Goal: Task Accomplishment & Management: Use online tool/utility

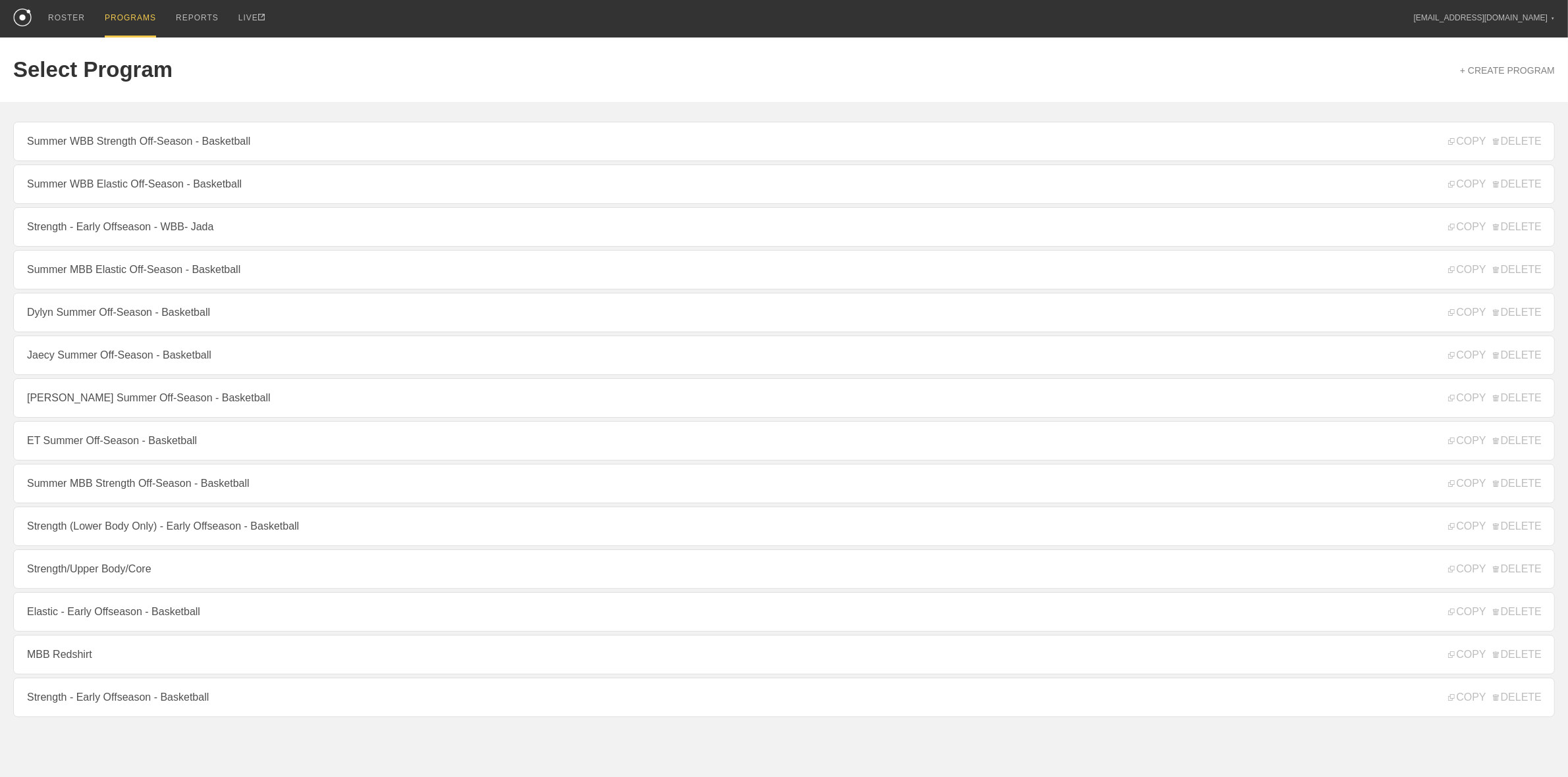
drag, startPoint x: 188, startPoint y: 277, endPoint x: 179, endPoint y: 258, distance: 21.0
click at [188, 277] on link "Summer MBB Elastic Off-Season - Basketball" at bounding box center [784, 269] width 1541 height 39
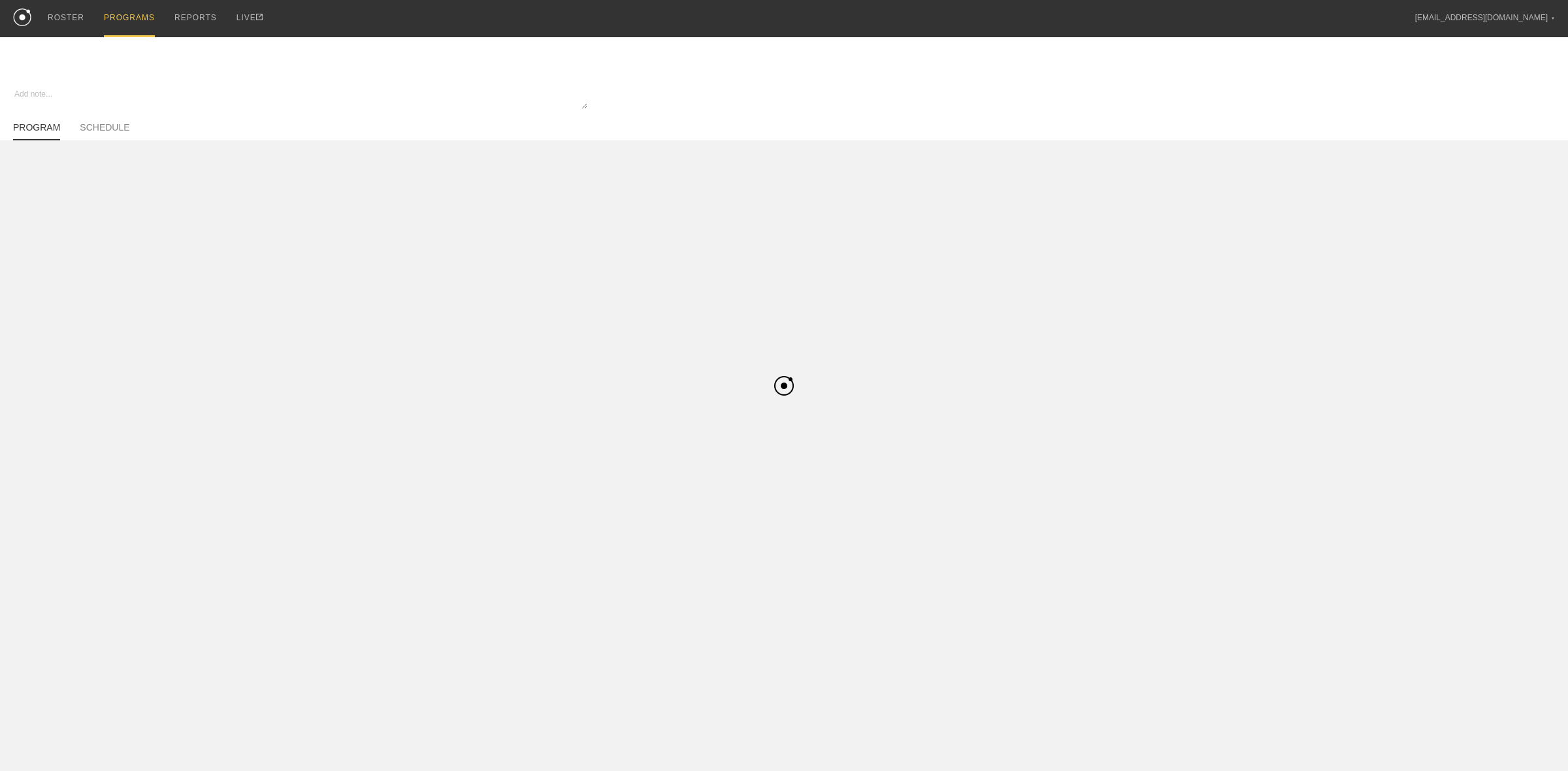
type textarea "x"
type input "Summer MBB Elastic Off-Season - Basketball"
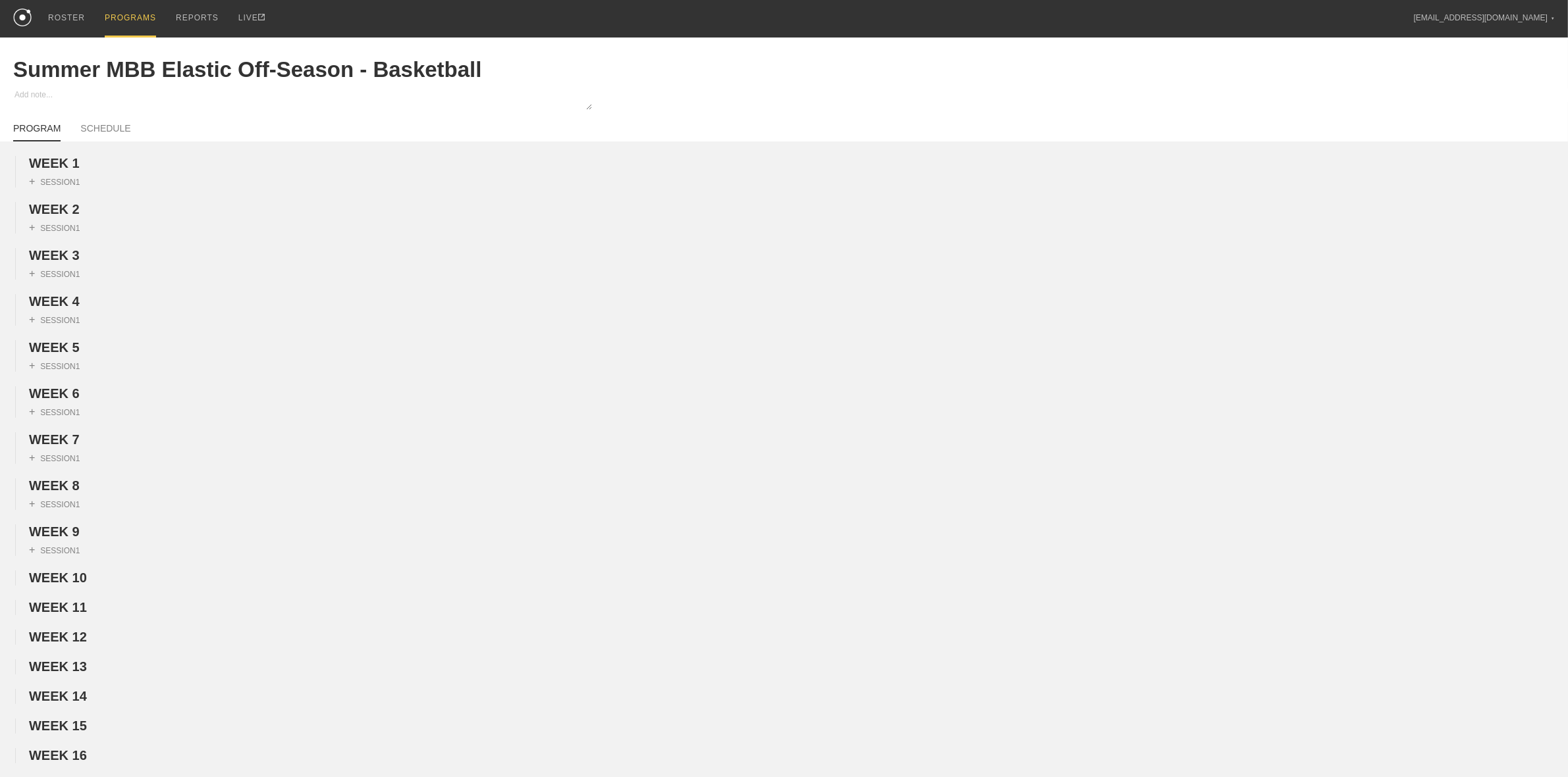
scroll to position [412, 0]
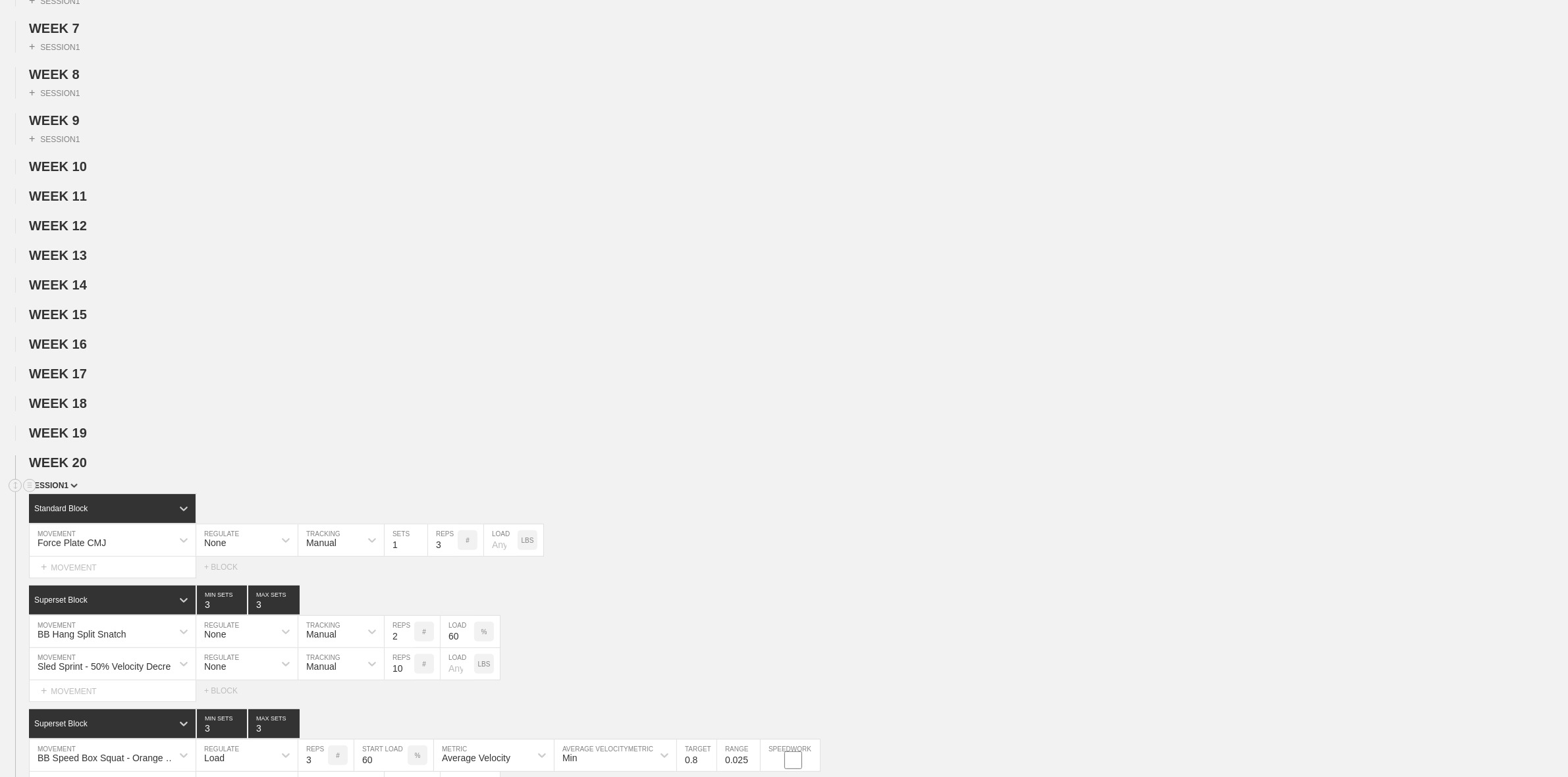
click at [60, 491] on span "SESSION 1" at bounding box center [53, 485] width 49 height 9
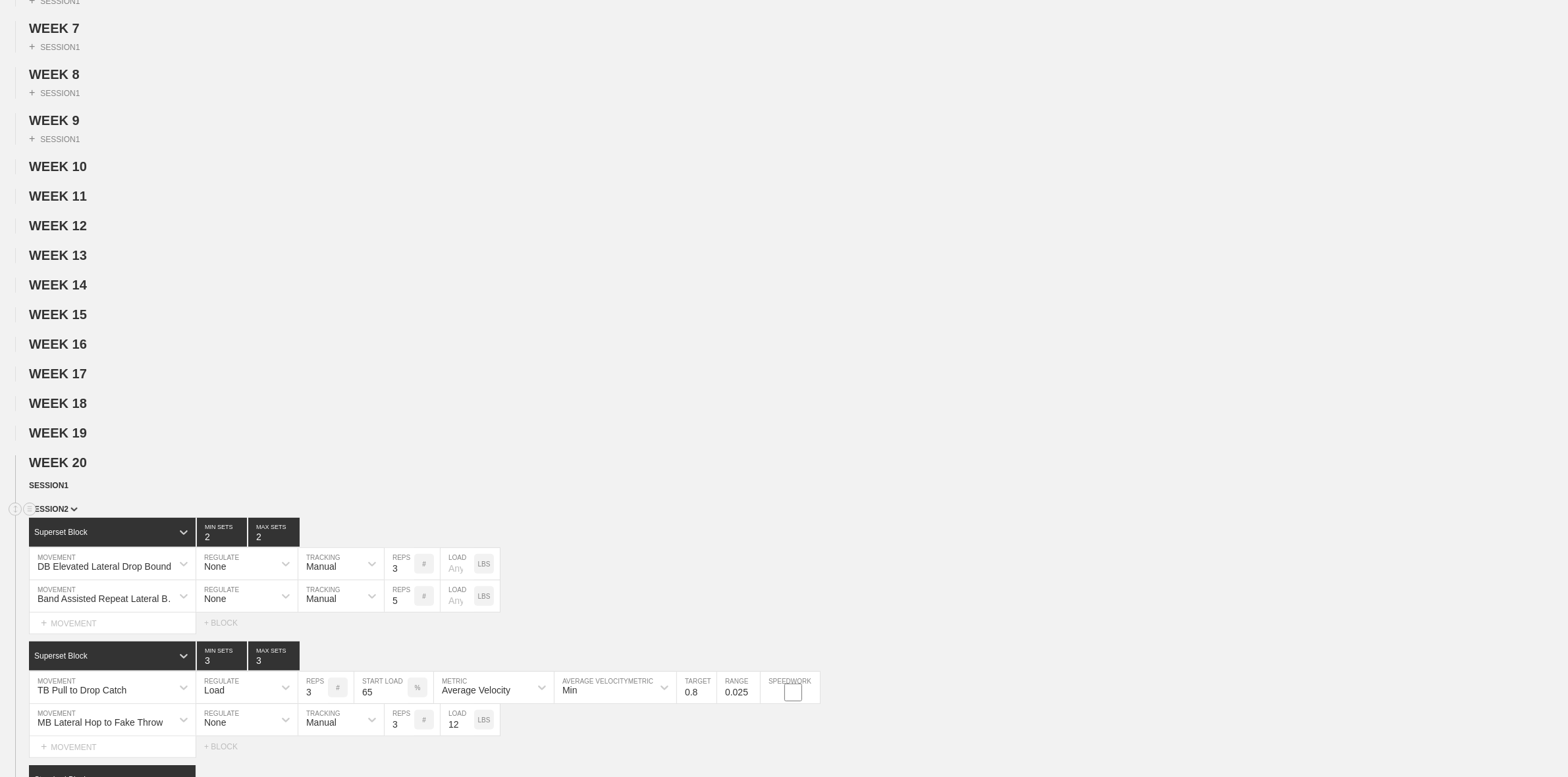
click at [63, 518] on div "SESSION 2" at bounding box center [798, 510] width 1539 height 15
click at [63, 514] on span "SESSION 2" at bounding box center [53, 509] width 49 height 9
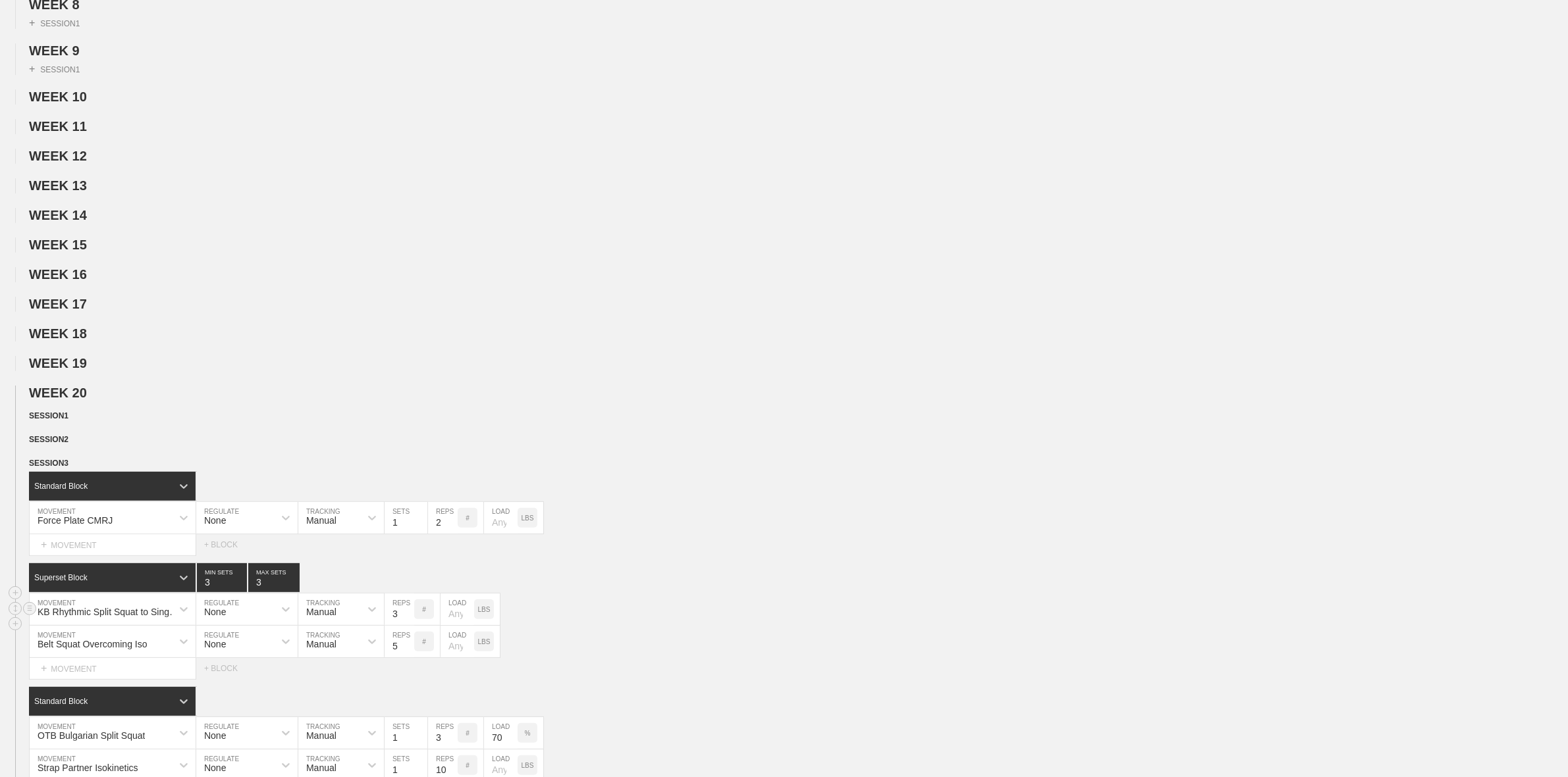
scroll to position [576, 0]
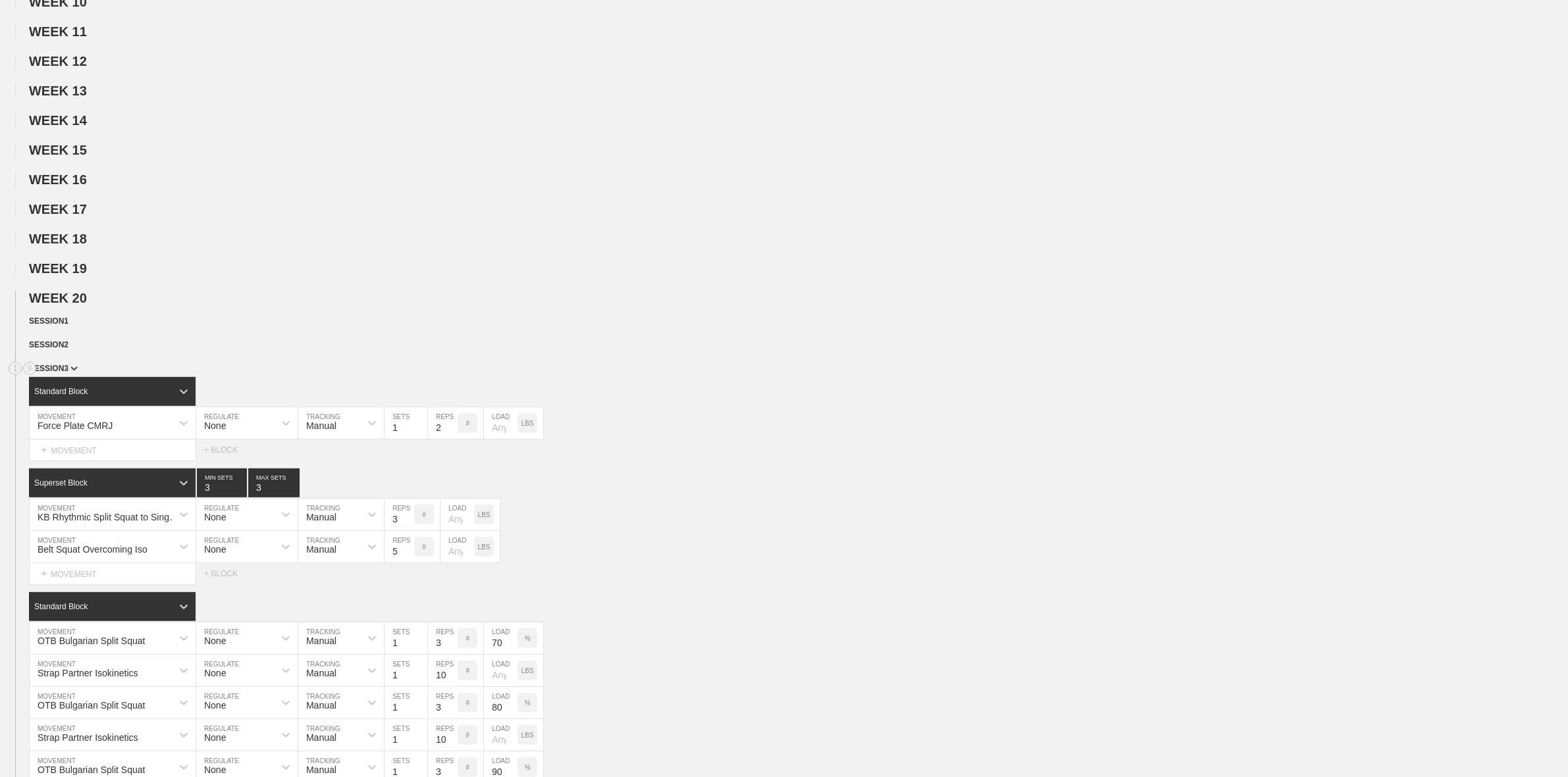
click at [61, 373] on span "SESSION 3" at bounding box center [53, 368] width 49 height 9
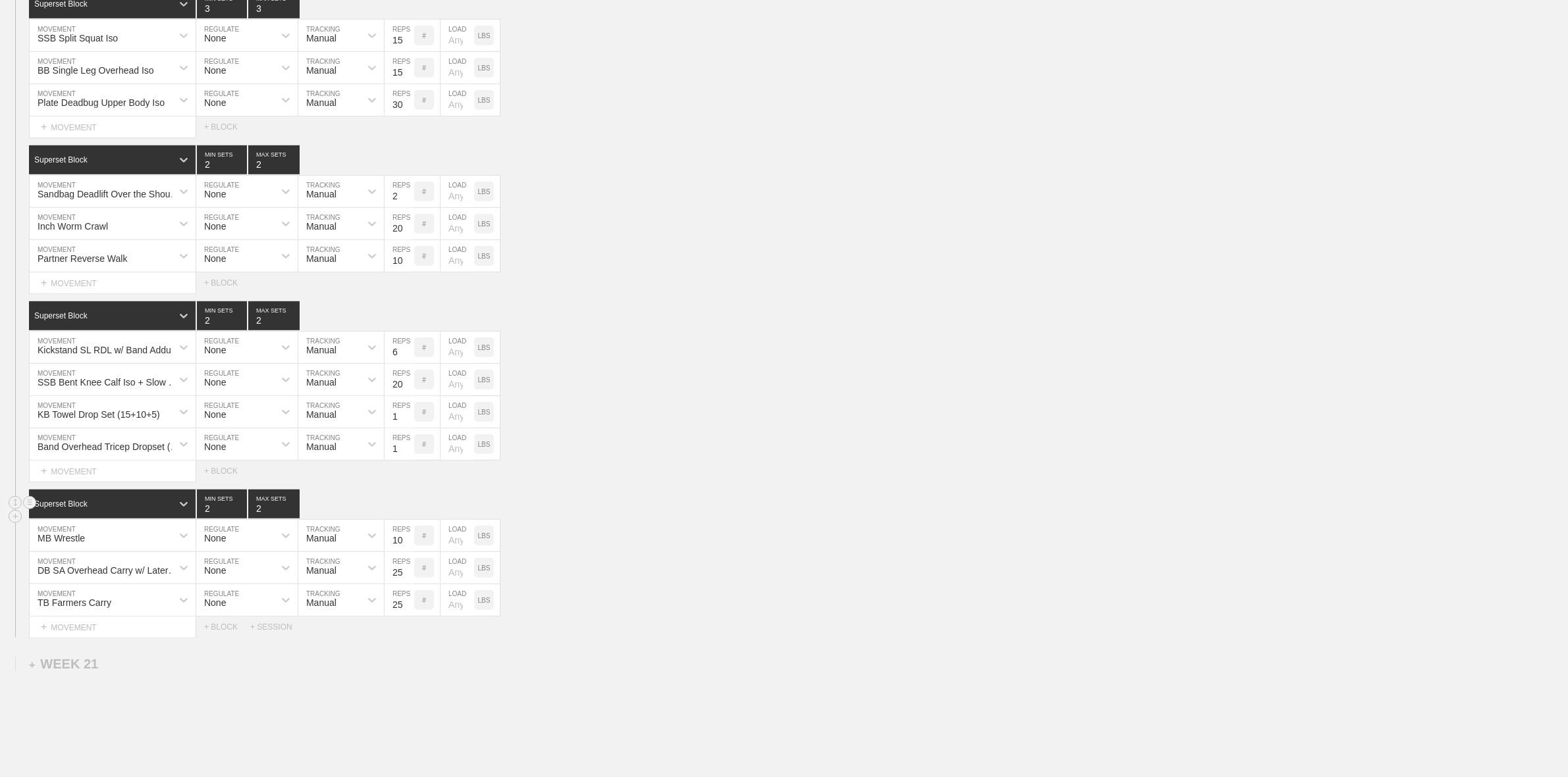
scroll to position [905, 0]
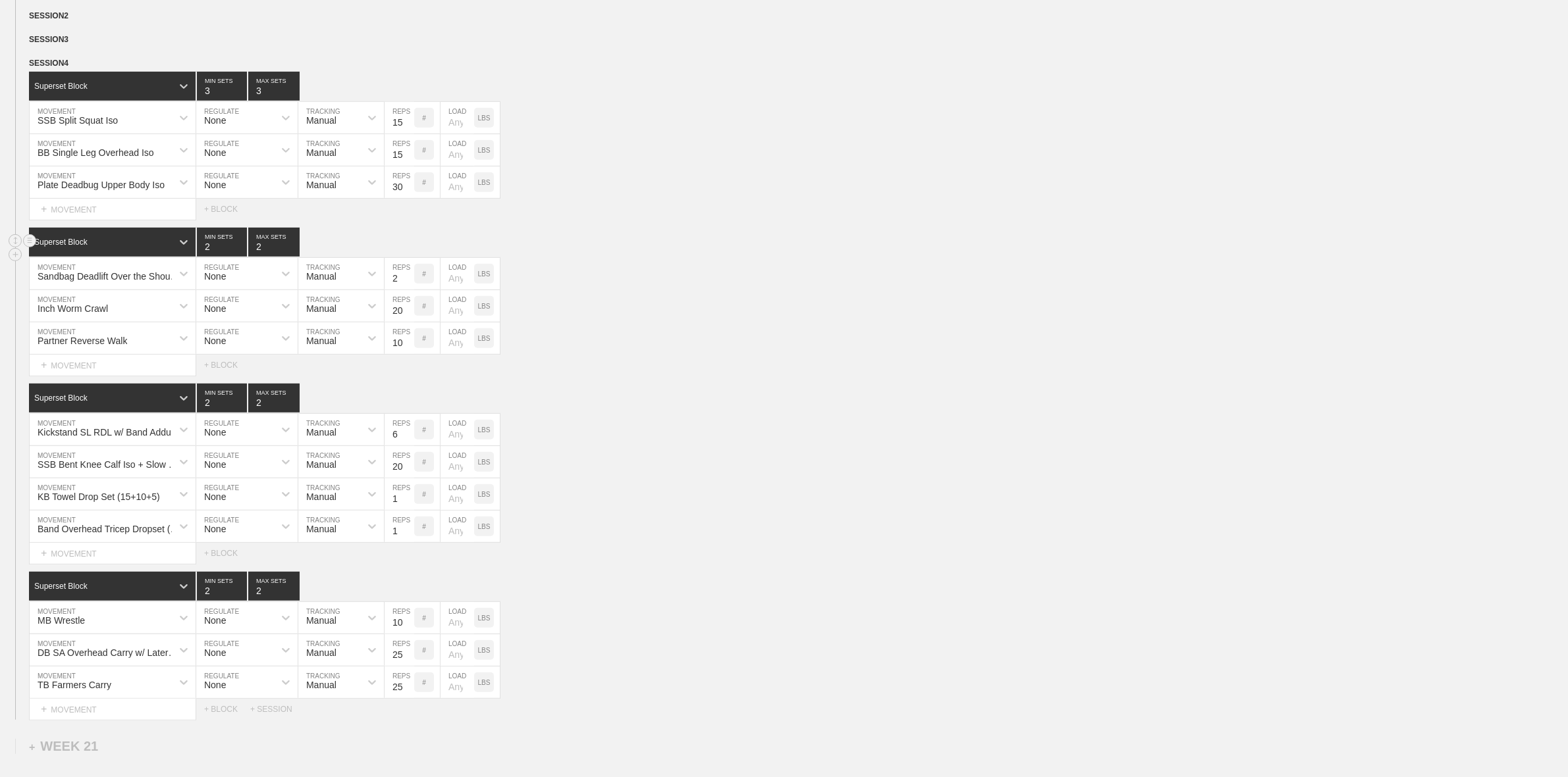
click at [241, 254] on input "2" at bounding box center [221, 242] width 50 height 29
type input "3"
click at [243, 257] on input "3" at bounding box center [221, 242] width 50 height 29
type input "3"
click at [294, 257] on input "3" at bounding box center [274, 242] width 52 height 29
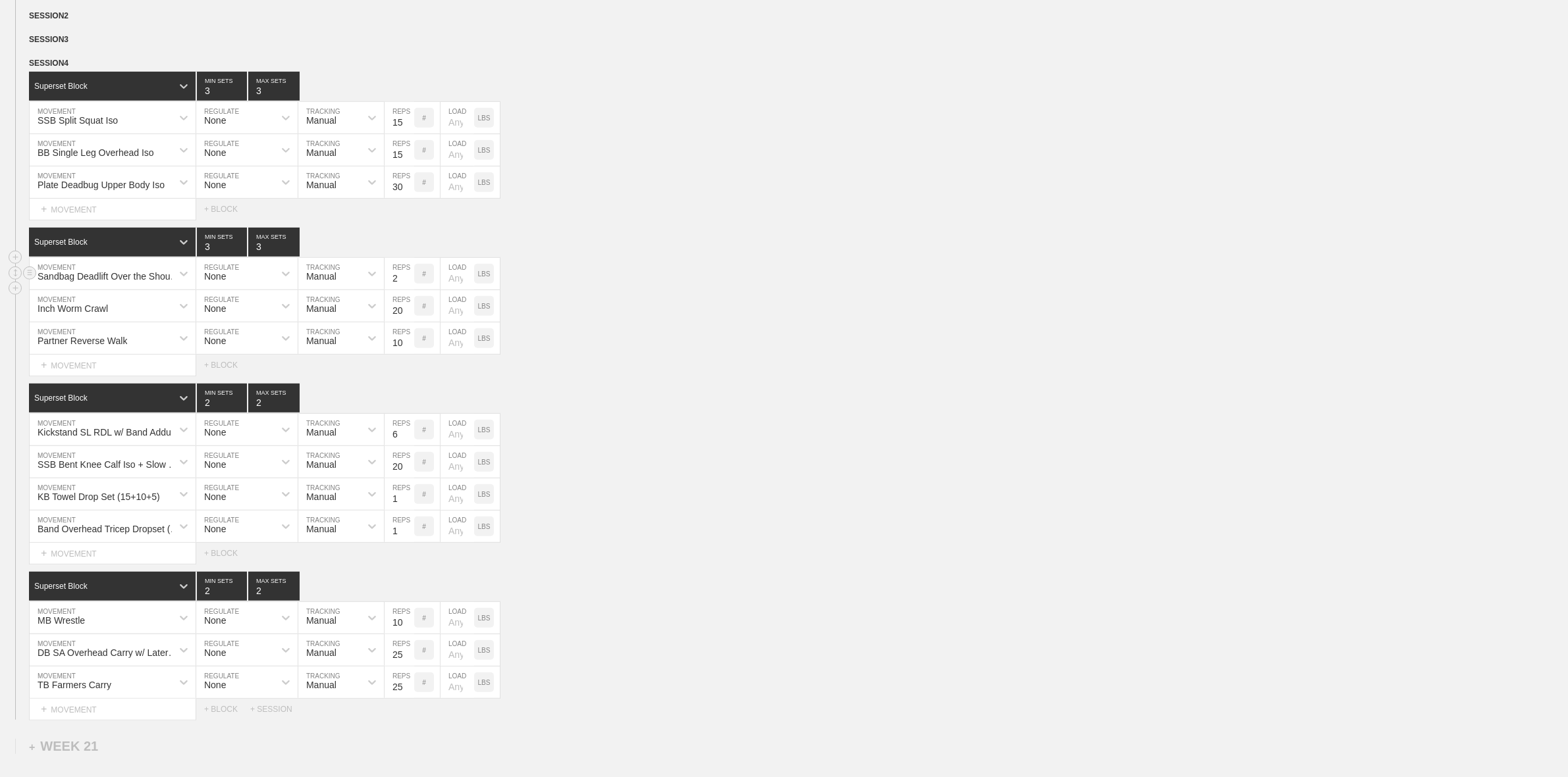
click at [696, 275] on div "Sandbag Deadlift Over the Shoulder MOVEMENT None REGULATE Manual TRACKING 2 REP…" at bounding box center [784, 273] width 1568 height 32
click at [408, 445] on input "6" at bounding box center [399, 430] width 30 height 32
type input "5"
click at [407, 445] on input "5" at bounding box center [399, 430] width 30 height 32
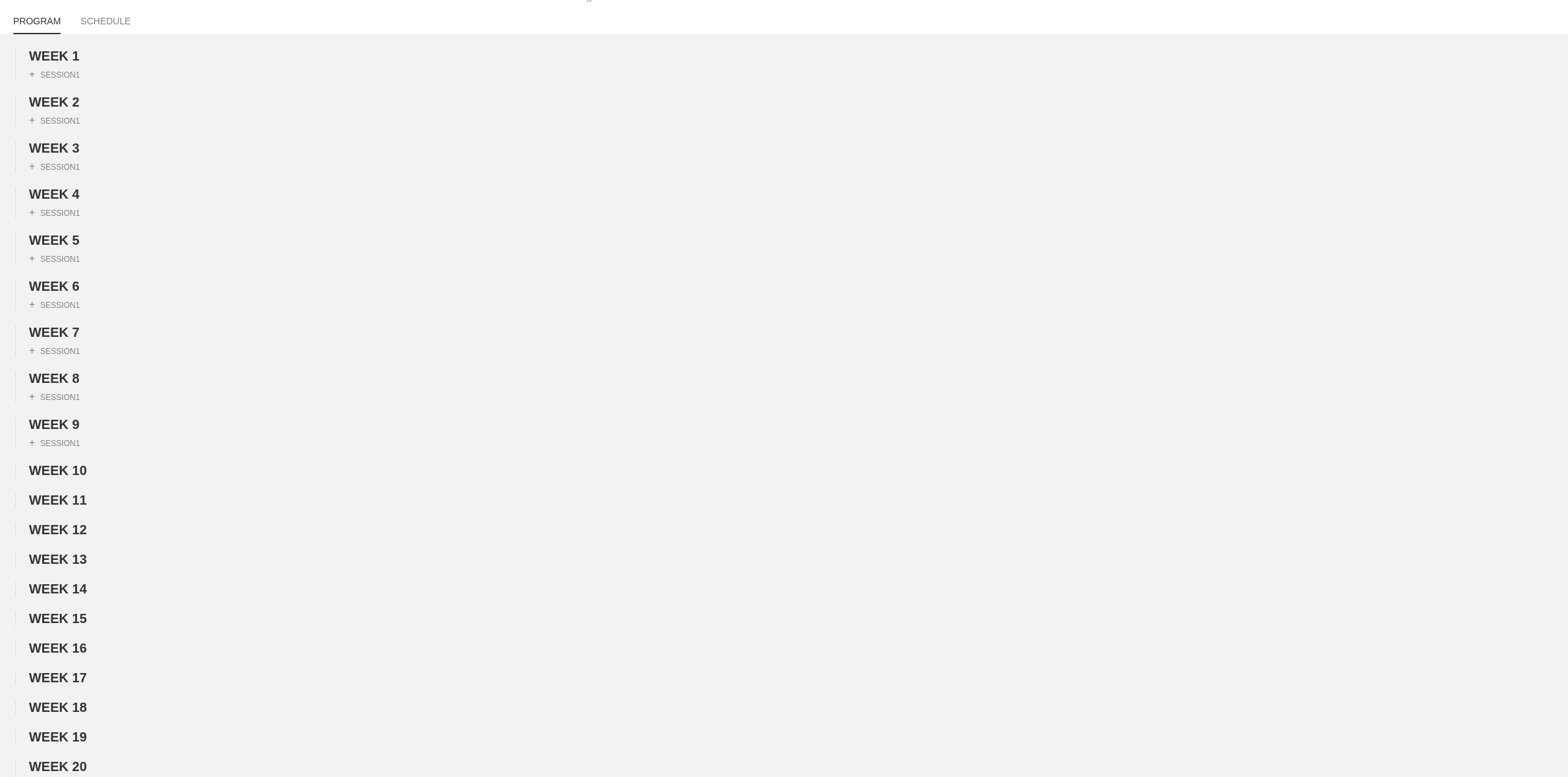
scroll to position [0, 0]
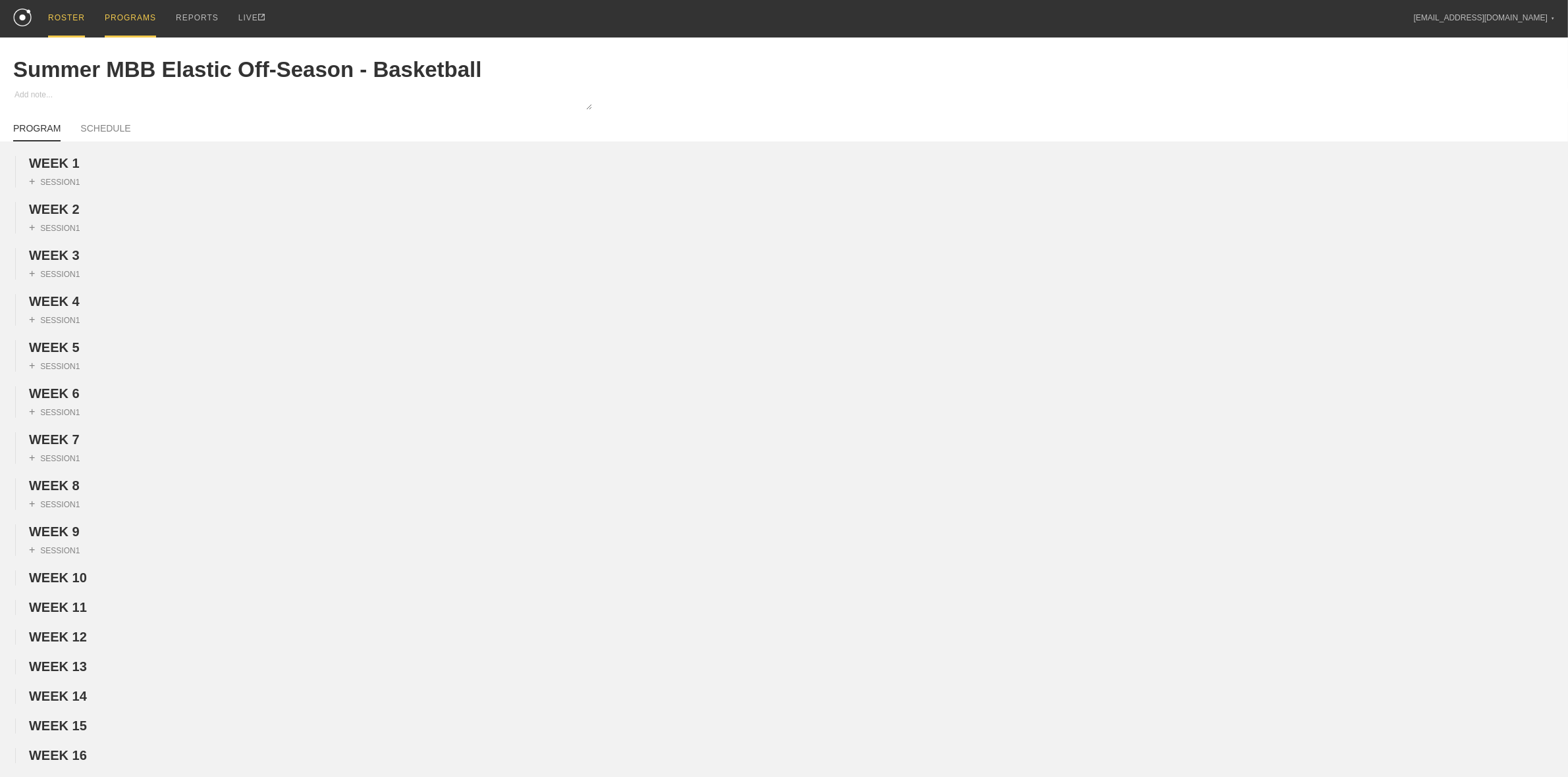
click at [51, 14] on div "ROSTER" at bounding box center [67, 19] width 37 height 38
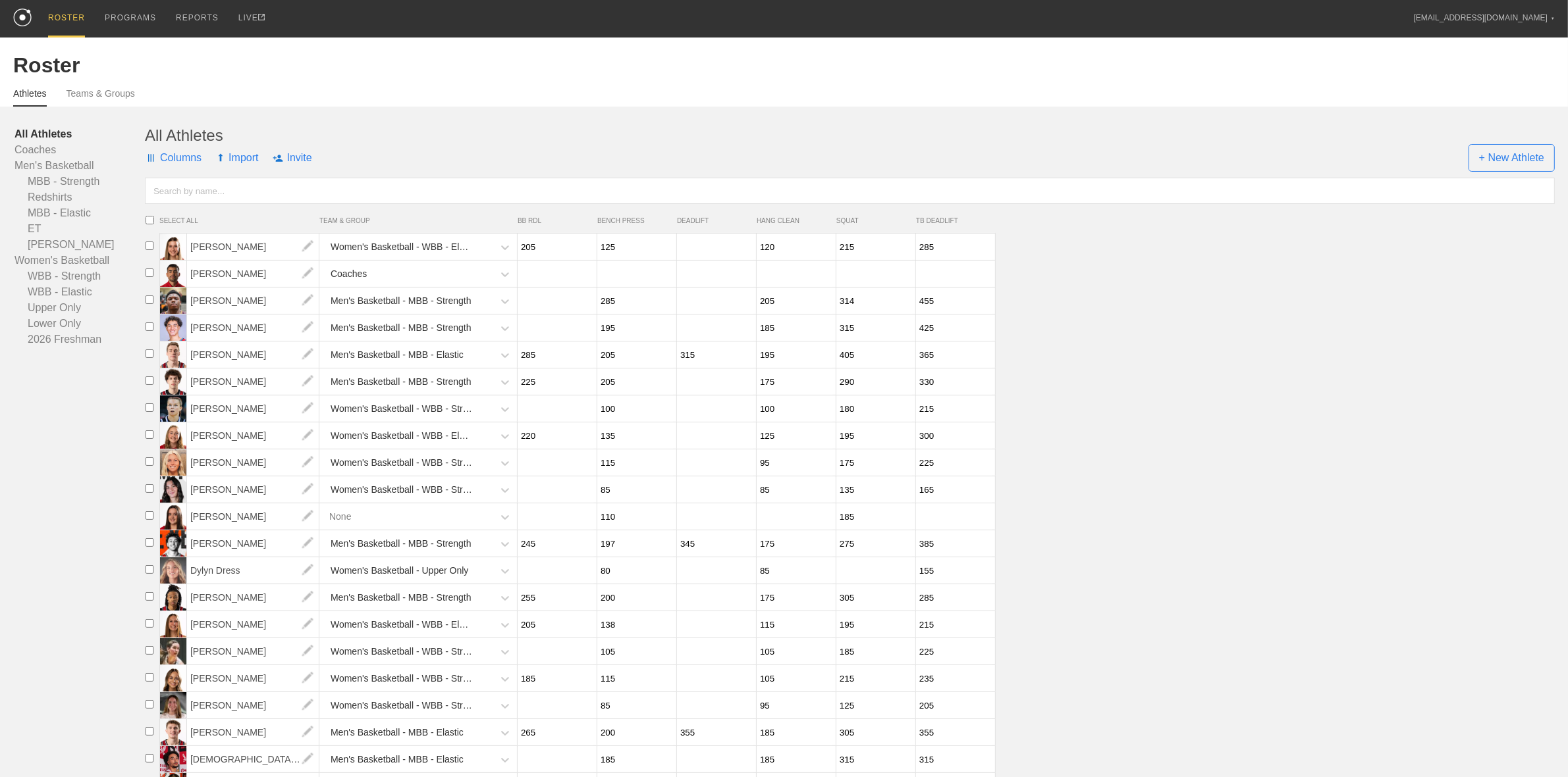
click at [798, 249] on input "120" at bounding box center [795, 247] width 76 height 25
click at [70, 255] on link "Women's Basketball" at bounding box center [80, 260] width 131 height 16
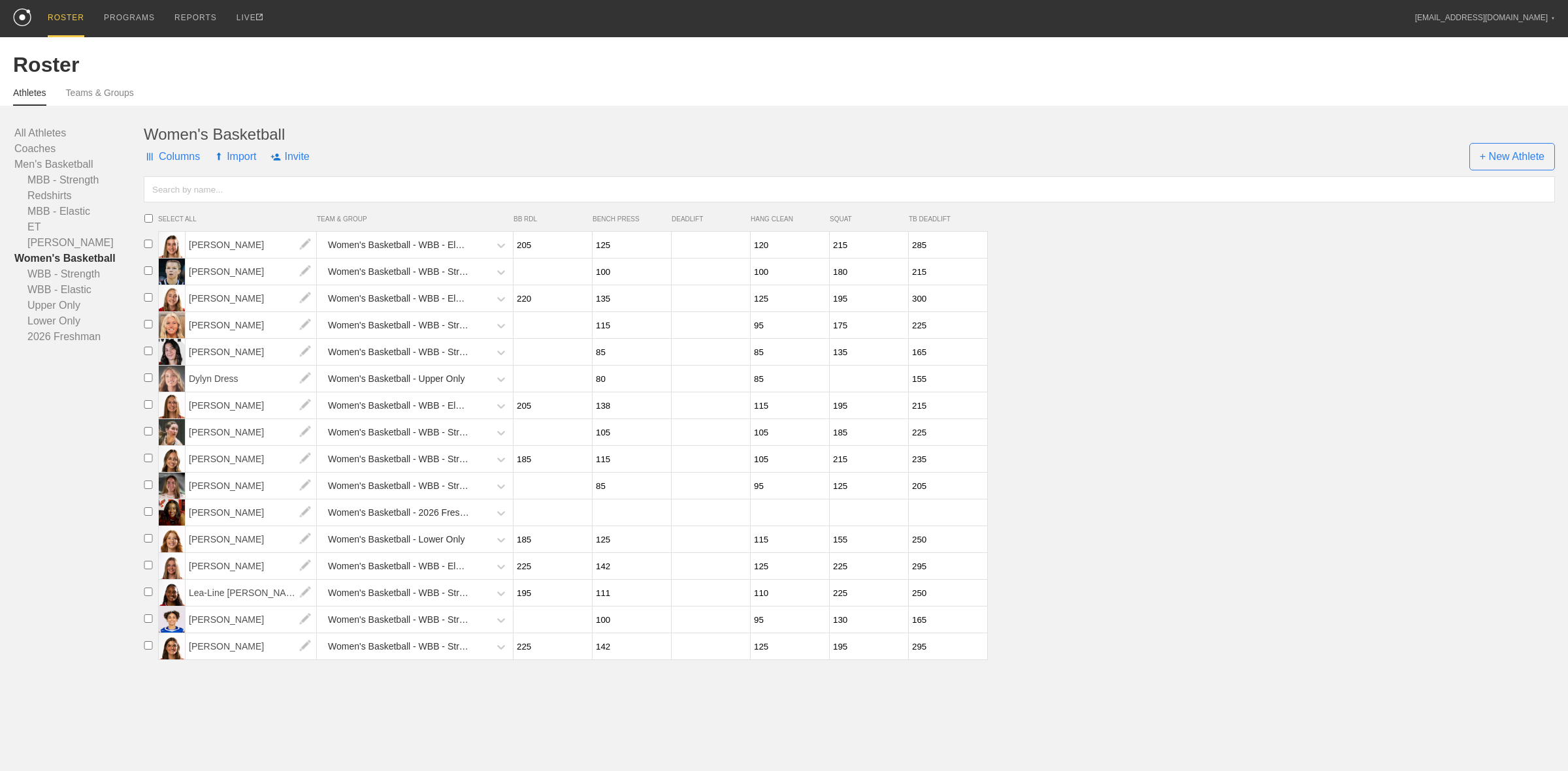
click at [782, 276] on input "100" at bounding box center [788, 271] width 75 height 25
type input "105"
click at [769, 312] on input "125" at bounding box center [788, 299] width 75 height 25
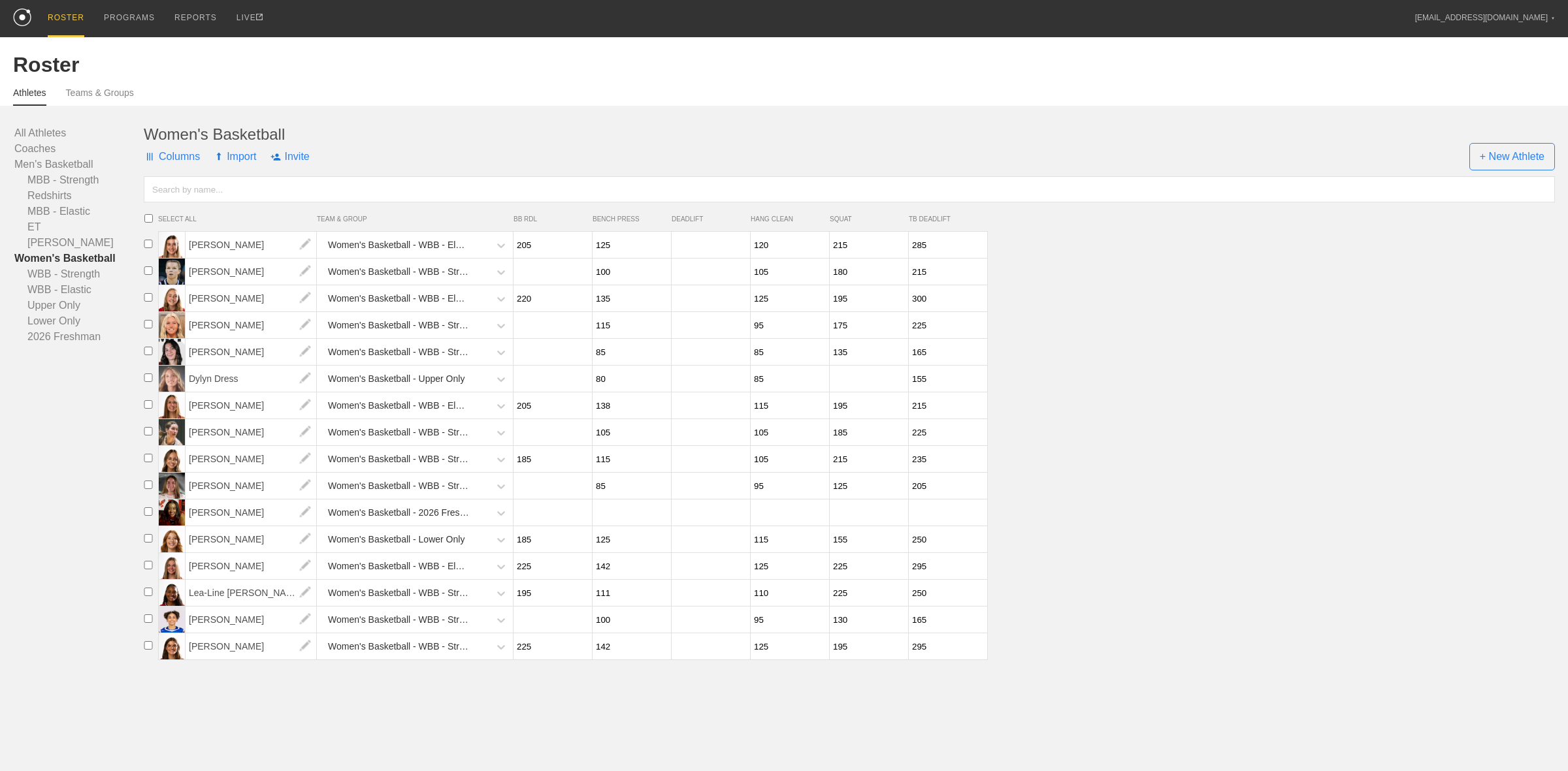
click at [775, 327] on input "95" at bounding box center [788, 325] width 75 height 25
click at [752, 333] on input "95" at bounding box center [788, 325] width 75 height 25
click at [758, 325] on input "95" at bounding box center [788, 325] width 75 height 25
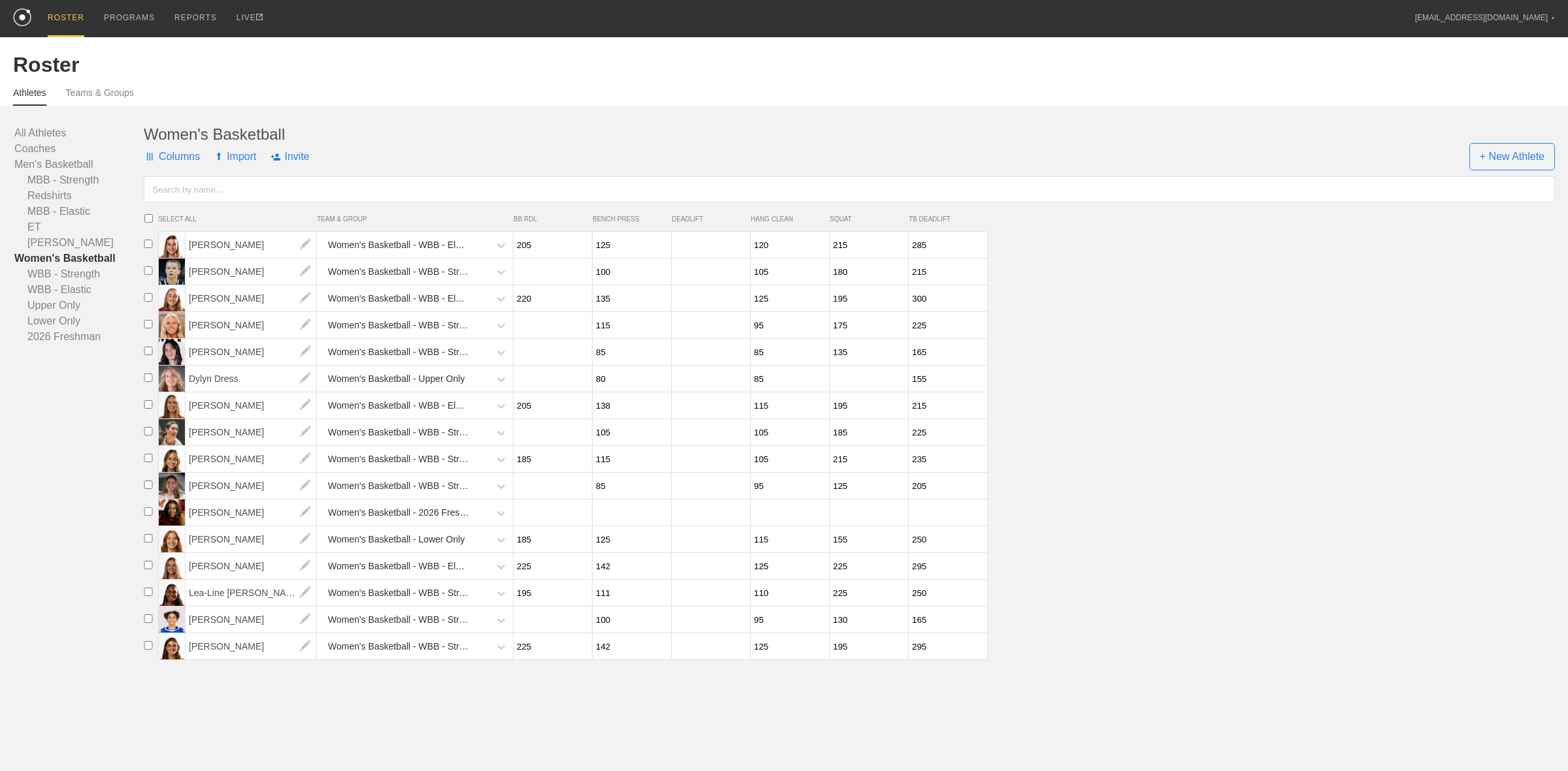
click at [758, 325] on input "95" at bounding box center [788, 325] width 75 height 25
type input "105"
click at [756, 361] on input "85" at bounding box center [788, 352] width 75 height 25
click at [765, 385] on input "85" at bounding box center [788, 378] width 75 height 25
click at [766, 405] on input "115" at bounding box center [788, 406] width 75 height 25
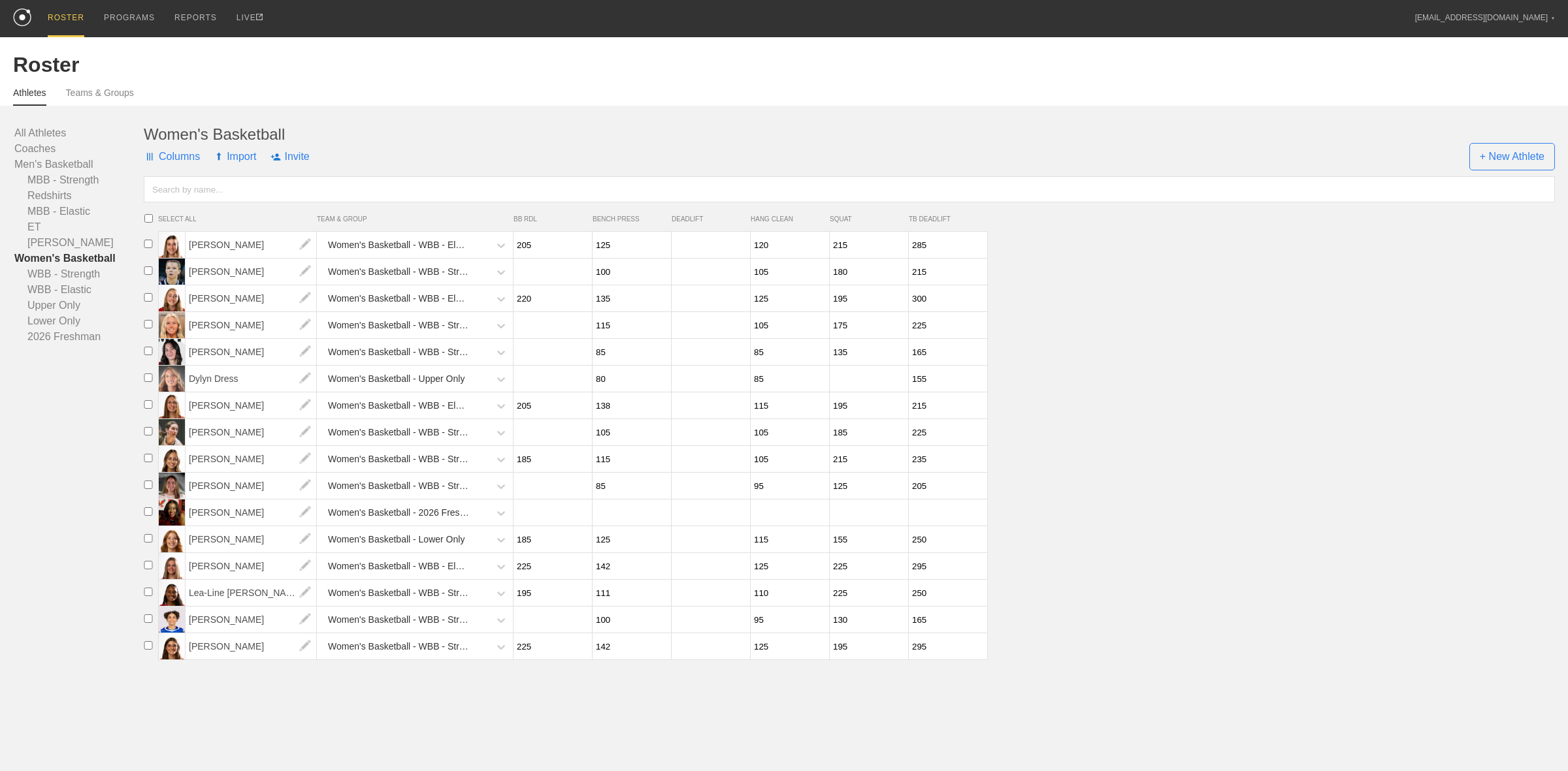
click at [763, 409] on input "115" at bounding box center [788, 406] width 75 height 25
click at [763, 441] on input "105" at bounding box center [788, 432] width 75 height 25
click at [763, 466] on input "105" at bounding box center [788, 459] width 75 height 25
click at [759, 494] on input "95" at bounding box center [788, 485] width 75 height 25
click at [765, 490] on input "95" at bounding box center [788, 485] width 75 height 25
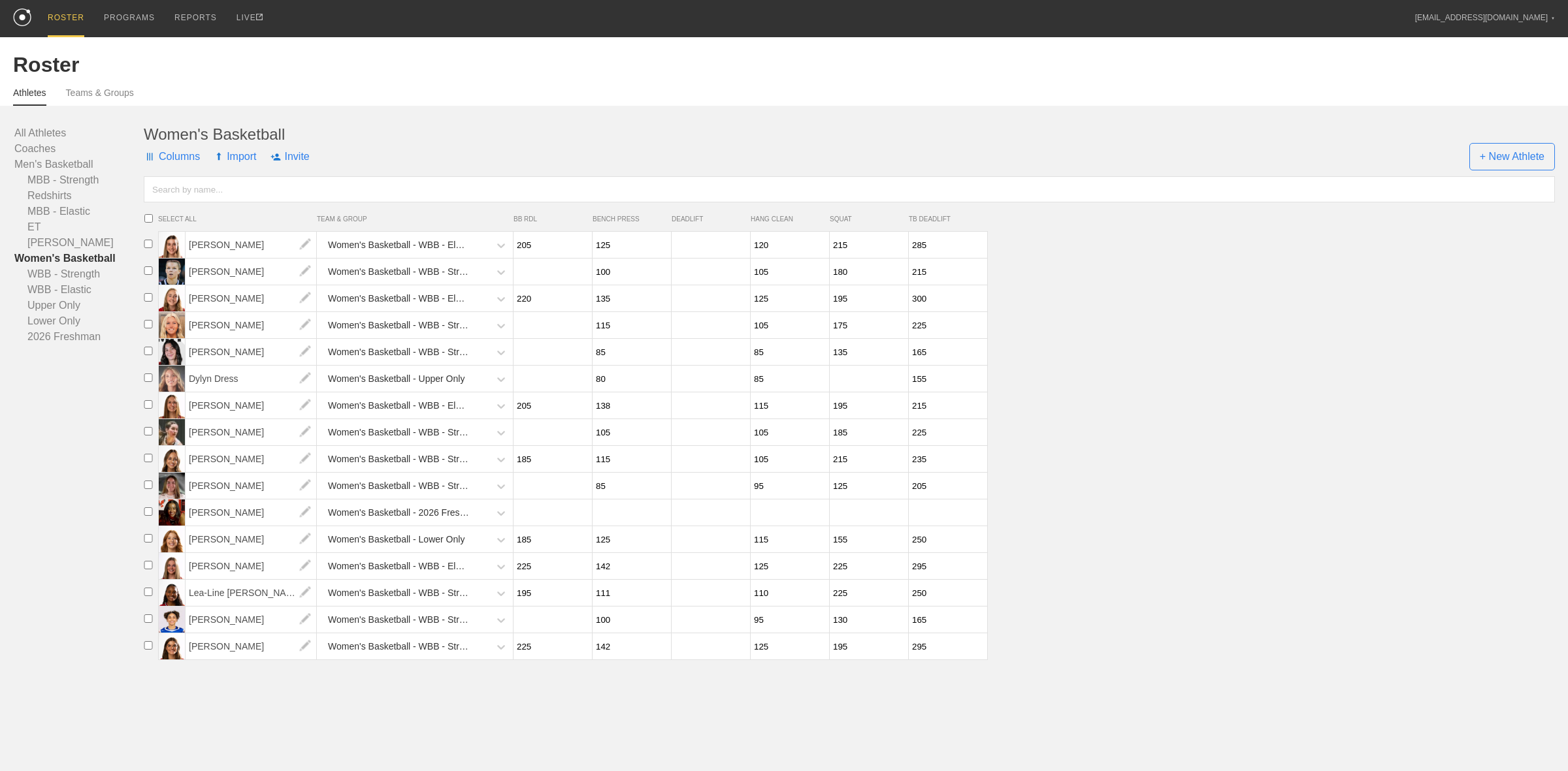
click at [765, 491] on input "95" at bounding box center [788, 485] width 75 height 25
click at [752, 494] on input "95" at bounding box center [788, 485] width 75 height 25
click at [768, 466] on input "105" at bounding box center [788, 459] width 75 height 25
click at [761, 494] on input "95" at bounding box center [788, 485] width 75 height 25
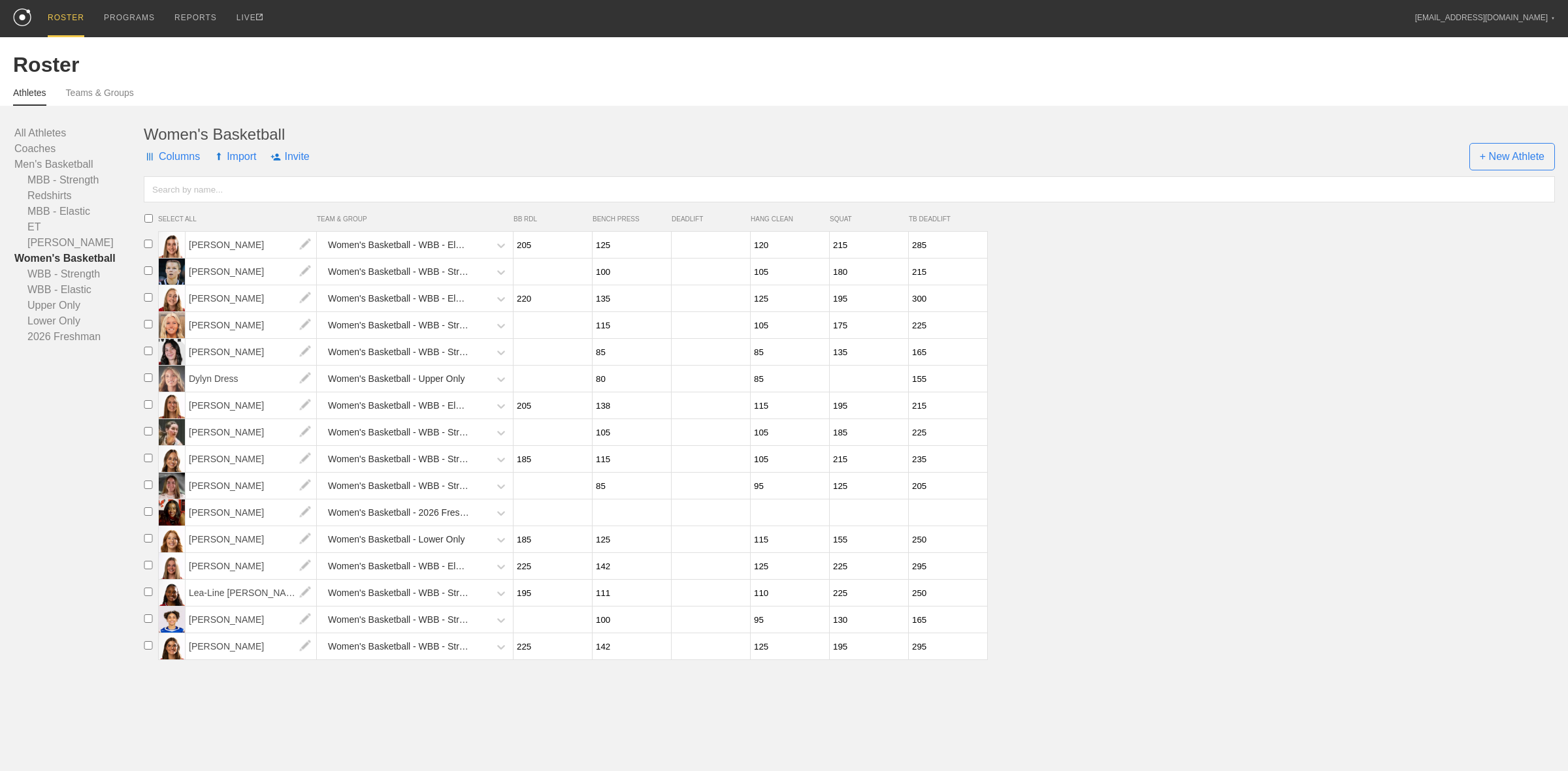
click at [761, 494] on input "95" at bounding box center [788, 485] width 75 height 25
type input "100"
click at [767, 552] on input "115" at bounding box center [788, 539] width 75 height 25
click at [768, 545] on input "115" at bounding box center [788, 539] width 75 height 25
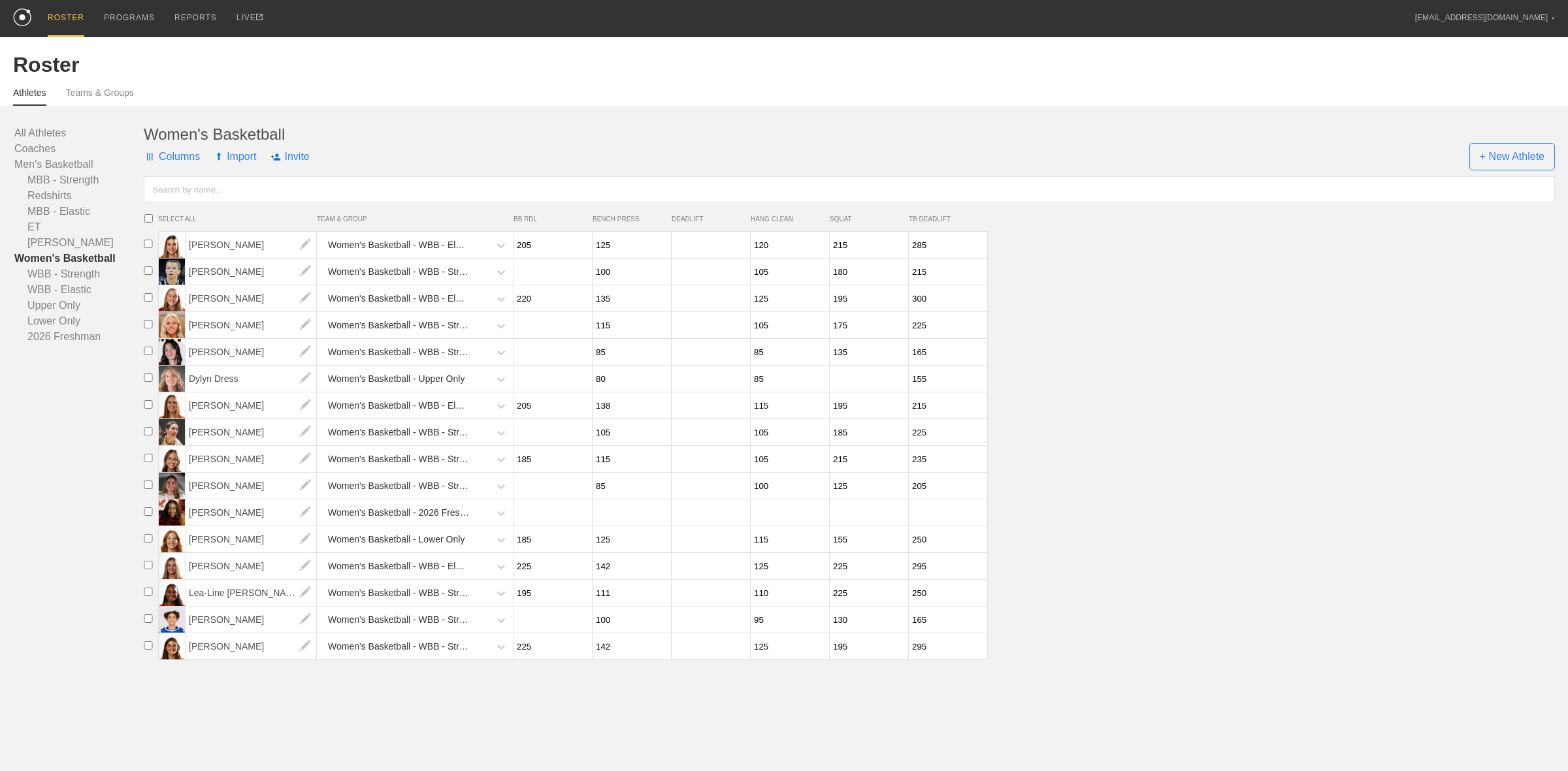
click at [768, 545] on input "115" at bounding box center [788, 539] width 75 height 25
click at [768, 579] on input "125" at bounding box center [788, 566] width 75 height 25
click at [767, 605] on input "110" at bounding box center [788, 593] width 75 height 25
click at [763, 626] on input "95" at bounding box center [788, 620] width 75 height 25
click at [759, 659] on input "125" at bounding box center [788, 646] width 75 height 25
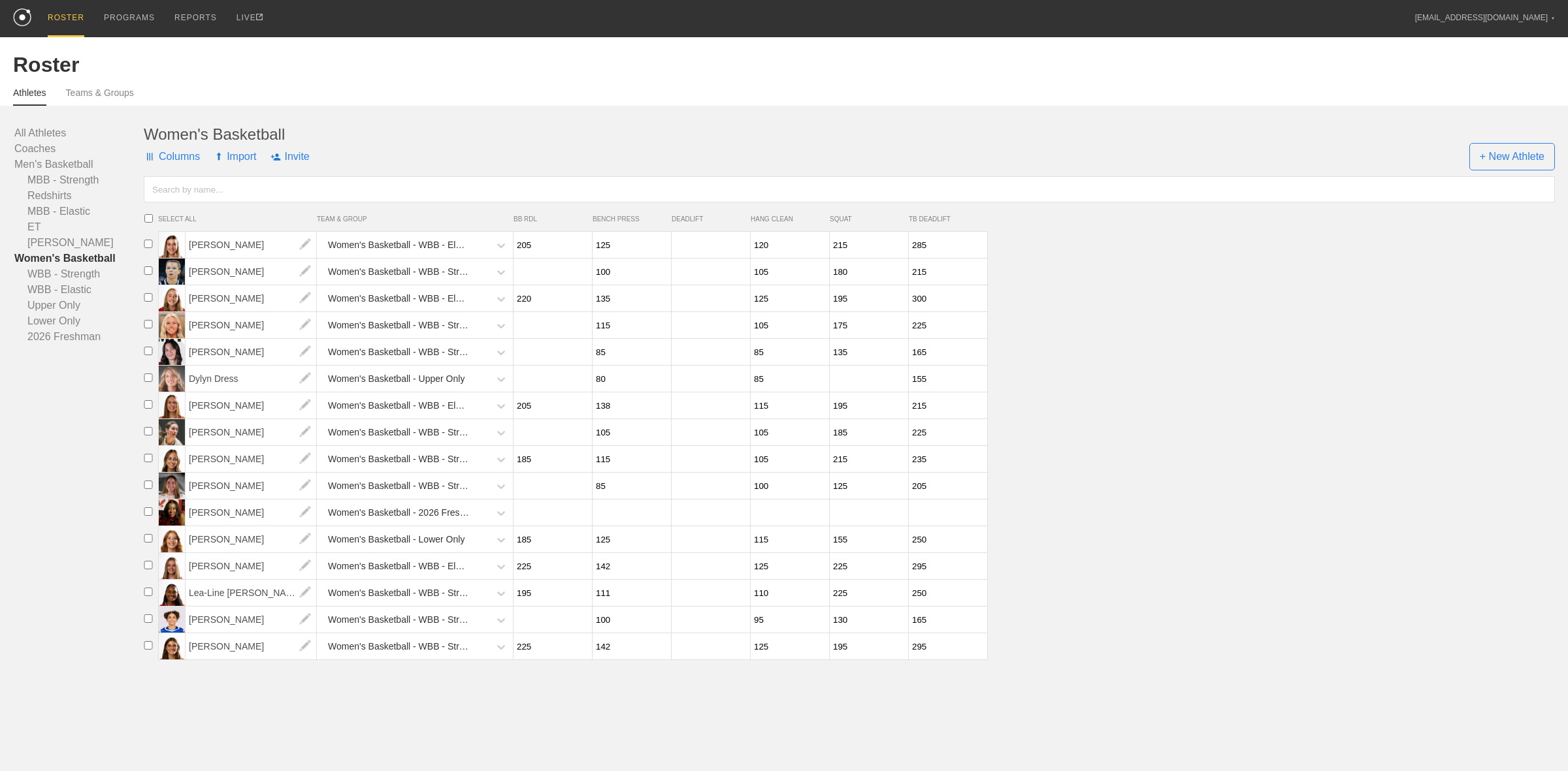
click at [1119, 543] on li "[PERSON_NAME] Women's Basketball - Lower Only 185 125 115 155 250" at bounding box center [853, 539] width 1430 height 27
click at [544, 633] on input "number" at bounding box center [551, 620] width 75 height 25
type input "155"
click at [548, 497] on input "number" at bounding box center [551, 485] width 75 height 25
type input "165"
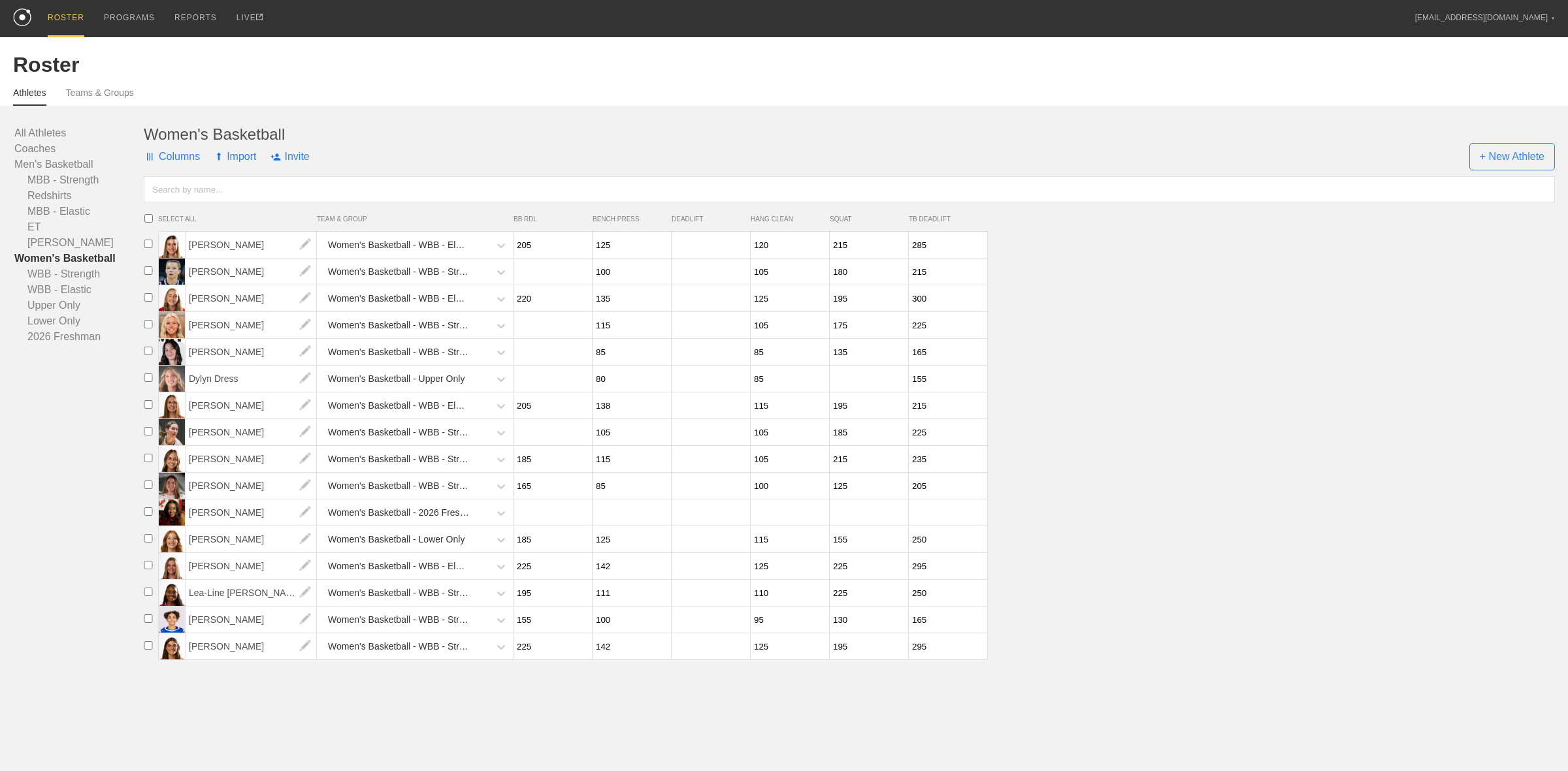
drag, startPoint x: 530, startPoint y: 442, endPoint x: 547, endPoint y: 441, distance: 17.0
click at [530, 442] on input "number" at bounding box center [551, 432] width 75 height 25
type input "155"
click at [533, 390] on input "number" at bounding box center [551, 378] width 75 height 25
type input "135"
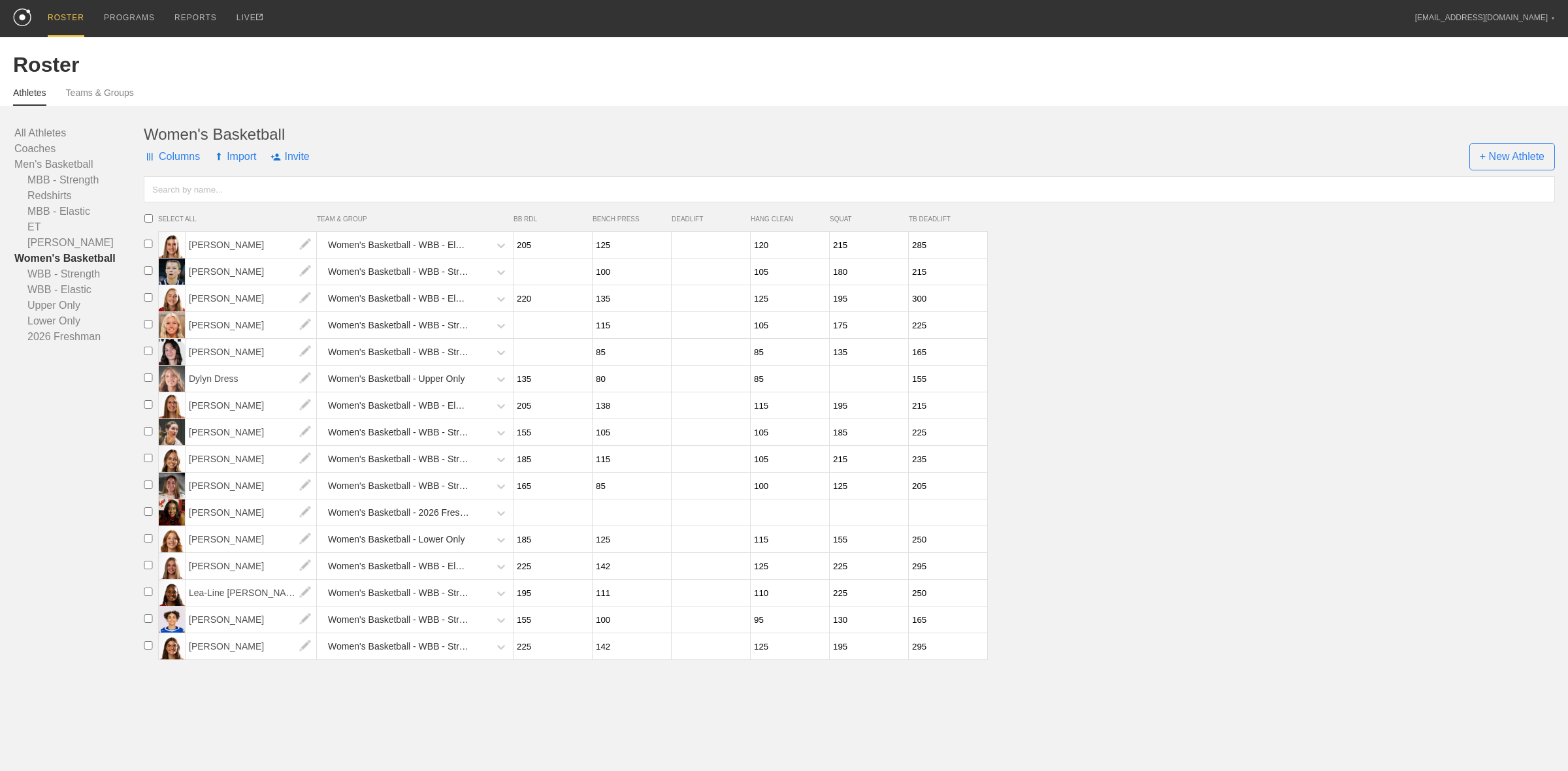
click at [534, 329] on input "number" at bounding box center [551, 325] width 75 height 25
click at [531, 371] on input "135" at bounding box center [551, 378] width 75 height 25
click at [537, 357] on input "number" at bounding box center [551, 352] width 75 height 25
type input "135"
click at [533, 320] on input "number" at bounding box center [551, 325] width 75 height 25
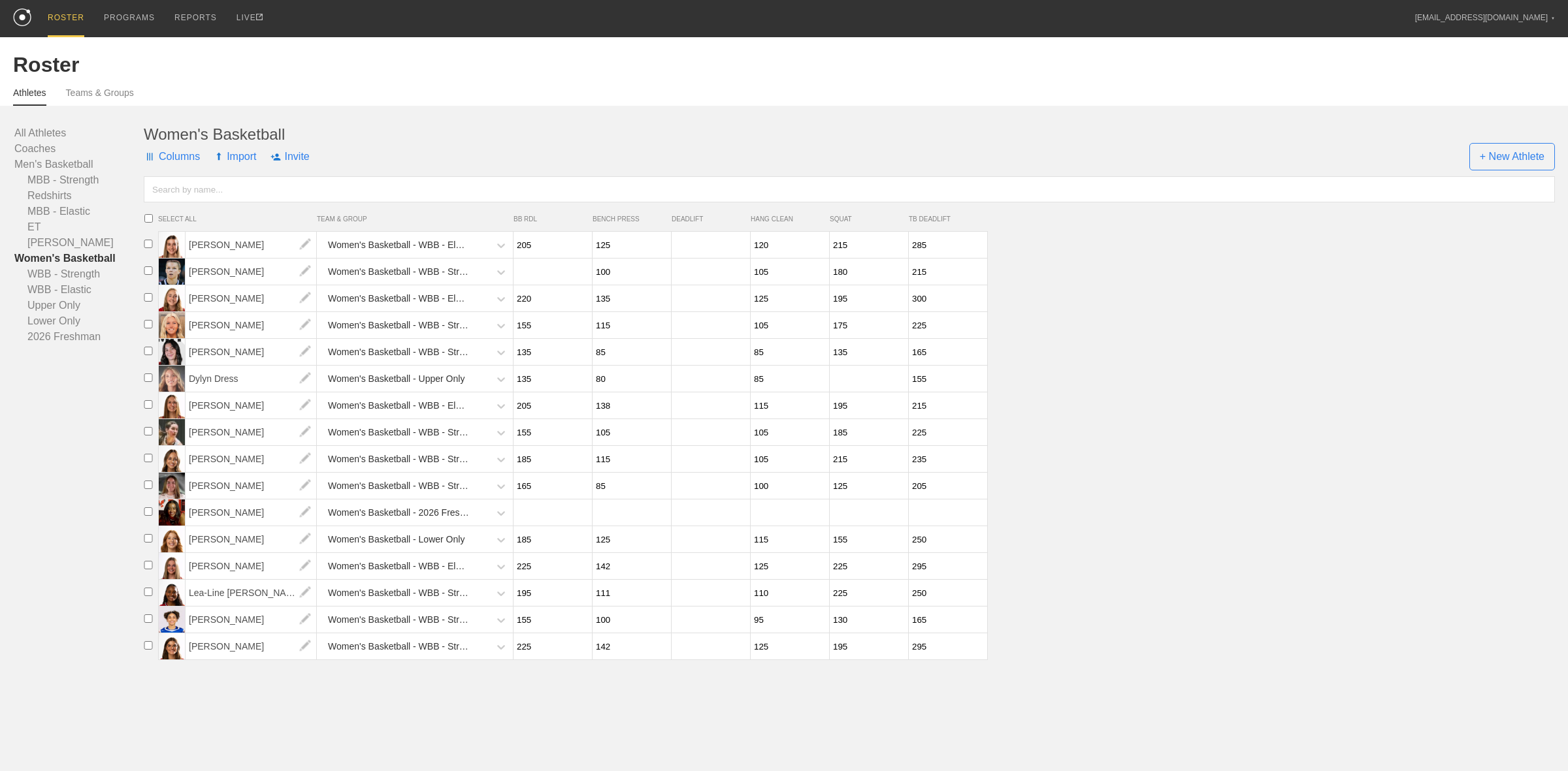
type input "155"
click at [539, 267] on input "number" at bounding box center [551, 271] width 75 height 25
type input "165"
click at [696, 438] on input "number" at bounding box center [709, 432] width 75 height 25
click at [1144, 452] on li "[PERSON_NAME] Women's Basketball - WBB - Strength 185 115 105 215 235" at bounding box center [853, 459] width 1430 height 27
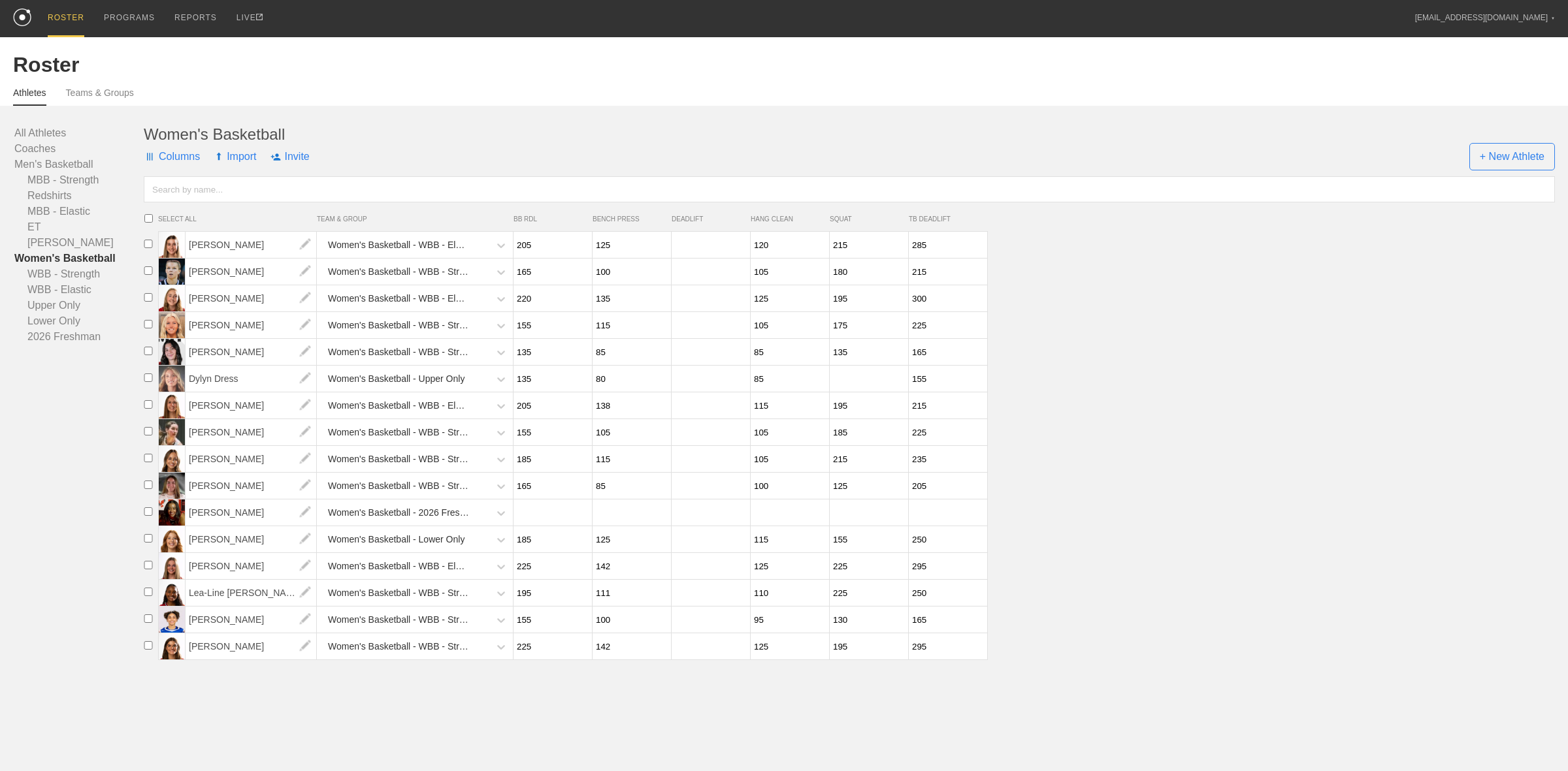
click at [863, 382] on input "number" at bounding box center [868, 378] width 75 height 25
type input "95"
click at [1230, 383] on li "Dylyn Dress Women's Basketball - Upper Only 135 80 85 95 155" at bounding box center [853, 378] width 1430 height 27
click at [115, 12] on div "PROGRAMS" at bounding box center [129, 18] width 51 height 37
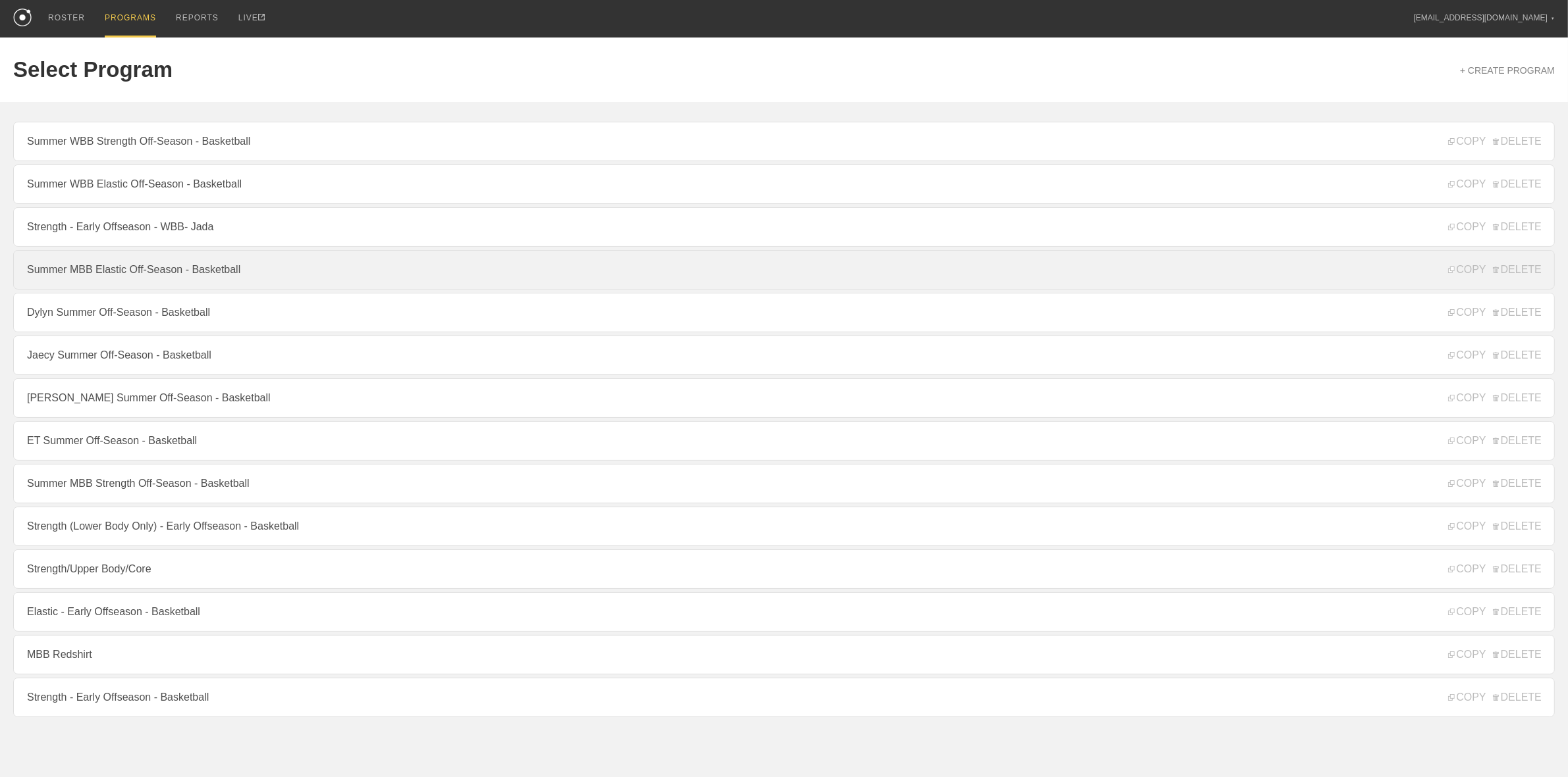
click at [173, 275] on link "Summer MBB Elastic Off-Season - Basketball" at bounding box center [784, 269] width 1541 height 39
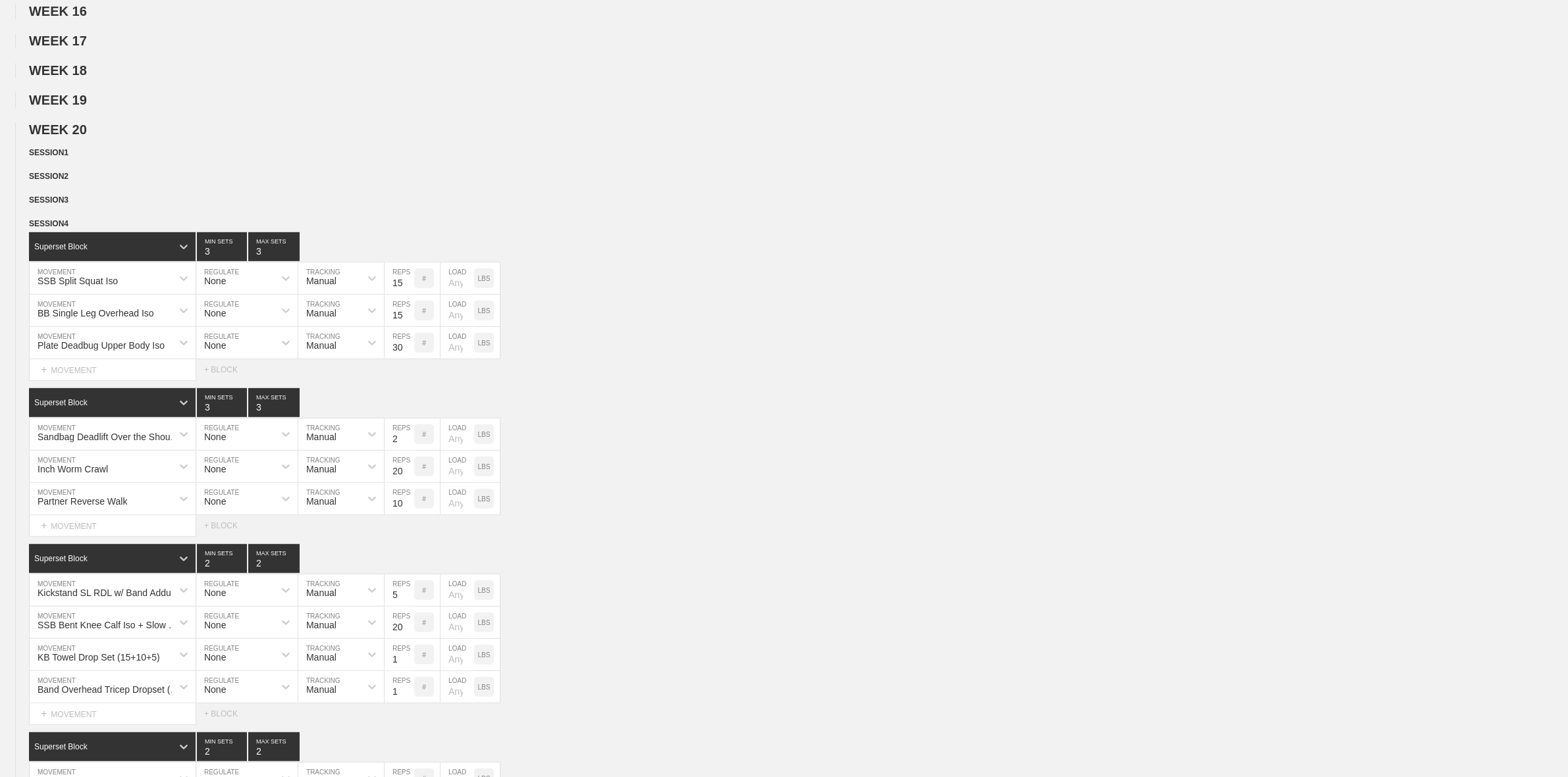
scroll to position [741, 0]
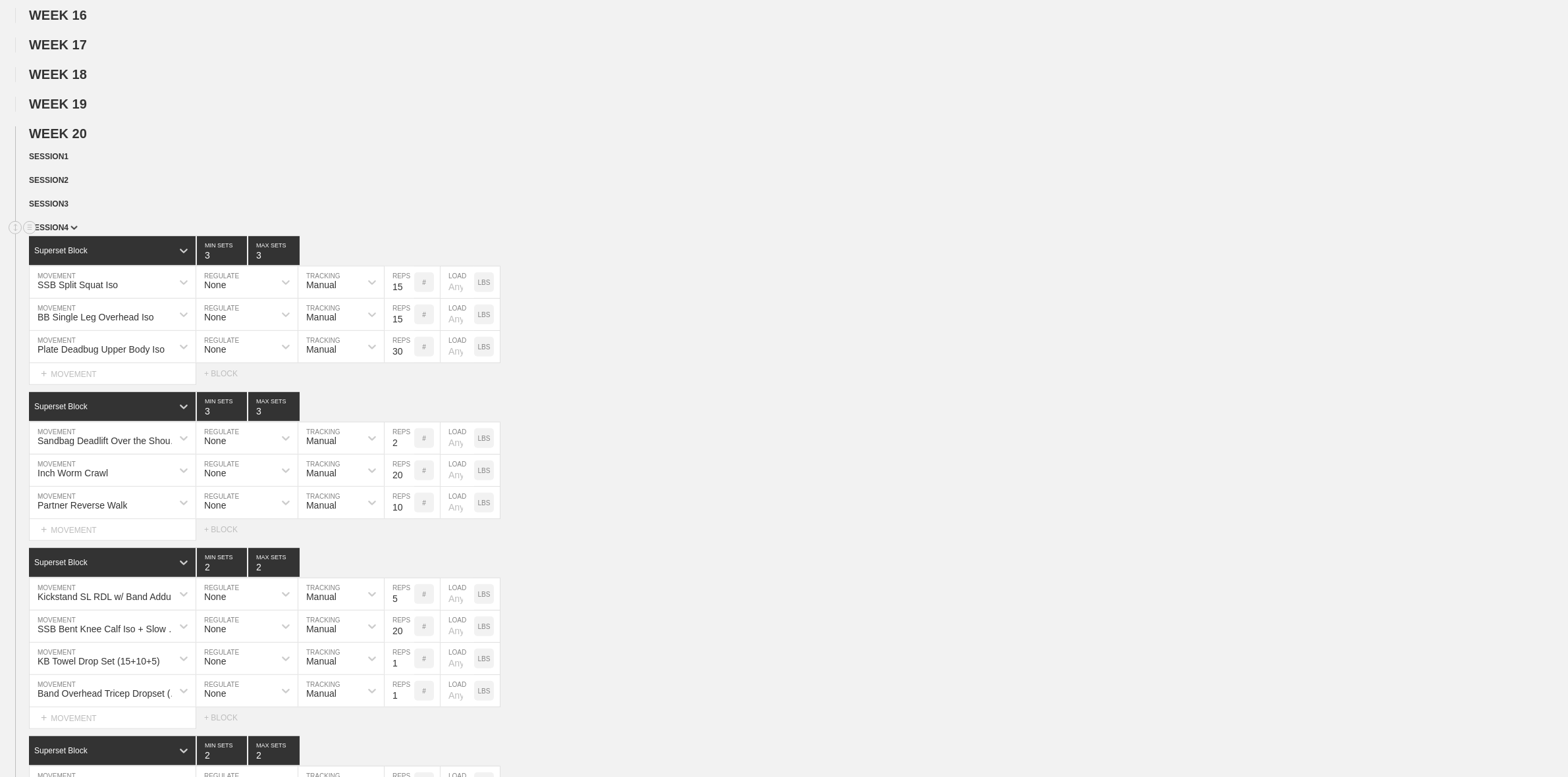
click at [73, 236] on div "SESSION 4" at bounding box center [798, 229] width 1539 height 15
click at [66, 232] on span "SESSION 4" at bounding box center [53, 227] width 49 height 9
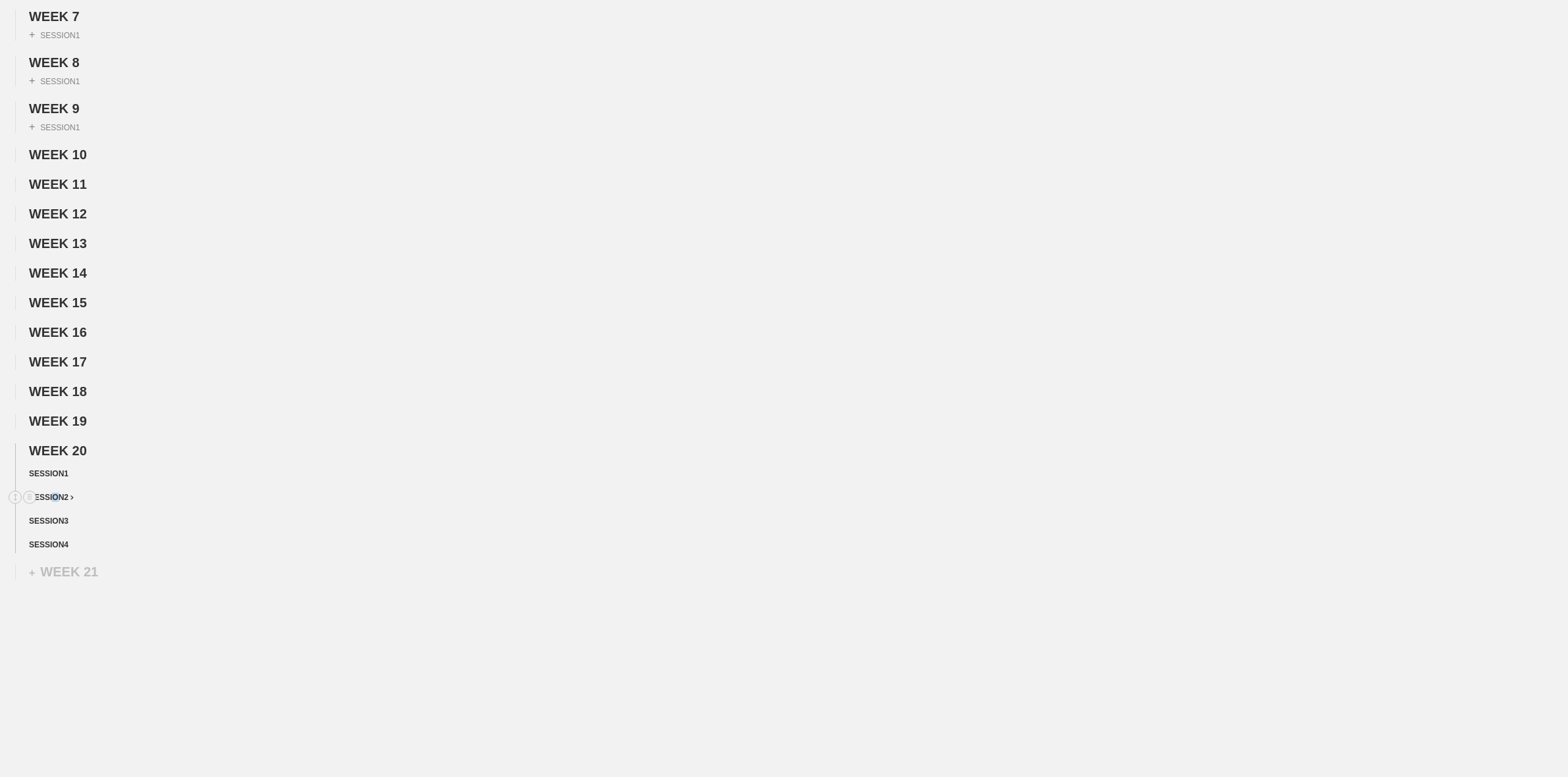
click at [54, 497] on span "SESSION 2" at bounding box center [51, 497] width 45 height 9
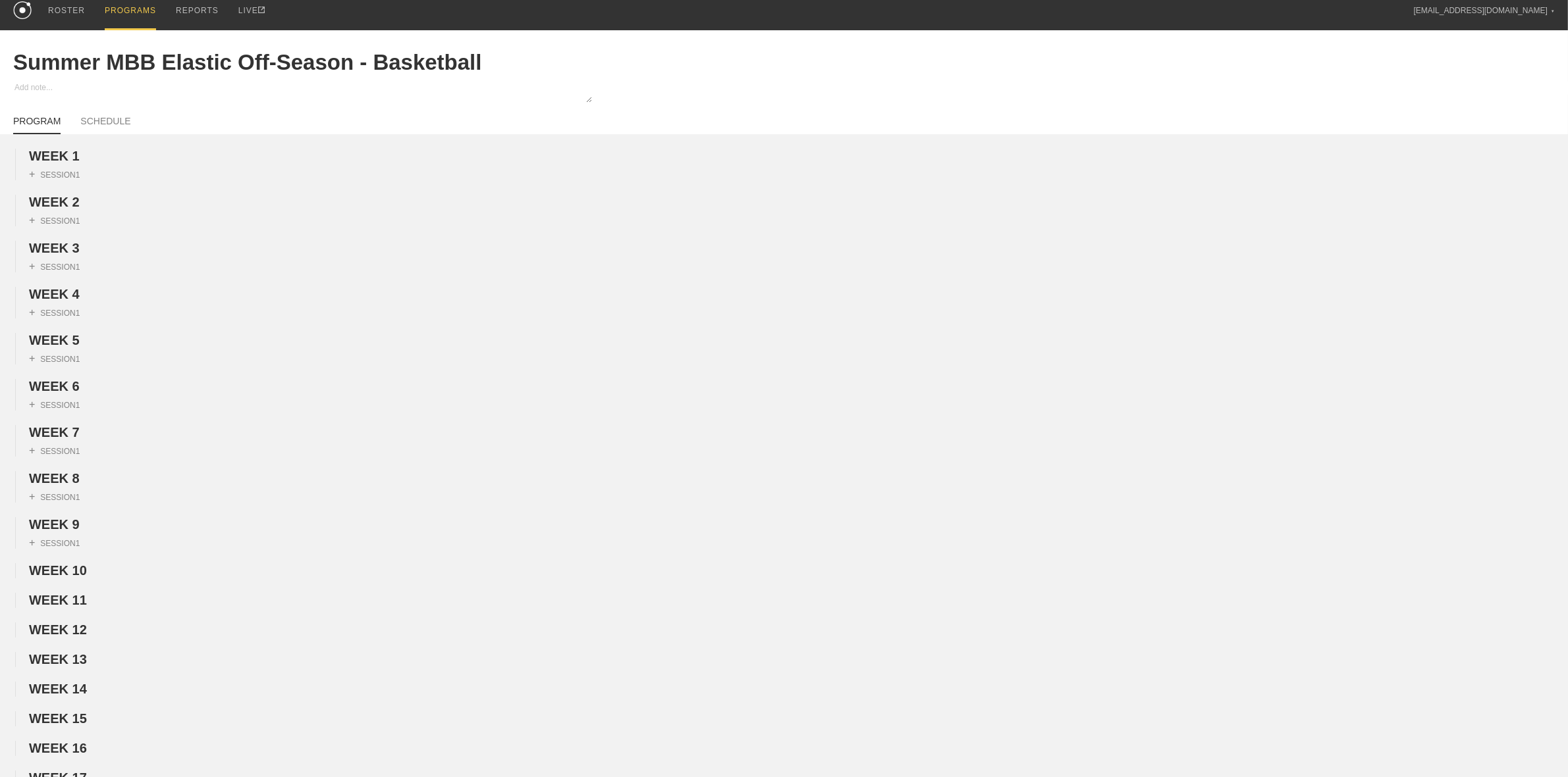
scroll to position [0, 0]
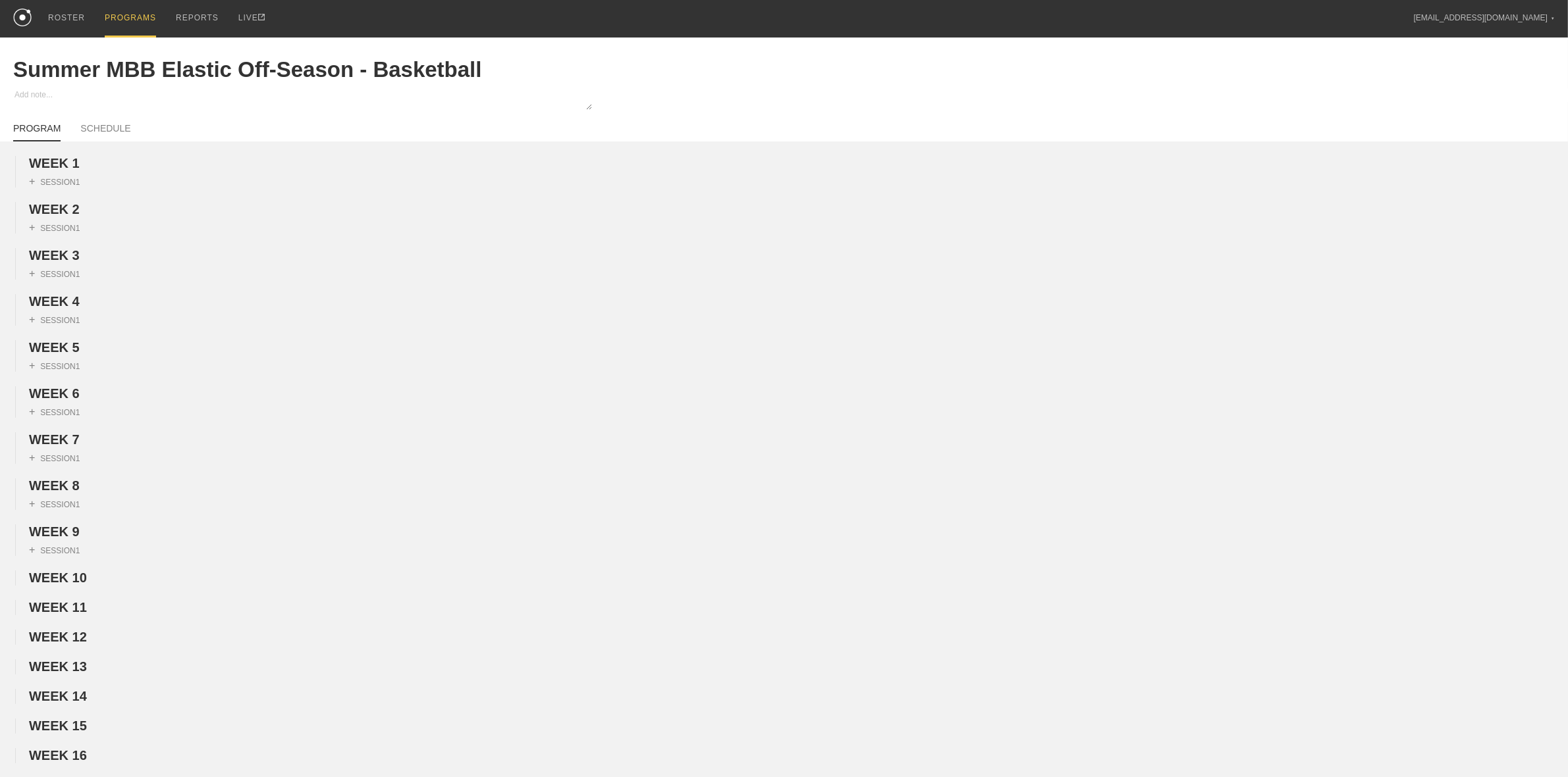
click at [126, 14] on div "PROGRAMS" at bounding box center [130, 19] width 52 height 38
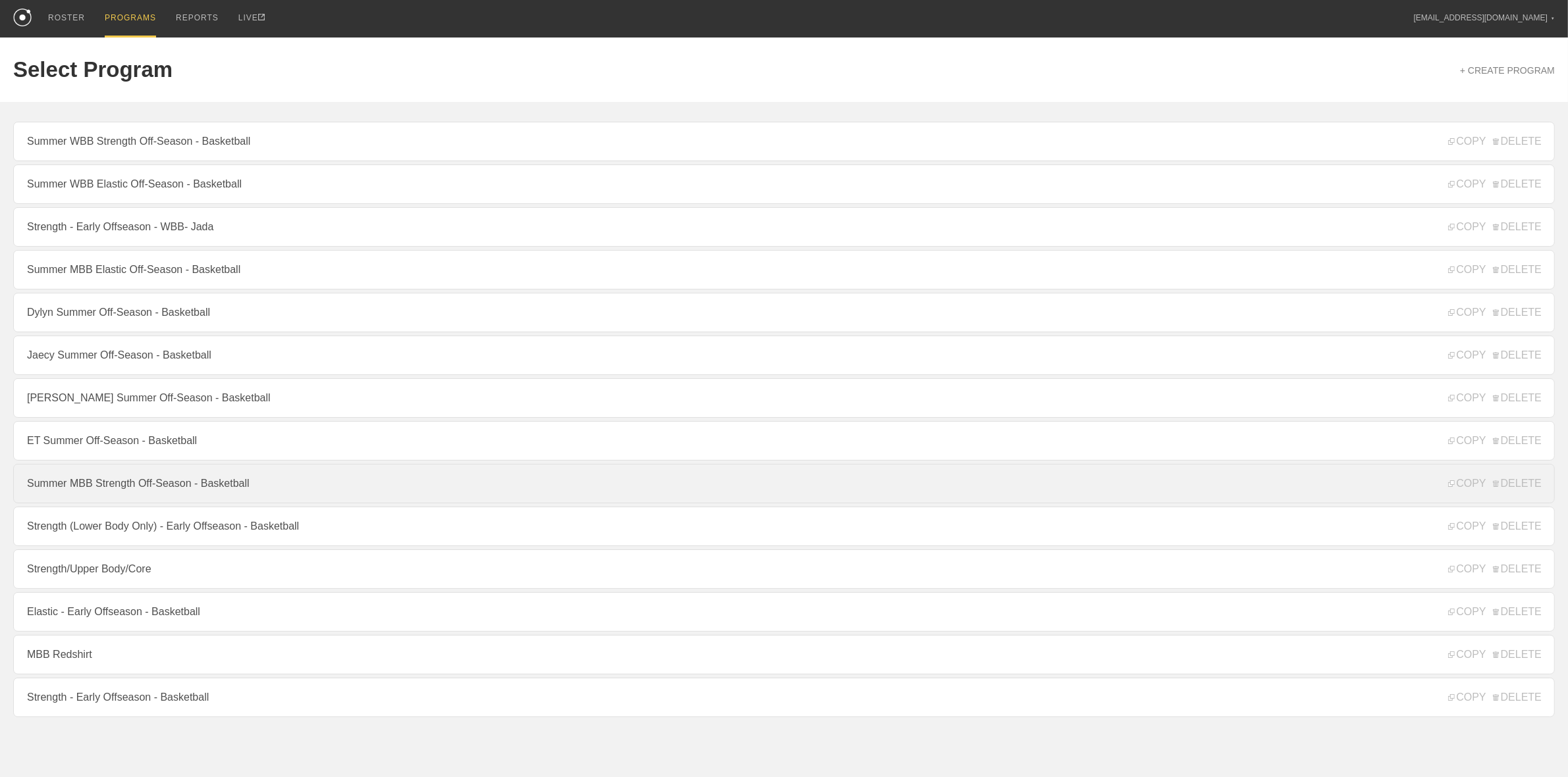
click at [172, 495] on link "Summer MBB Strength Off-Season - Basketball" at bounding box center [784, 483] width 1541 height 39
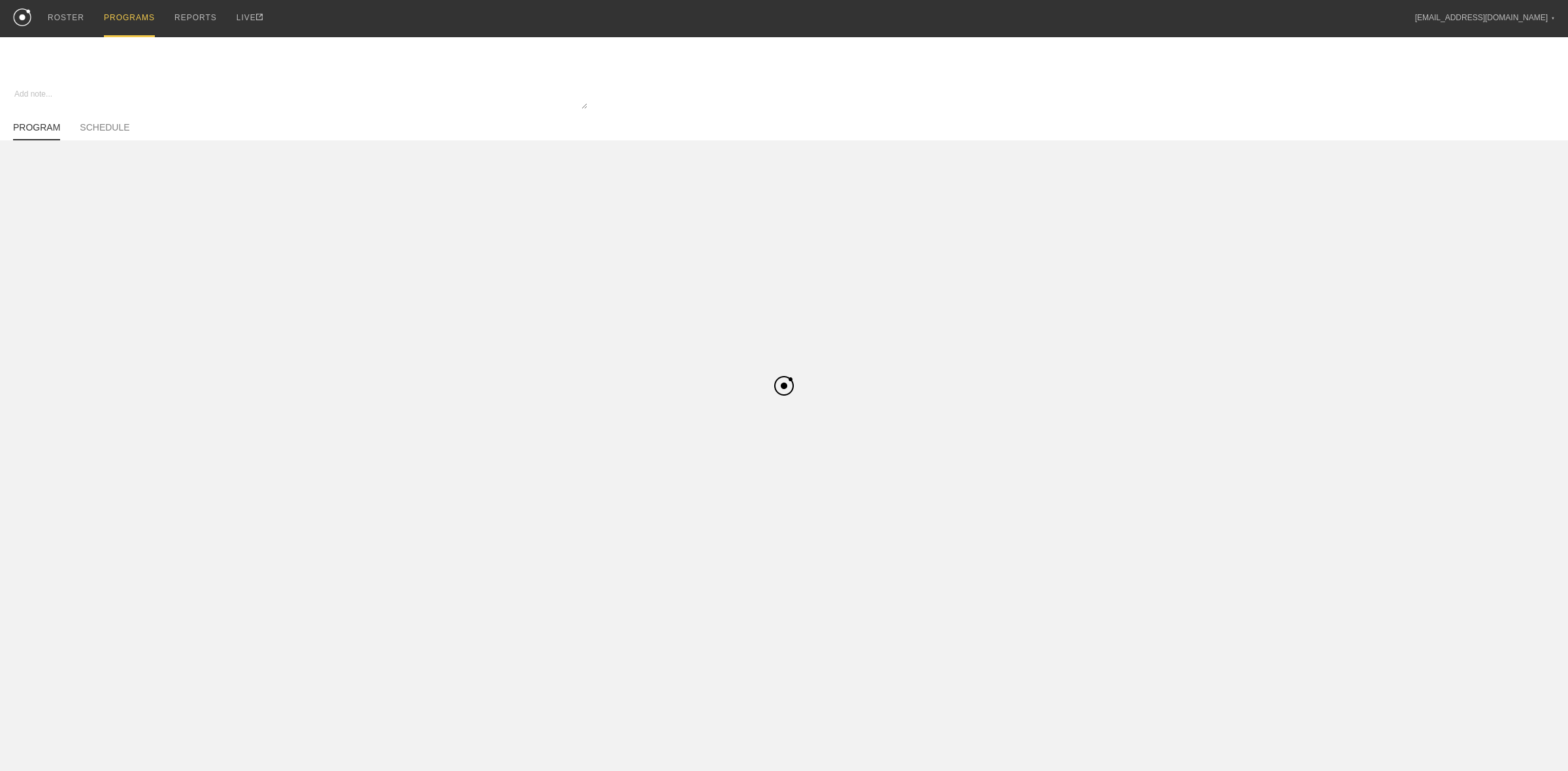
type textarea "x"
type input "Summer MBB Strength Off-Season - Basketball"
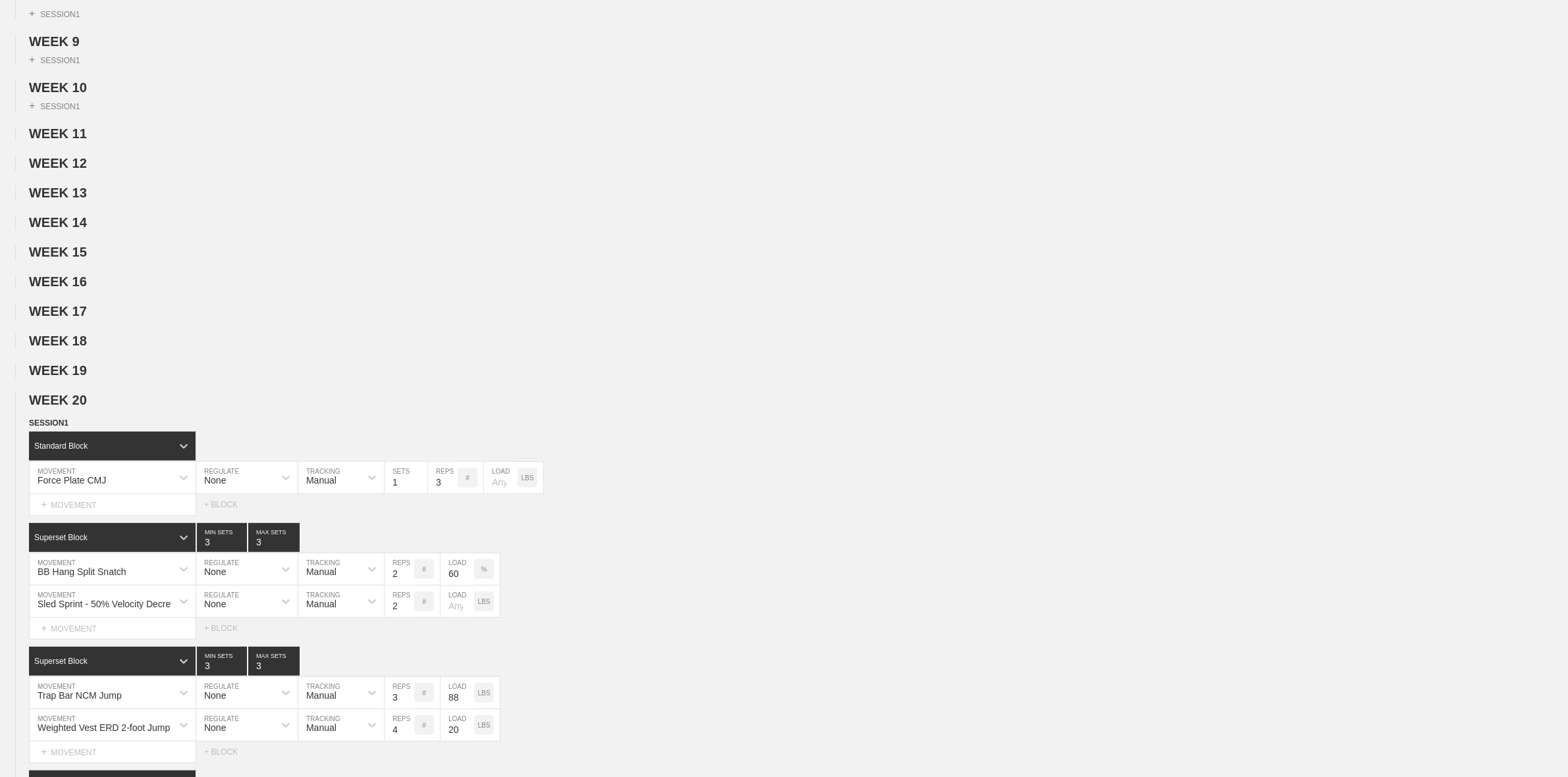
scroll to position [493, 0]
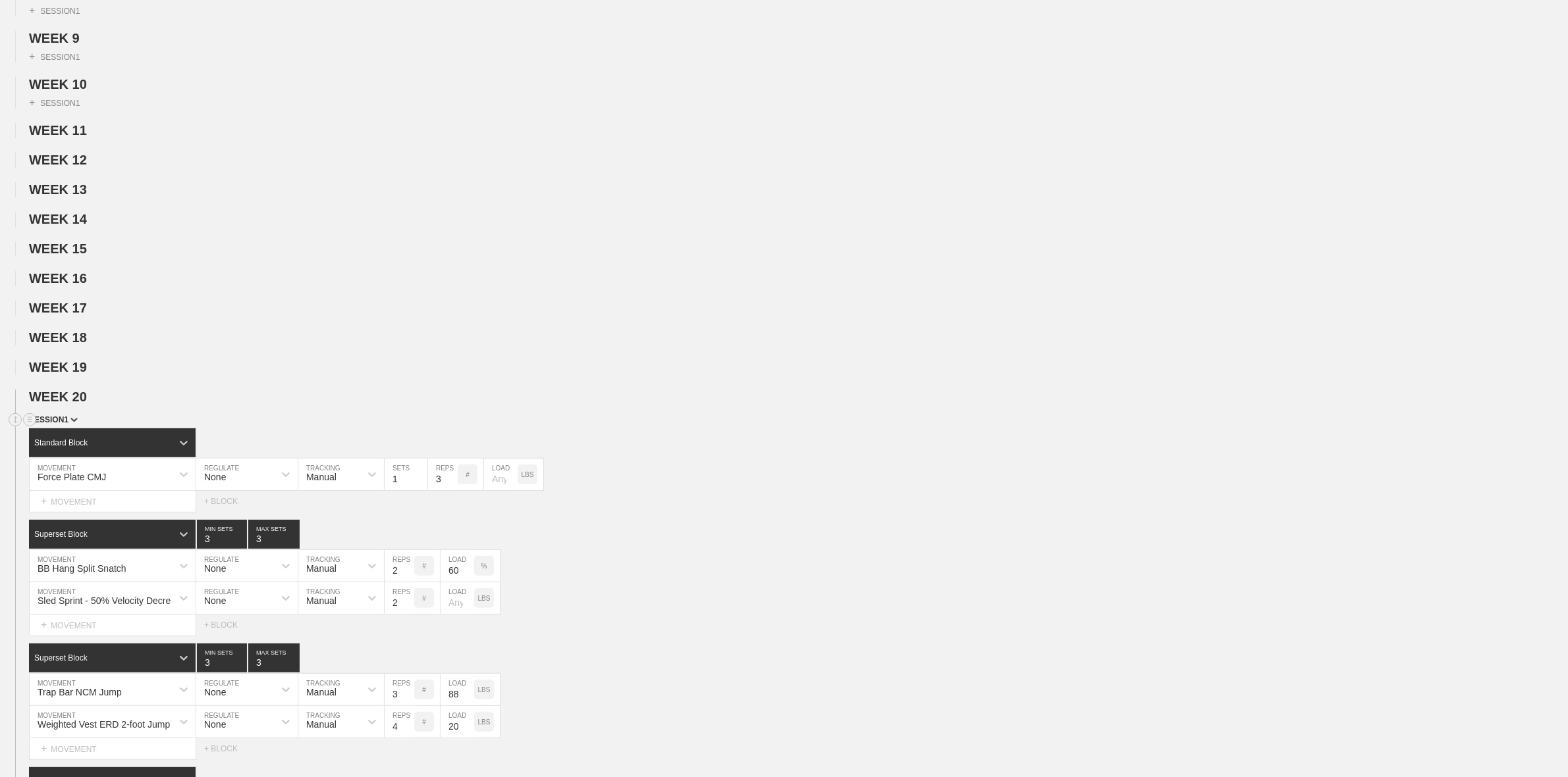
click at [60, 425] on span "SESSION 1" at bounding box center [53, 419] width 49 height 9
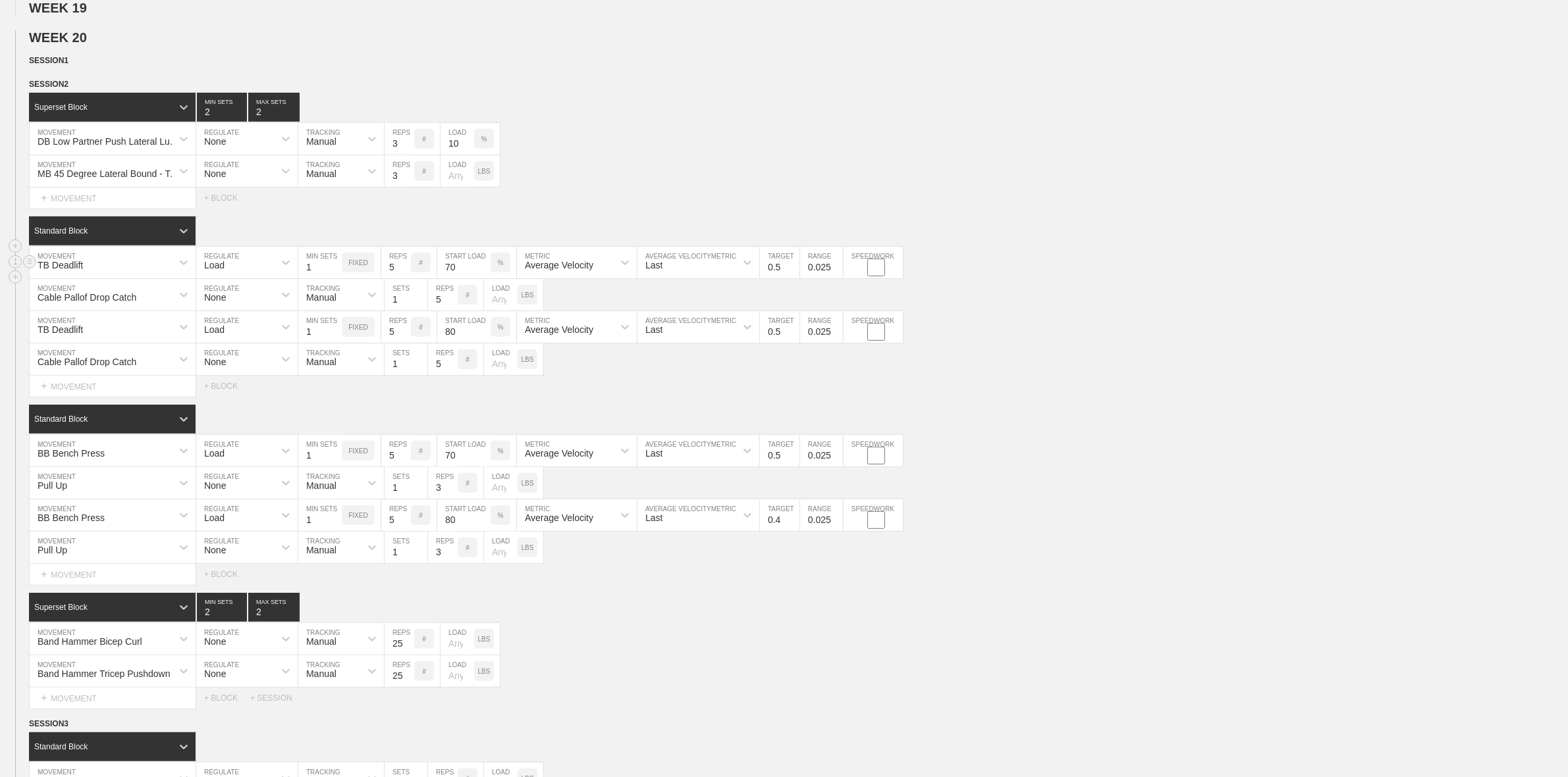
scroll to position [905, 0]
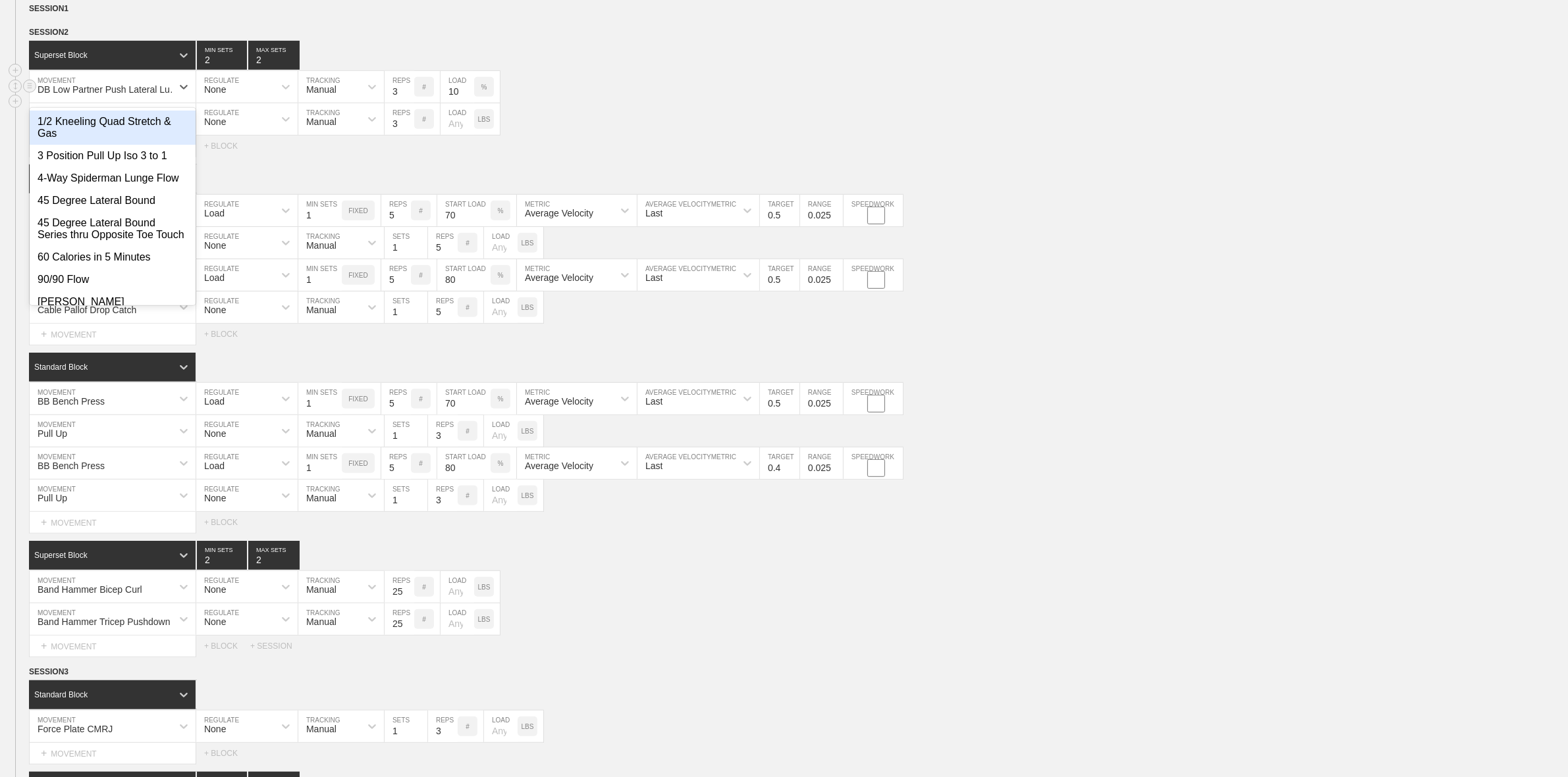
click at [129, 95] on div "DB Low Partner Push Lateral Lunge" at bounding box center [109, 89] width 143 height 10
click at [751, 122] on div "MB 45 Degree Lateral Bound - Toe Touch MOVEMENT None REGULATE Manual TRACKING 3…" at bounding box center [784, 119] width 1568 height 32
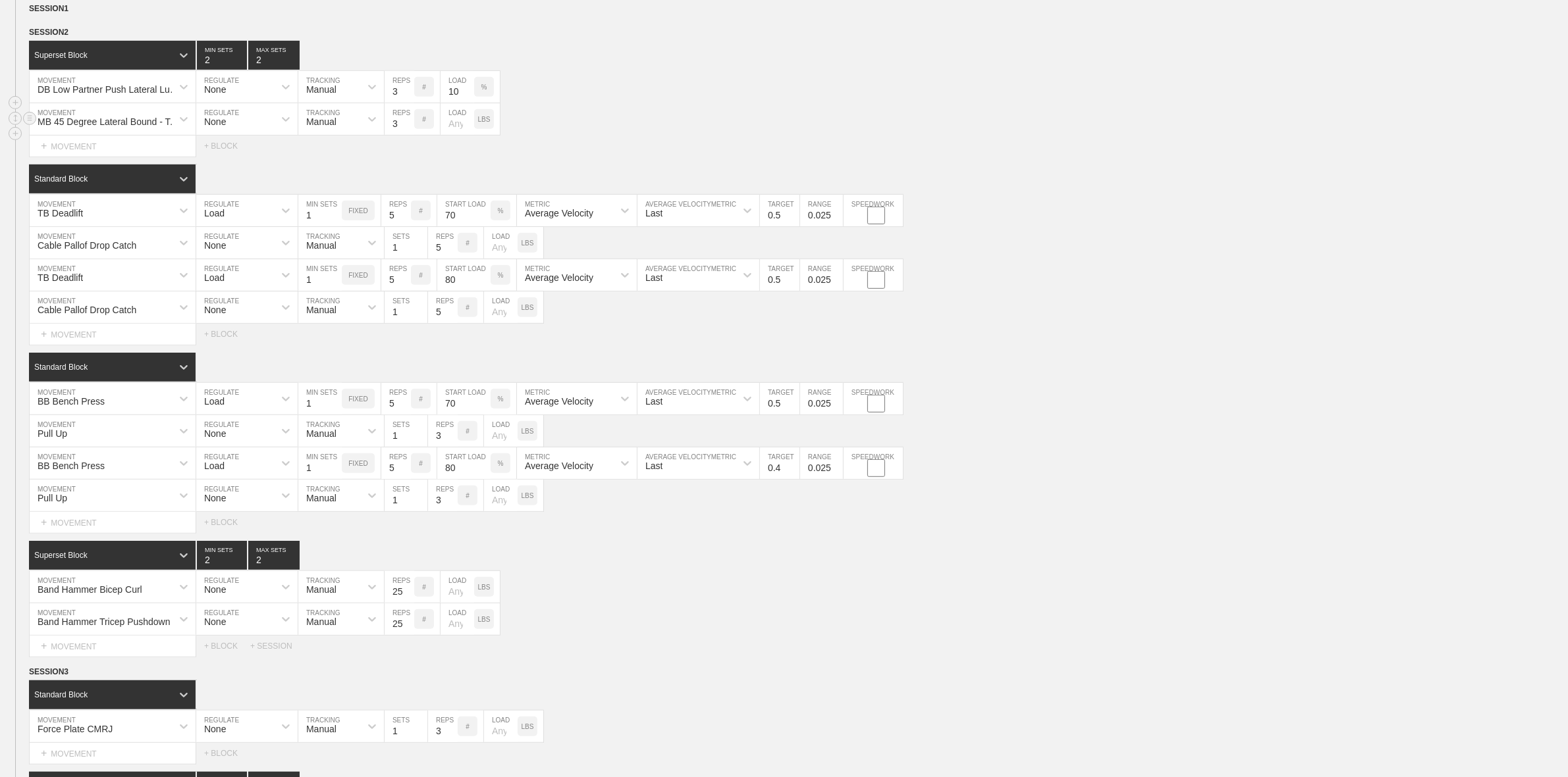
click at [150, 118] on div "MB 45 Degree Lateral Bound - Toe Touch" at bounding box center [112, 119] width 166 height 32
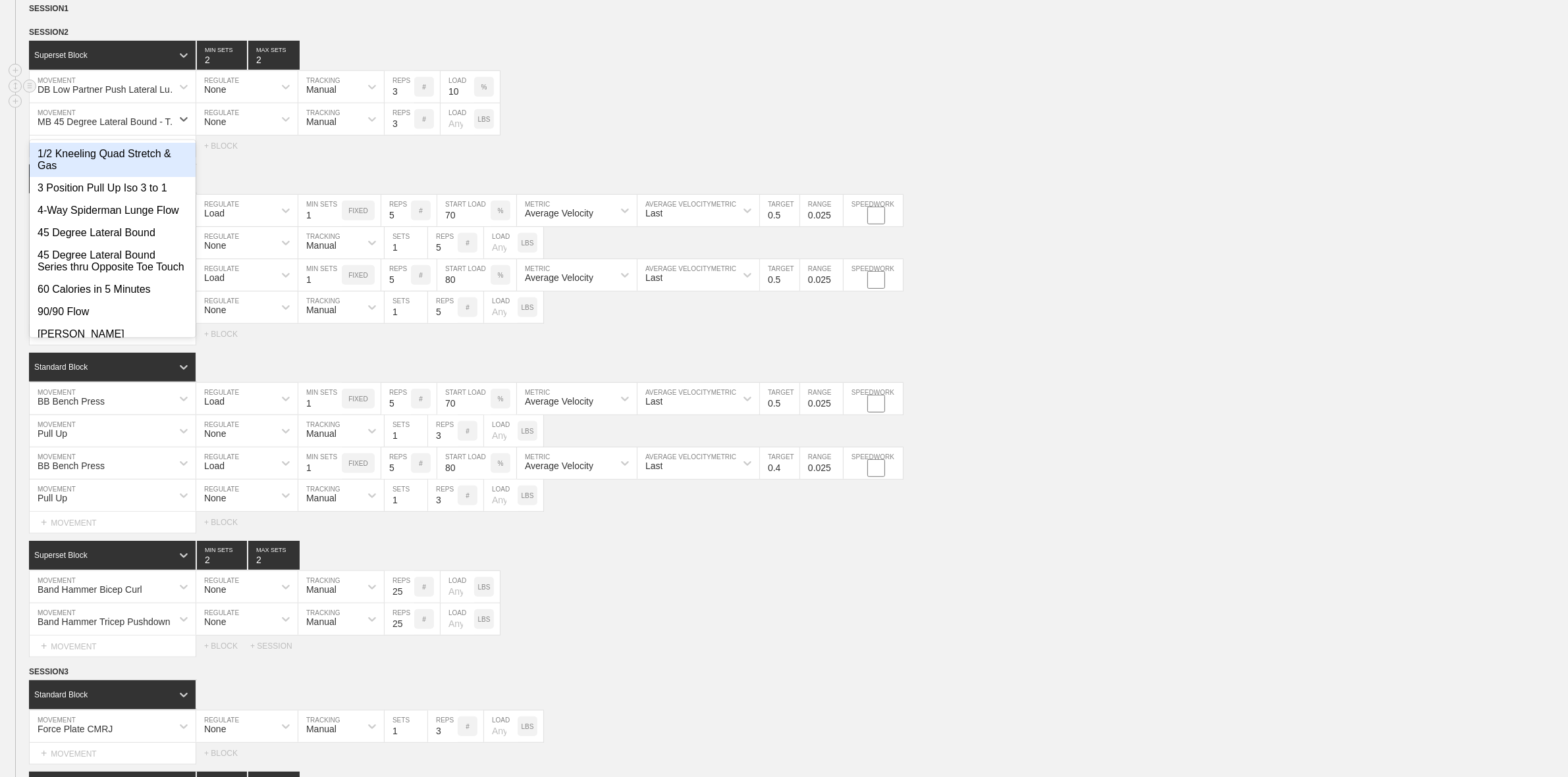
click at [158, 95] on div "DB Low Partner Push Lateral Lunge" at bounding box center [109, 89] width 143 height 10
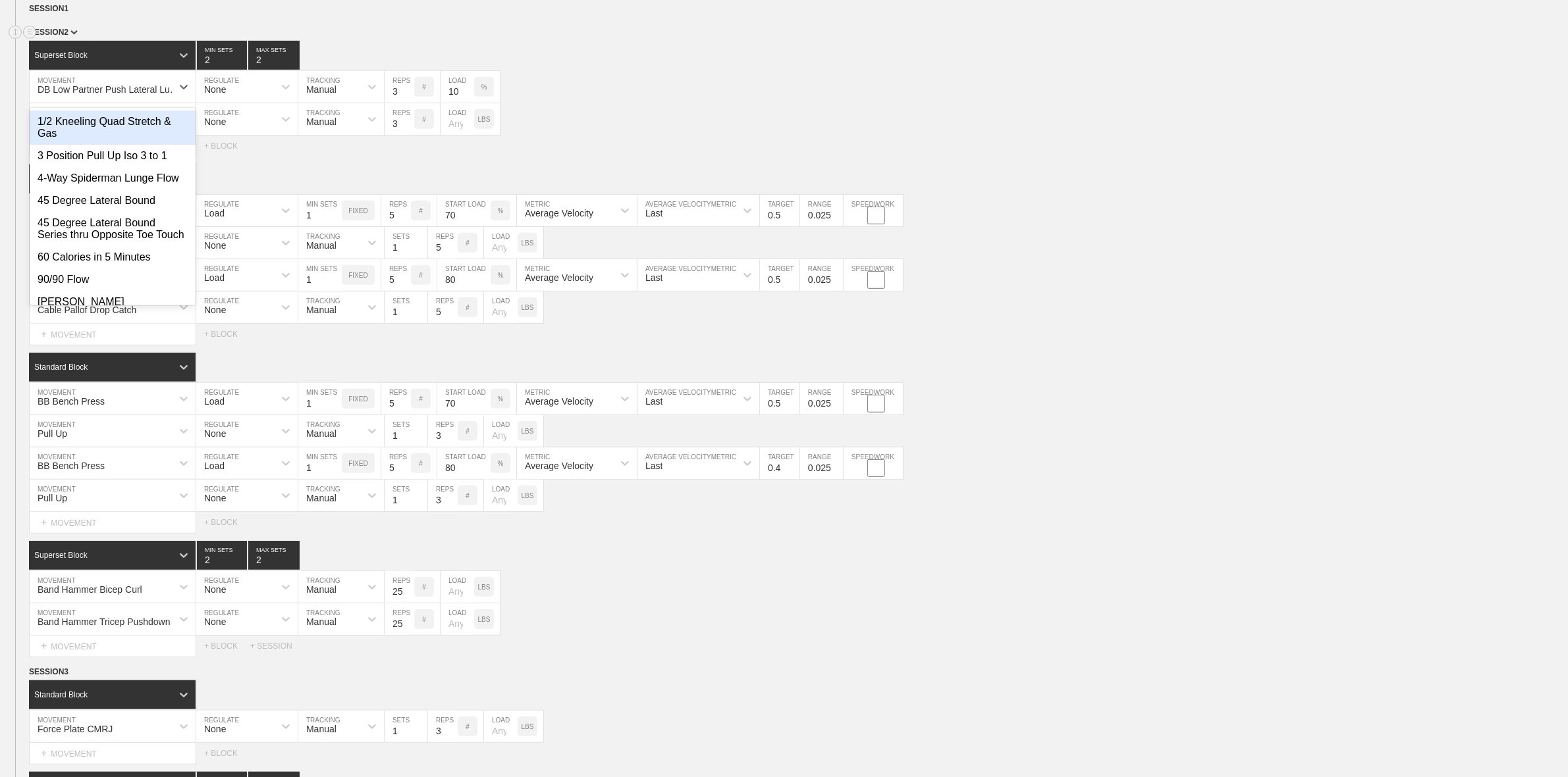
click at [153, 41] on div "SESSION 2" at bounding box center [798, 33] width 1539 height 15
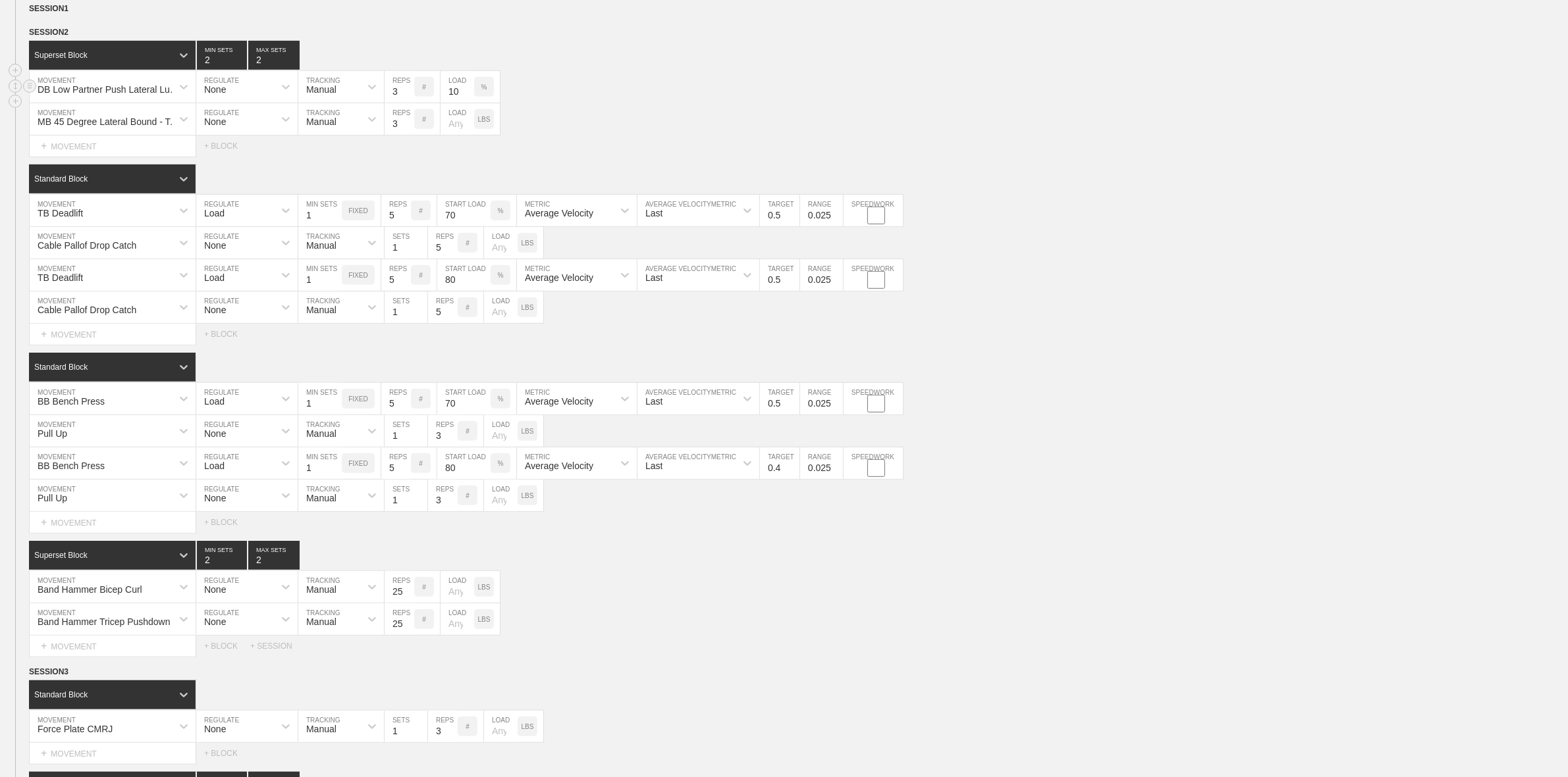
click at [105, 95] on div "DB Low Partner Push Lateral Lunge" at bounding box center [109, 89] width 143 height 10
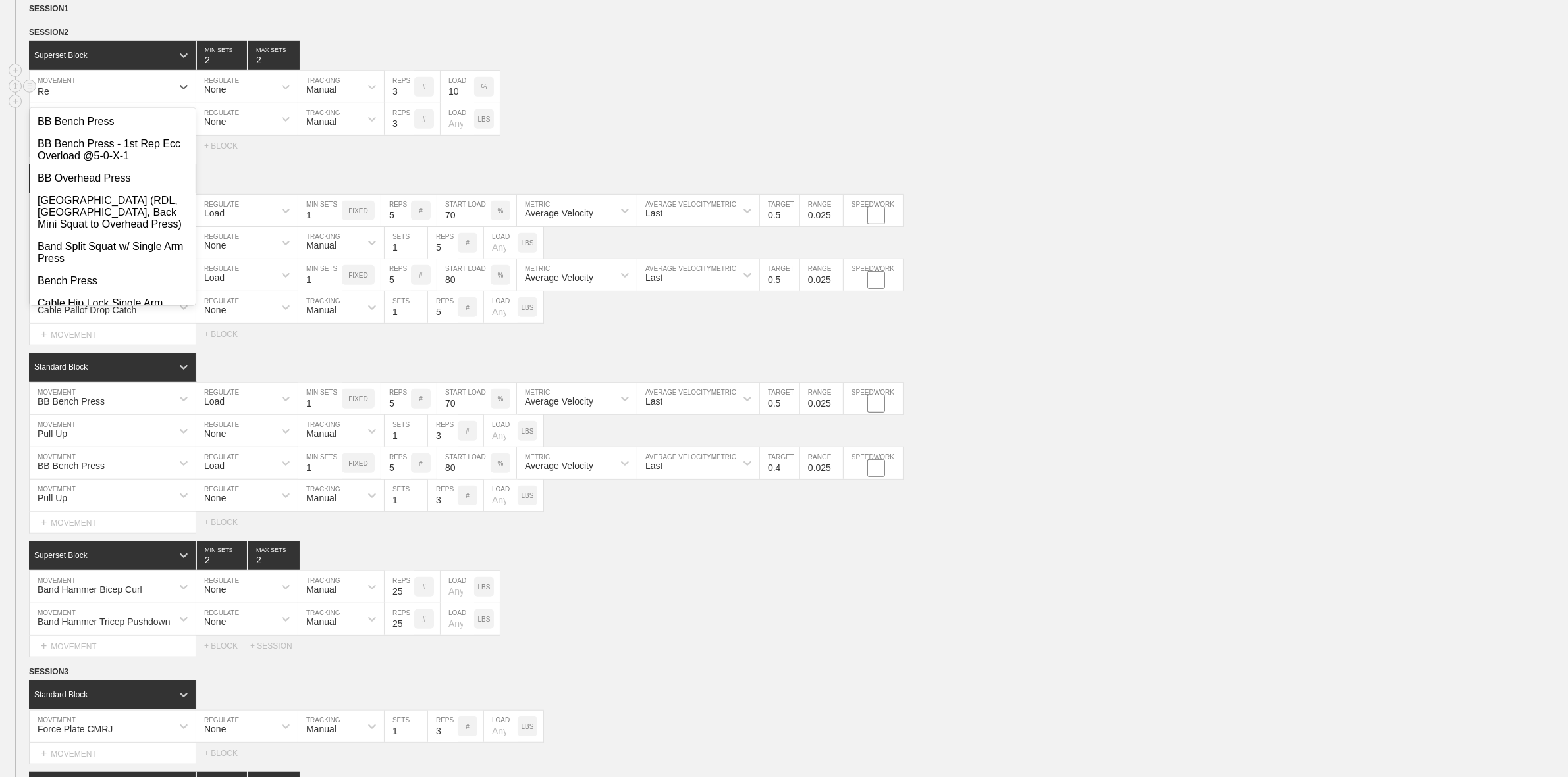
type input "R"
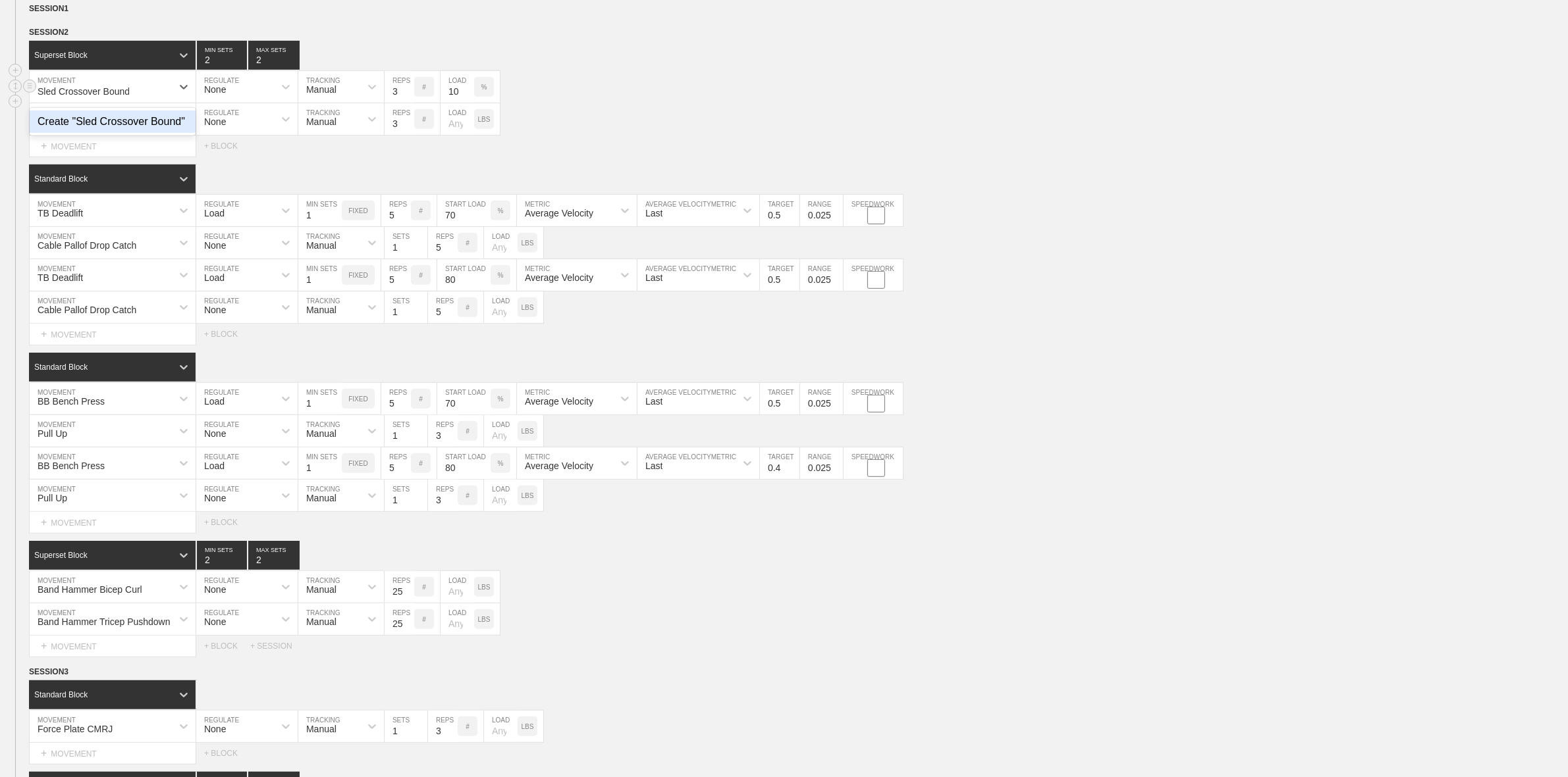
type input "Sled Crossover Bound"
click at [393, 102] on input "3" at bounding box center [399, 87] width 30 height 32
type input "15"
click at [133, 96] on div "DB Low Partner Push Lateral Lunge" at bounding box center [100, 87] width 142 height 23
type input "Sled Crossover Run"
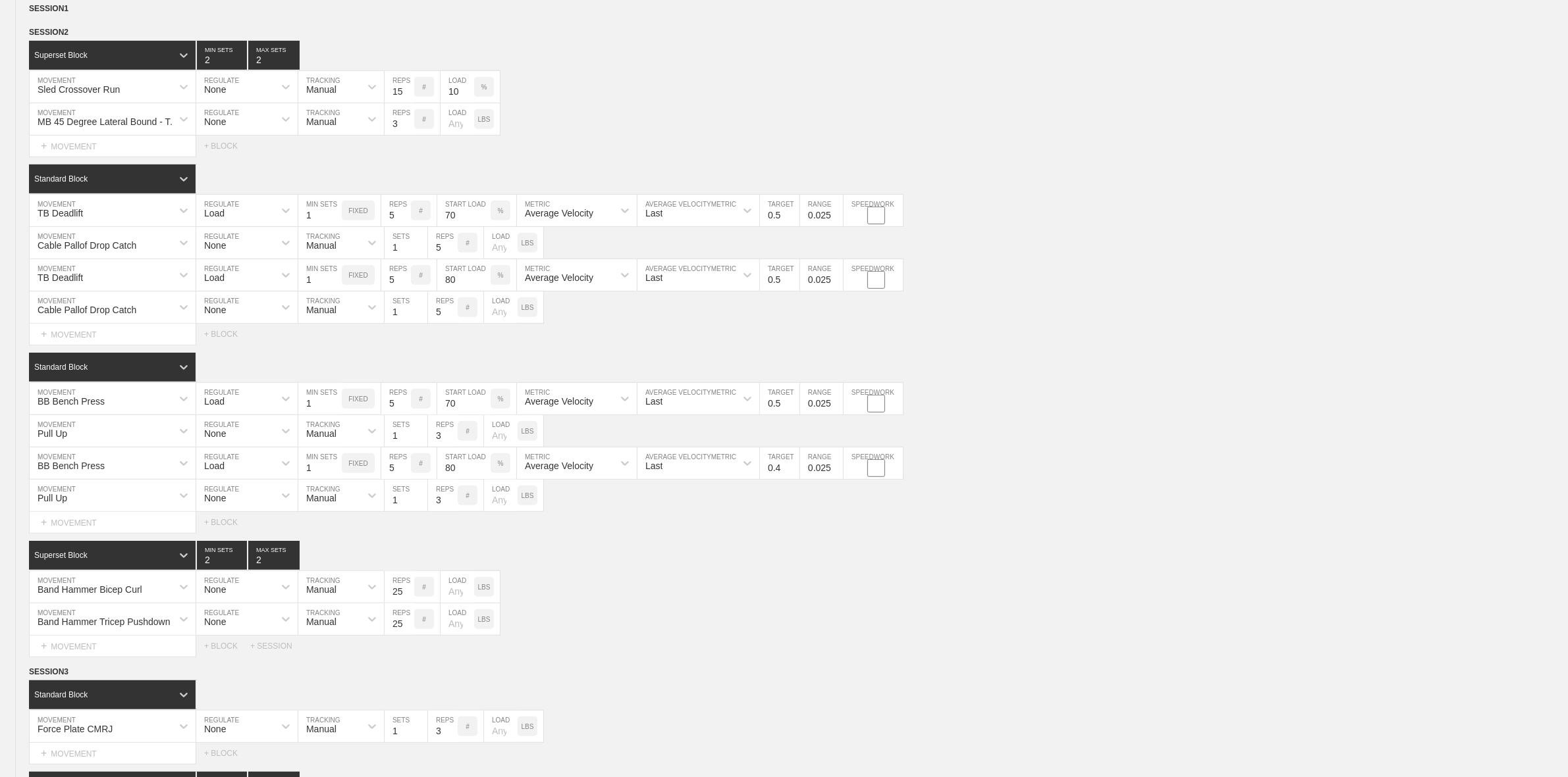
click at [484, 91] on p "%" at bounding box center [484, 87] width 6 height 8
click at [482, 97] on div "KGS" at bounding box center [484, 87] width 20 height 20
click at [456, 102] on input "10" at bounding box center [457, 87] width 34 height 32
click at [138, 127] on div "MB 45 Degree Lateral Bound - Toe Touch" at bounding box center [109, 122] width 143 height 10
type input "C"
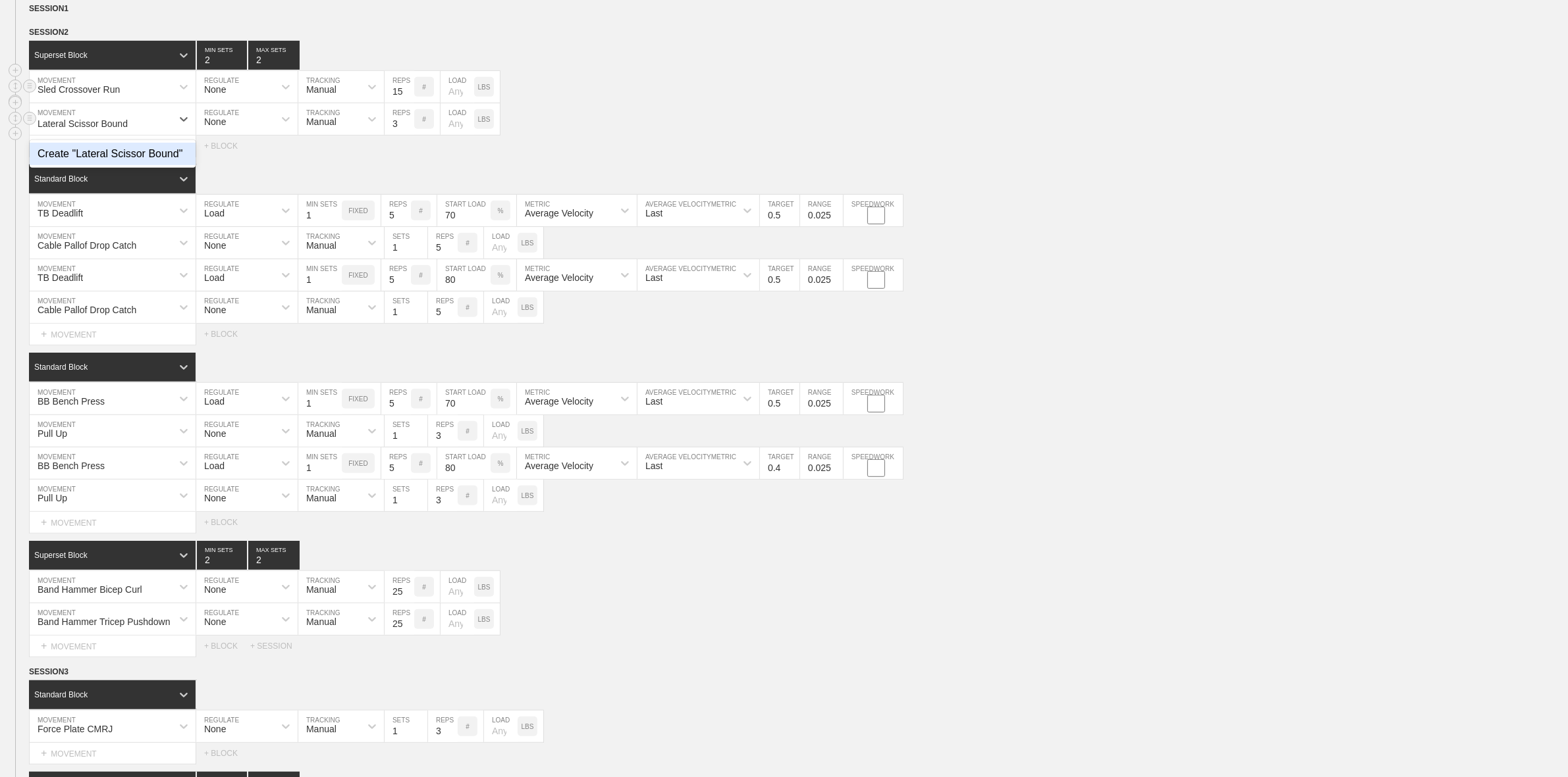
type input "Lateral Scissor Bound"
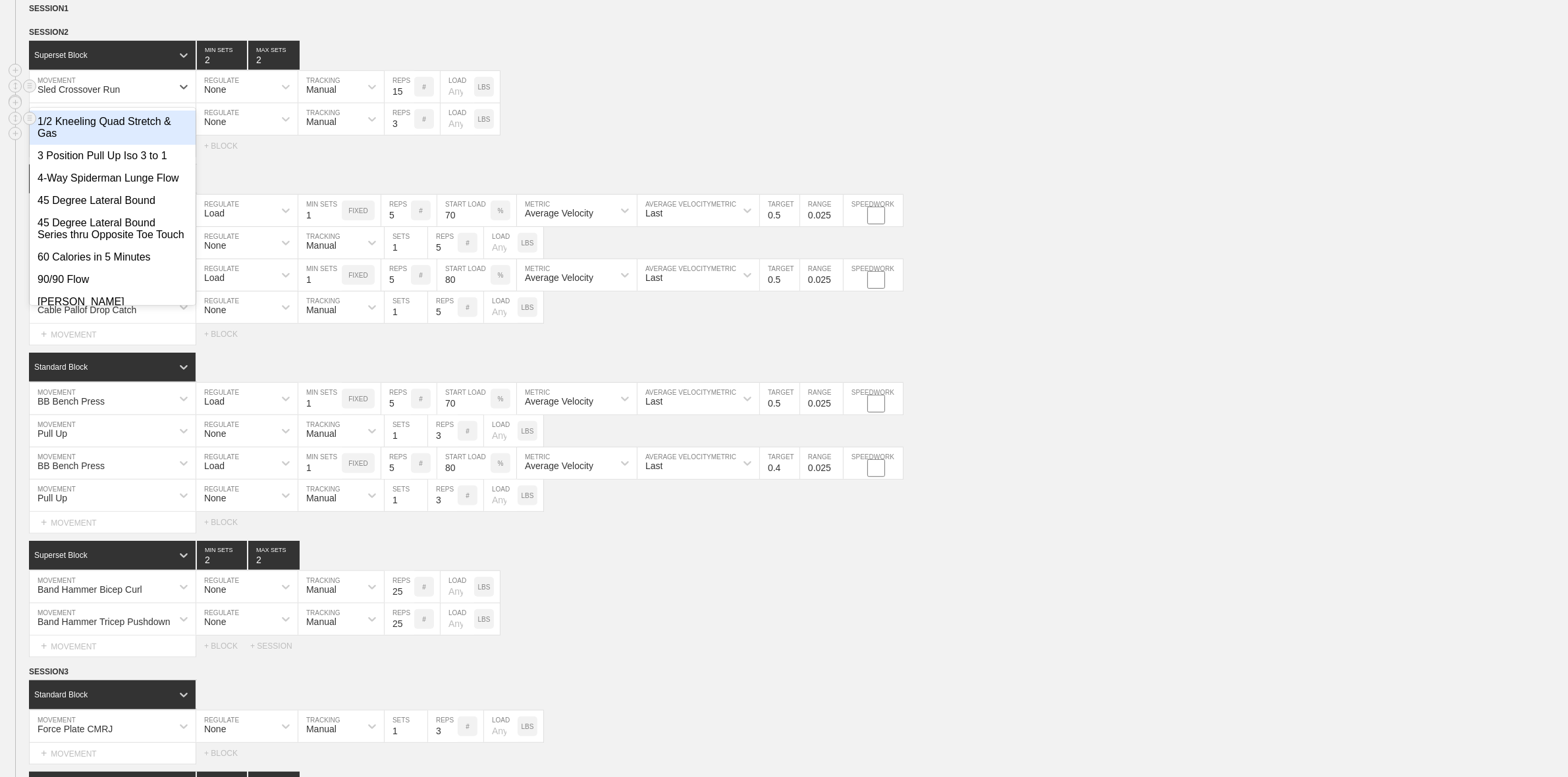
click at [93, 95] on div "Sled Crossover Run" at bounding box center [79, 89] width 82 height 10
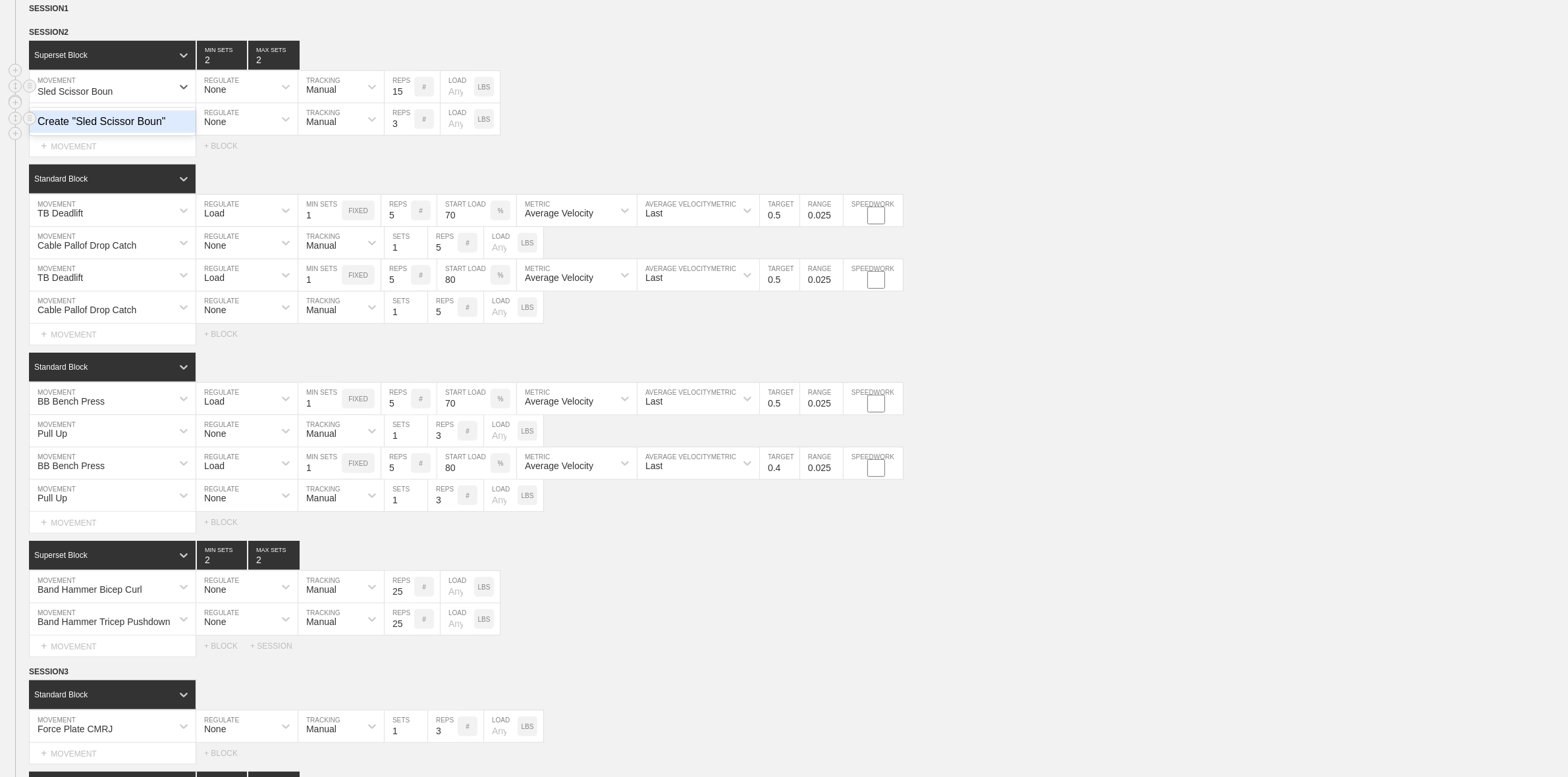
type input "Sled Scissor Bound"
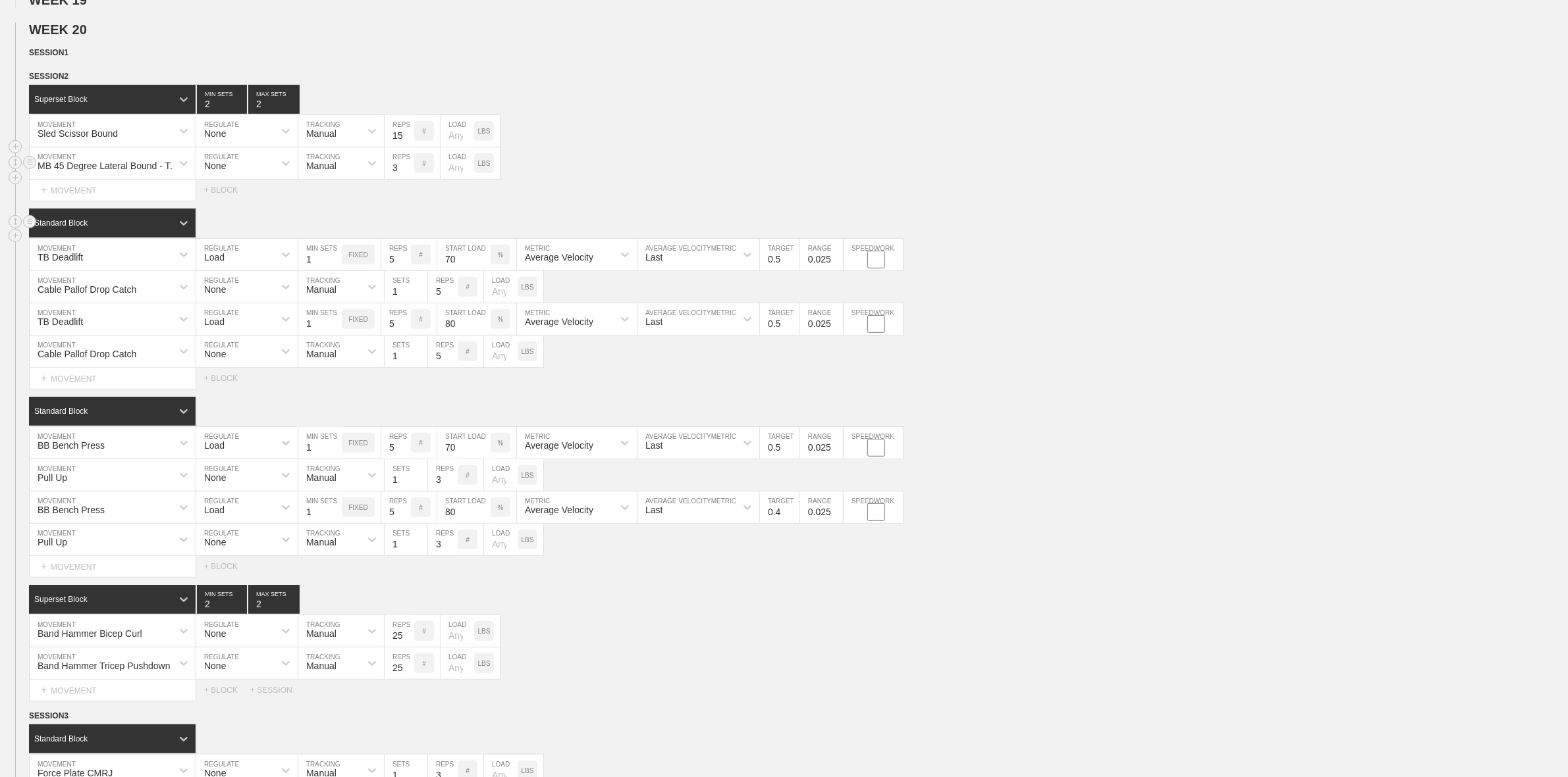
scroll to position [822, 0]
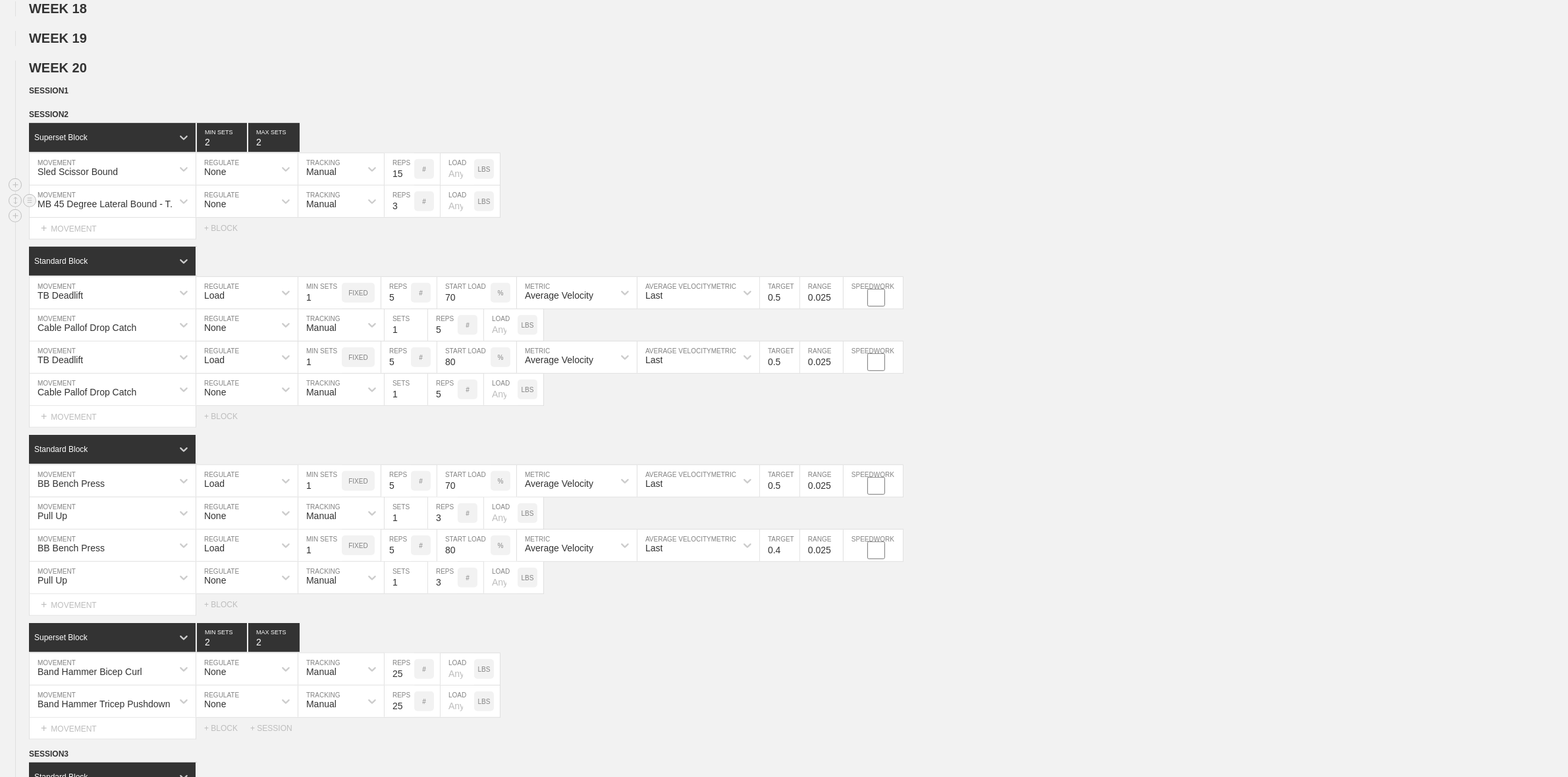
click at [109, 210] on div "MB 45 Degree Lateral Bound - Toe Touch" at bounding box center [109, 203] width 143 height 10
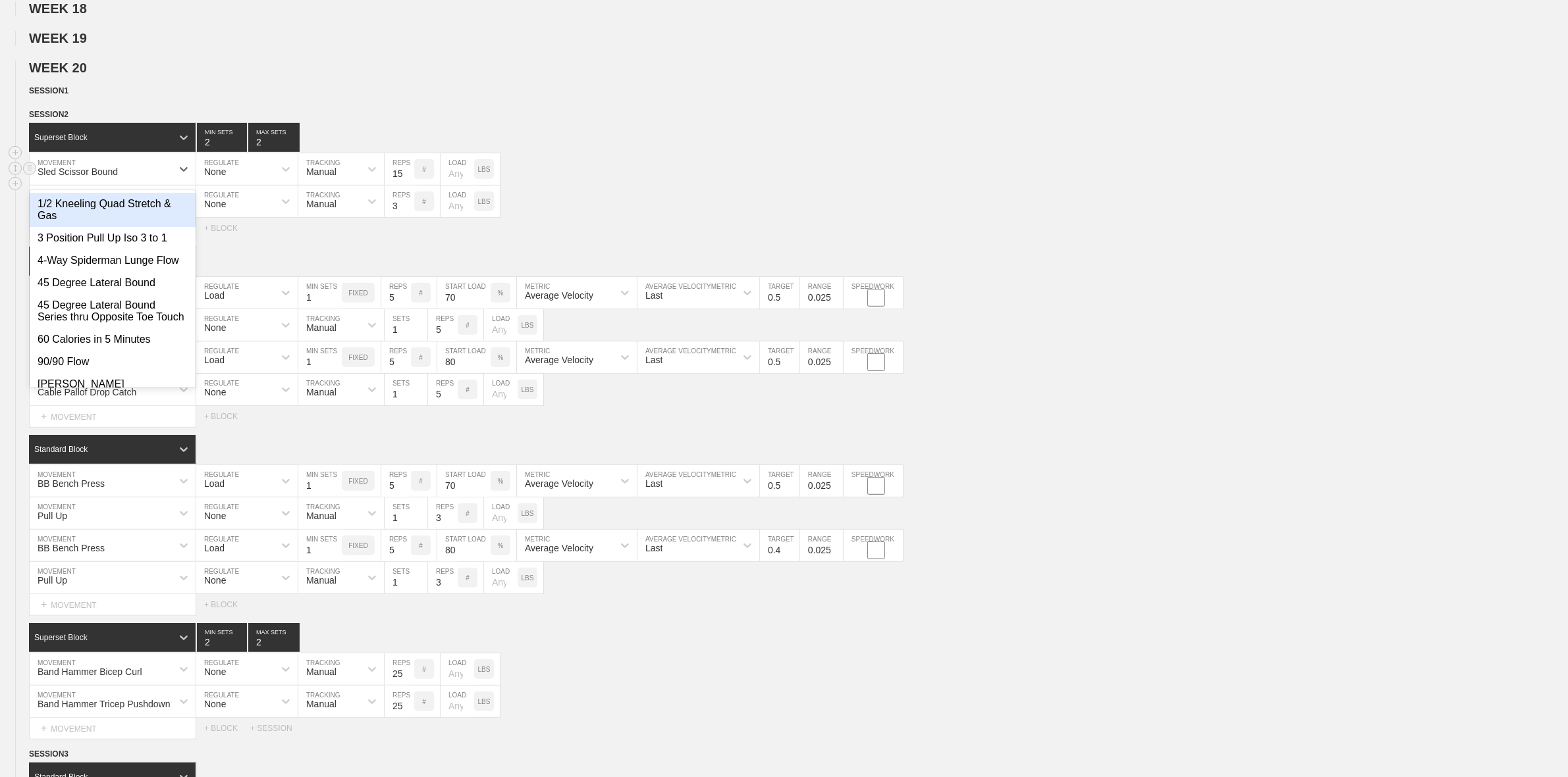
click at [87, 185] on div "Sled Scissor Bound" at bounding box center [112, 169] width 166 height 32
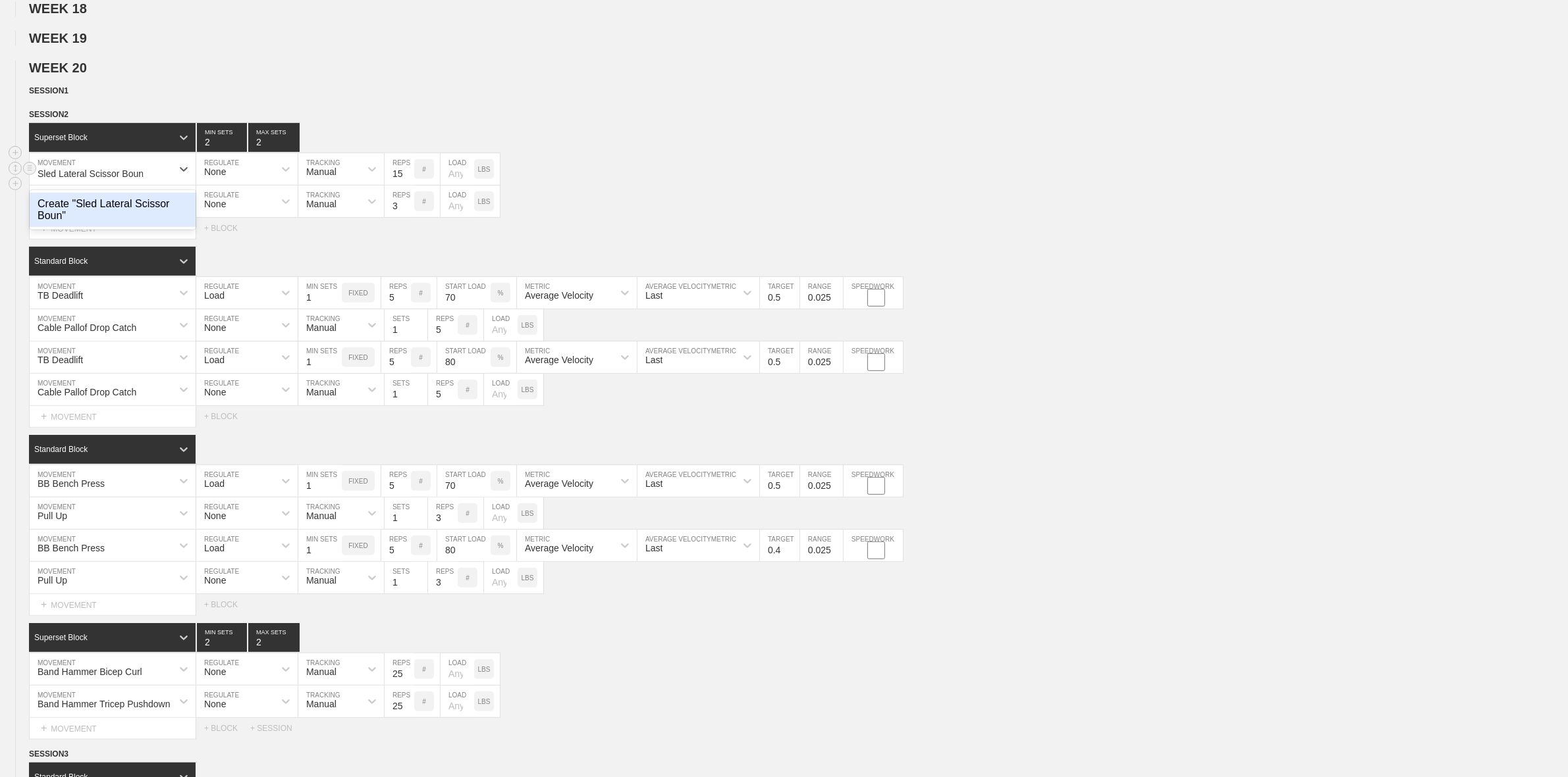
type input "Sled Lateral Scissor Bound"
click at [60, 180] on div "Sled Lateral Scissor Bound" at bounding box center [100, 169] width 142 height 23
type input "Band Resisted Lateral Scissory Bound"
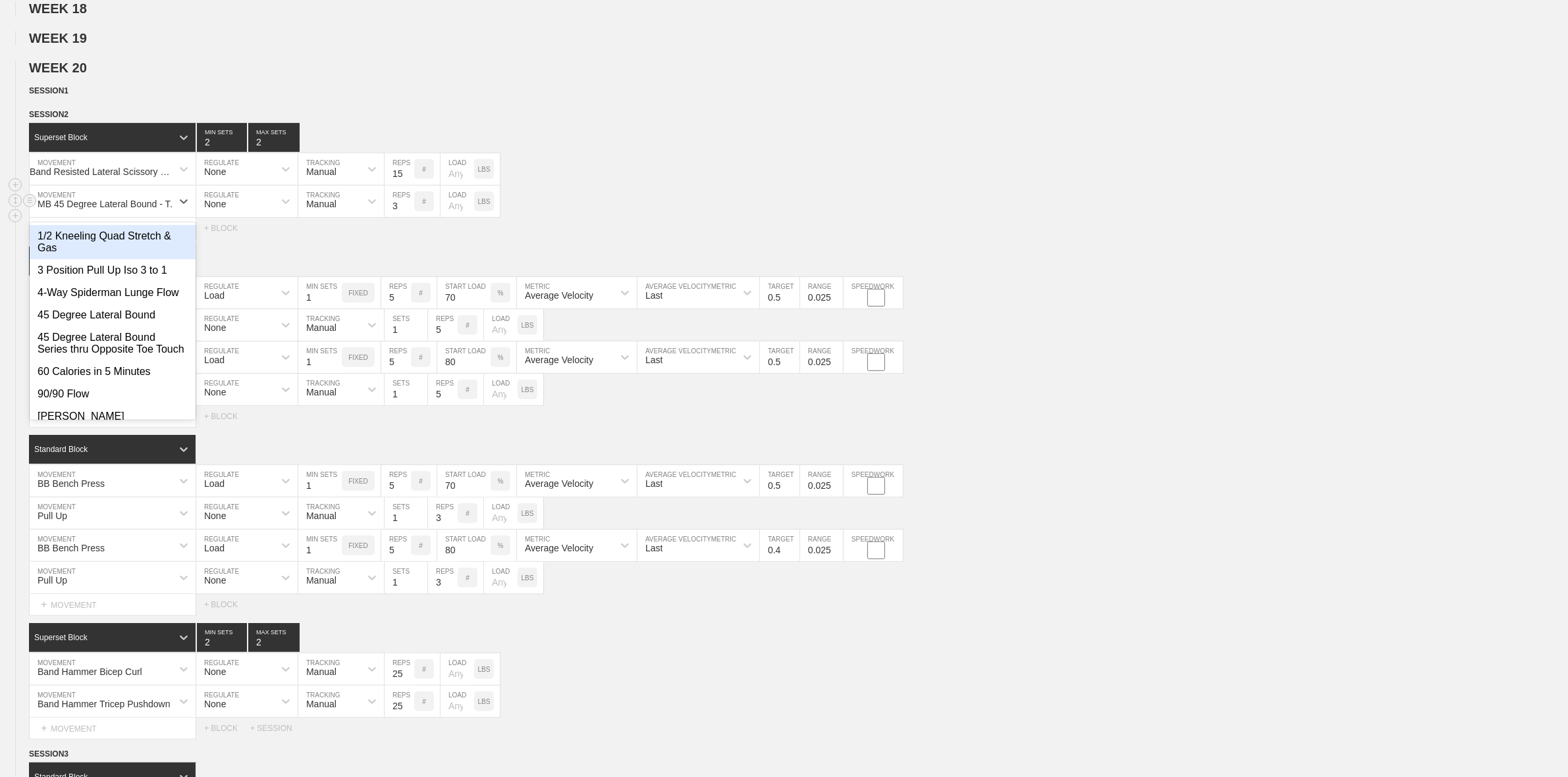
click at [149, 210] on div "MB 45 Degree Lateral Bound - Toe Touch" at bounding box center [109, 203] width 143 height 10
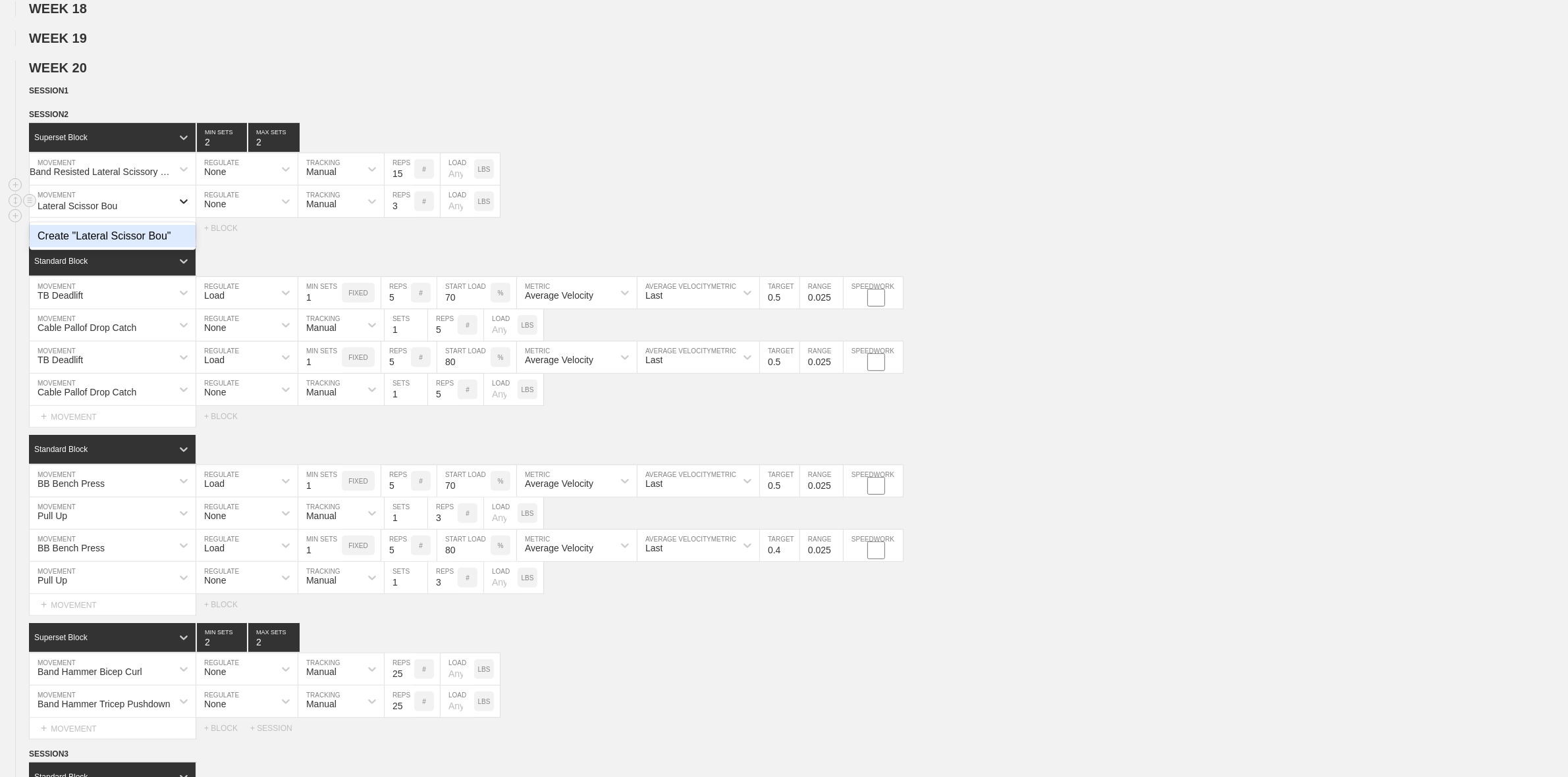
type input "Lateral Scissor Bound"
click at [155, 177] on div "Band Resisted Lateral Scissory Bound" at bounding box center [101, 171] width 143 height 10
type input "Band Resisted Lateral Scissor Bound"
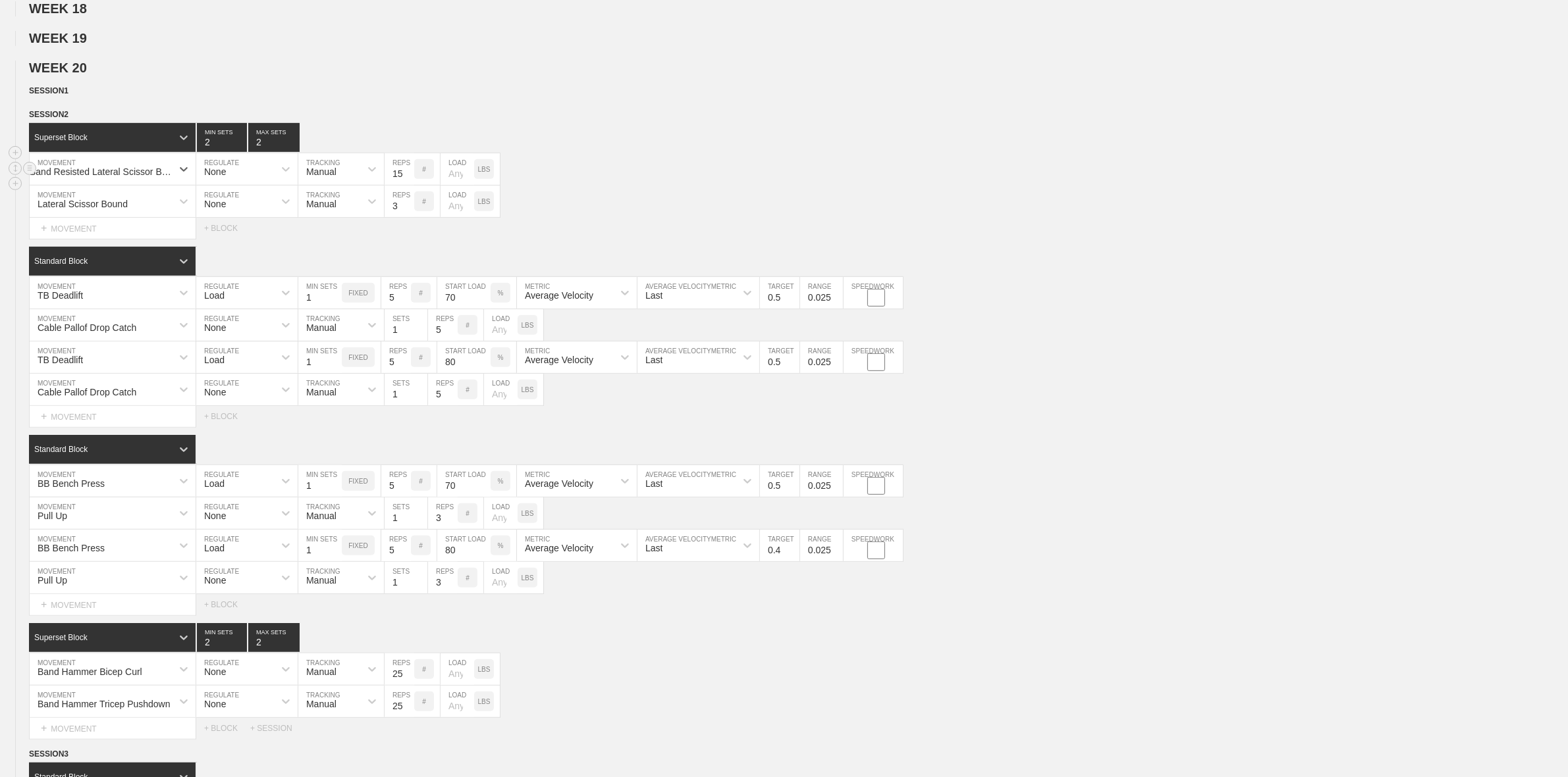
click at [643, 185] on div "option Create "Band Resisted Lateral Scissor Bound", selected. 0 results availa…" at bounding box center [784, 169] width 1568 height 32
click at [393, 217] on input "3" at bounding box center [399, 201] width 30 height 32
type input "15"
click at [686, 232] on div "Superset Block 2 MIN SETS 2 MAX SETS DUPLICATE INSERT MOVEMENT AFTER DELETE Ban…" at bounding box center [784, 181] width 1568 height 116
click at [719, 218] on div "Lateral Scissor Bound MOVEMENT None REGULATE Manual TRACKING 15 REPS # LOAD LBS" at bounding box center [784, 201] width 1568 height 32
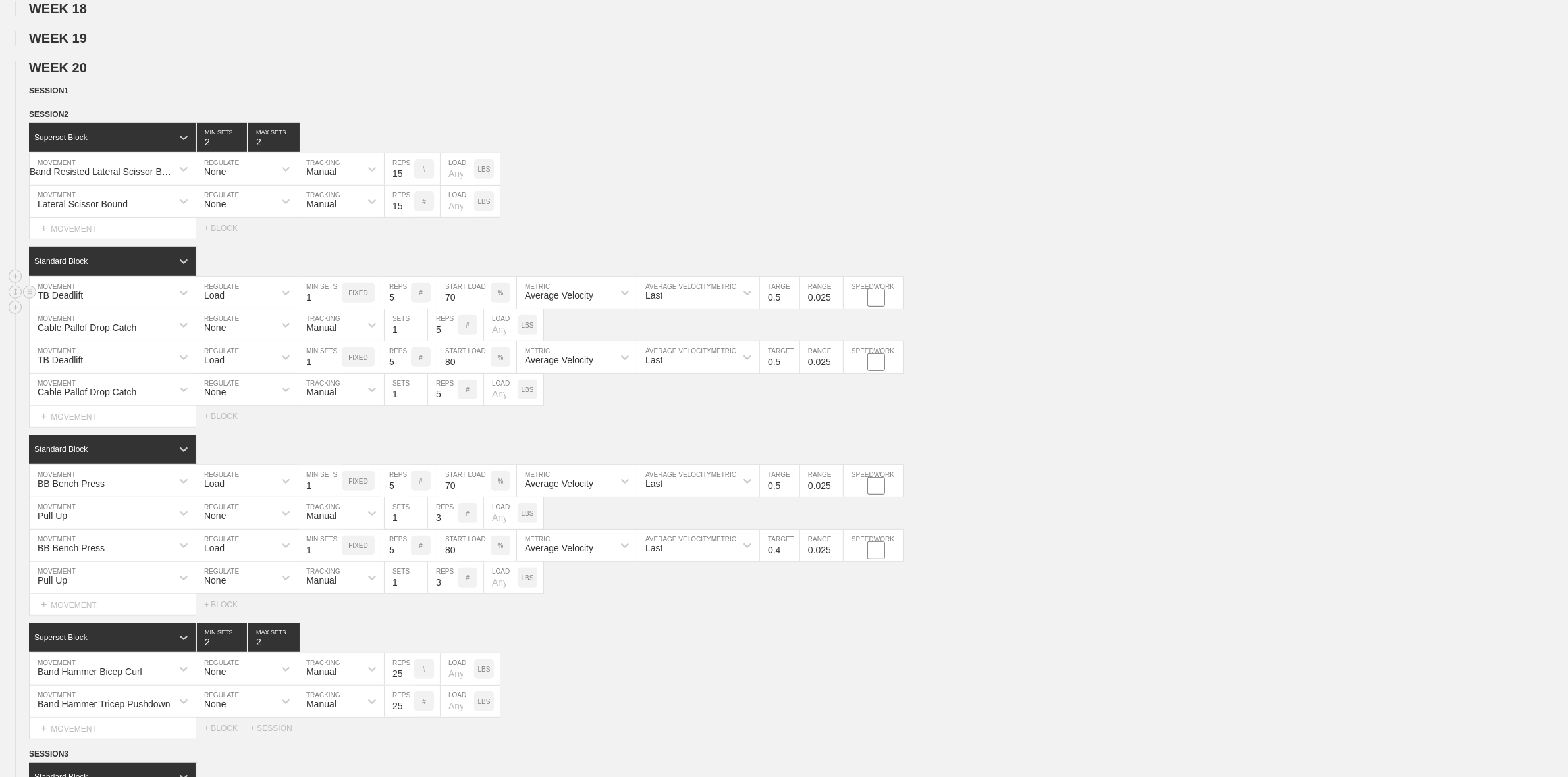
click at [102, 304] on div "TB Deadlift" at bounding box center [100, 293] width 142 height 23
type input "D"
type input "Box Depth Drop"
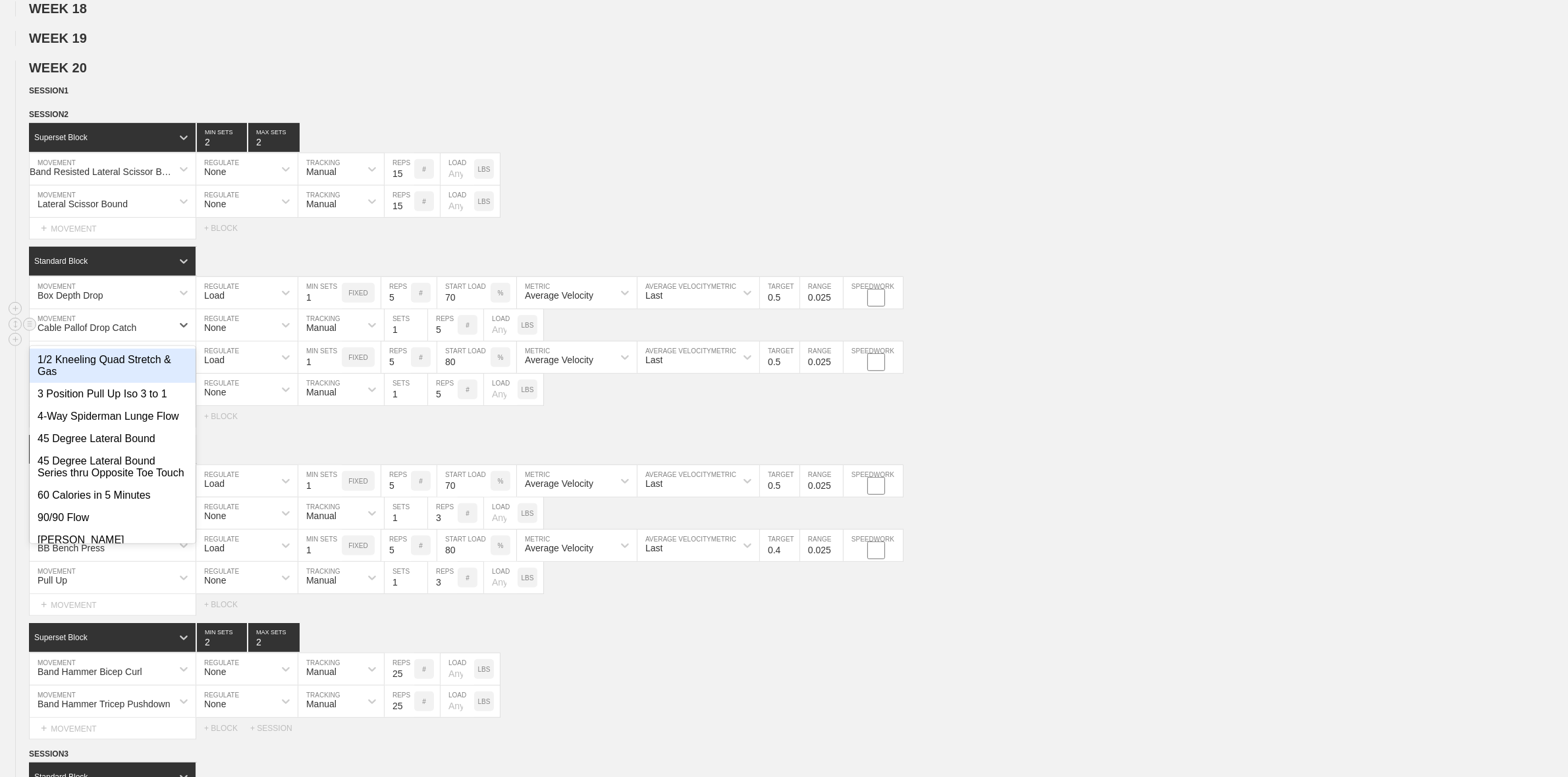
click at [86, 333] on div "Cable Pallof Drop Catch" at bounding box center [87, 327] width 99 height 10
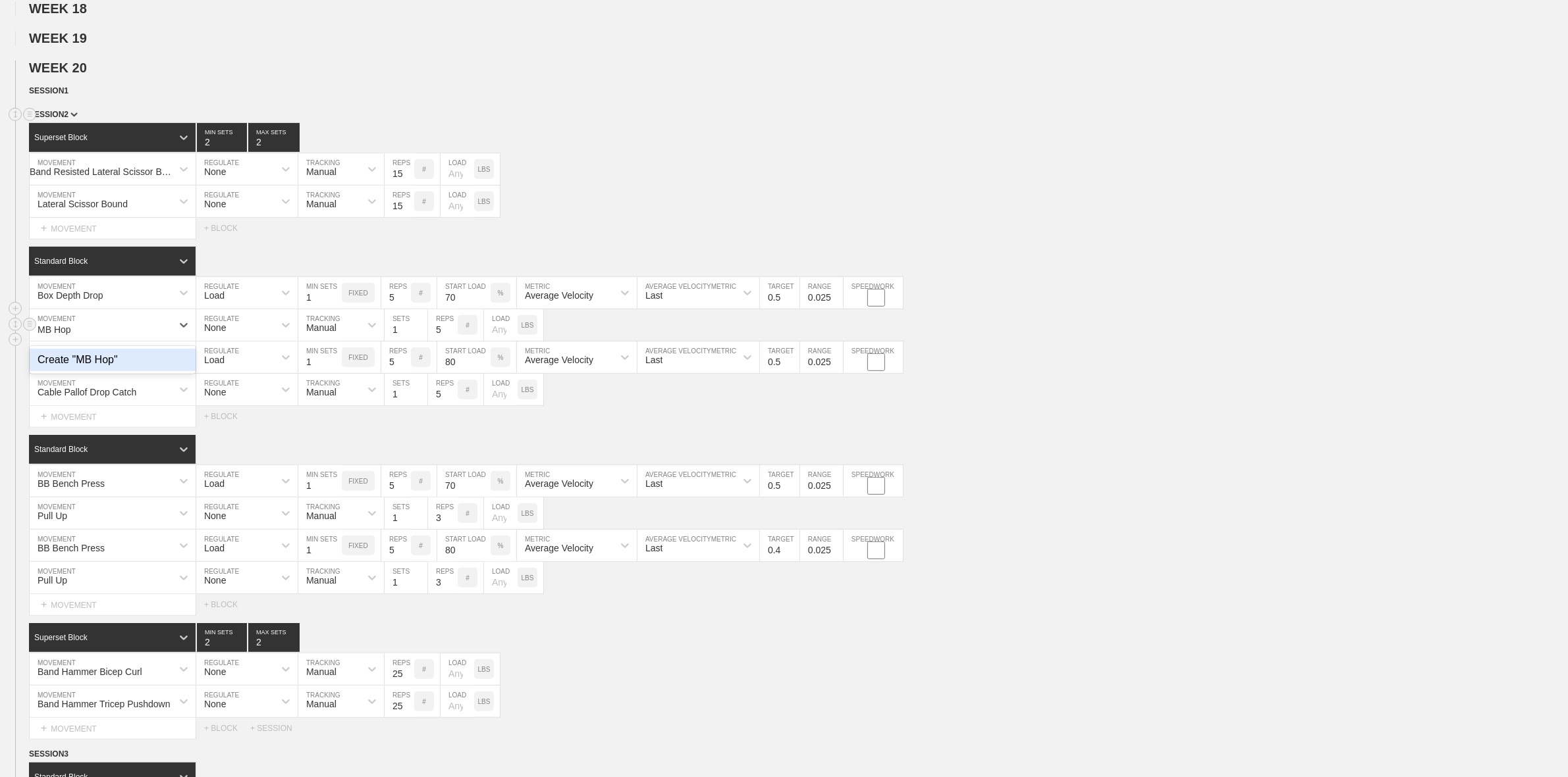
type input "MB Hop"
click at [105, 333] on div "Cable Pallof Drop Catch" at bounding box center [87, 327] width 99 height 10
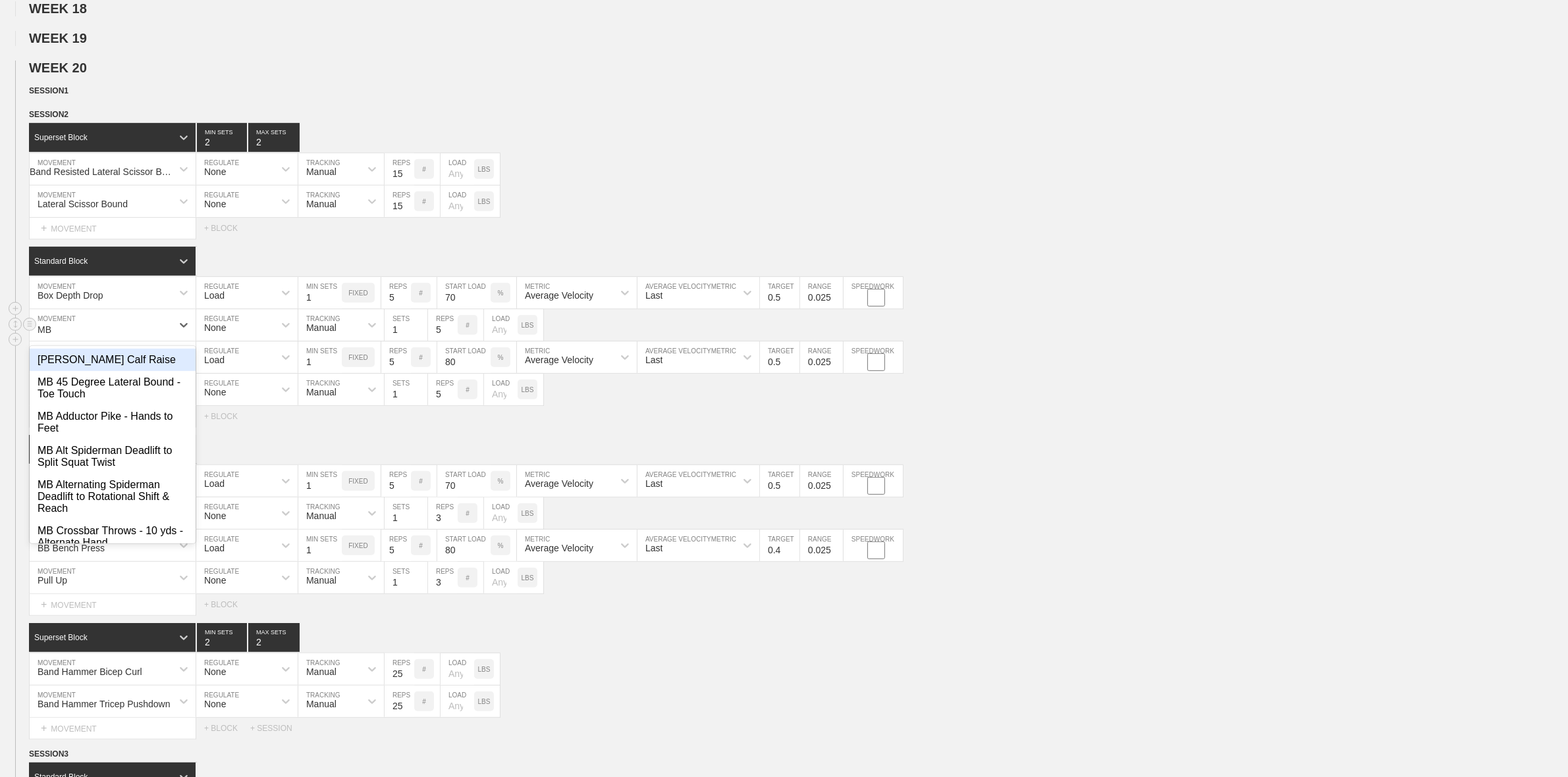
type input "MB La"
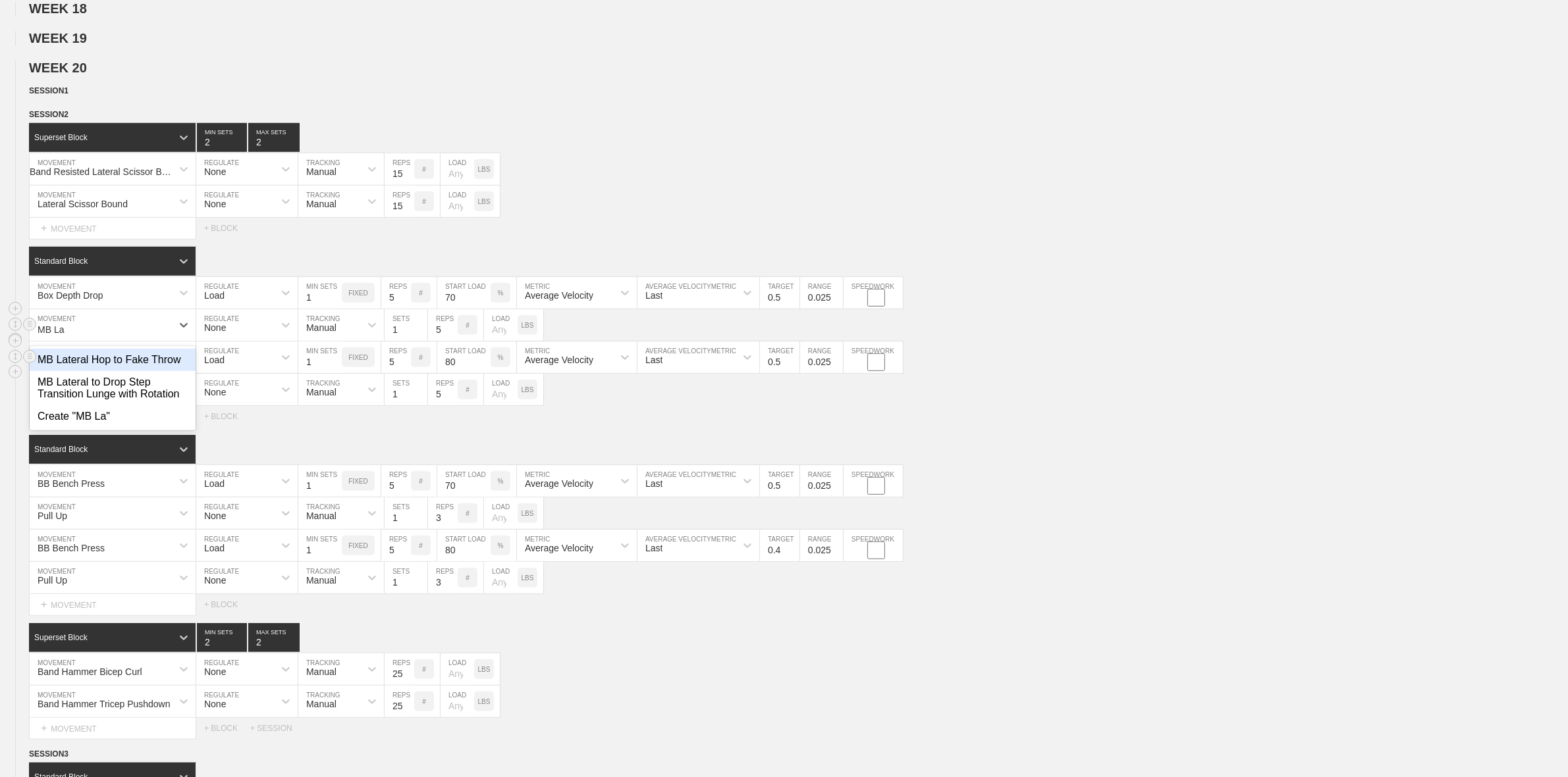
click at [143, 371] on div "MB Lateral Hop to Fake Throw" at bounding box center [112, 360] width 166 height 23
click at [438, 341] on input "5" at bounding box center [443, 325] width 30 height 32
type input "3"
click at [950, 341] on div "MB Lateral Hop to Fake Throw MOVEMENT None REGULATE Manual TRACKING 1 SETS 3 RE…" at bounding box center [784, 325] width 1568 height 32
click at [74, 365] on div "TB Deadlift" at bounding box center [60, 359] width 45 height 10
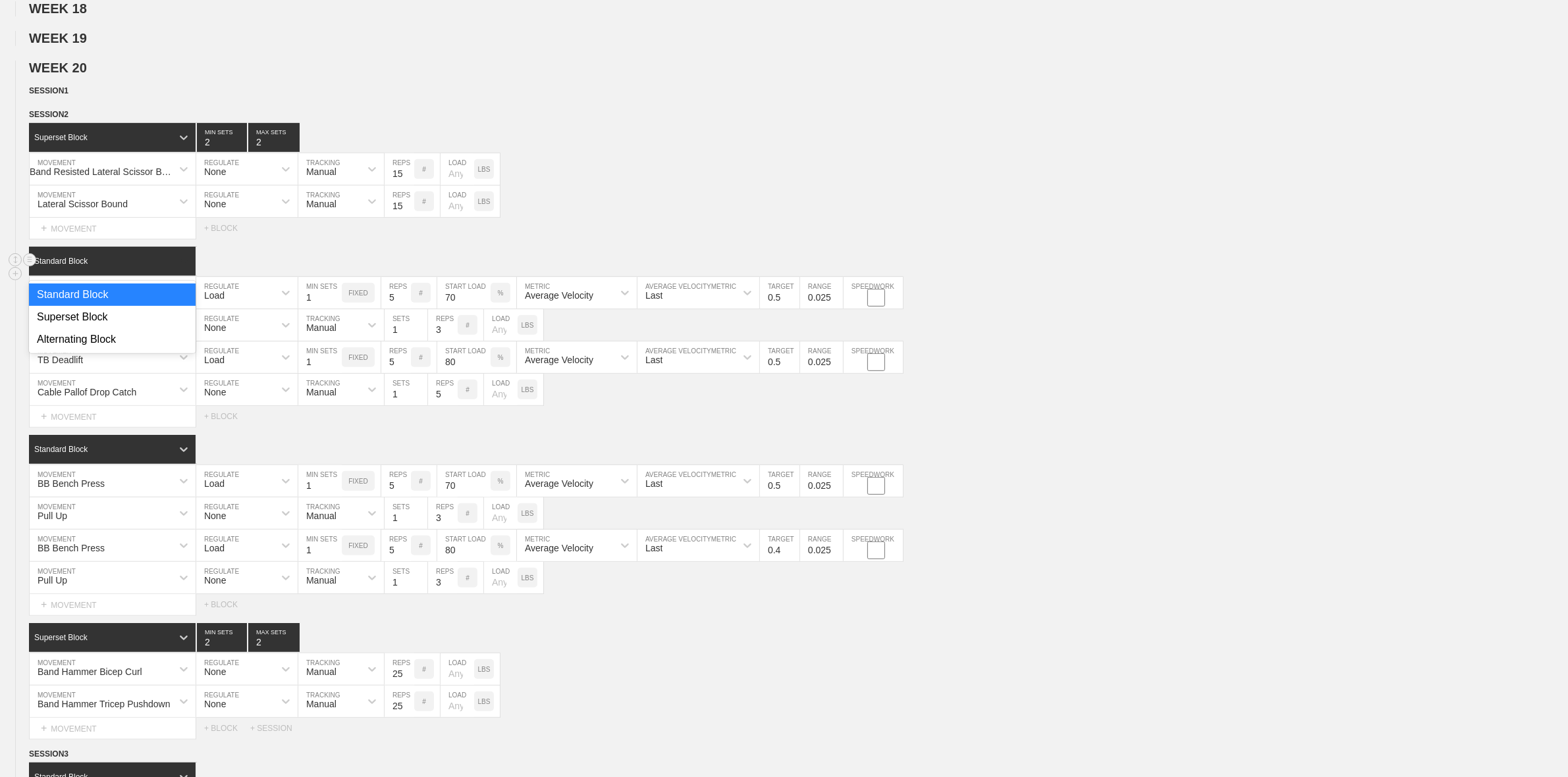
click at [179, 268] on icon at bounding box center [184, 261] width 13 height 13
click at [60, 328] on div "Superset Block" at bounding box center [112, 317] width 166 height 23
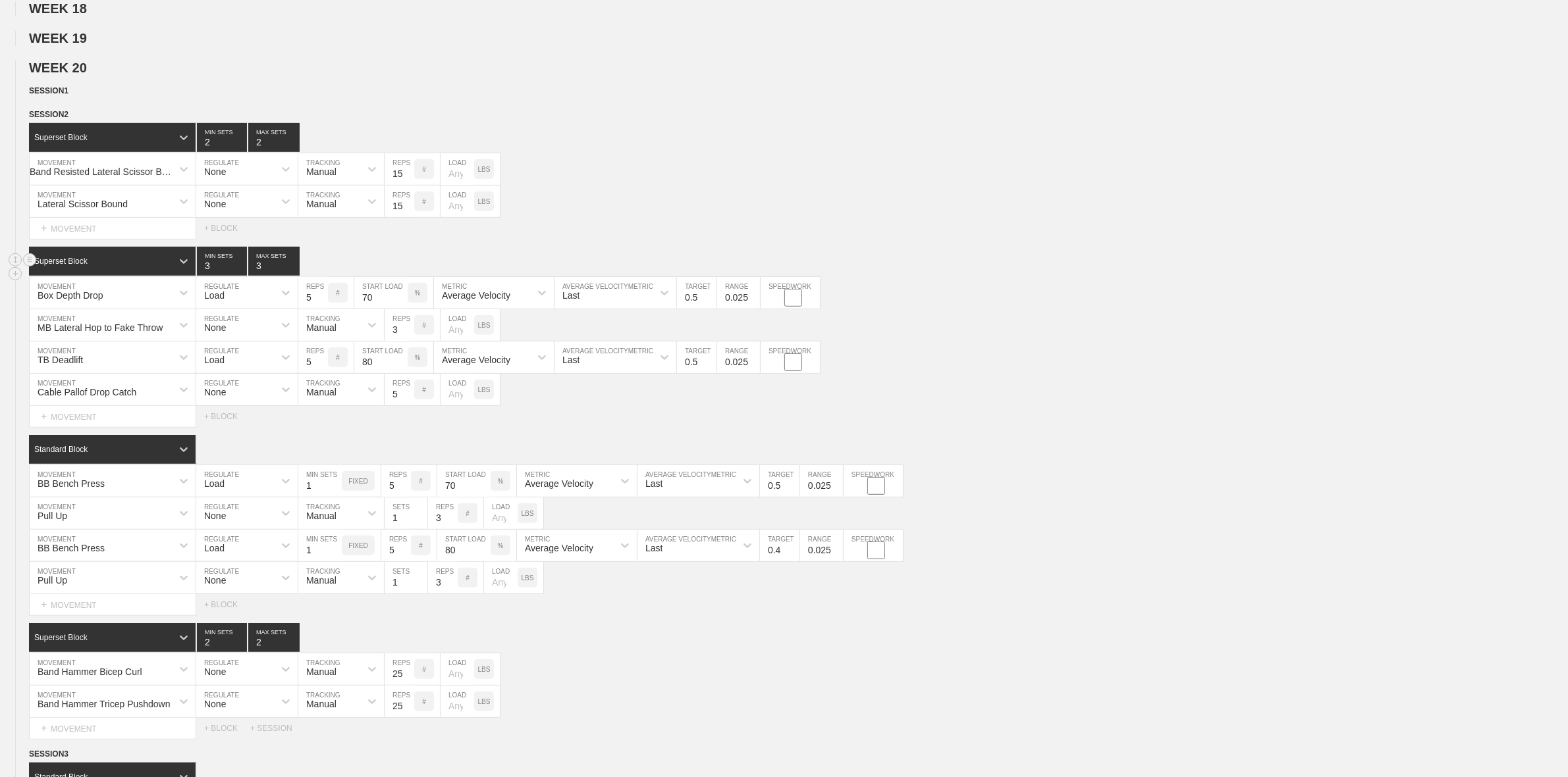
click at [245, 275] on input "3" at bounding box center [221, 261] width 50 height 29
type input "4"
click at [238, 275] on input "4" at bounding box center [221, 261] width 50 height 29
type input "4"
click at [288, 275] on input "4" at bounding box center [274, 261] width 52 height 29
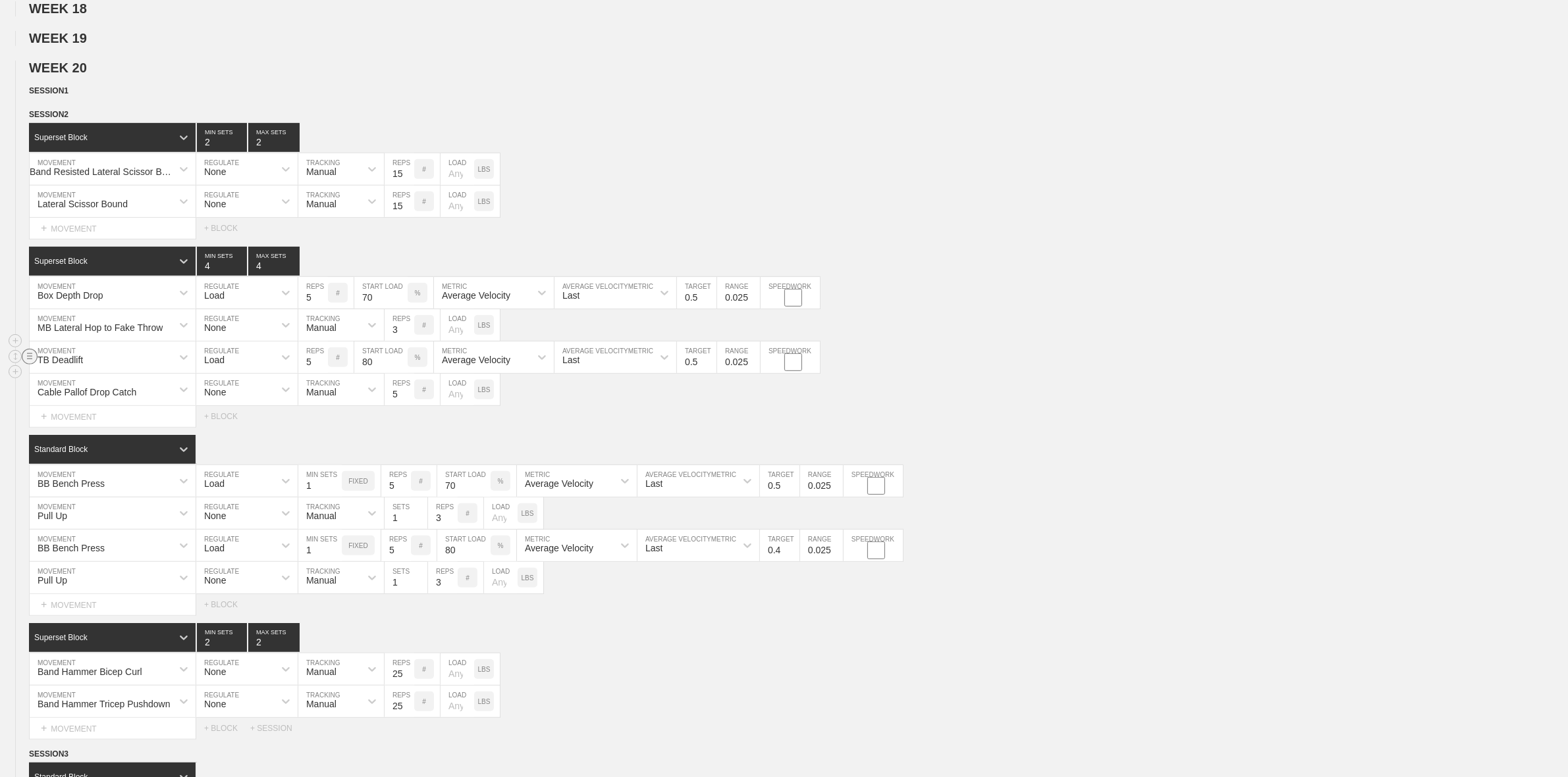
click at [32, 364] on circle at bounding box center [30, 357] width 15 height 15
click at [111, 399] on div "DELETE" at bounding box center [91, 399] width 105 height 20
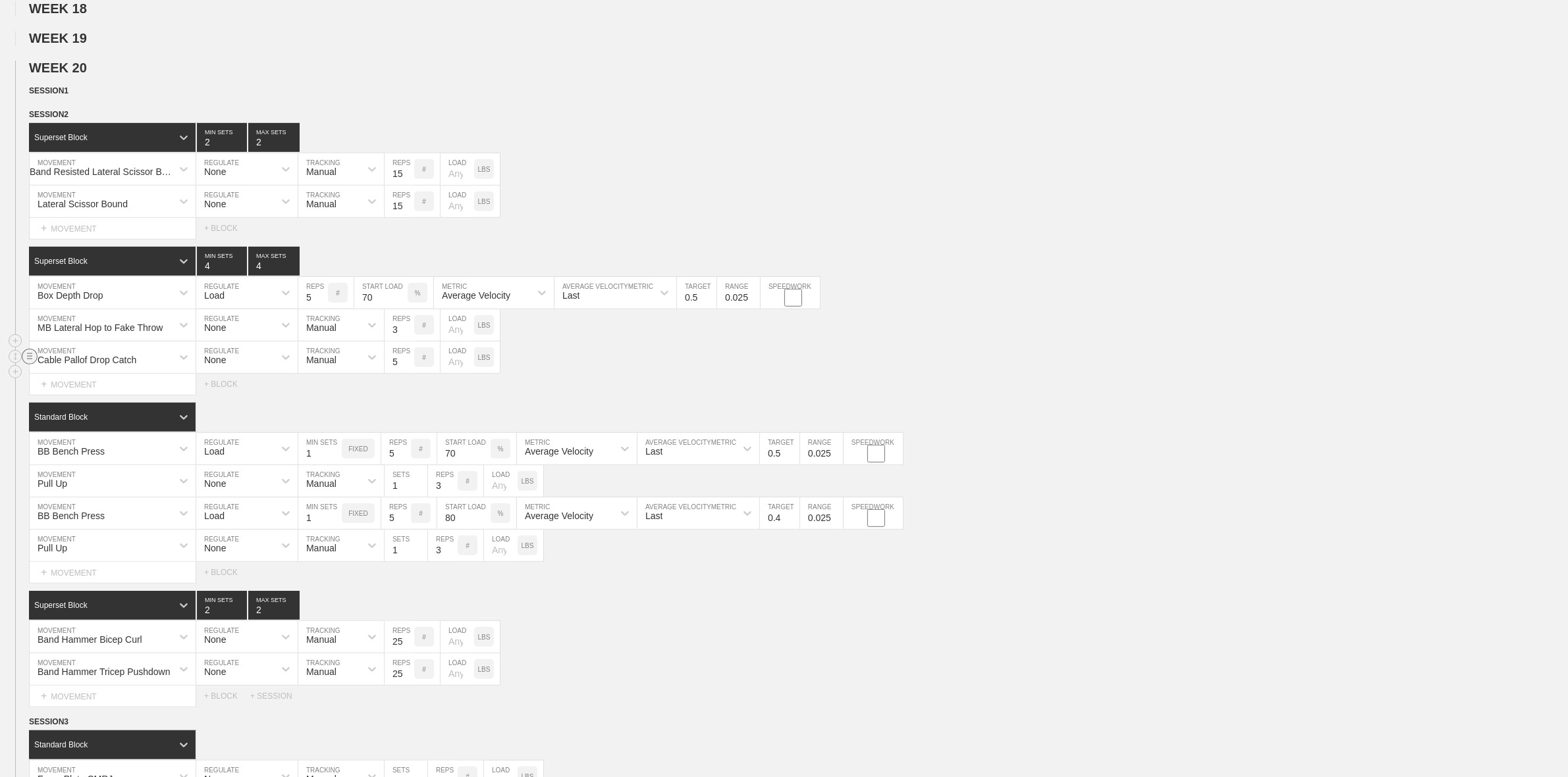
click at [33, 364] on circle at bounding box center [30, 357] width 15 height 15
click at [96, 399] on div "DELETE" at bounding box center [91, 399] width 105 height 20
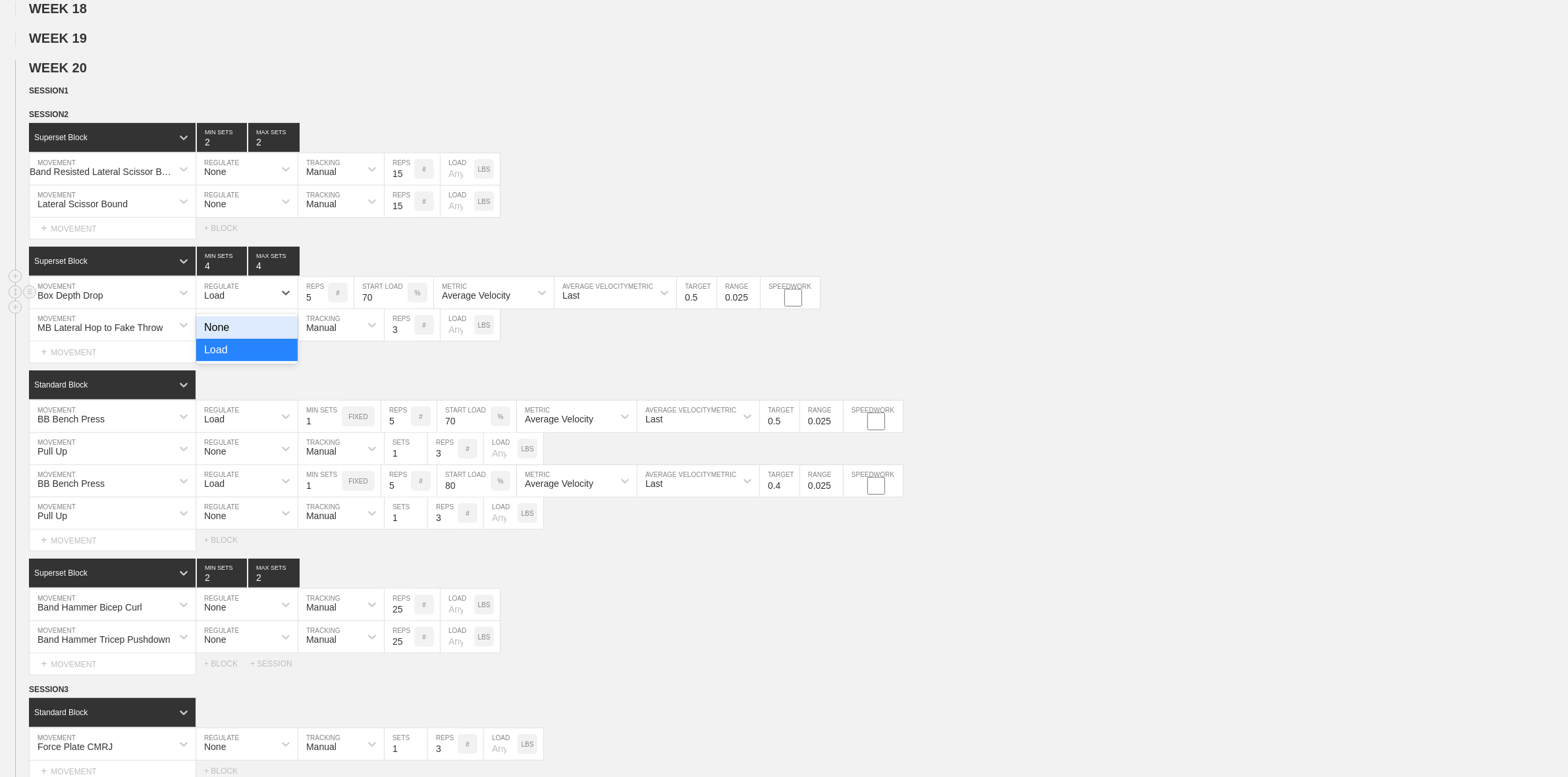
click at [243, 304] on div "Load" at bounding box center [234, 293] width 78 height 23
click at [239, 339] on div "None" at bounding box center [247, 328] width 102 height 23
click at [399, 308] on input "5" at bounding box center [399, 293] width 30 height 32
type input "3"
click at [727, 297] on div "Box Depth Drop MOVEMENT None REGULATE Sensor TRACKING 3 REPS # 70 LOAD %" at bounding box center [784, 293] width 1568 height 32
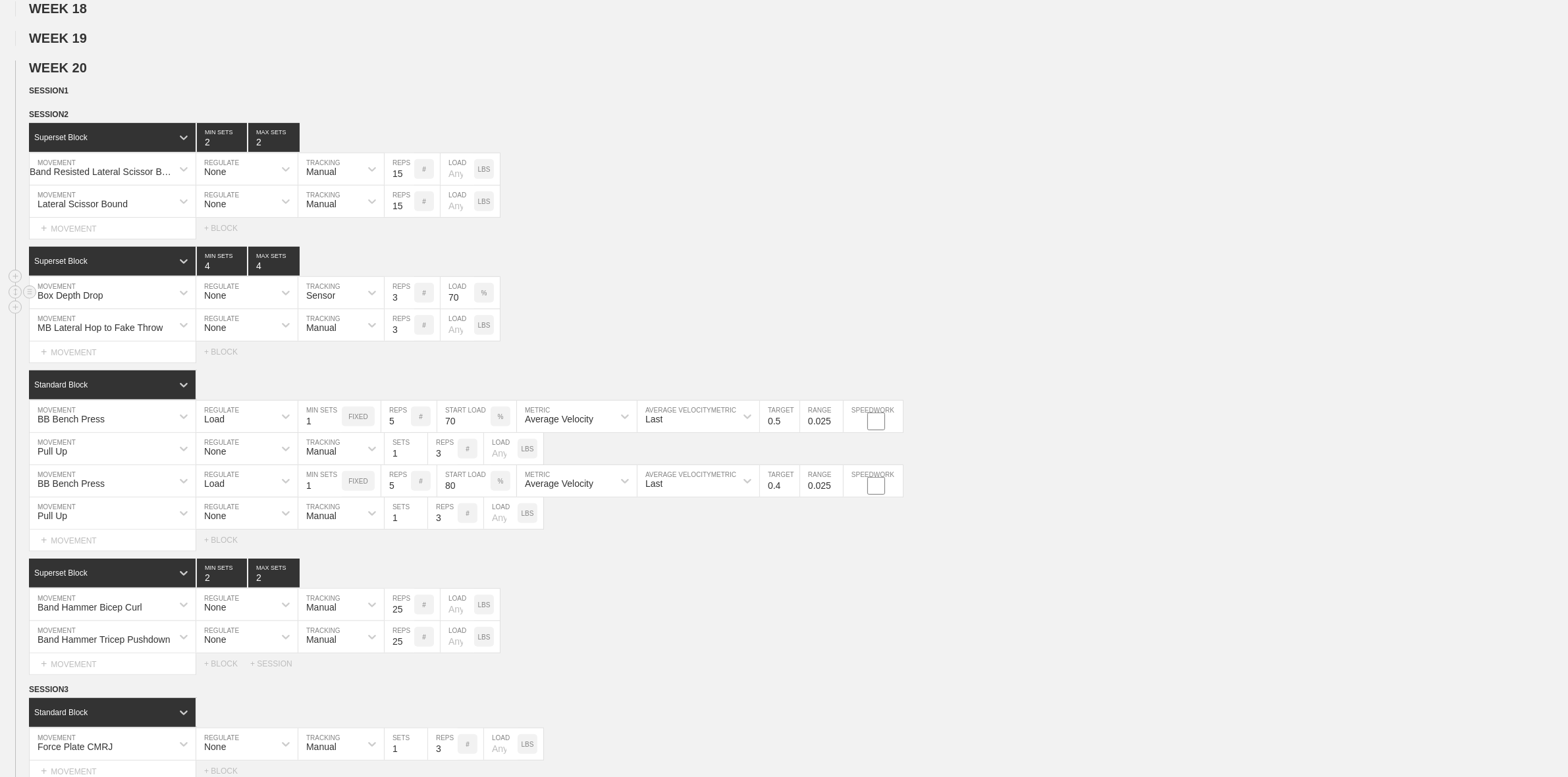
click at [640, 309] on div "Box Depth Drop MOVEMENT None REGULATE Sensor TRACKING 3 REPS # 70 LOAD %" at bounding box center [784, 293] width 1568 height 32
click at [485, 297] on p "%" at bounding box center [484, 293] width 6 height 8
drag, startPoint x: 486, startPoint y: 313, endPoint x: 478, endPoint y: 313, distance: 8.0
click at [487, 297] on p "KGS" at bounding box center [484, 293] width 14 height 8
click at [460, 308] on input "70" at bounding box center [457, 293] width 34 height 32
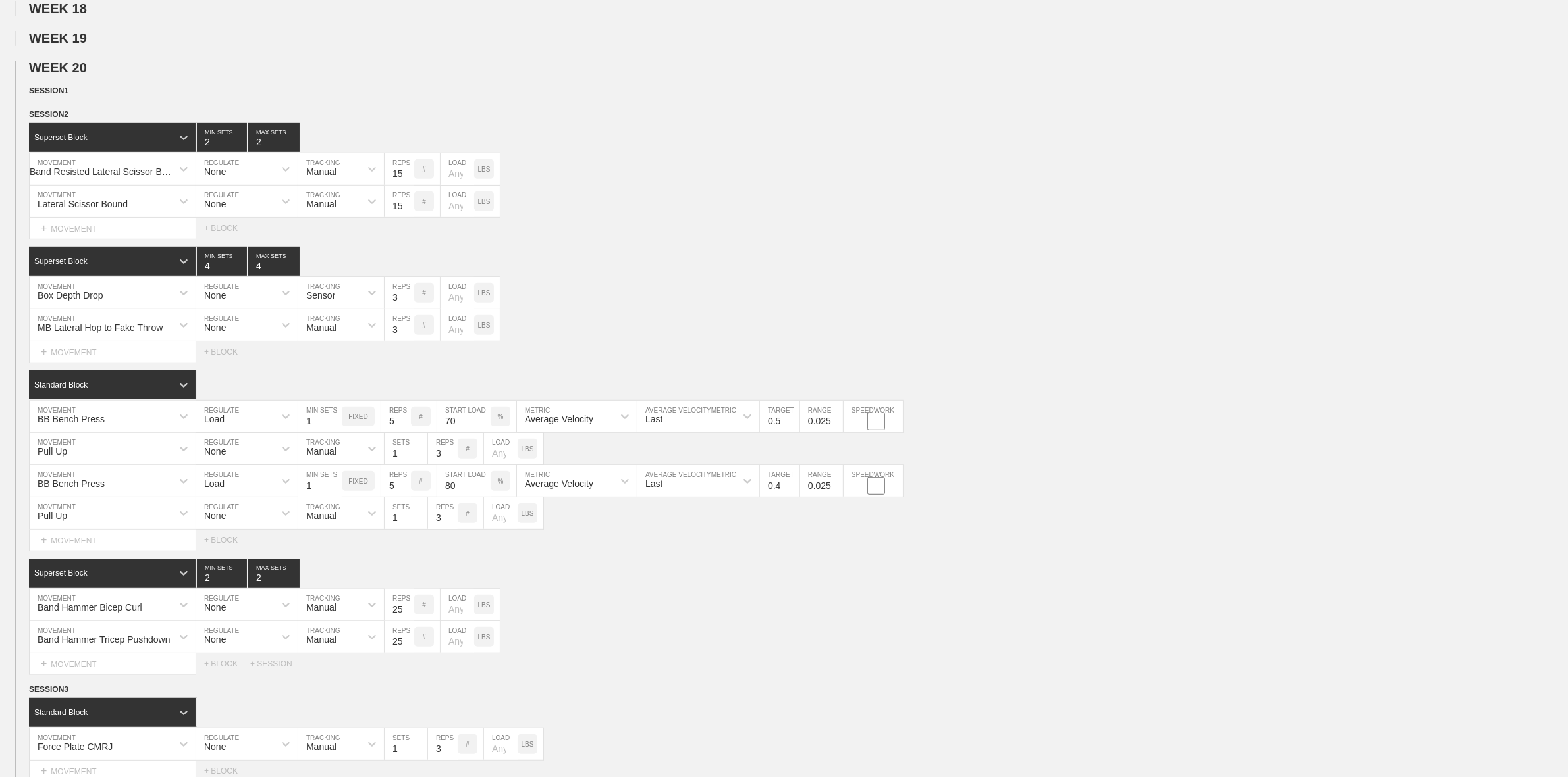
click at [878, 258] on div "SESSION 2 Superset Block 2 MIN SETS 2 MAX SETS DUPLICATE INSERT MOVEMENT AFTER …" at bounding box center [784, 391] width 1568 height 567
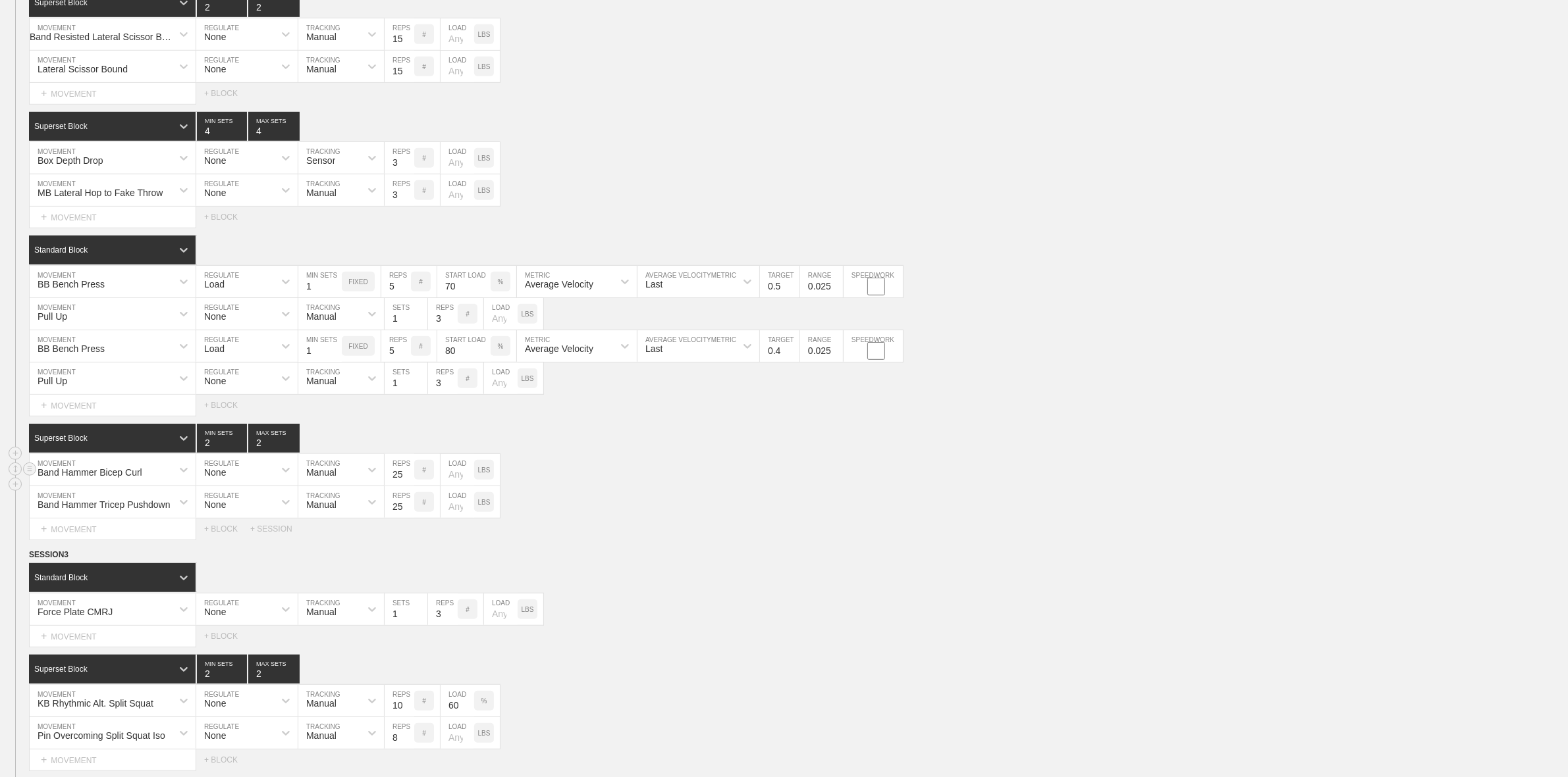
scroll to position [987, 0]
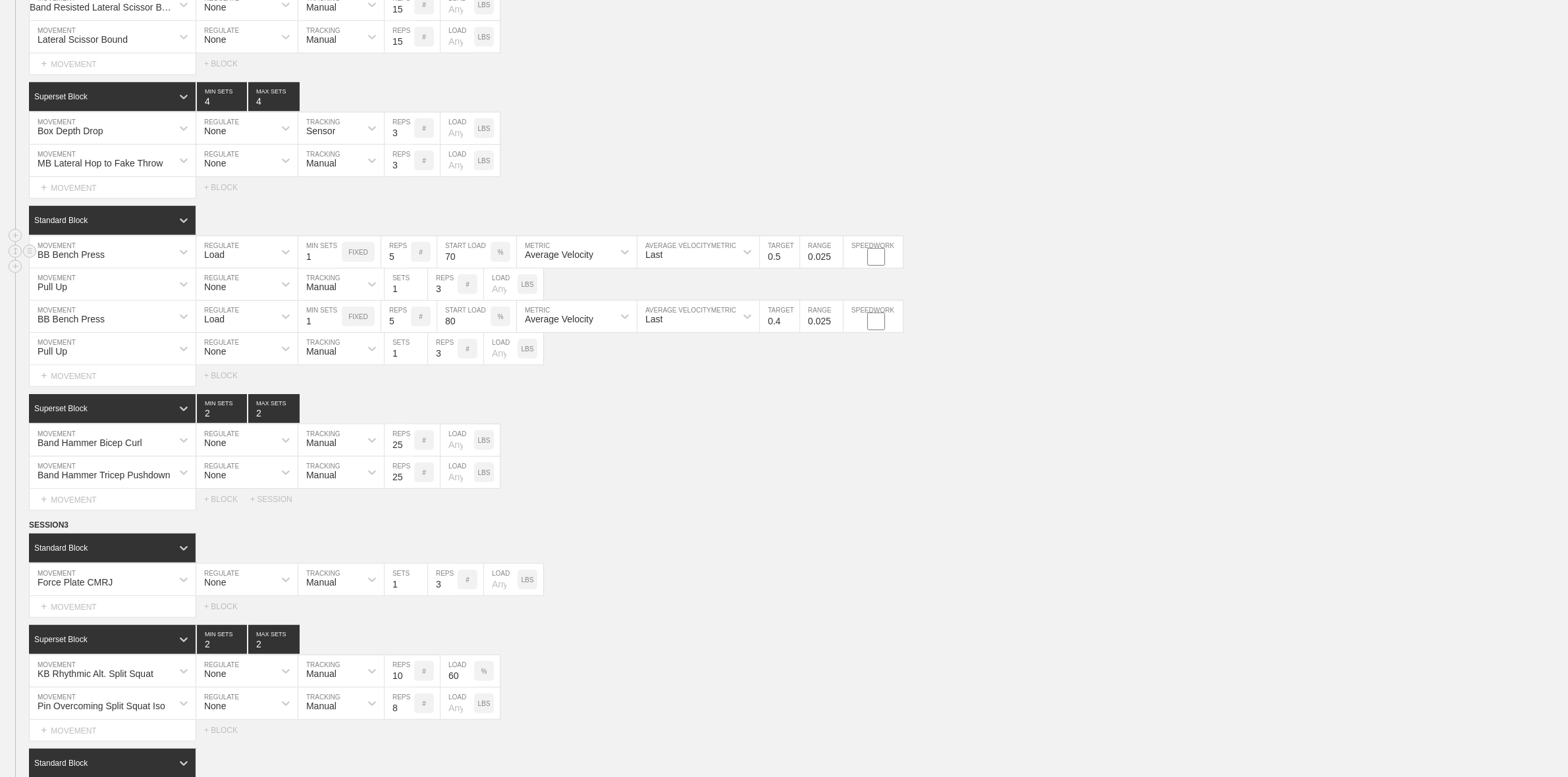
click at [129, 263] on div "BB Bench Press" at bounding box center [100, 252] width 142 height 23
type input "KB Hand Supported SL RDL"
click at [261, 263] on div "Load" at bounding box center [234, 252] width 78 height 23
drag, startPoint x: 623, startPoint y: 445, endPoint x: 627, endPoint y: 440, distance: 6.4
click at [623, 445] on div "Band Hammer Bicep Curl MOVEMENT None REGULATE Manual TRACKING 25 REPS # LOAD LBS" at bounding box center [784, 440] width 1568 height 32
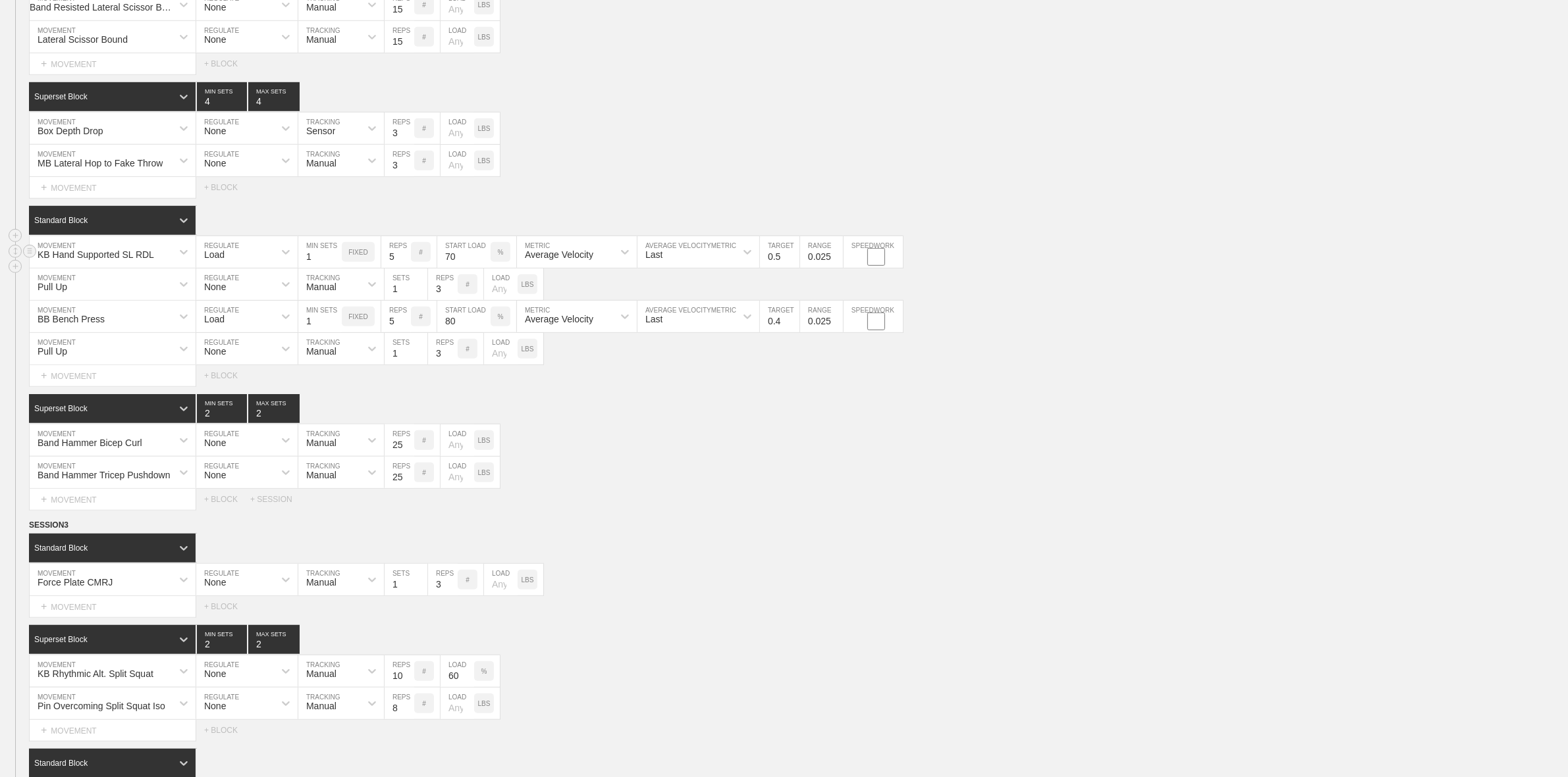
click at [265, 263] on div "Load" at bounding box center [234, 252] width 78 height 23
click at [260, 298] on div "None" at bounding box center [247, 286] width 102 height 23
click at [341, 263] on div "Sensor" at bounding box center [329, 252] width 62 height 23
click at [321, 320] on div "Manual" at bounding box center [341, 309] width 86 height 23
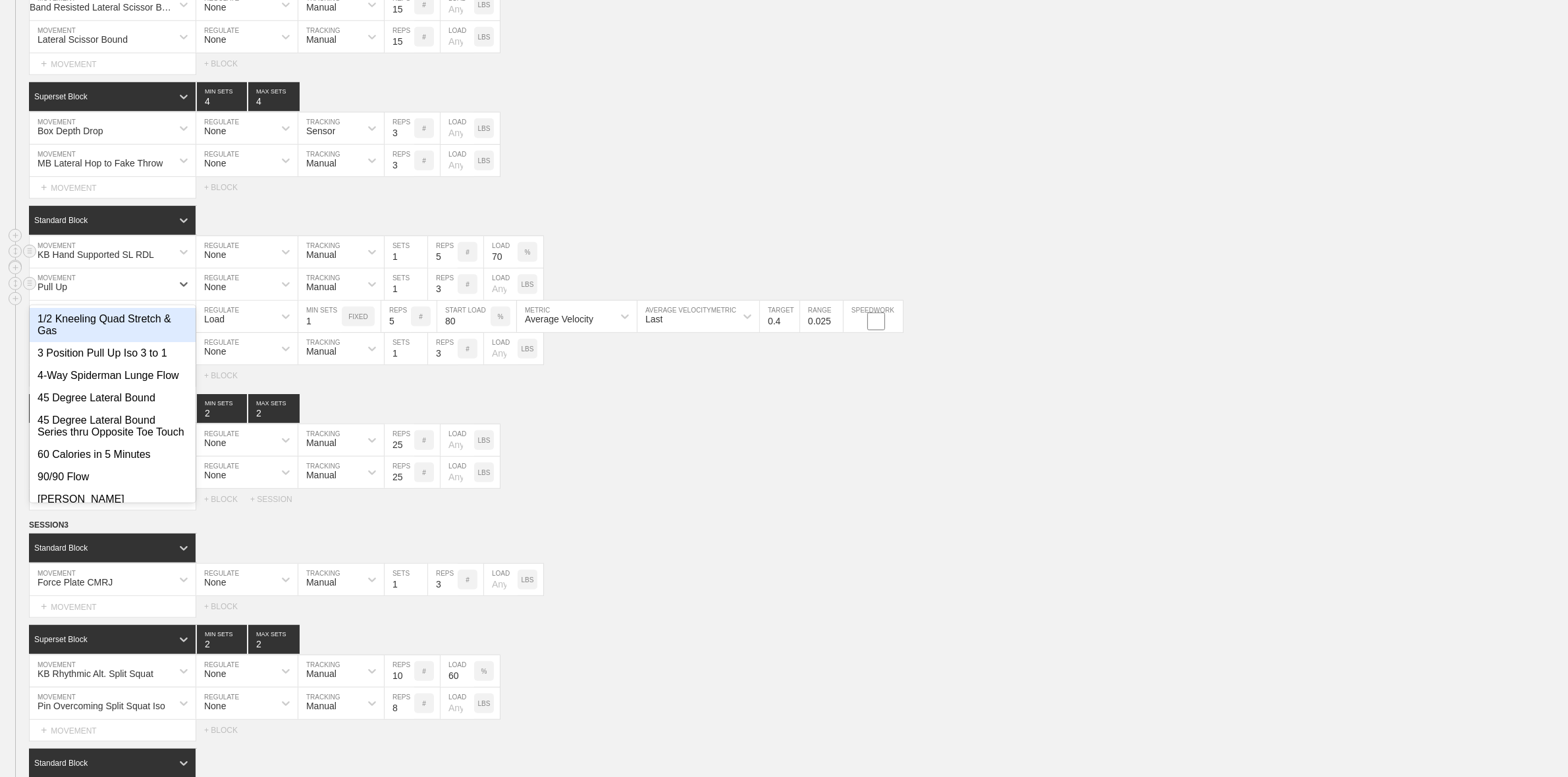
click at [114, 295] on div "Pull Up" at bounding box center [100, 284] width 142 height 23
click at [688, 489] on div "Band Hammer Tricep Pushdown MOVEMENT None REGULATE Manual TRACKING 25 REPS # LO…" at bounding box center [784, 473] width 1568 height 32
click at [116, 295] on div "Pull Up" at bounding box center [100, 284] width 142 height 23
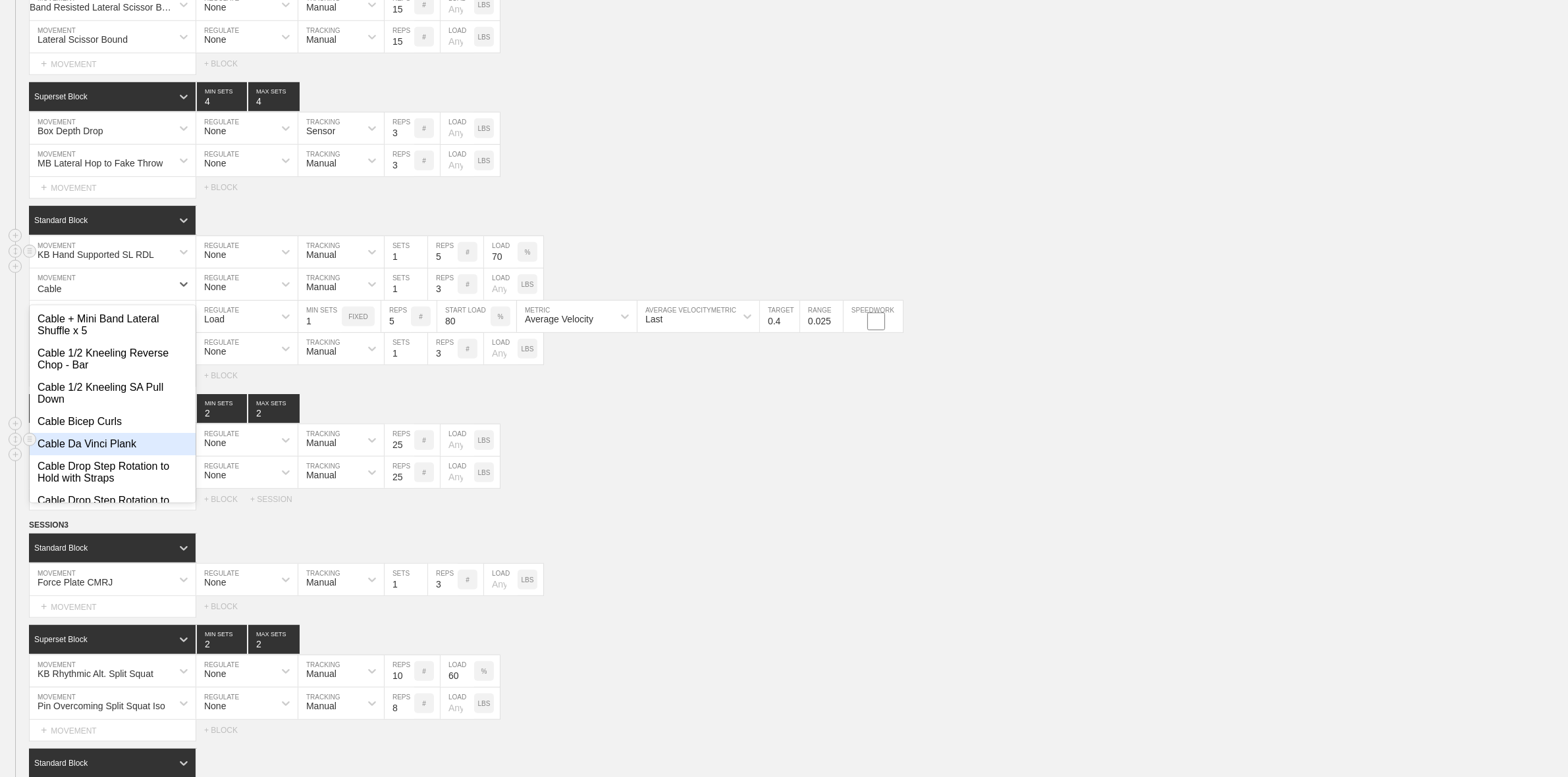
type input "Cable"
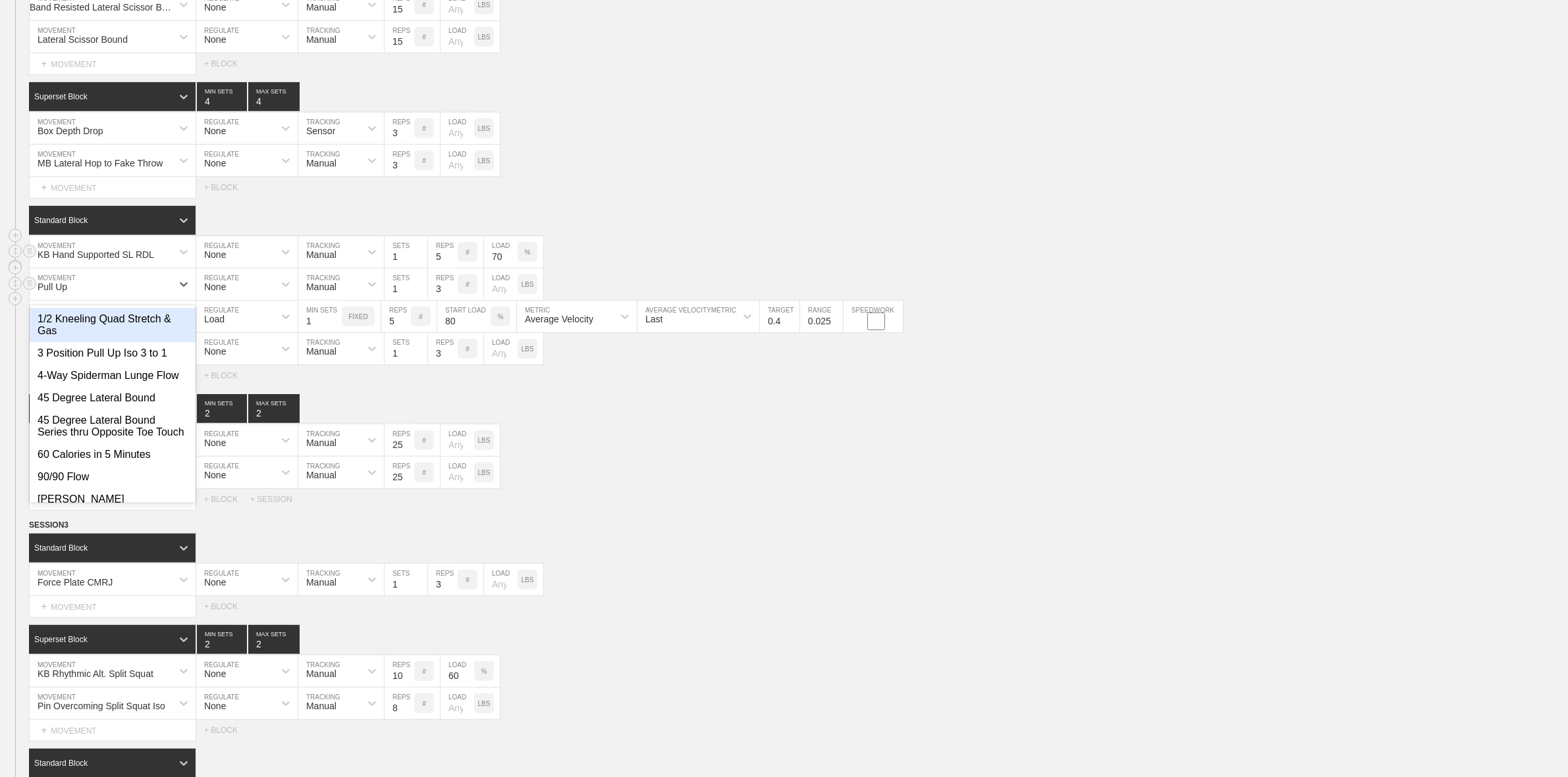
click at [100, 295] on div "Pull Up" at bounding box center [100, 284] width 142 height 23
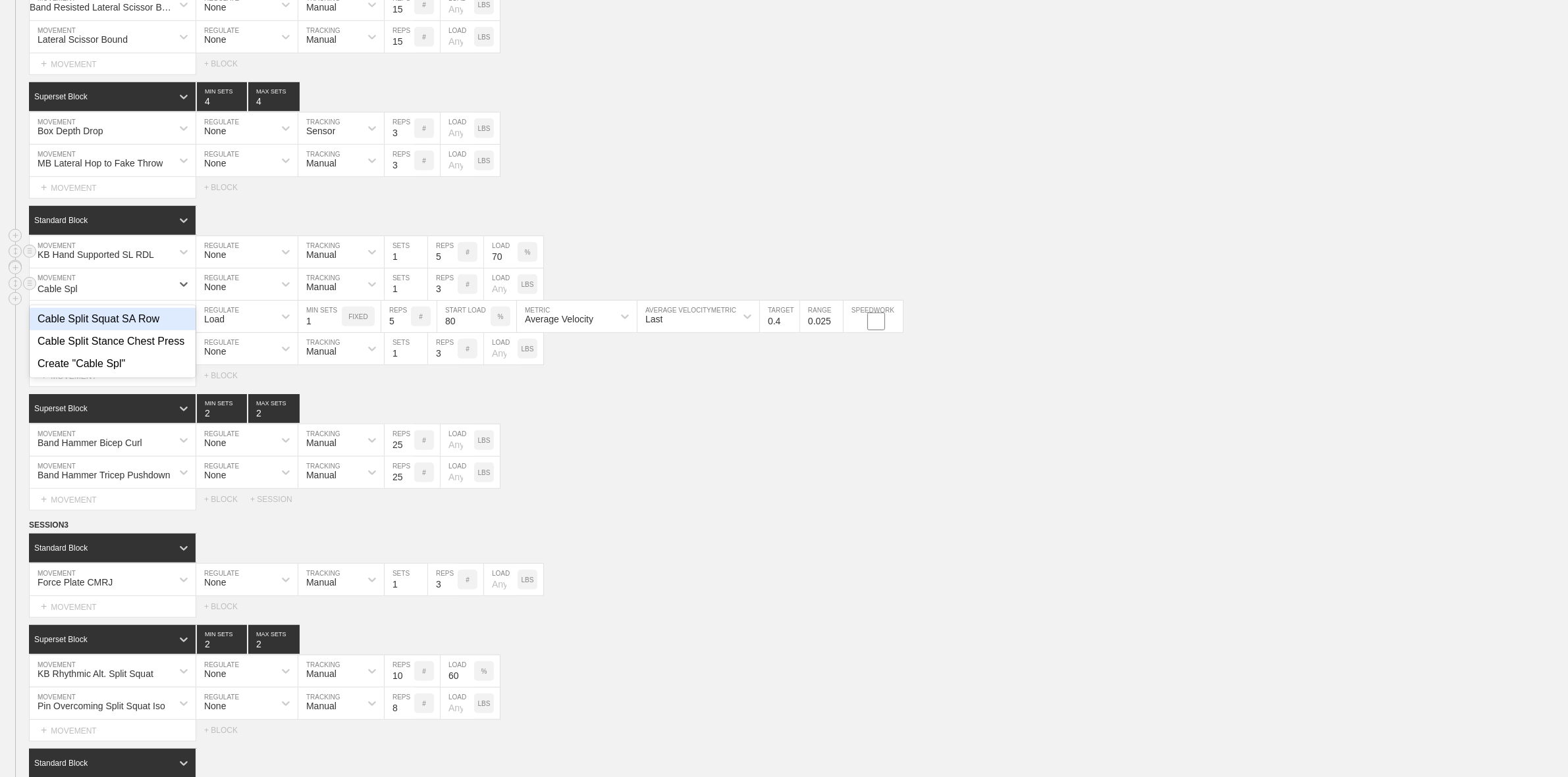
type input "Cable Spli"
click at [127, 352] on div "Cable Split Stance Chest Press" at bounding box center [112, 341] width 166 height 23
click at [443, 300] on input "3" at bounding box center [443, 284] width 30 height 32
type input "8"
click at [934, 222] on div "Standard Block" at bounding box center [798, 221] width 1539 height 29
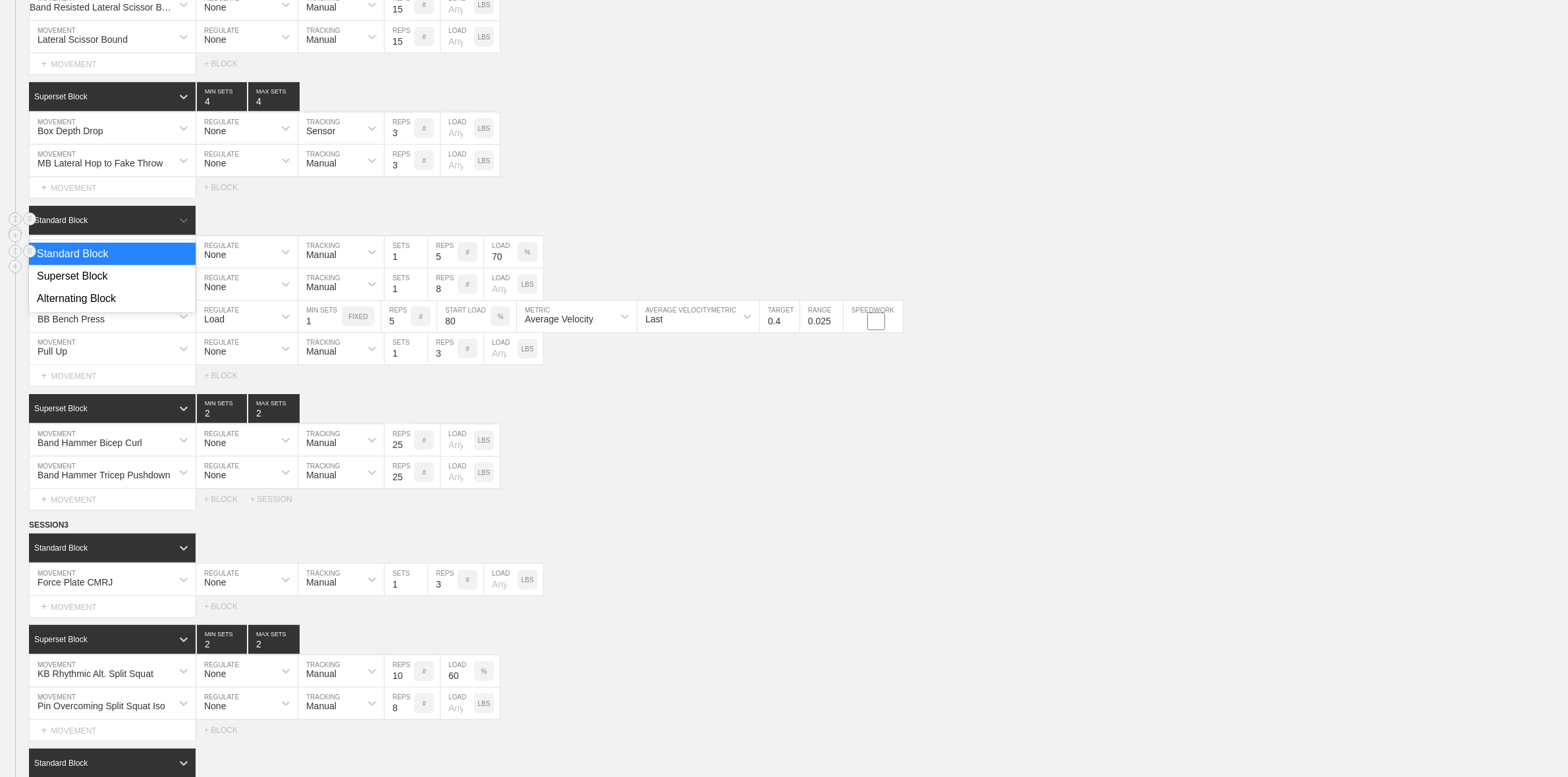
click at [169, 227] on div "Standard Block" at bounding box center [100, 220] width 143 height 12
click at [89, 288] on div "Superset Block" at bounding box center [112, 276] width 166 height 23
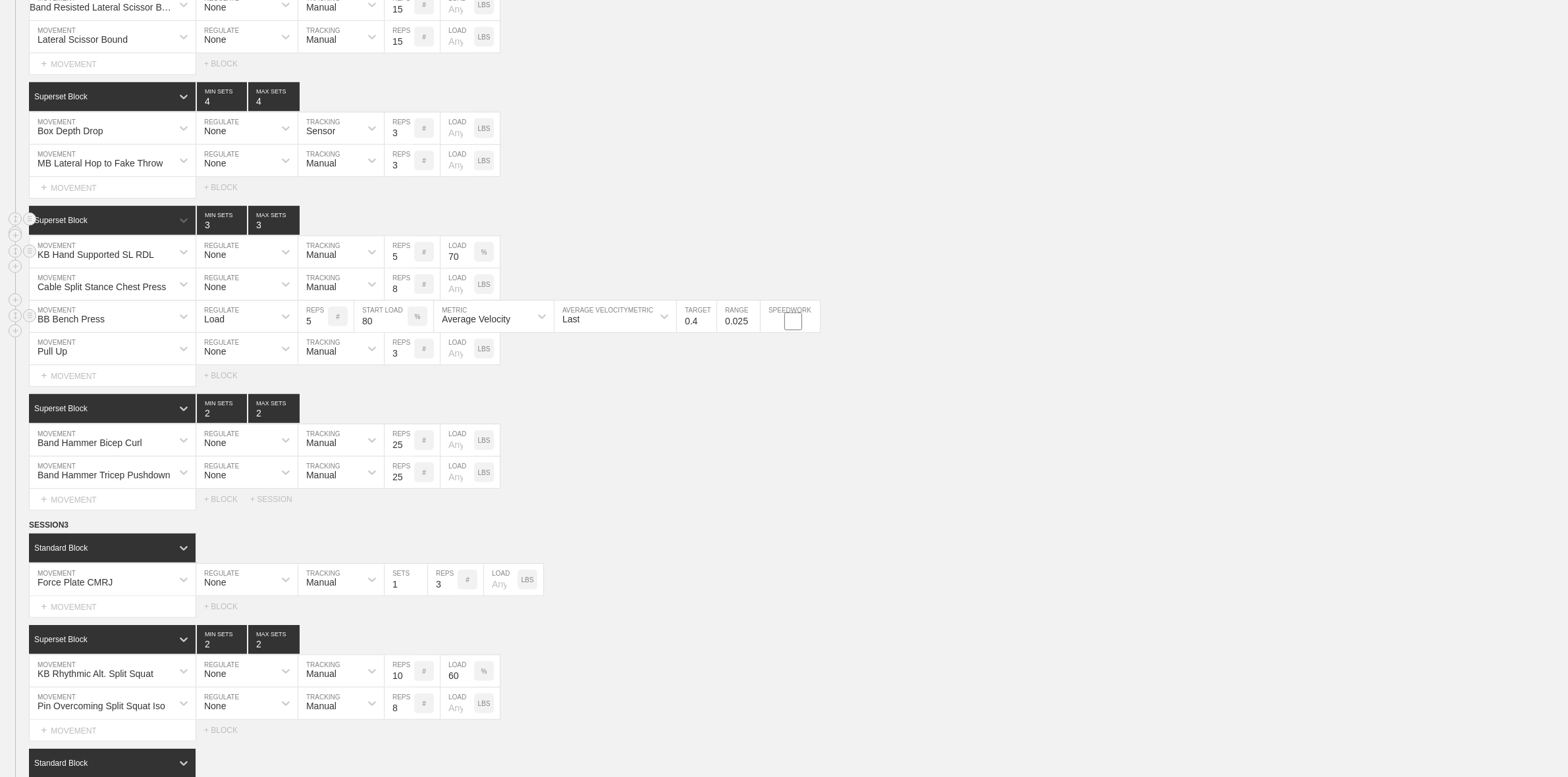
click at [89, 324] on div "BB Bench Press" at bounding box center [71, 319] width 67 height 10
type input "Cable Split Stance Double Arm Row"
click at [741, 457] on div "Band Hammer Bicep Curl MOVEMENT None REGULATE Manual TRACKING 25 REPS # LOAD LBS" at bounding box center [784, 440] width 1568 height 32
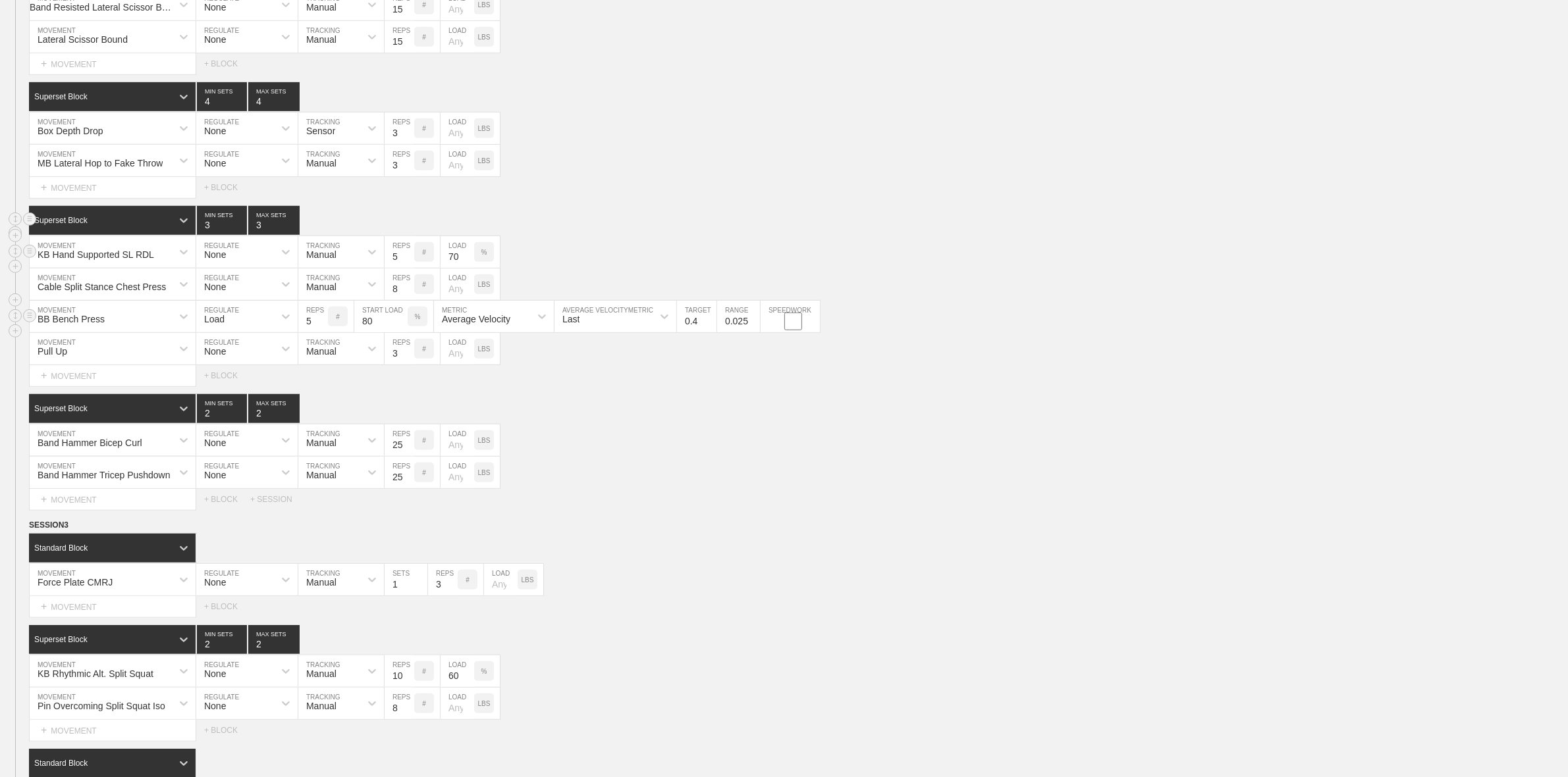
click at [215, 324] on div "Load" at bounding box center [214, 319] width 21 height 10
click at [235, 357] on div "None" at bounding box center [247, 351] width 102 height 23
click at [130, 328] on div "BB Bench Press" at bounding box center [100, 316] width 142 height 23
type input "Cable Split Stance Double Arm Row"
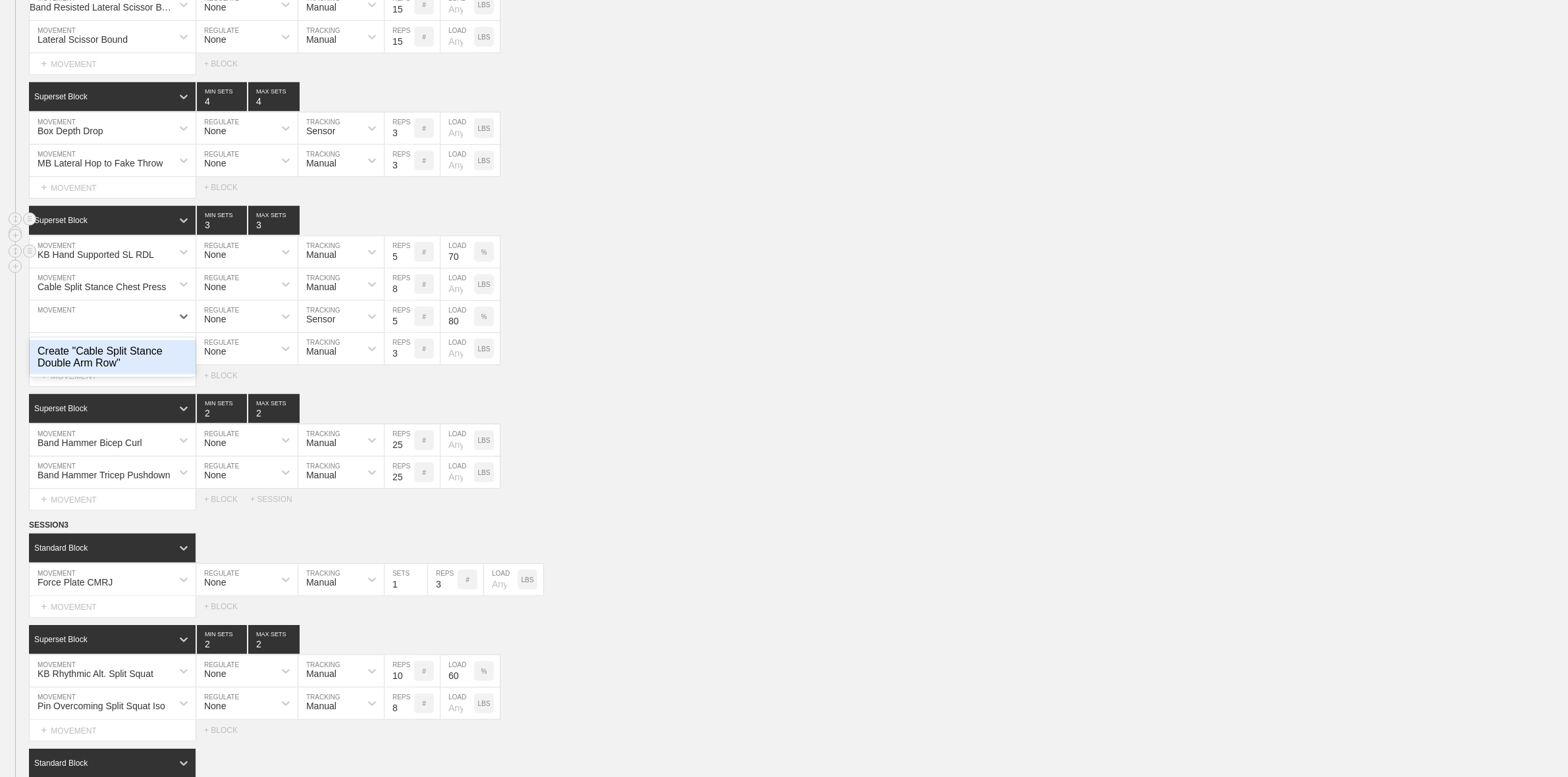
scroll to position [0, 8]
click at [396, 333] on input "5" at bounding box center [399, 317] width 30 height 32
type input "8"
click at [665, 301] on div "Cable Split Stance Chest Press MOVEMENT None REGULATE Manual TRACKING 8 REPS # …" at bounding box center [784, 284] width 1568 height 32
click at [34, 355] on circle at bounding box center [30, 348] width 15 height 15
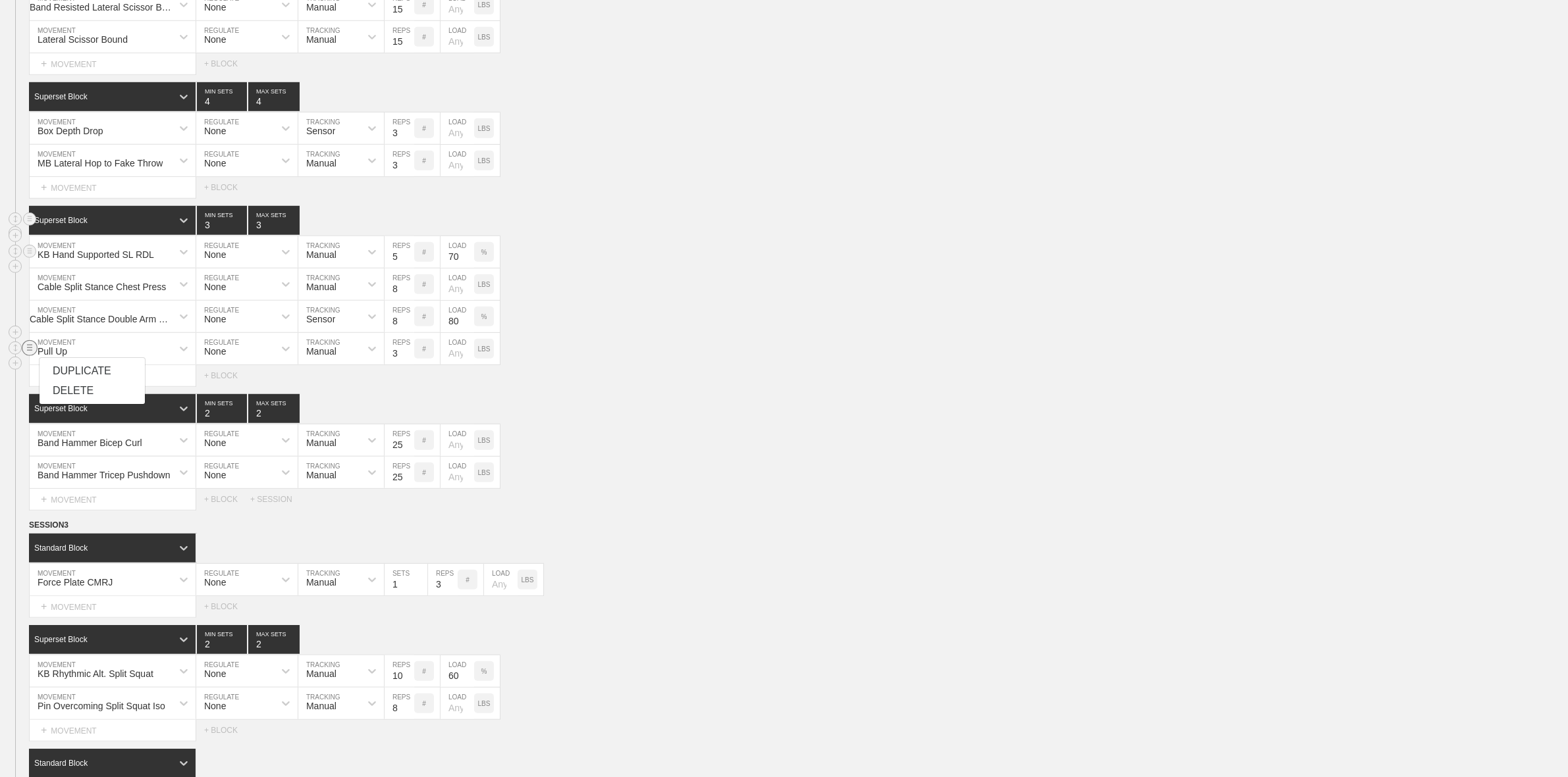
click at [89, 396] on div "DELETE" at bounding box center [91, 391] width 105 height 20
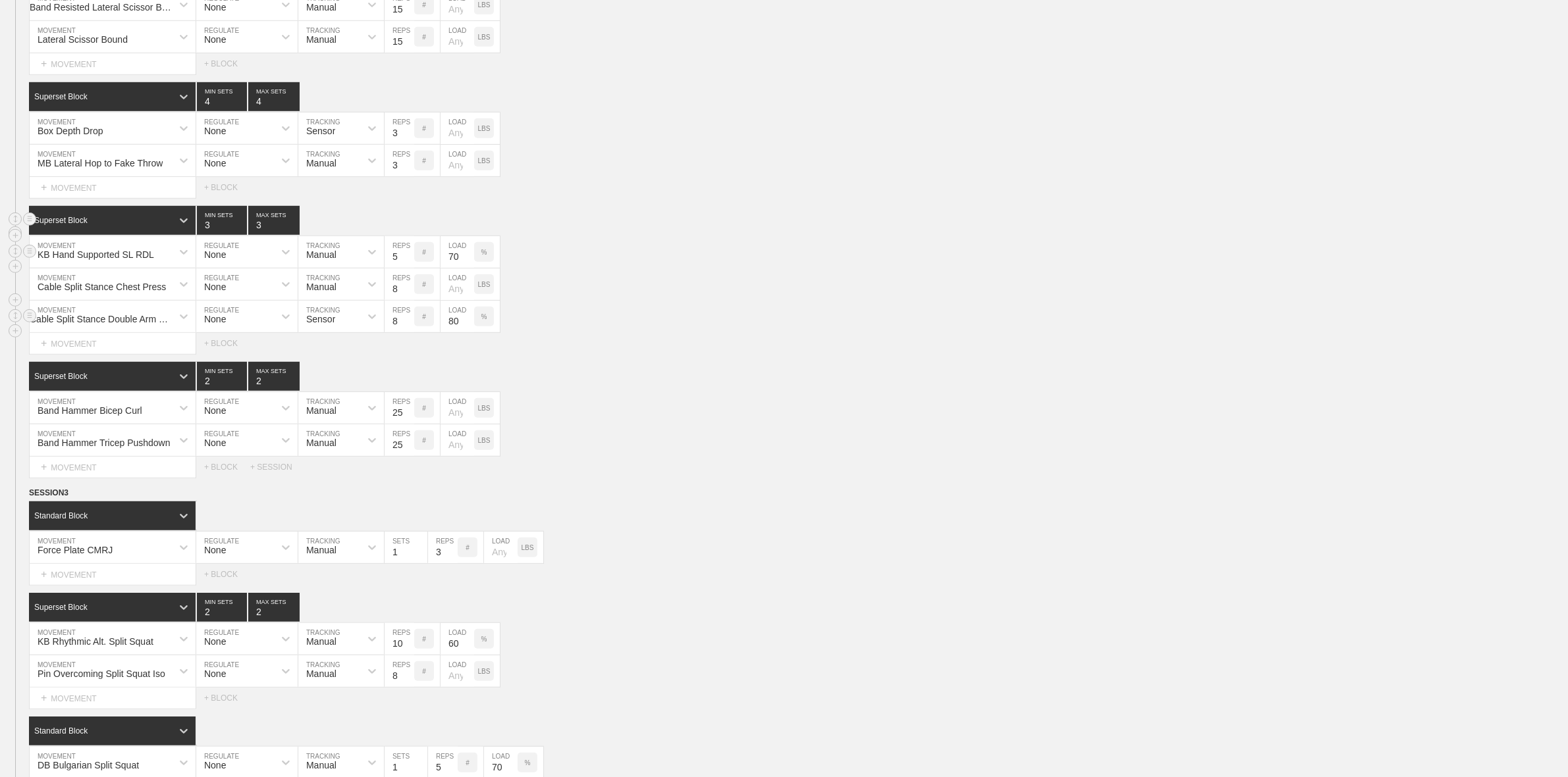
click at [792, 333] on div "Cable Split Stance Double Arm Row MOVEMENT None REGULATE Sensor TRACKING 8 REPS…" at bounding box center [784, 317] width 1568 height 32
drag, startPoint x: 722, startPoint y: 346, endPoint x: 568, endPoint y: 302, distance: 160.2
click at [722, 333] on div "Cable Split Stance Double Arm Row MOVEMENT None REGULATE Sensor TRACKING 8 REPS…" at bounding box center [784, 317] width 1568 height 32
click at [483, 326] on div "%" at bounding box center [484, 316] width 20 height 20
click at [483, 320] on p "KGS" at bounding box center [484, 317] width 14 height 8
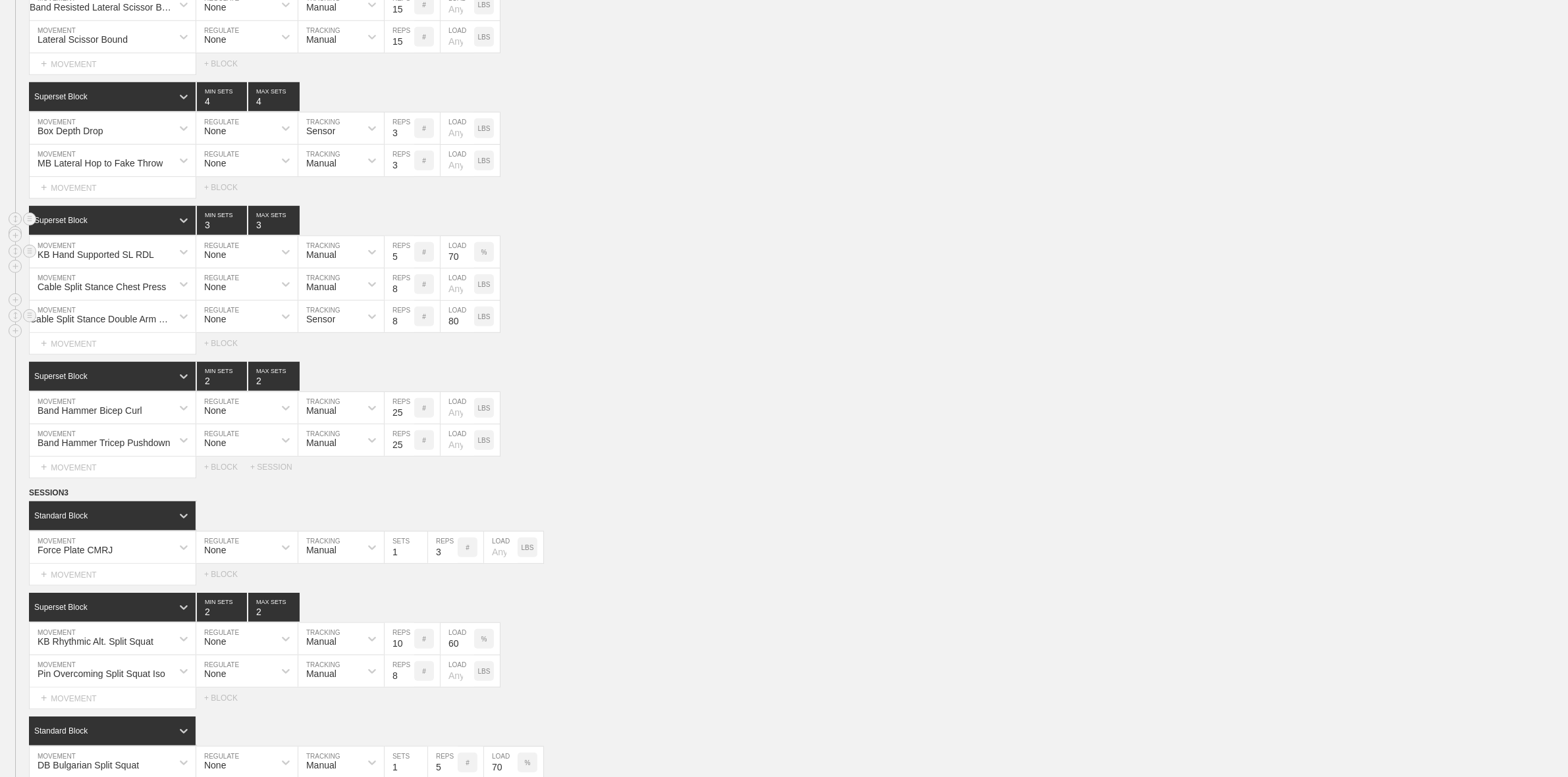
click at [459, 333] on input "80" at bounding box center [457, 317] width 34 height 32
click at [581, 333] on div "Cable Split Stance Double Arm Row MOVEMENT None REGULATE Sensor TRACKING 8 REPS…" at bounding box center [784, 317] width 1568 height 32
click at [652, 269] on div "KB Hand Supported SL RDL MOVEMENT None REGULATE Manual TRACKING 5 REPS # 70 LOA…" at bounding box center [784, 252] width 1568 height 32
click at [80, 324] on div "Cable Split Stance Double Arm Row" at bounding box center [101, 319] width 143 height 10
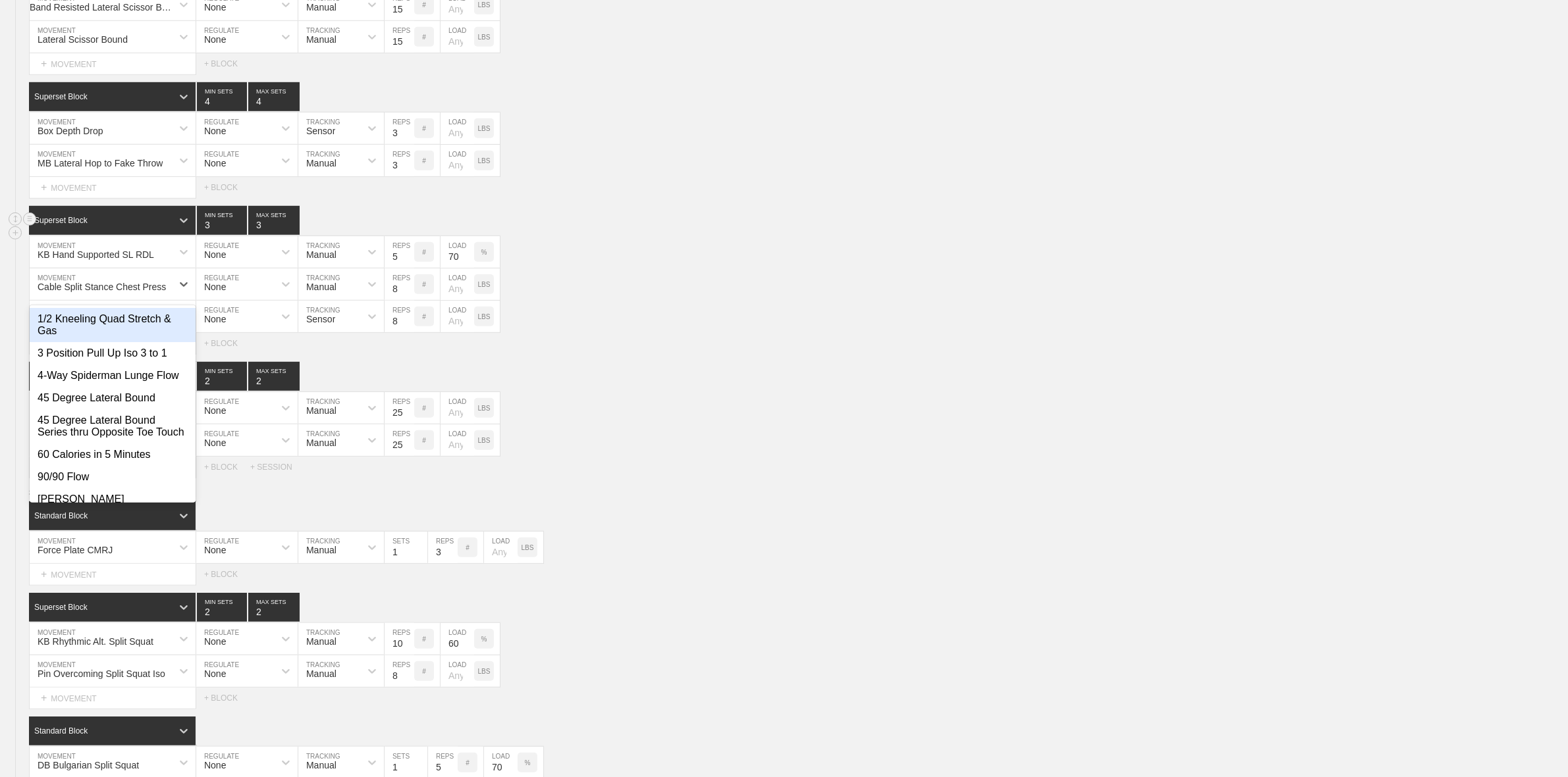
click at [87, 292] on div "Cable Split Stance Chest Press" at bounding box center [102, 286] width 129 height 10
click at [94, 260] on div "KB Hand Supported SL RDL" at bounding box center [96, 254] width 117 height 10
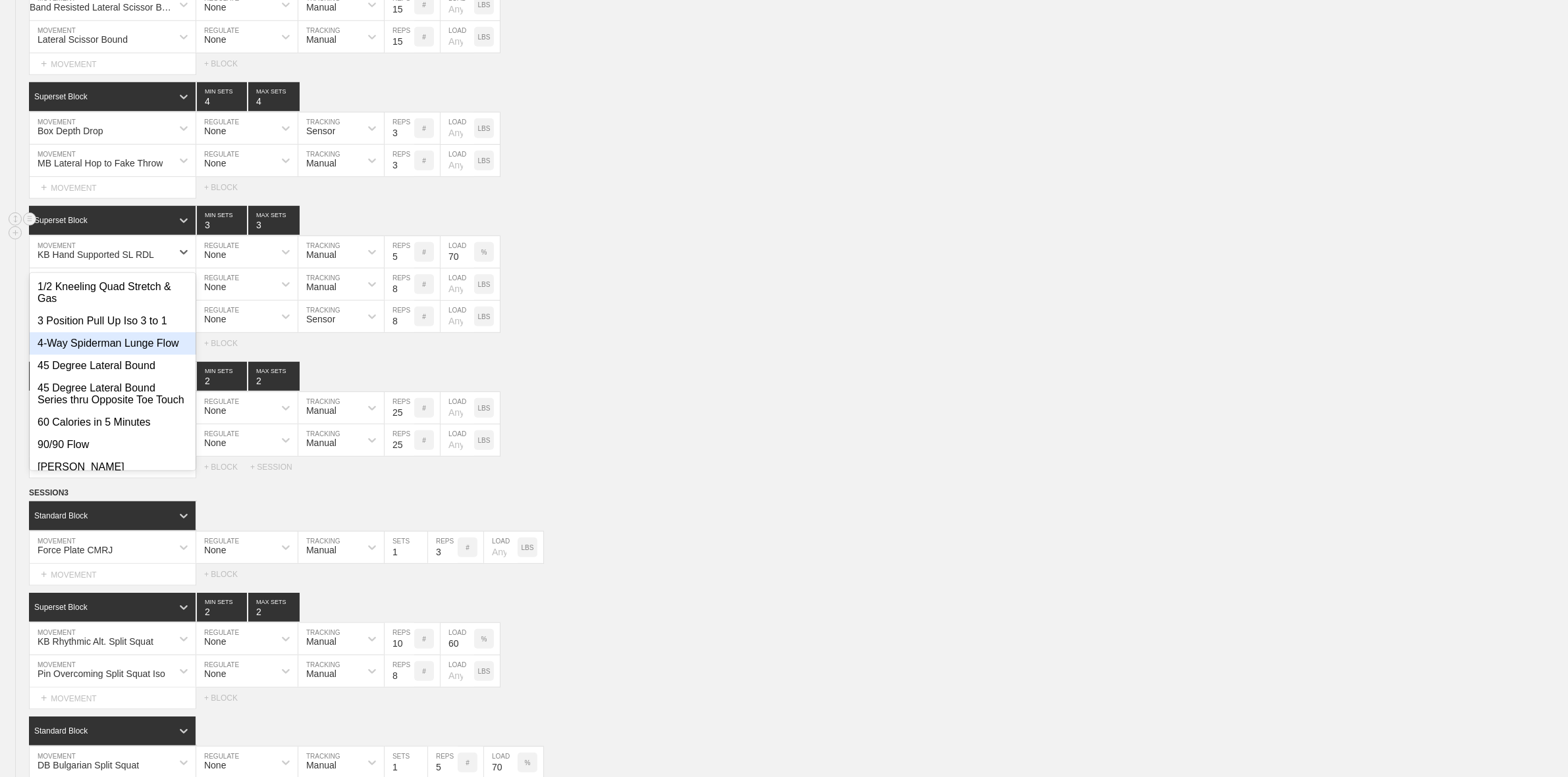
click at [785, 352] on div "Select... MOVEMENT + MOVEMENT + BLOCK" at bounding box center [784, 344] width 1568 height 21
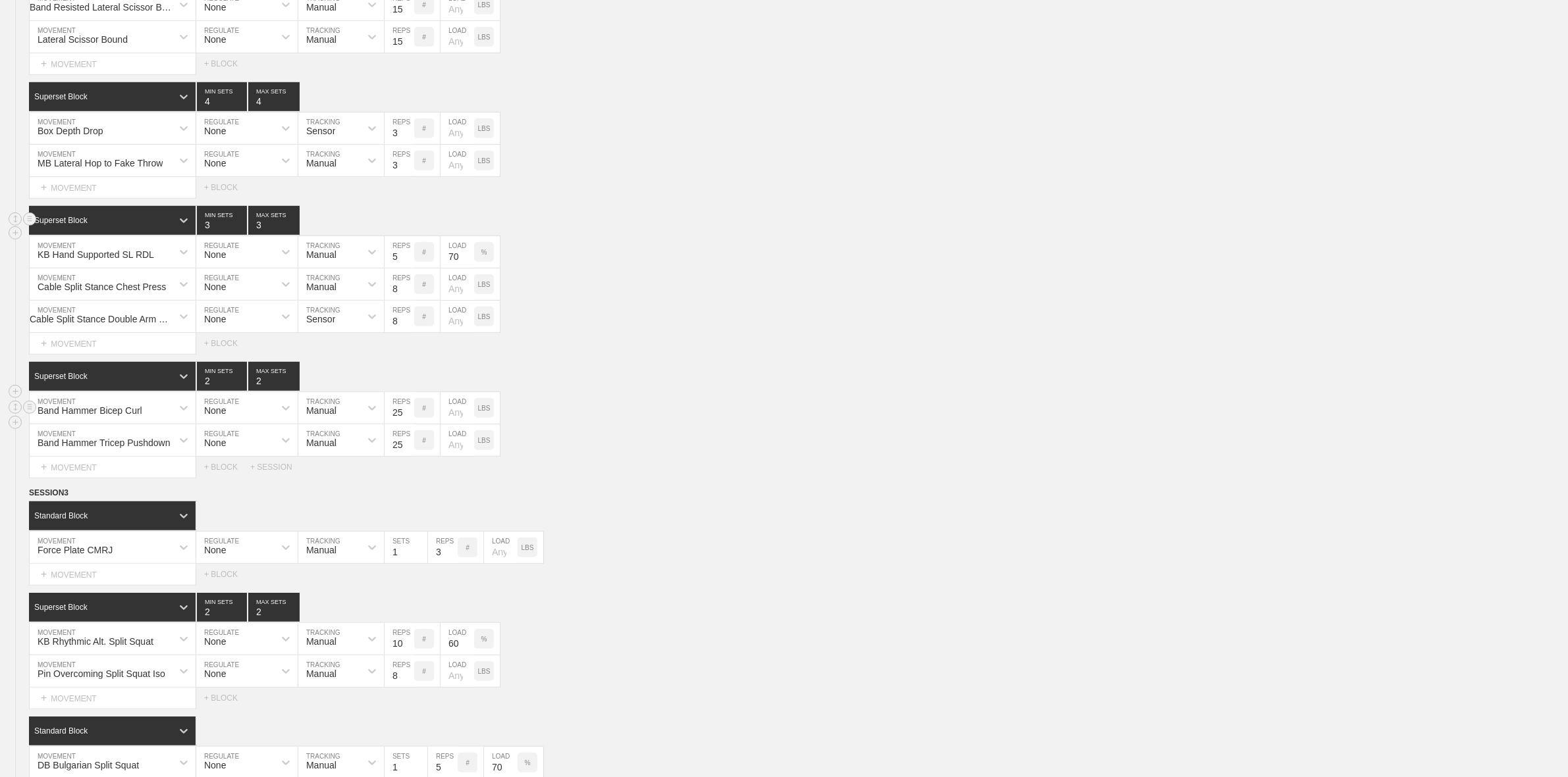
click at [123, 416] on div "Band Hammer Bicep Curl" at bounding box center [90, 410] width 104 height 10
type input "BB Fat"
click at [129, 454] on div "BB Fat Gripz Bicep Curl" at bounding box center [112, 442] width 166 height 23
click at [402, 424] on input "25" at bounding box center [399, 408] width 30 height 32
type input "20"
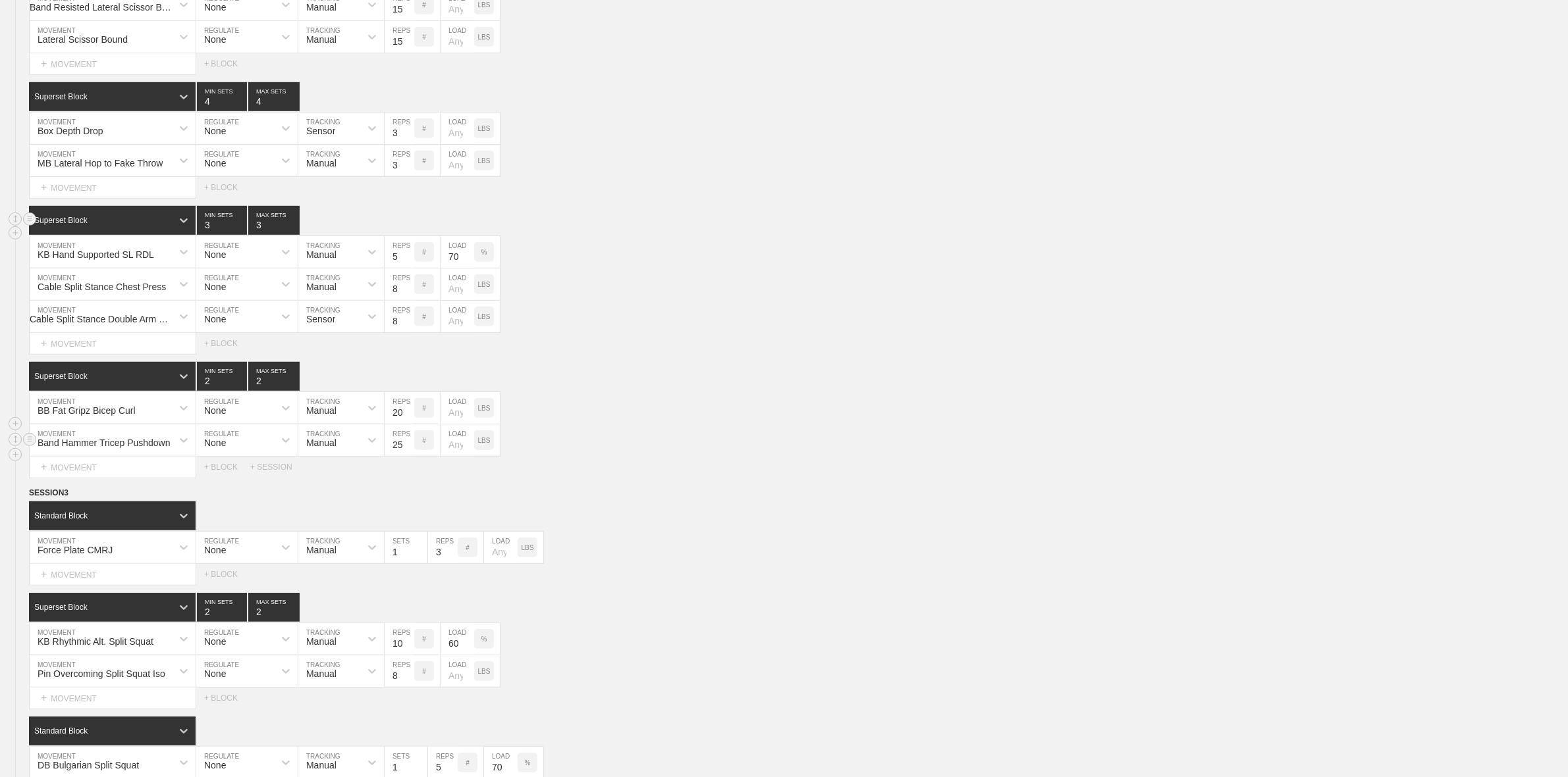
click at [116, 448] on div "Band Hammer Tricep Pushdown" at bounding box center [104, 442] width 133 height 10
type input "Close"
click at [122, 486] on div "Close Grip Push Up" at bounding box center [112, 475] width 166 height 23
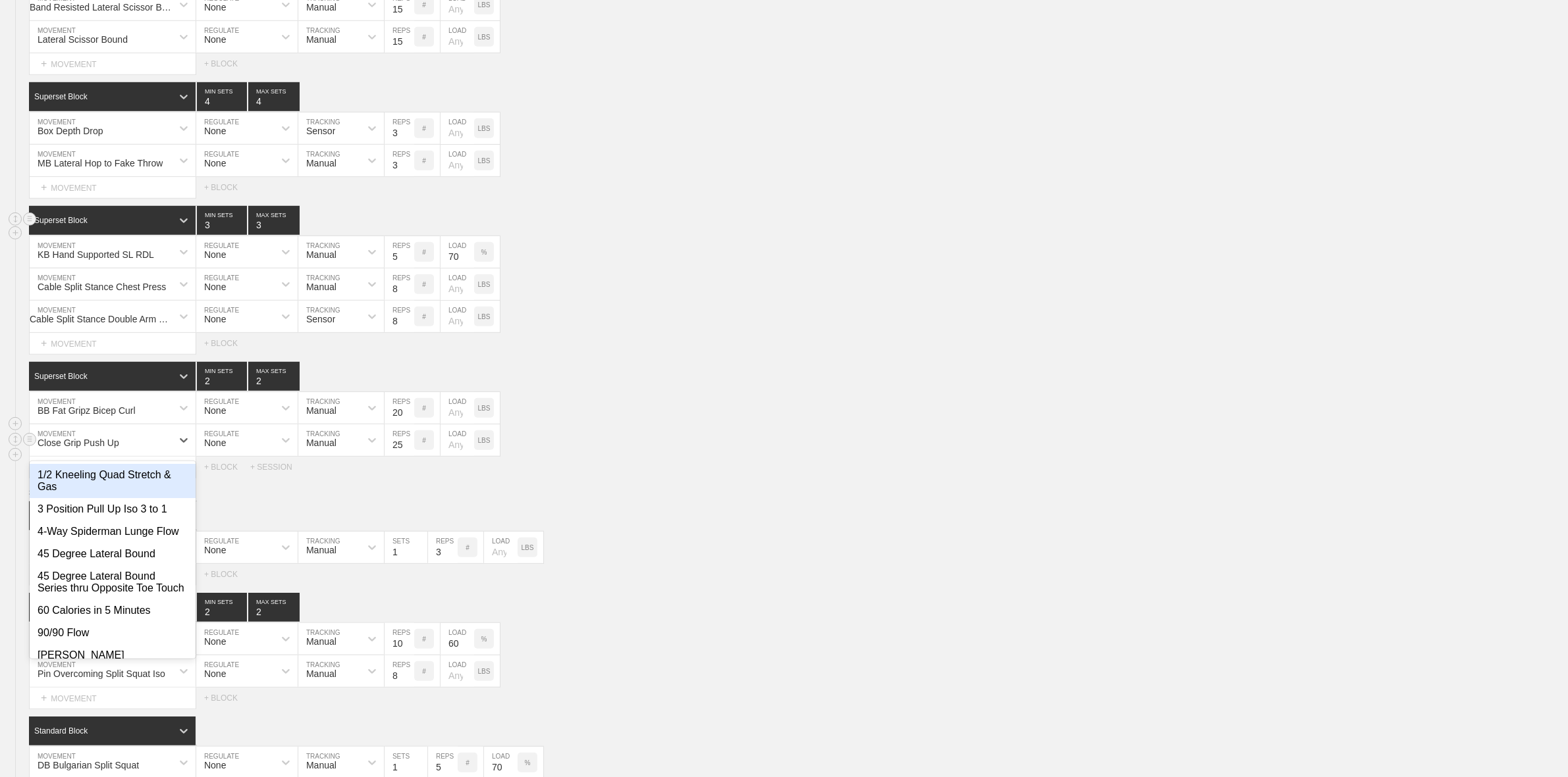
click at [140, 451] on div "Close Grip Push Up" at bounding box center [100, 440] width 142 height 23
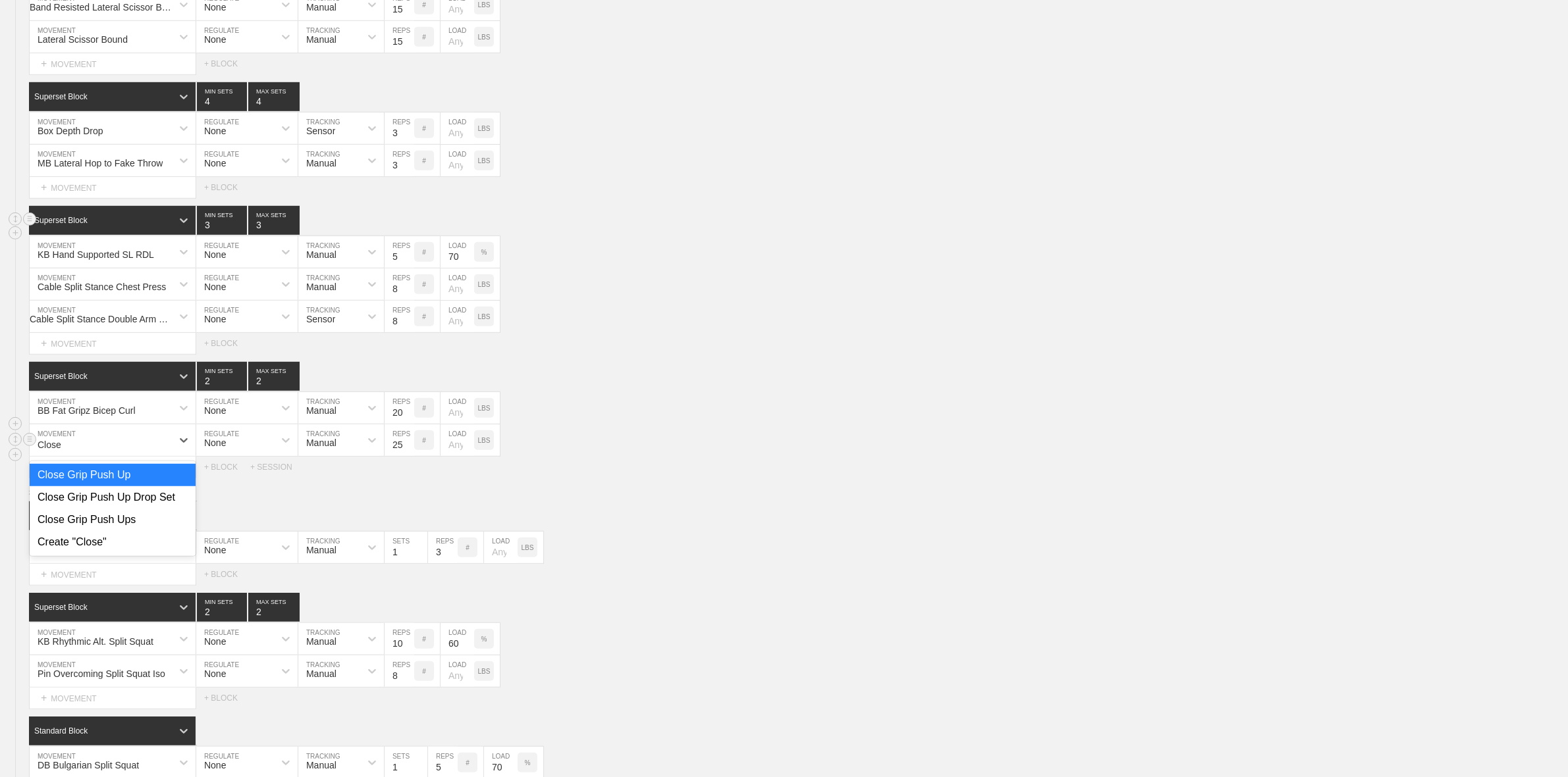
type input "Close"
click at [118, 531] on div "Close Grip Push Ups" at bounding box center [112, 519] width 166 height 23
click at [397, 456] on input "25" at bounding box center [399, 440] width 30 height 32
type input "20"
click at [716, 333] on div "Cable Split Stance Double Arm Row MOVEMENT None REGULATE Sensor TRACKING 8 REPS…" at bounding box center [784, 317] width 1568 height 32
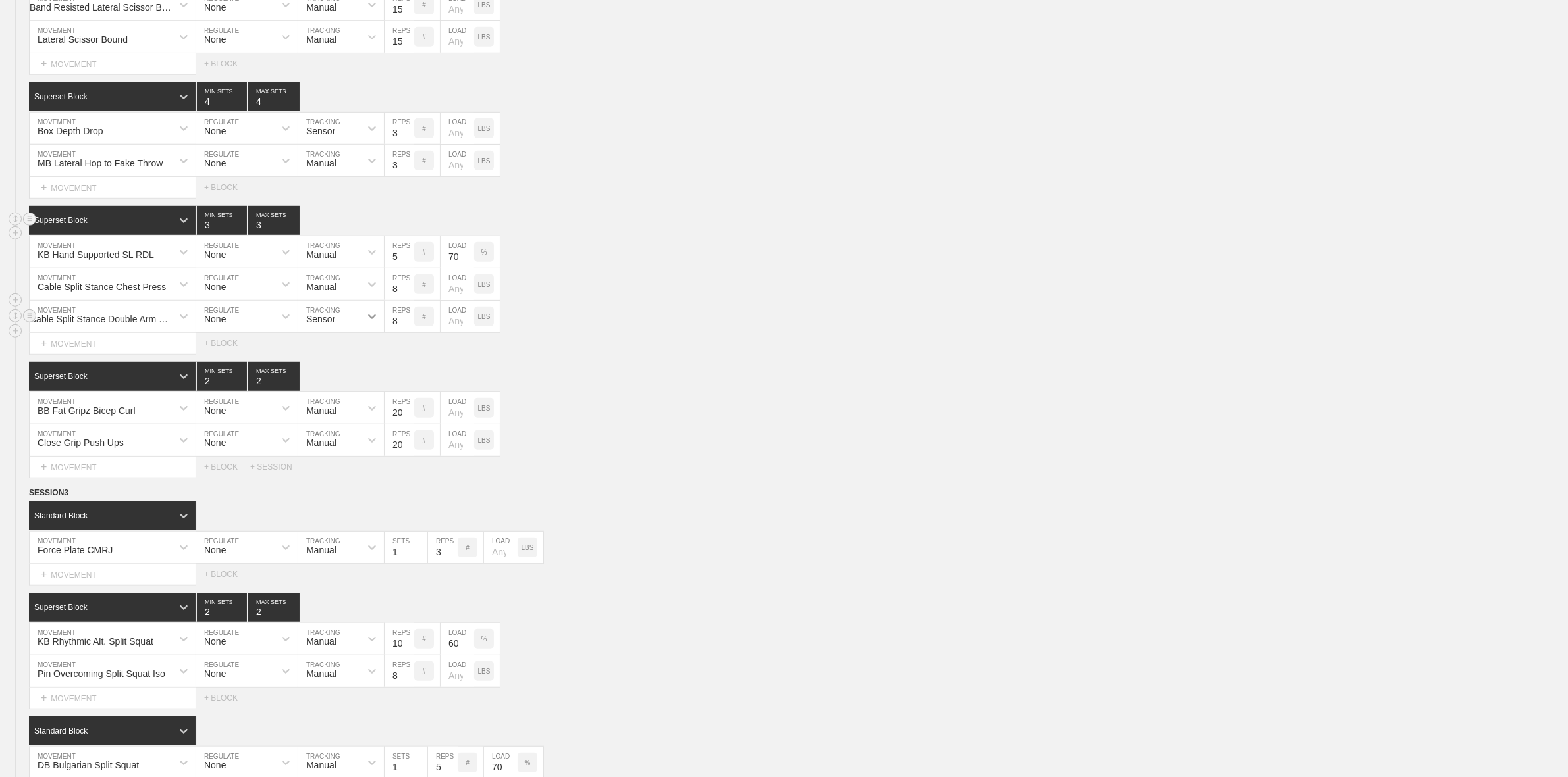
click at [362, 328] on div at bounding box center [372, 317] width 23 height 23
click at [337, 385] on div "Manual" at bounding box center [341, 374] width 86 height 23
click at [825, 301] on div "Cable Split Stance Chest Press MOVEMENT None REGULATE Manual TRACKING 8 REPS # …" at bounding box center [784, 284] width 1568 height 32
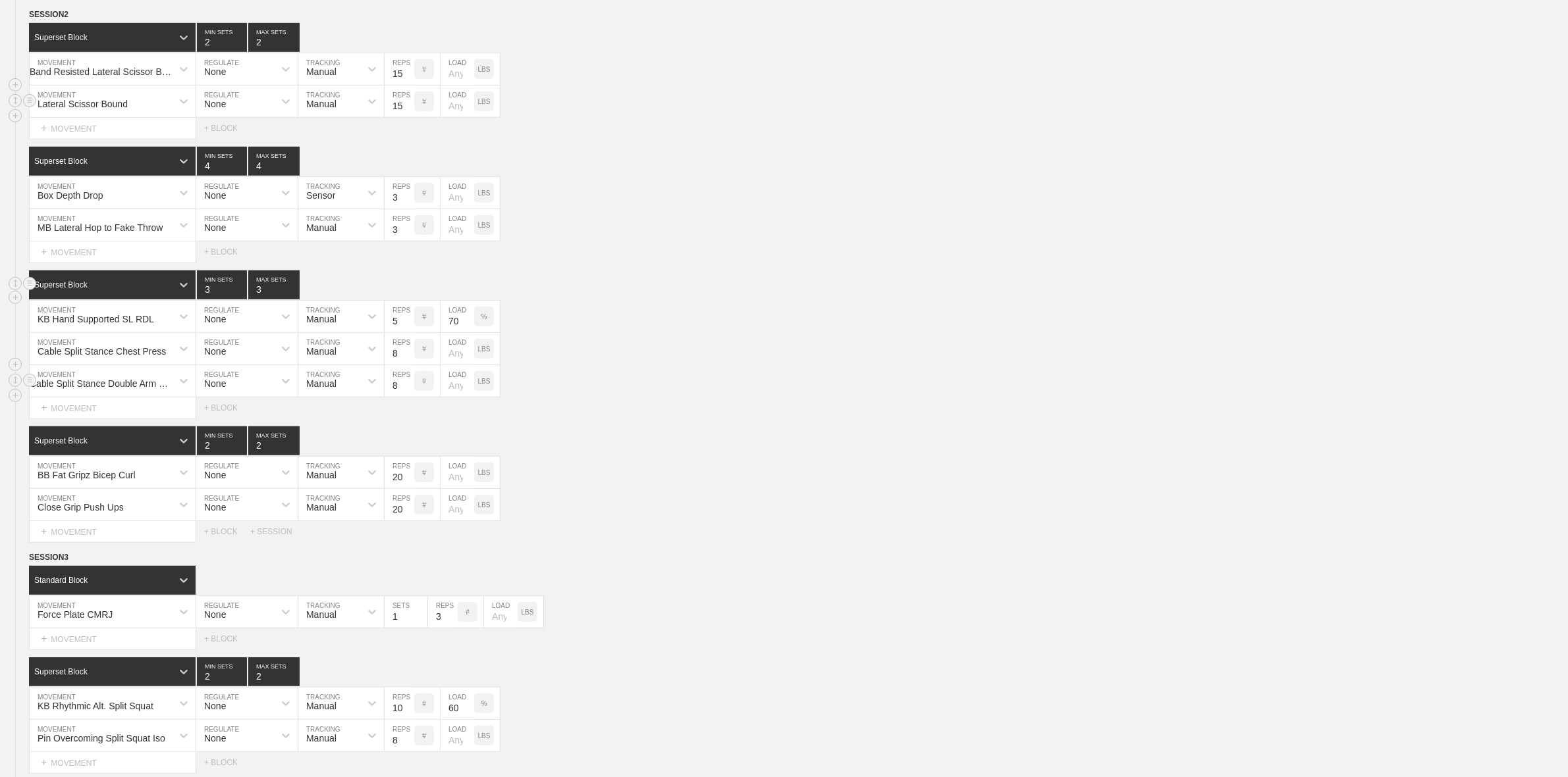
scroll to position [905, 0]
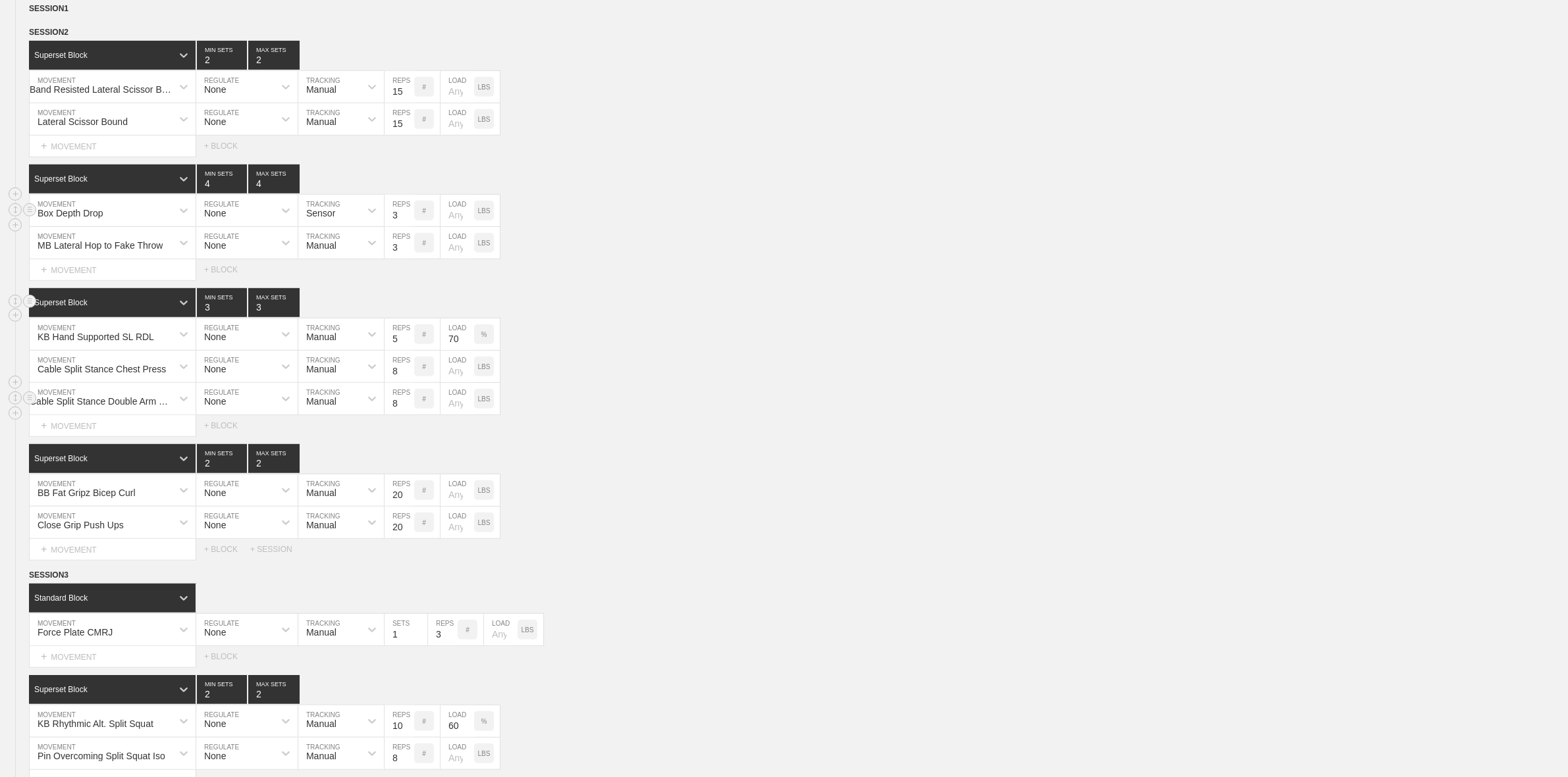
click at [355, 222] on div "Sensor" at bounding box center [329, 210] width 62 height 23
click at [349, 279] on div "Manual" at bounding box center [341, 268] width 86 height 23
click at [751, 257] on div "MB Lateral Hop to Fake Throw MOVEMENT None REGULATE Manual TRACKING 3 REPS # LO…" at bounding box center [784, 243] width 1568 height 32
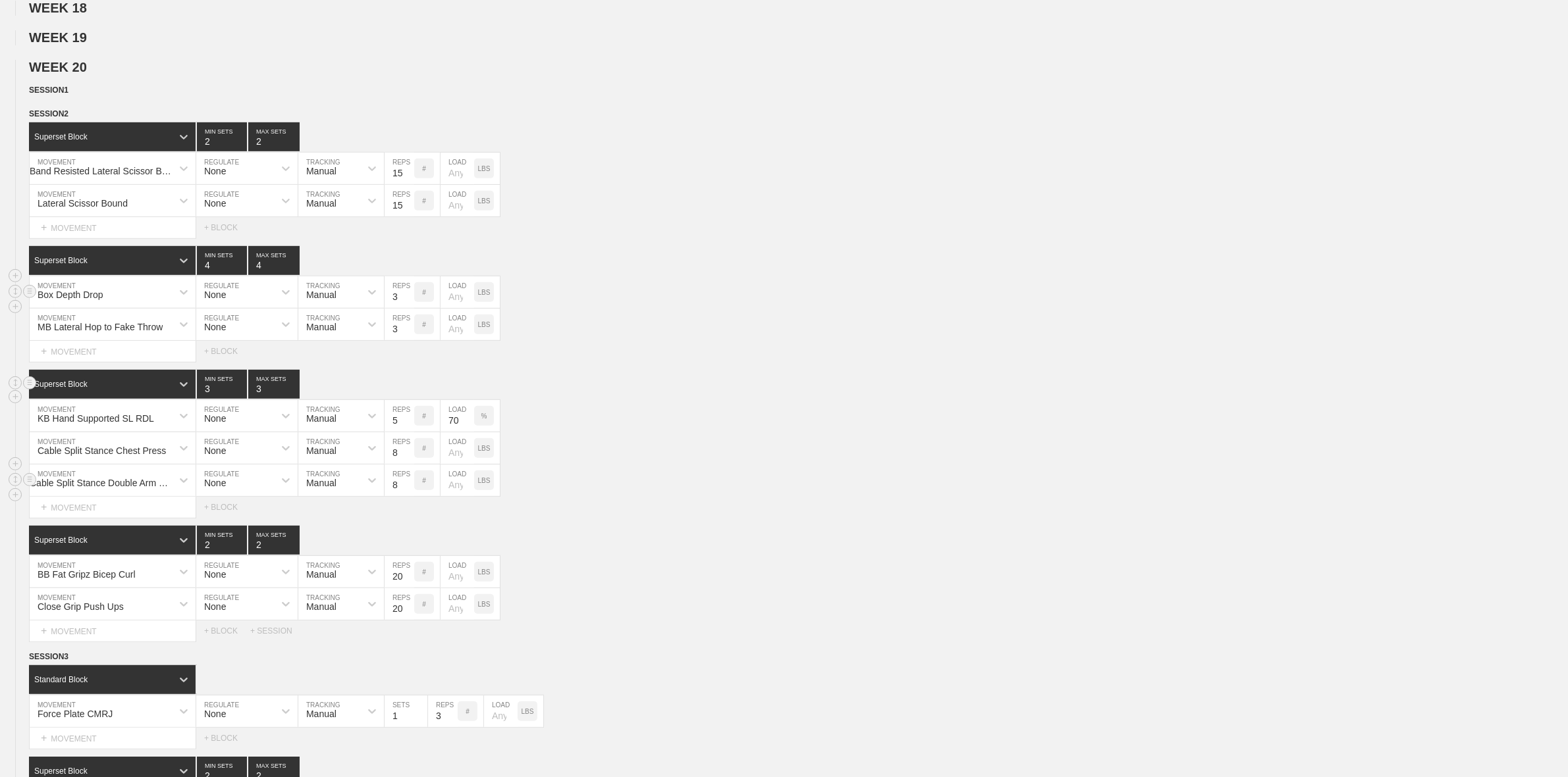
scroll to position [822, 0]
click at [137, 489] on div "Cable Split Stance Double Arm Row" at bounding box center [101, 483] width 143 height 10
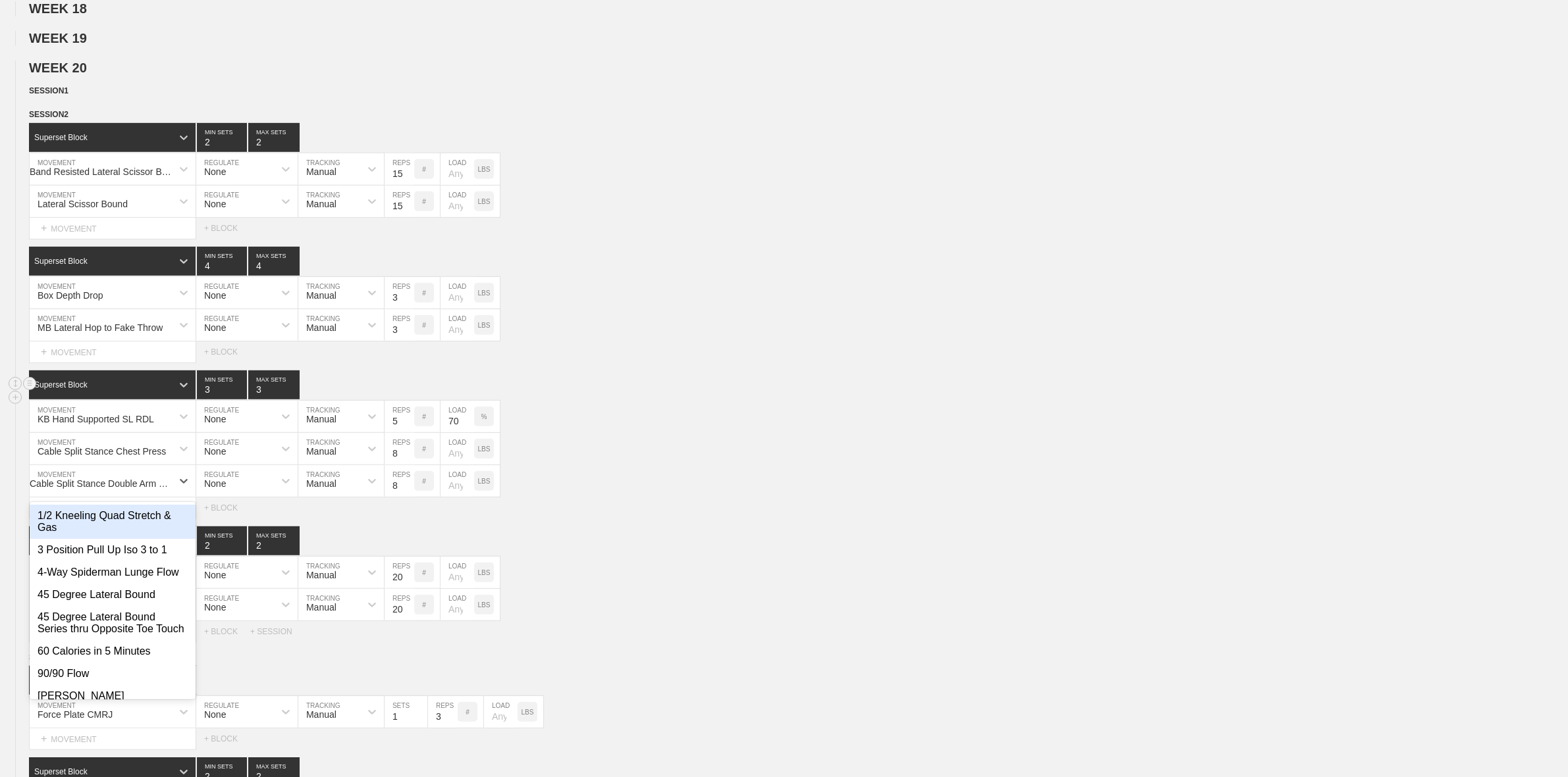
click at [622, 519] on div "Select... MOVEMENT + MOVEMENT + BLOCK" at bounding box center [784, 508] width 1568 height 21
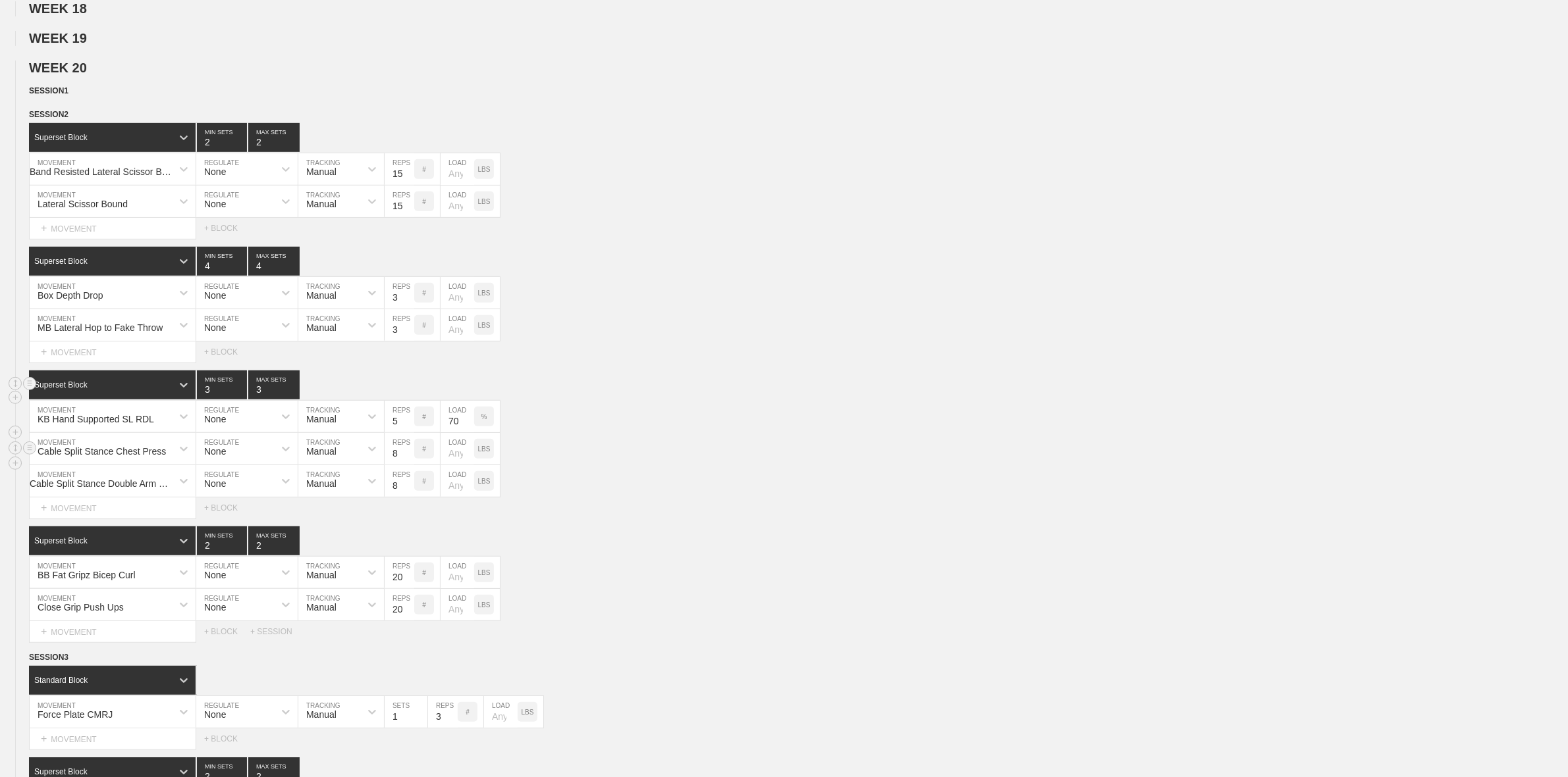
click at [663, 465] on div "Cable Split Stance Chest Press MOVEMENT None REGULATE Manual TRACKING 8 REPS # …" at bounding box center [784, 449] width 1568 height 32
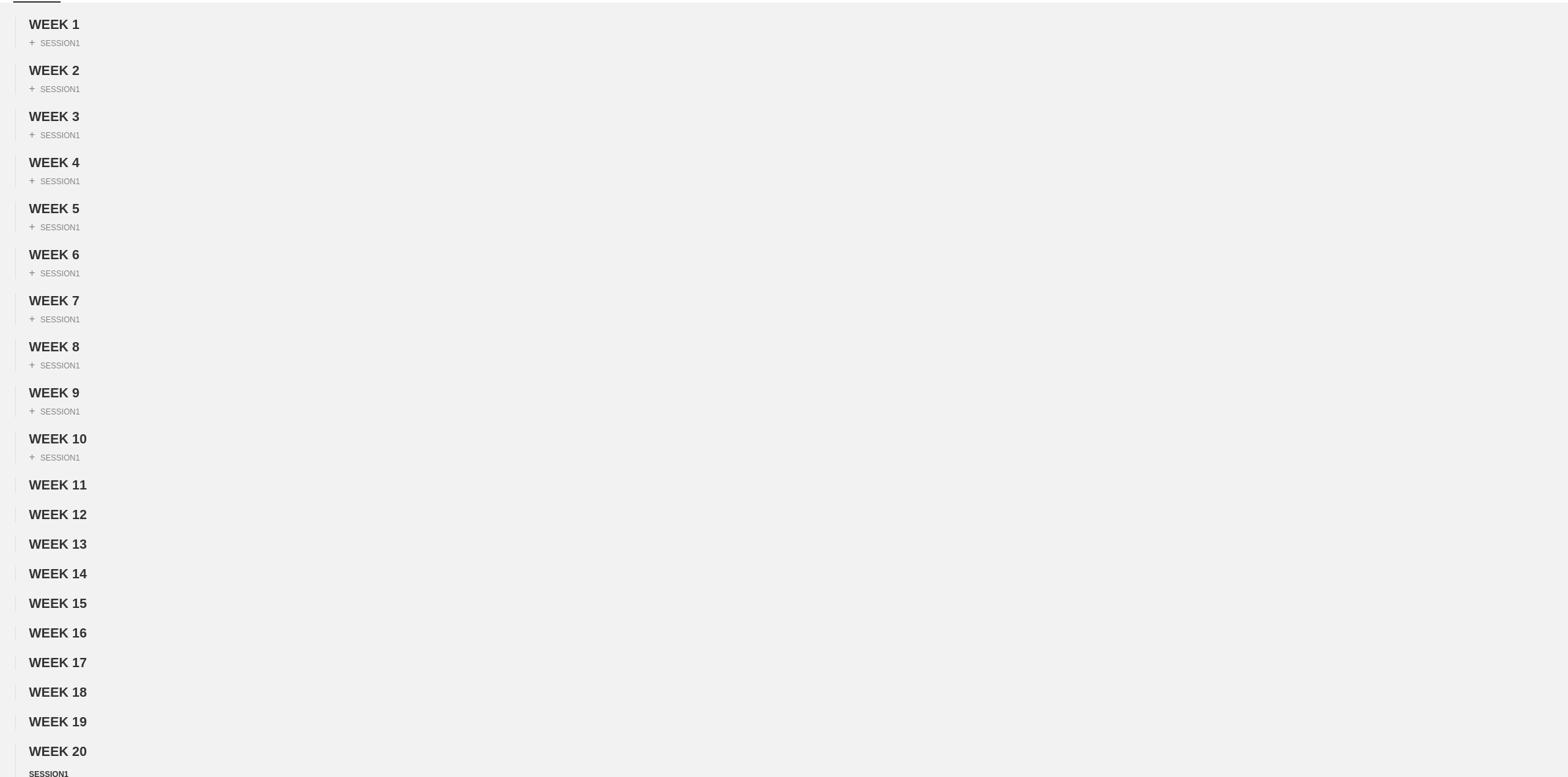
scroll to position [0, 0]
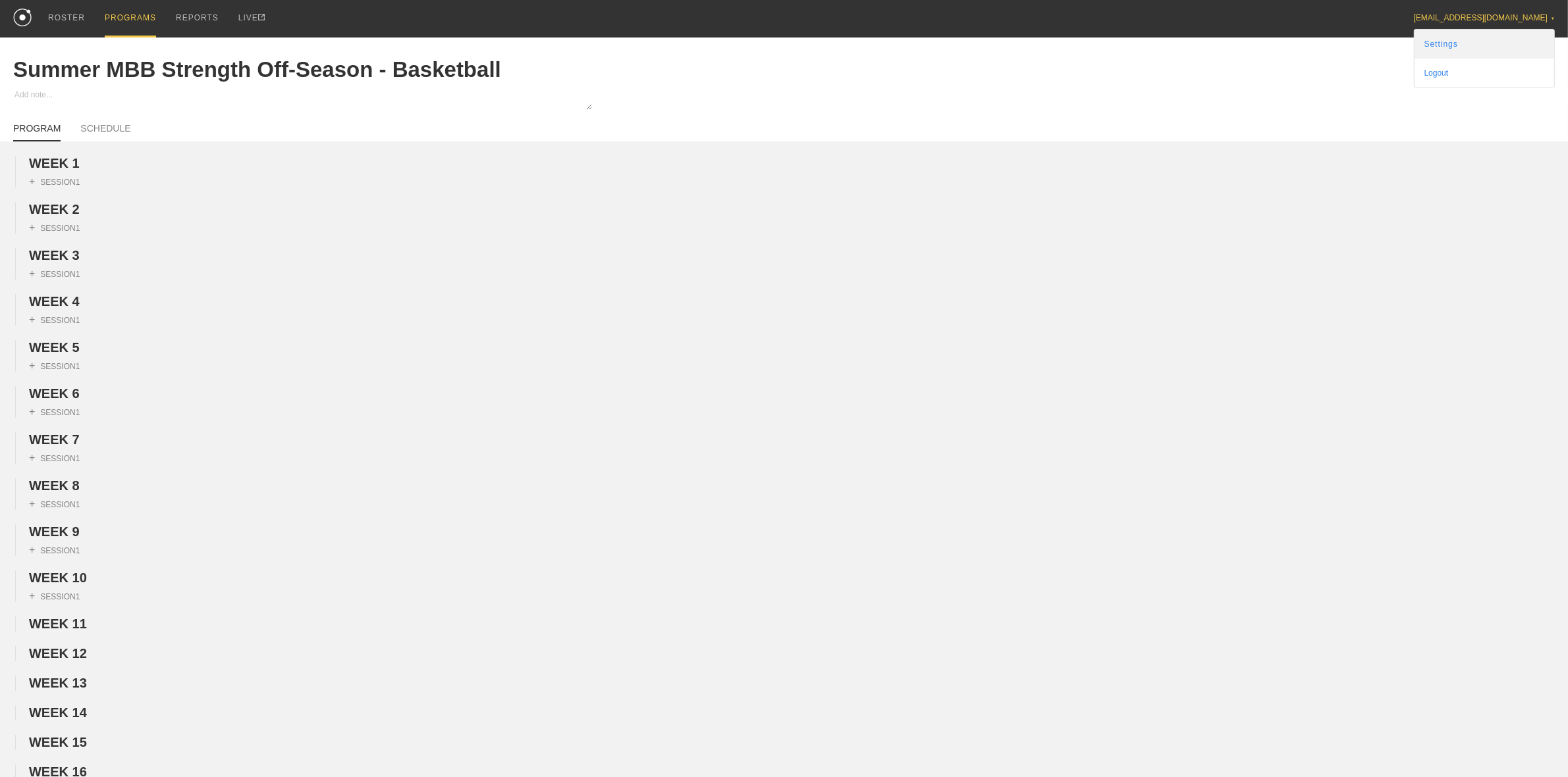
click at [1473, 36] on link "Settings" at bounding box center [1484, 44] width 140 height 29
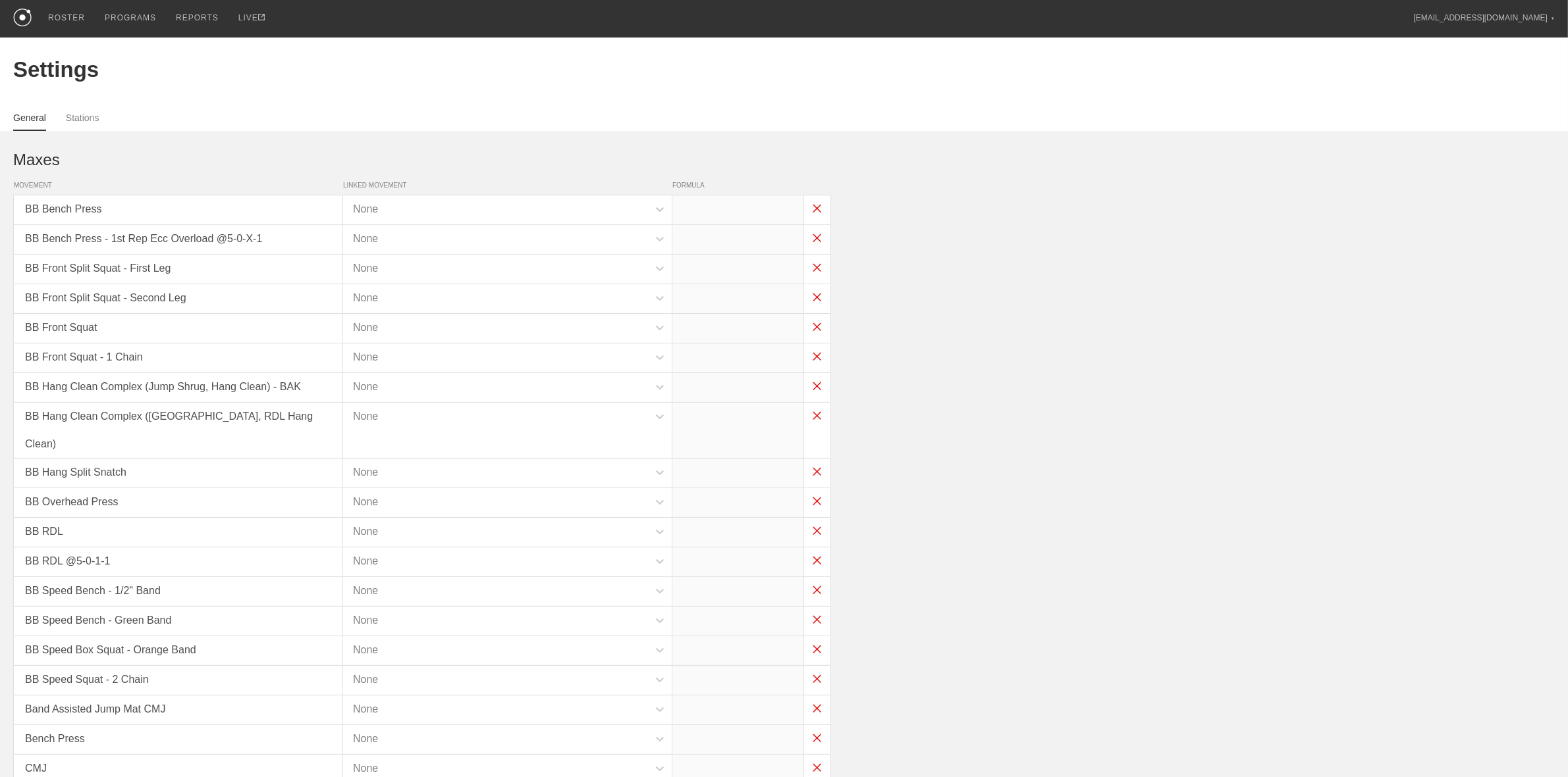
type input "x*1"
type input "x*0.65"
type input "x*.8"
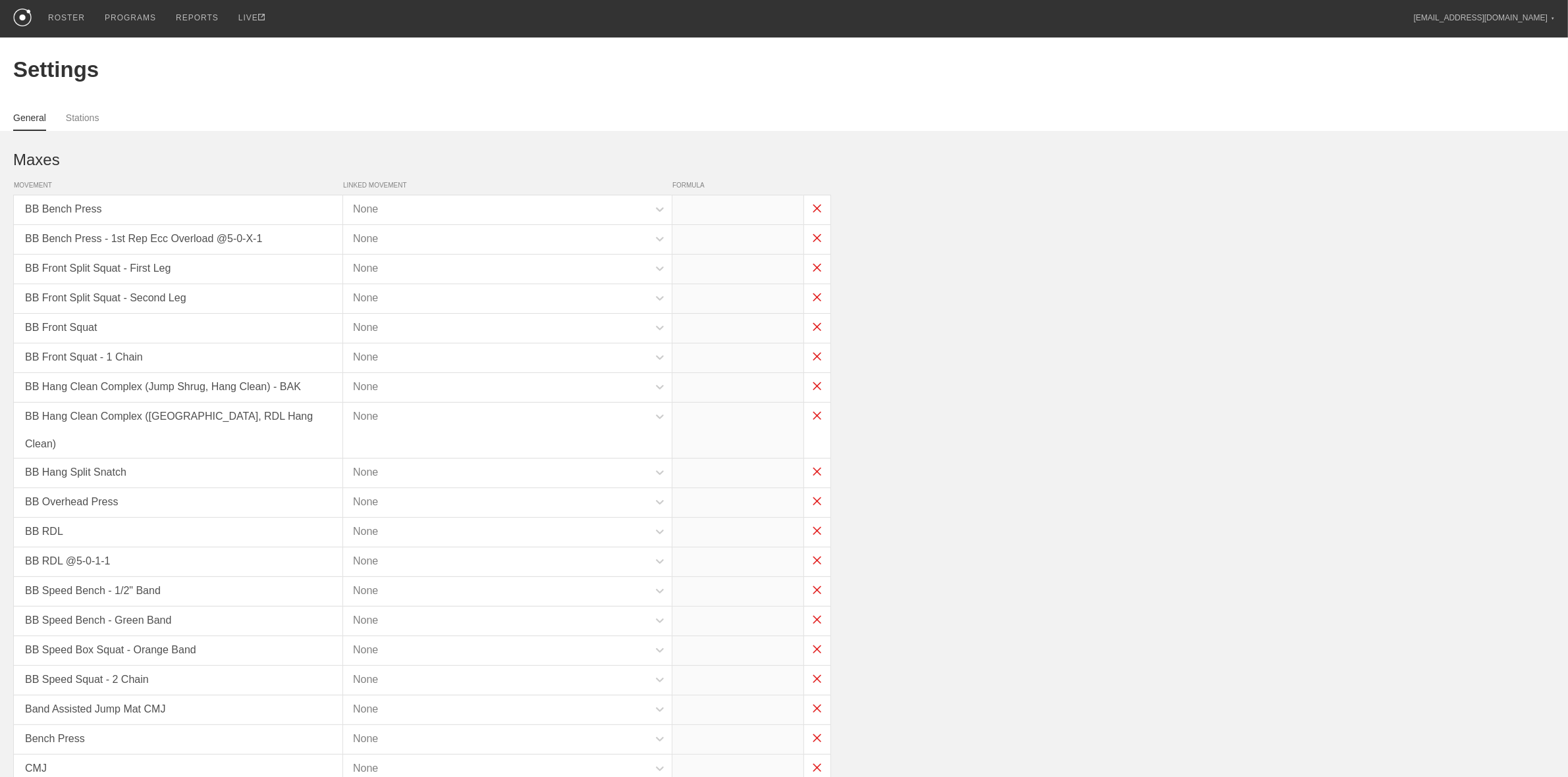
type input "(x*0.8)-30"
type input "x*1"
type input "x*0.8"
type input "x*0.6"
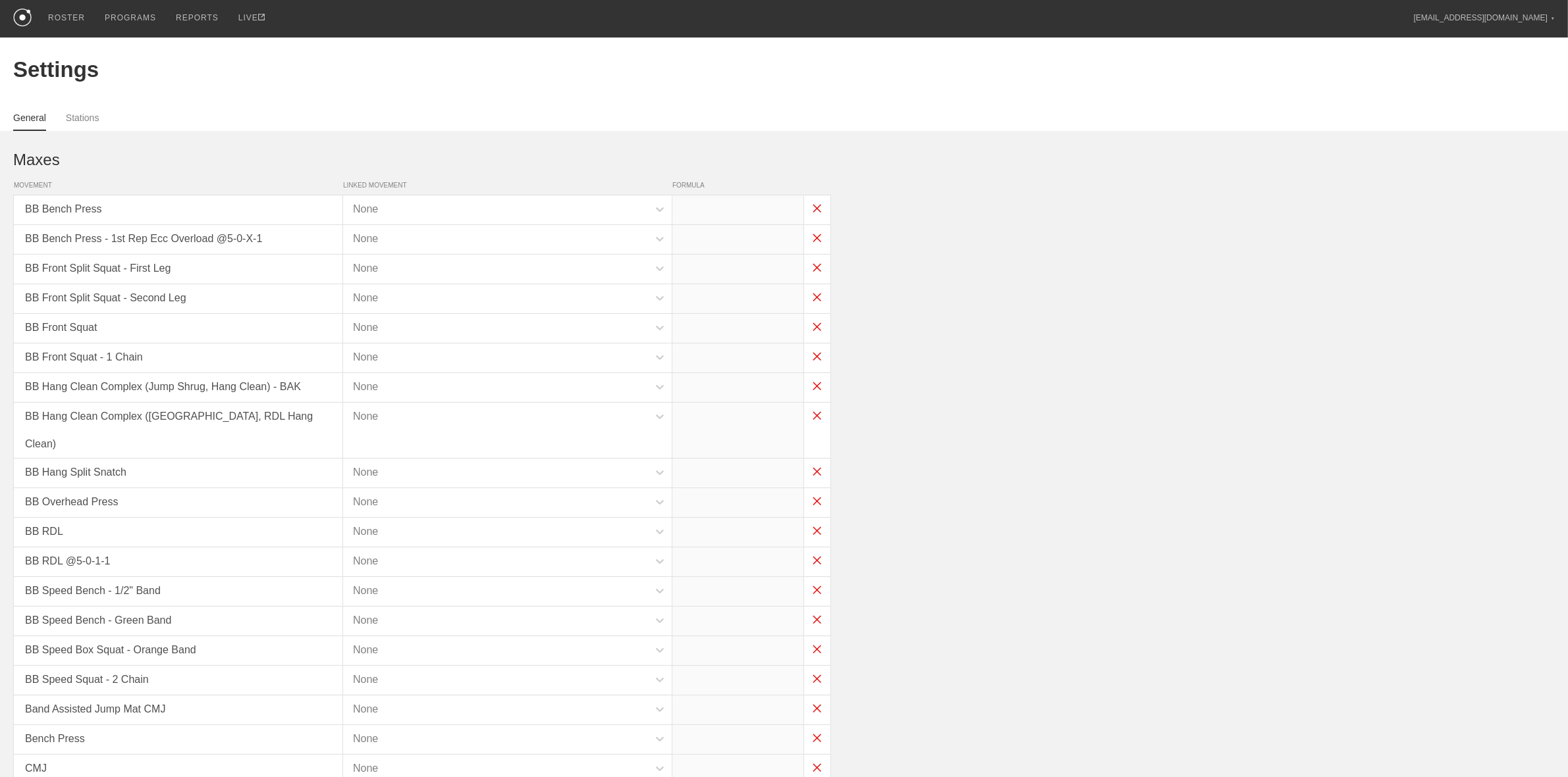
type input "x*0.8"
type input "x-30"
type input "x-35"
type input "x-75"
type input "x-60"
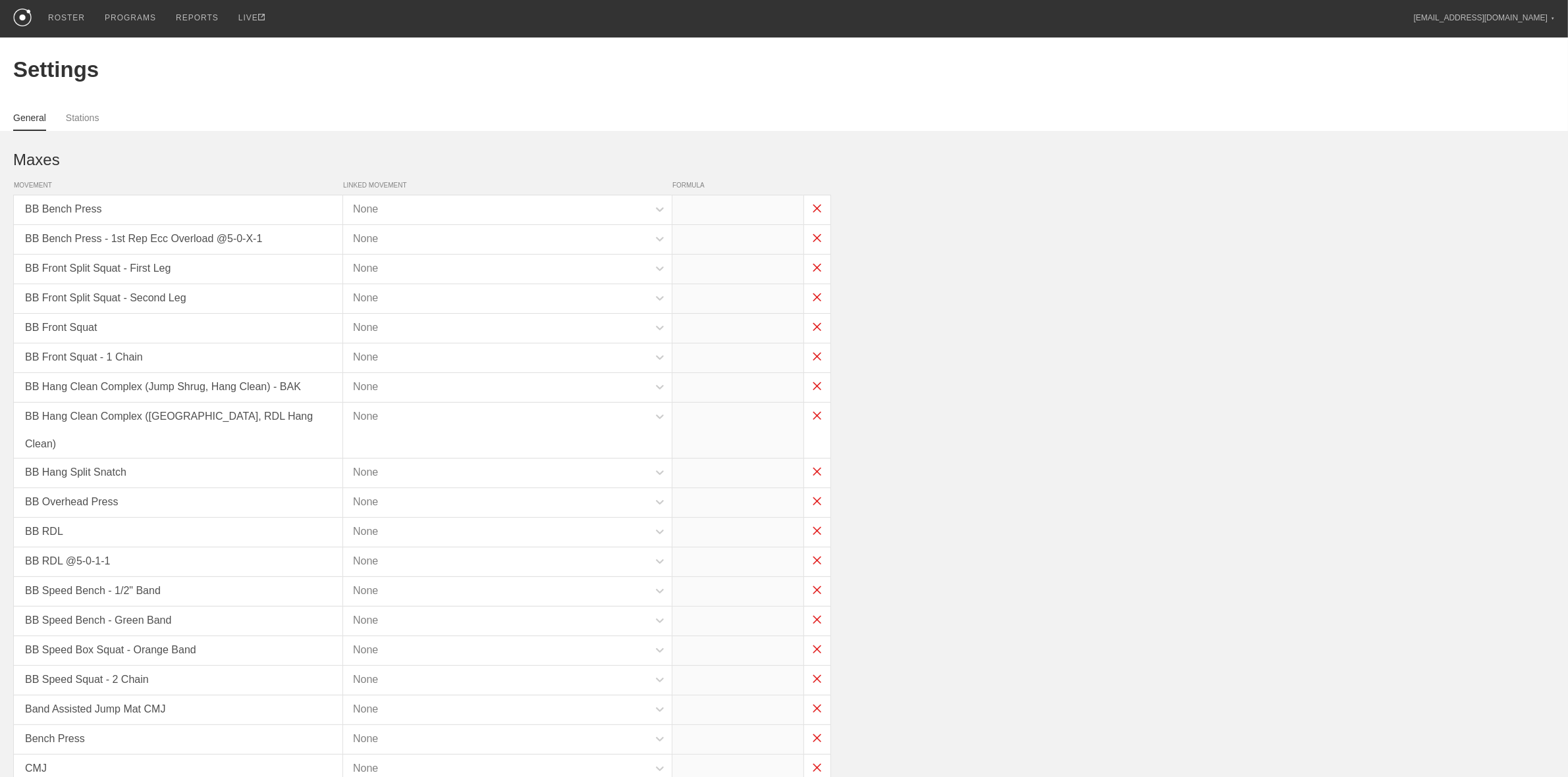
type input "x*1"
type input "x*0.45"
type input "x*0.4"
type input "x*0.45"
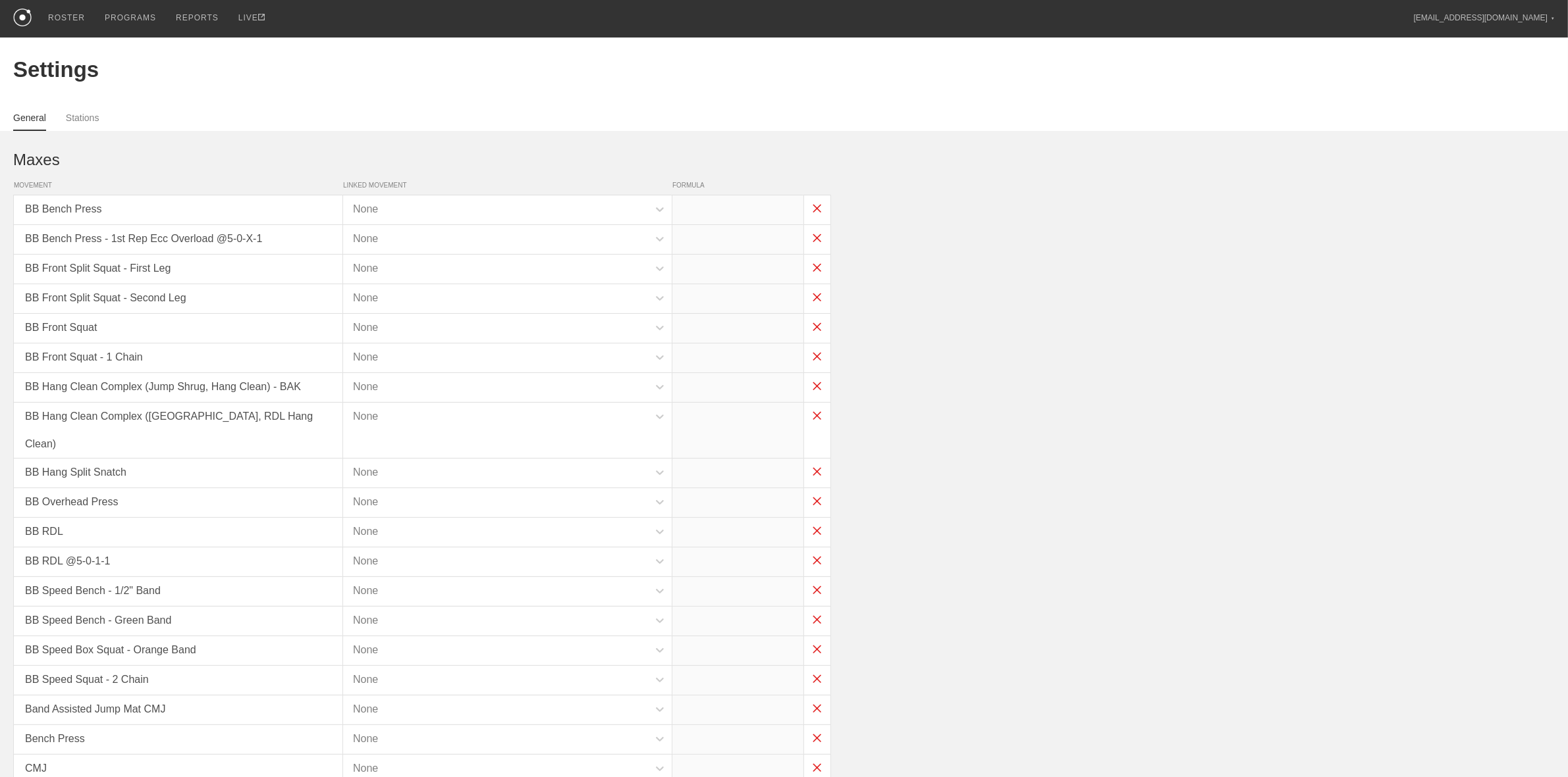
type input "x*0.05"
type input "x*0.35"
type input "x*0.3"
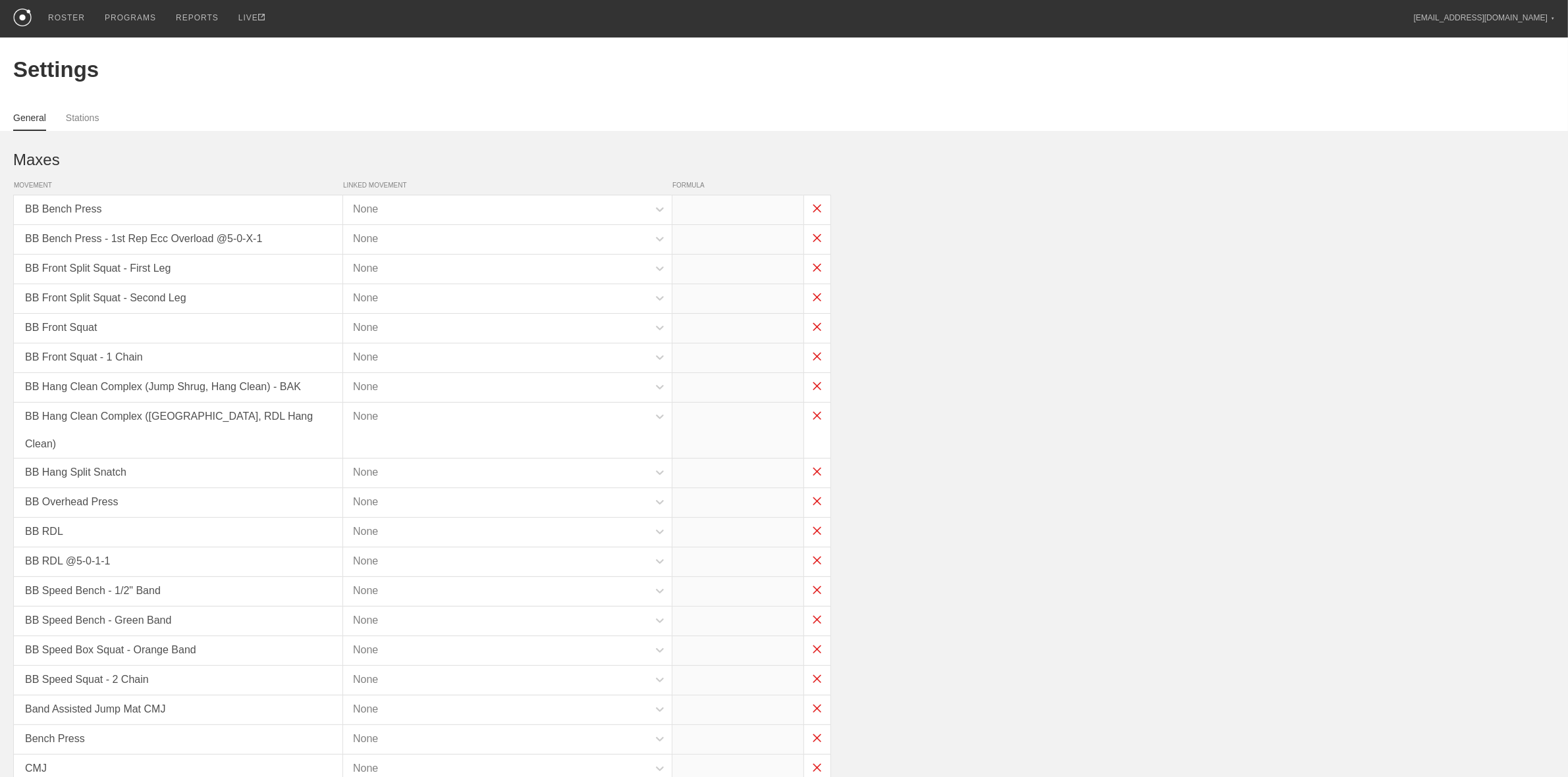
type input "x*0.35"
type input "x*0.45"
type input "x*0.3"
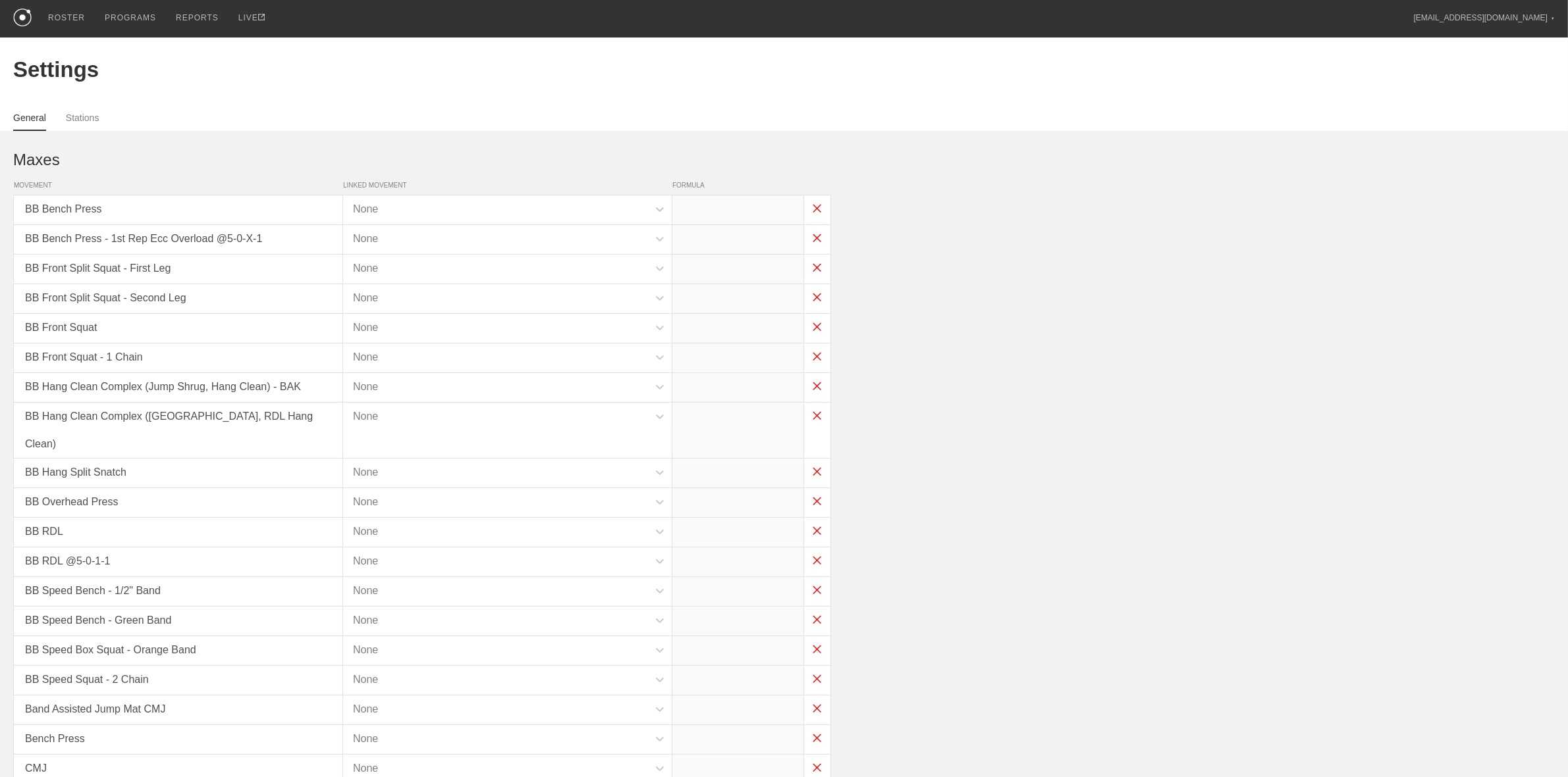
type input "x*0.3"
type input "x*0.35"
type input "(x/2)-5"
type input "x*0.4"
type input "x*0.1"
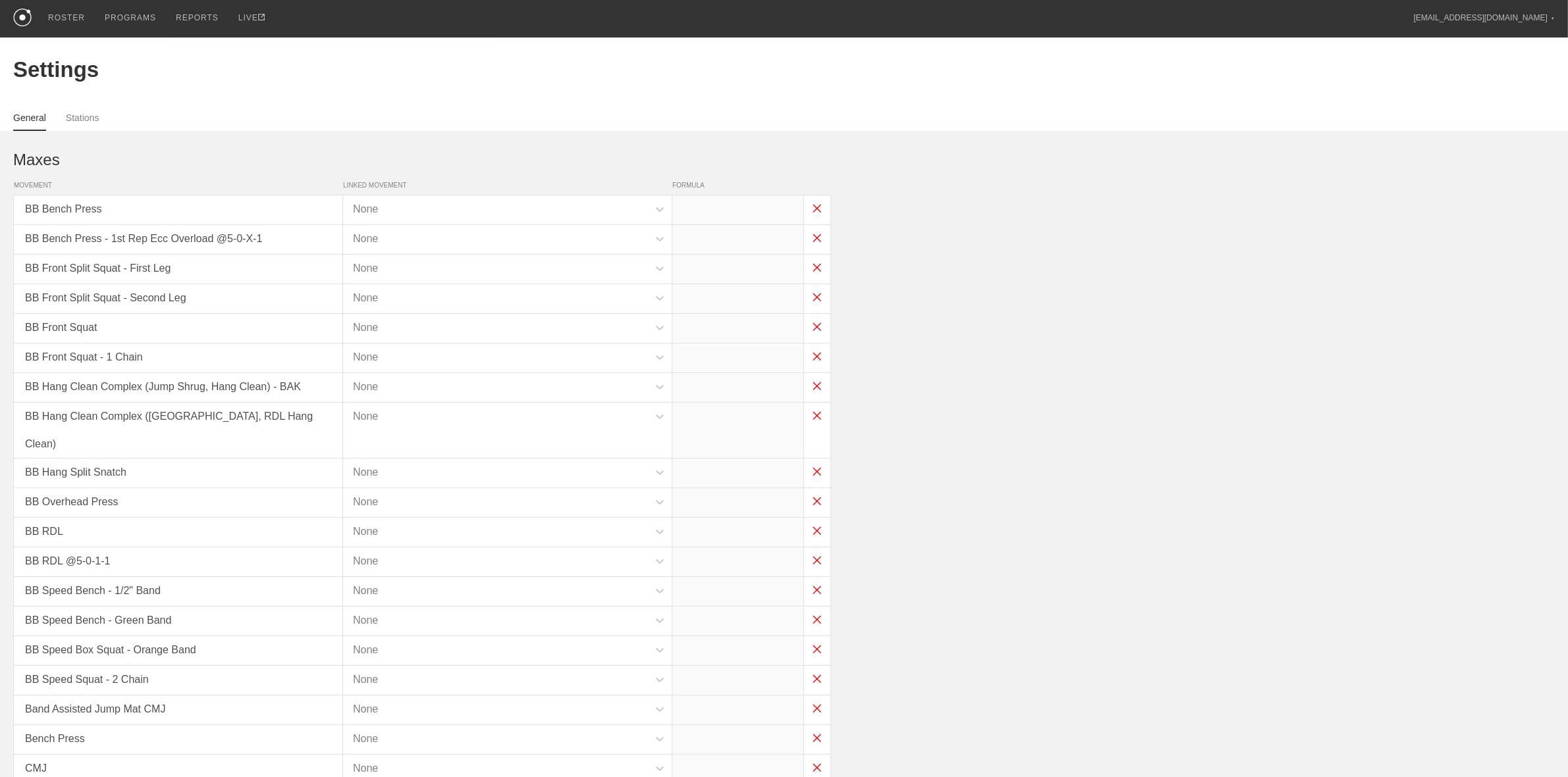
type input "x*0.35"
type input "x*0.15"
type input "x*0.3"
type input "x*0.35"
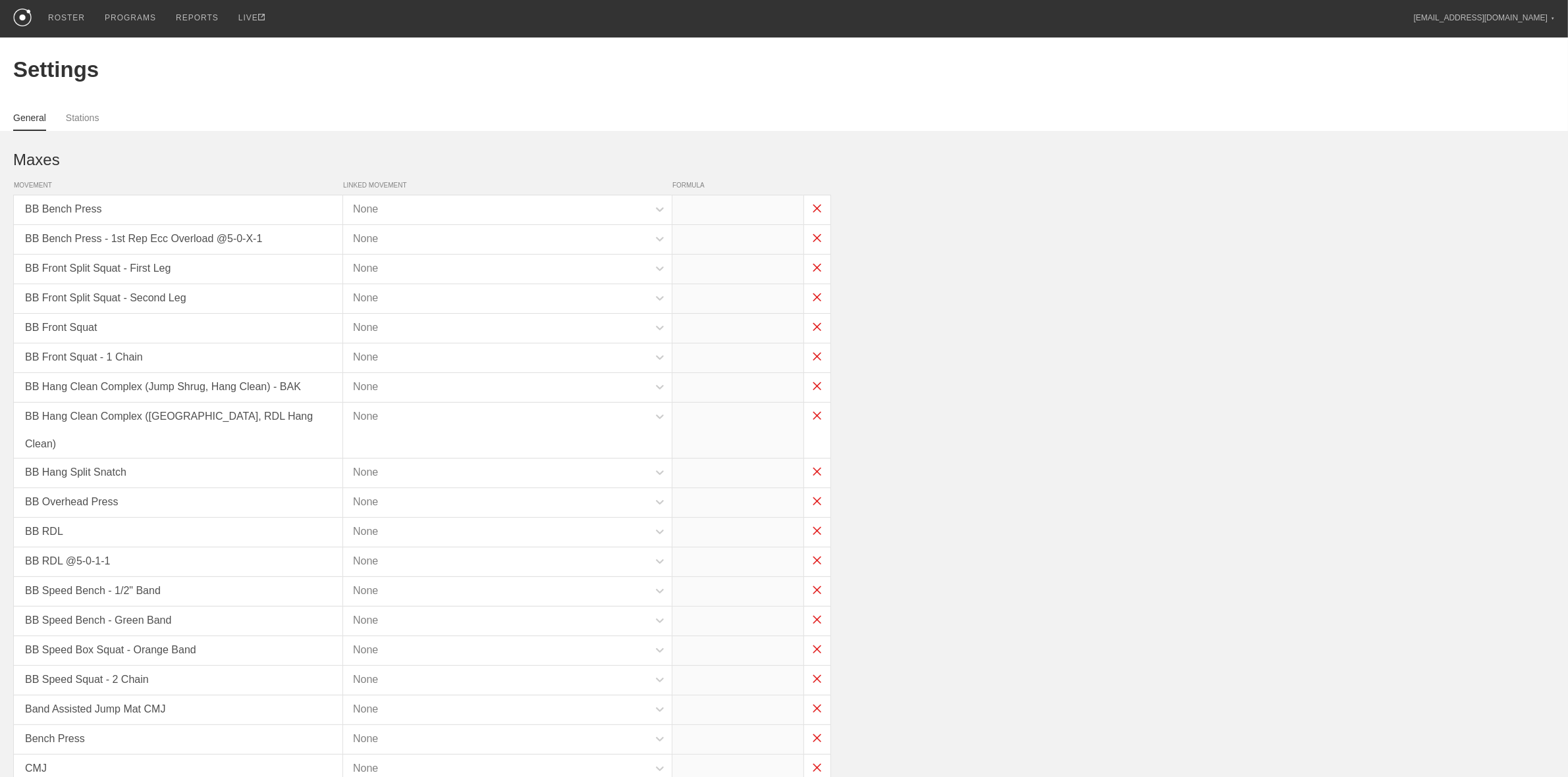
type input "x*0.35"
type input "x*0.45"
type input "x*0.3"
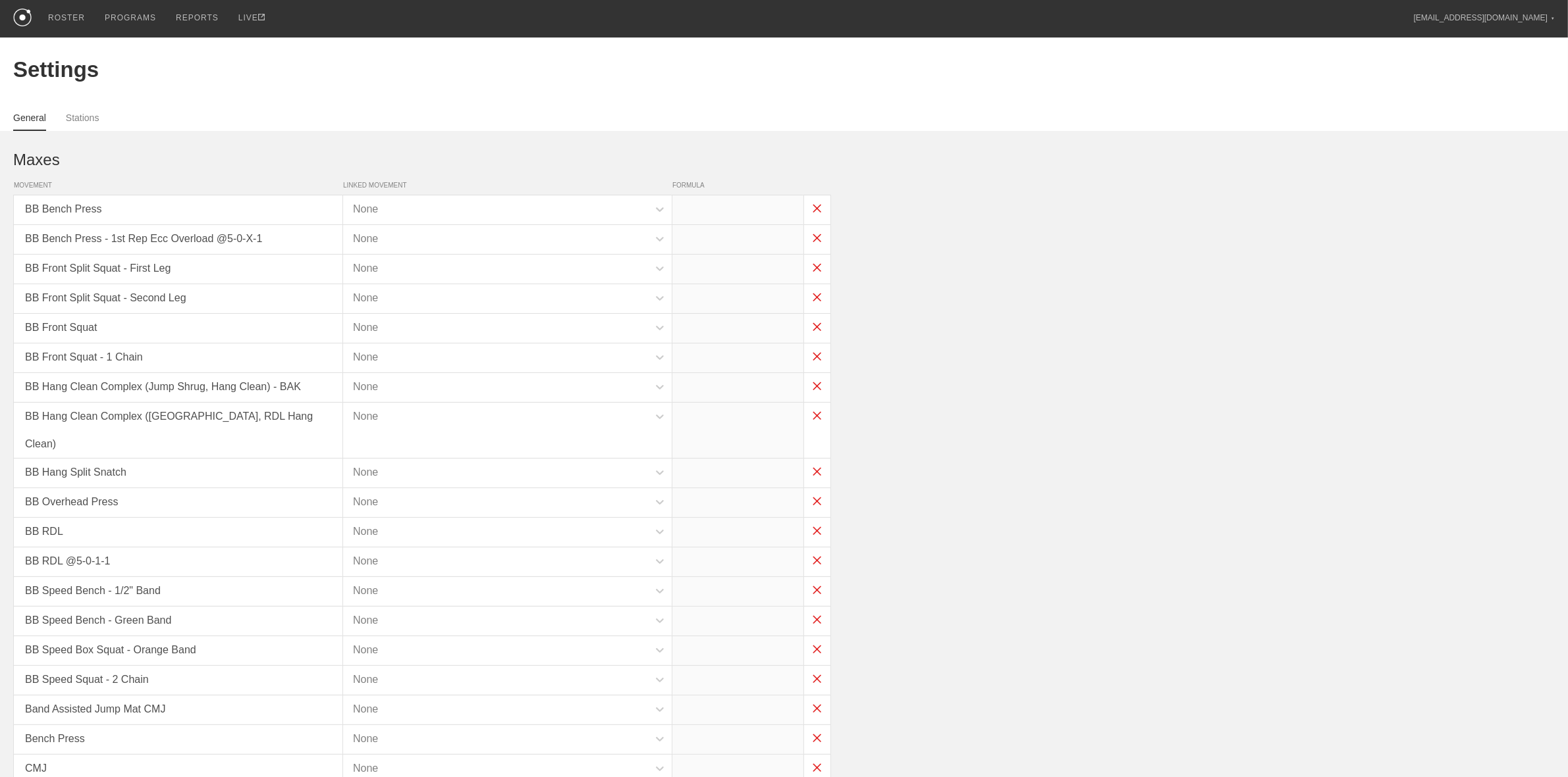
type input "x*0.3"
type input "x*0.75"
type input "x*0.5"
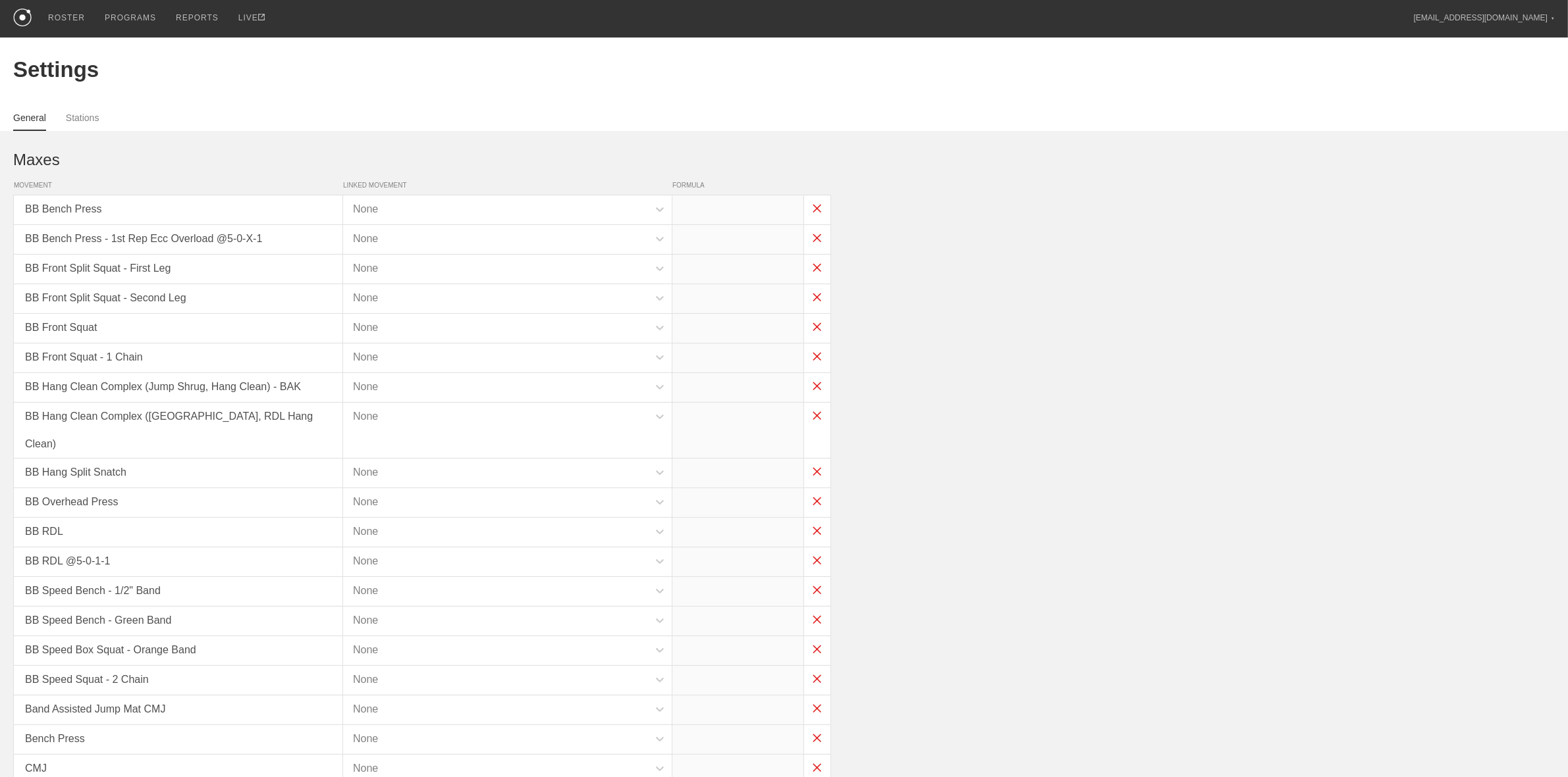
type input "x*0.3"
type input "x*0.5"
type input "x*0.3"
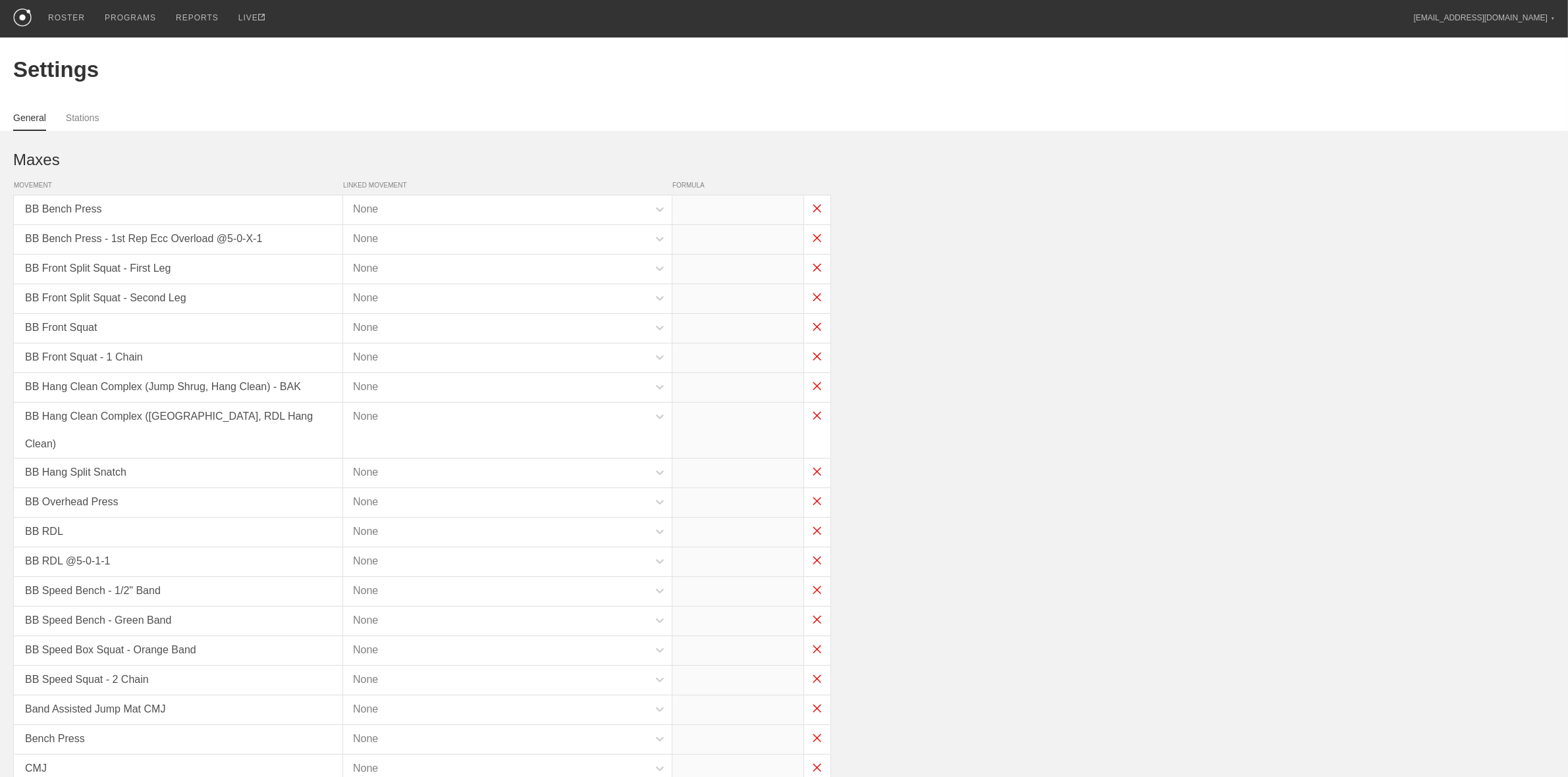
type input "x*0.3"
type input "(x*0.35)-25"
type input "x*0.35"
type input "(x*0.3)-25"
type input "(x*0.35)-25"
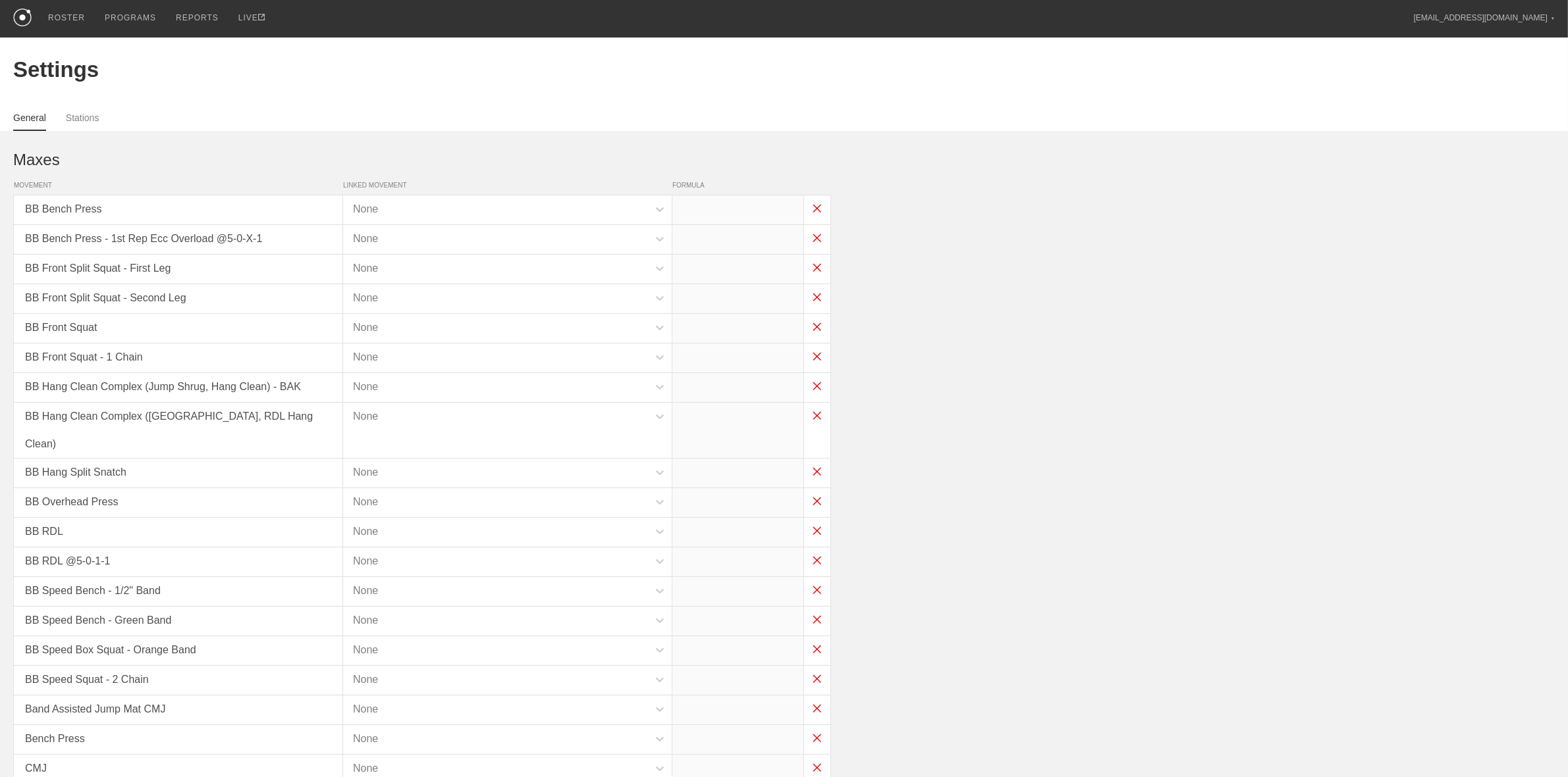
type input "x*0.85"
type input "x*0.825"
type input "x*0.75"
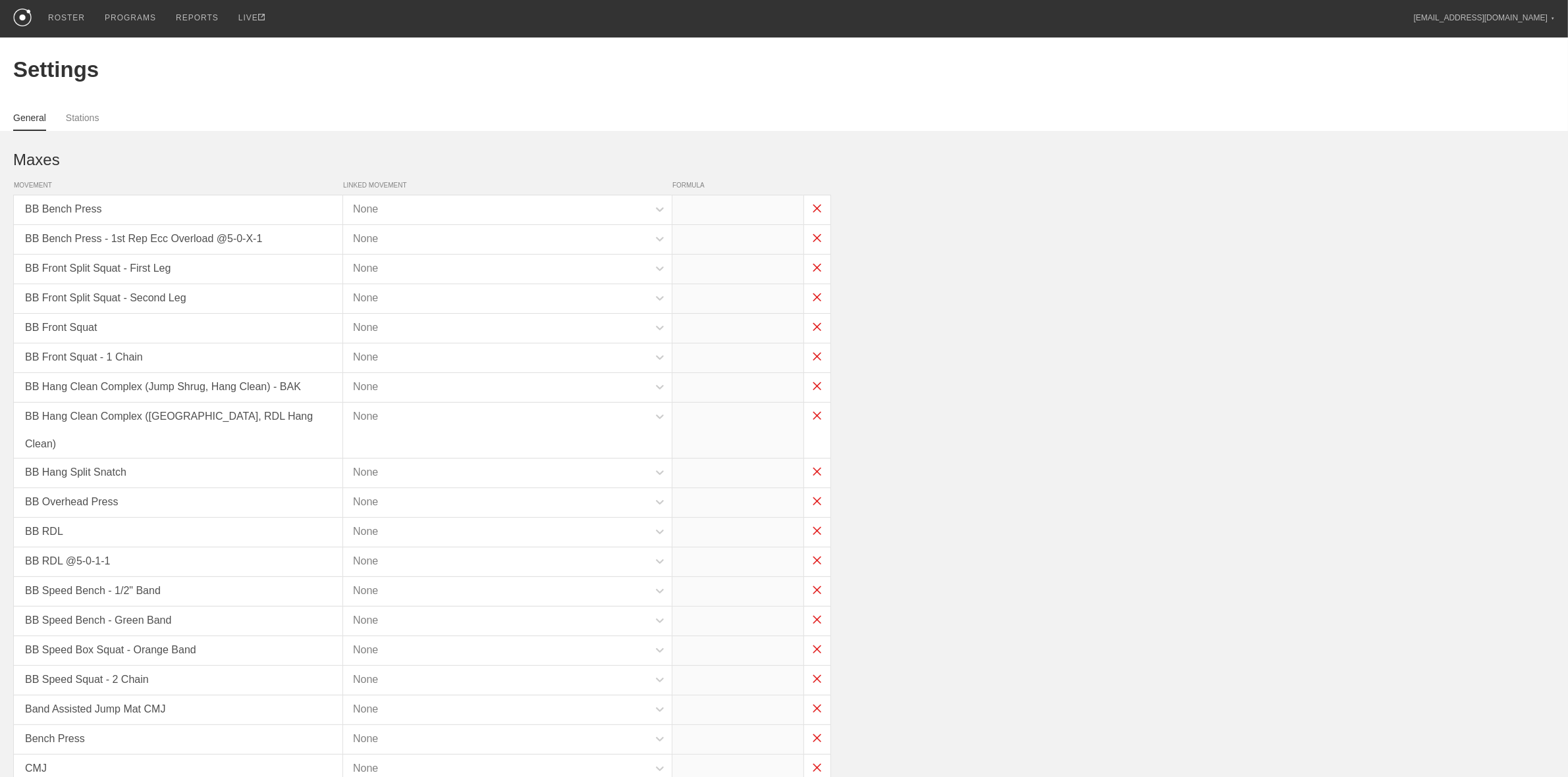
type input "x*0.75"
type input "x*0.7"
type input "x*0.9"
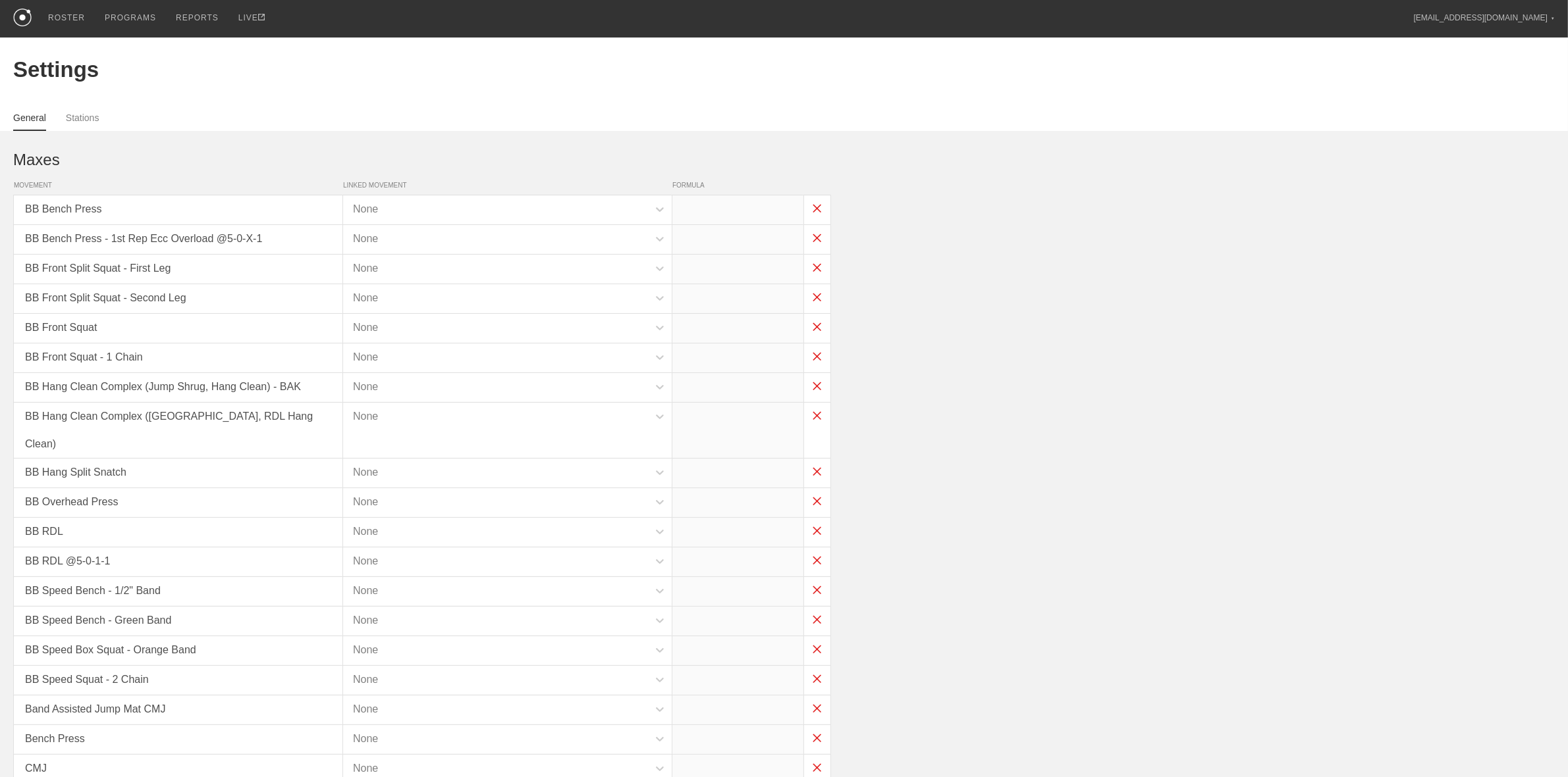
type input "x*0.9"
type input "x*0.5"
type input "x*0.35"
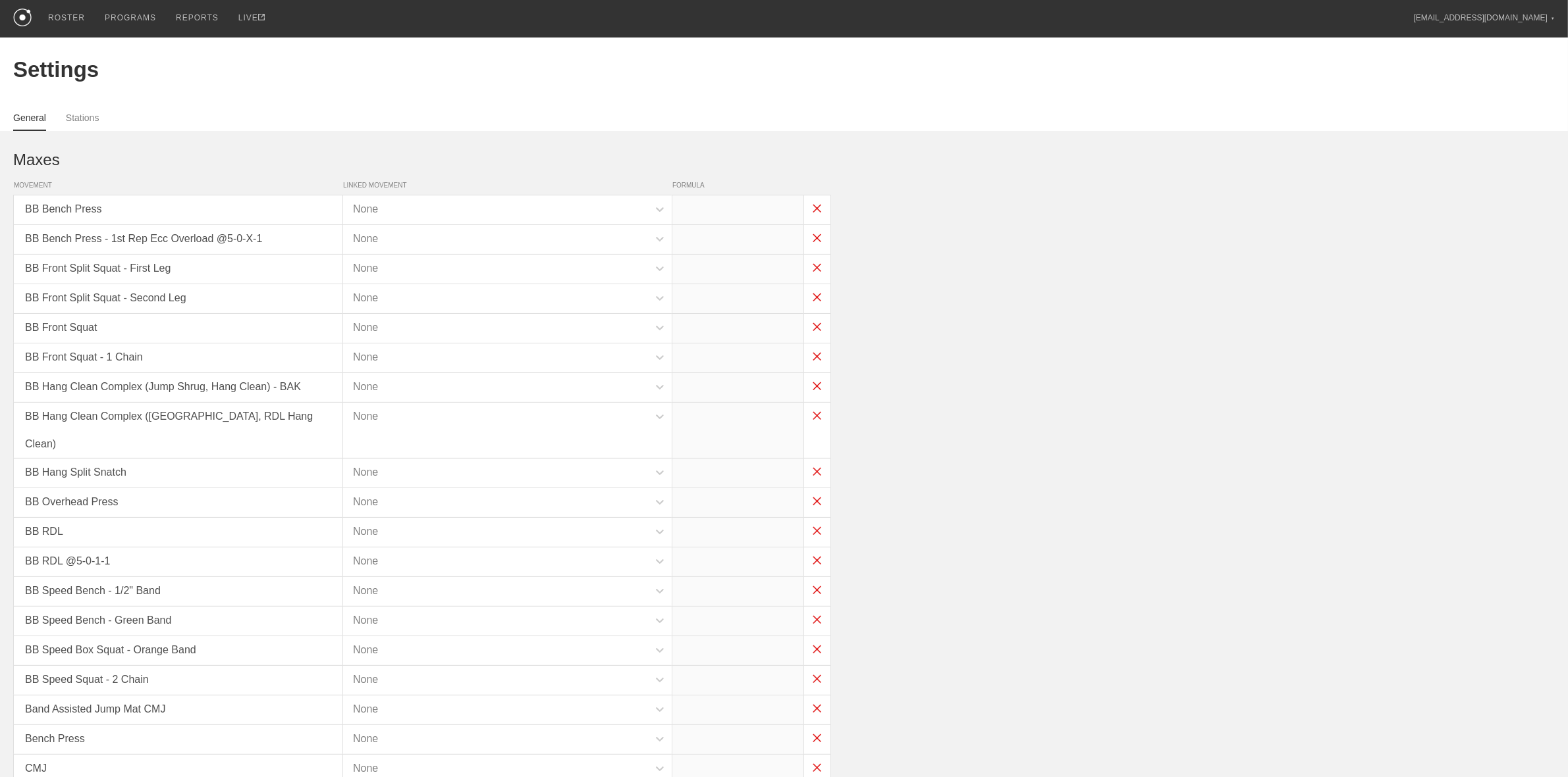
type input "x*0.75"
type input "x*0.7"
type input "x*0.7-30"
type input "x-55"
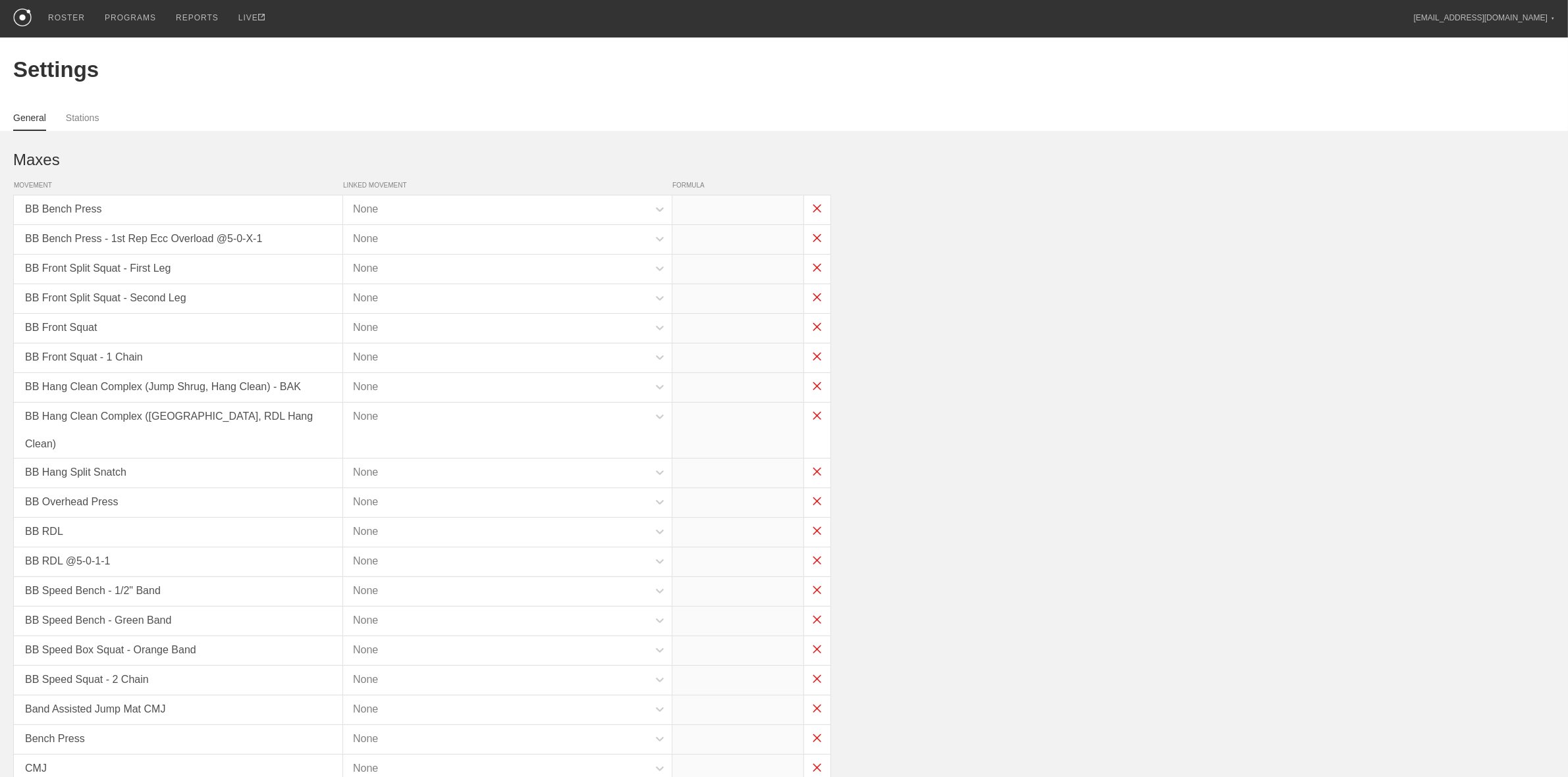
type input "x-45"
type input "(x*1)-20"
type input "x*1"
type input "x*0.8"
type input "x*0.7"
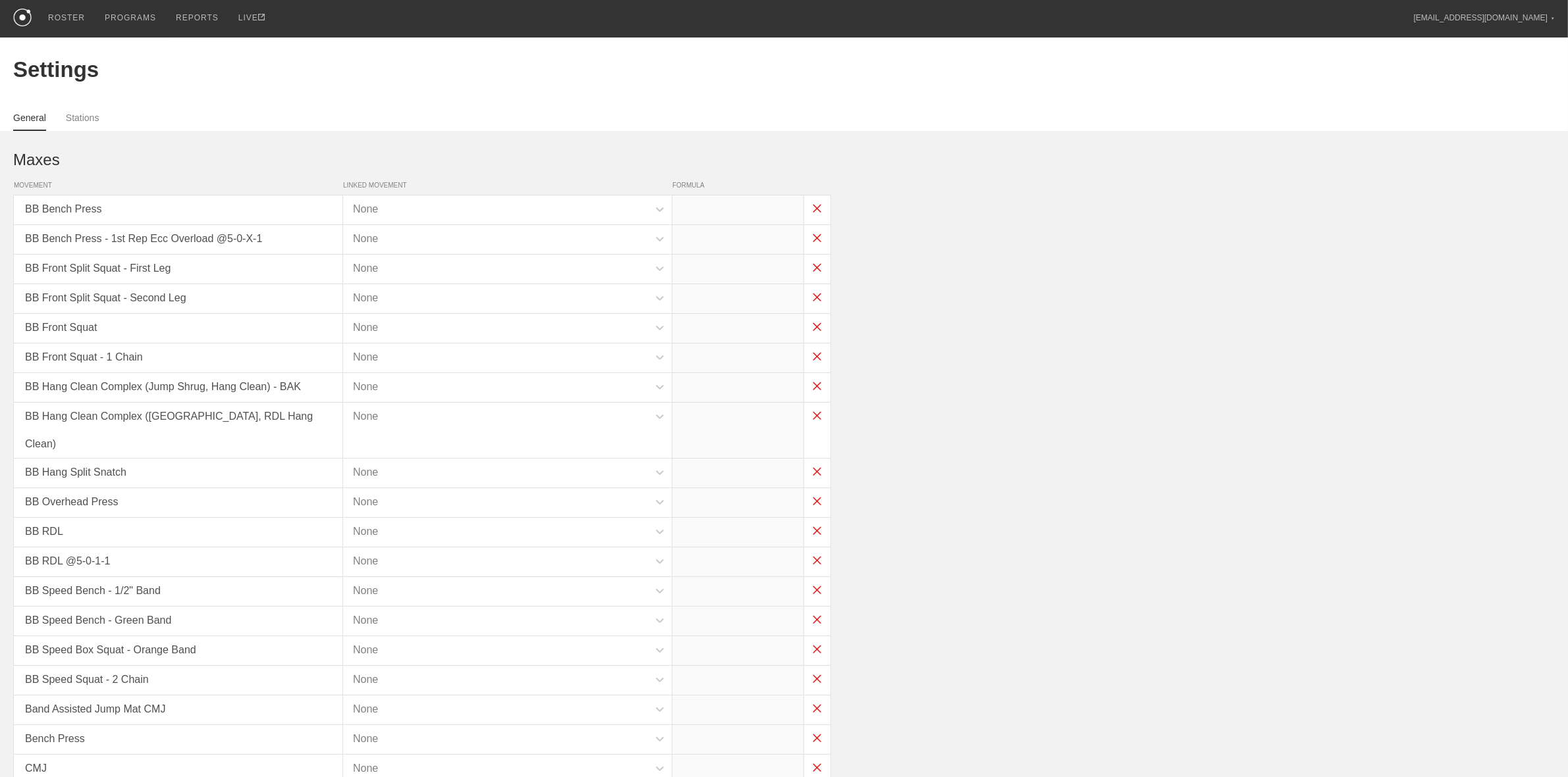
type input "x*1"
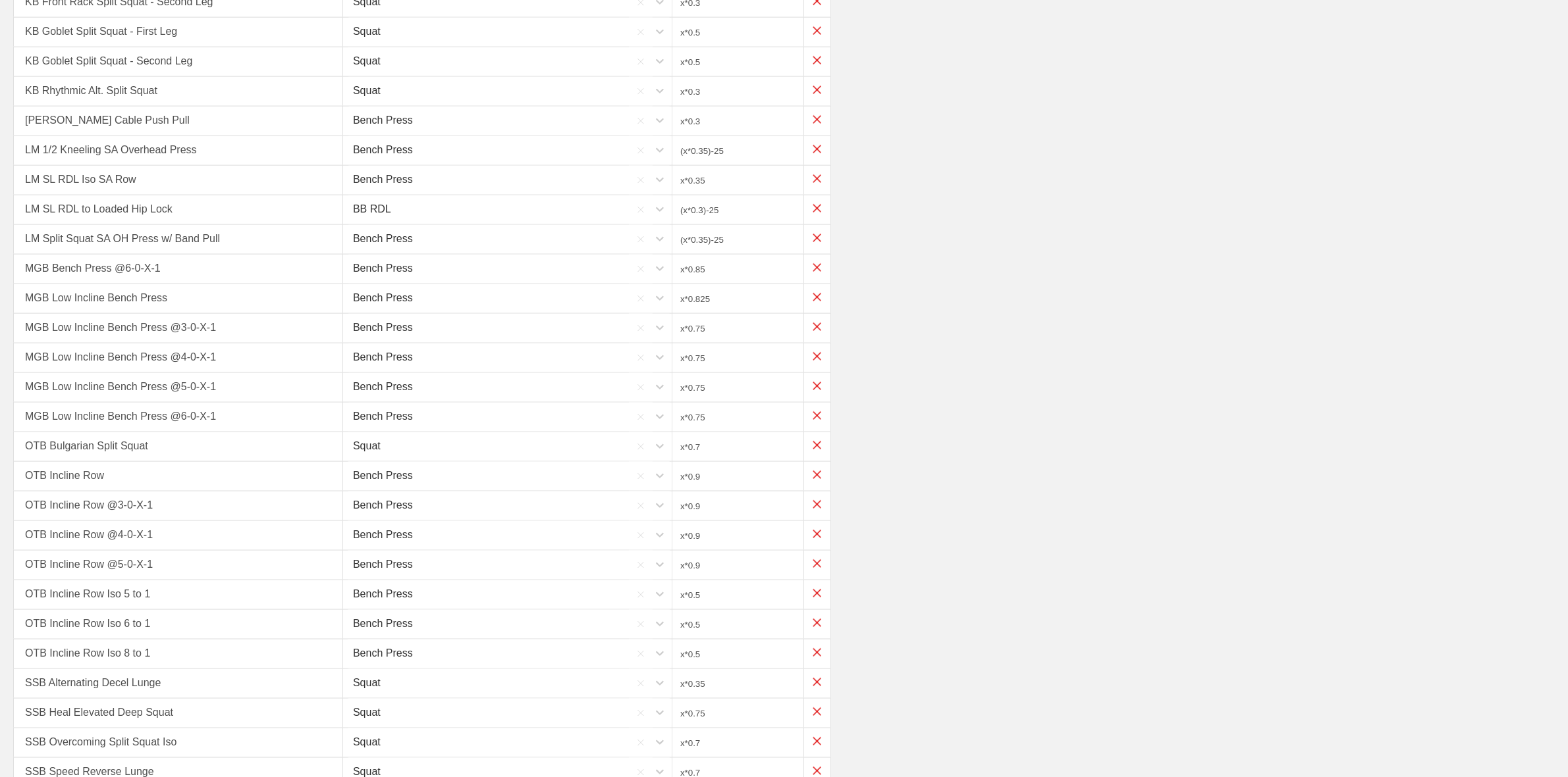
scroll to position [2424, 0]
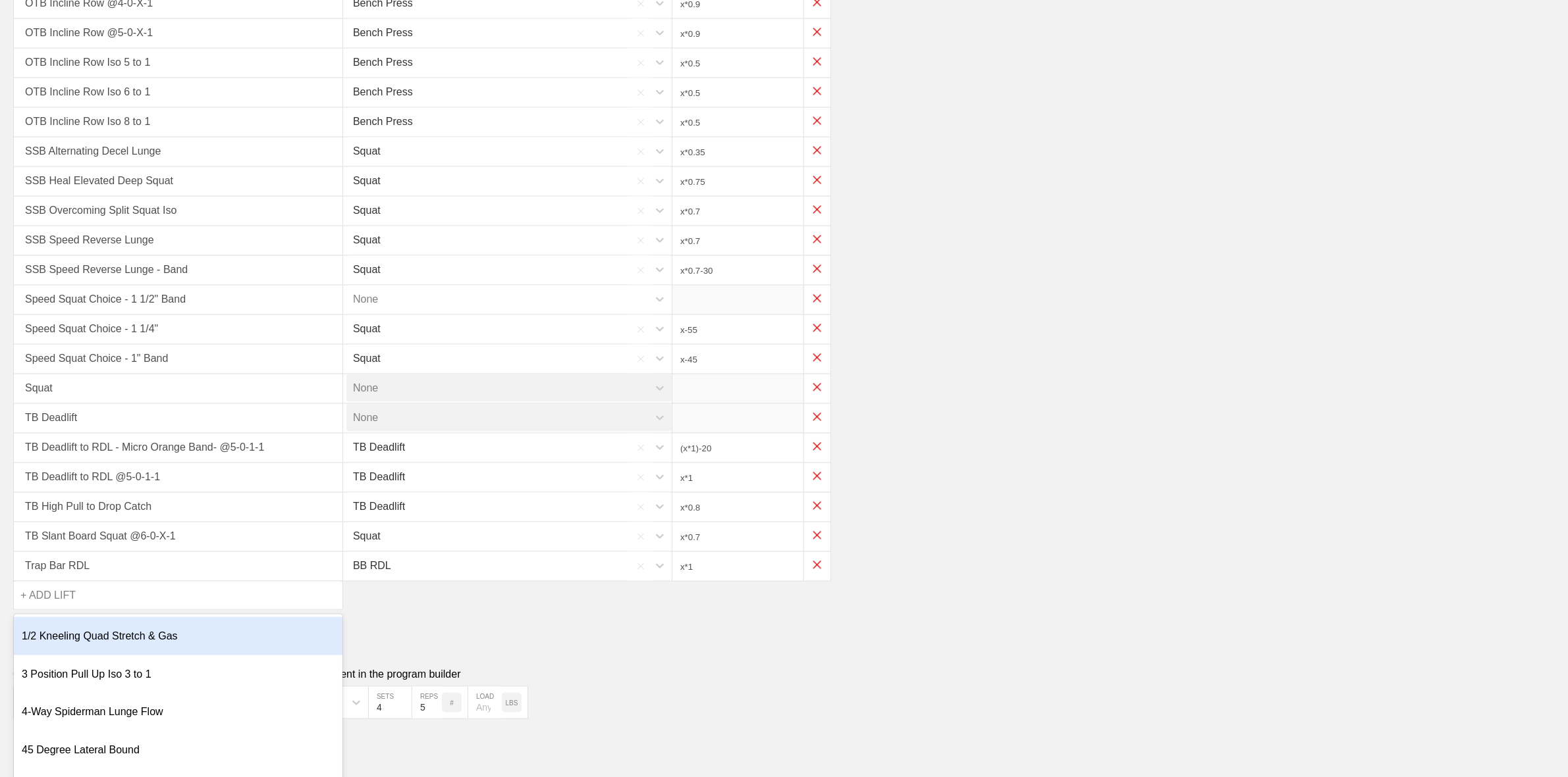
click at [51, 582] on div "+ ADD LIFT" at bounding box center [48, 596] width 55 height 27
type input "KB H"
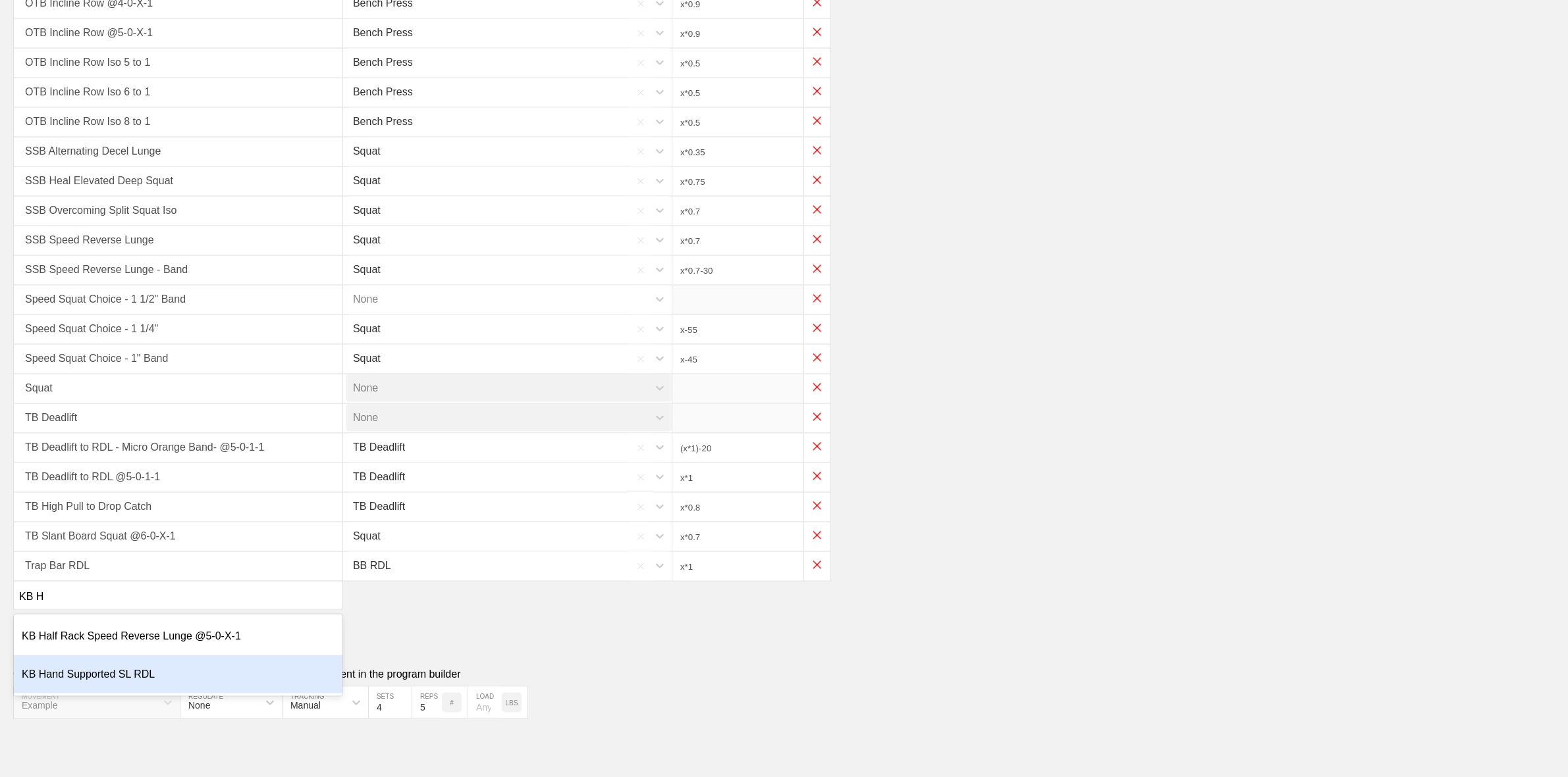
click at [92, 670] on div "KB Hand Supported SL RDL" at bounding box center [178, 675] width 329 height 38
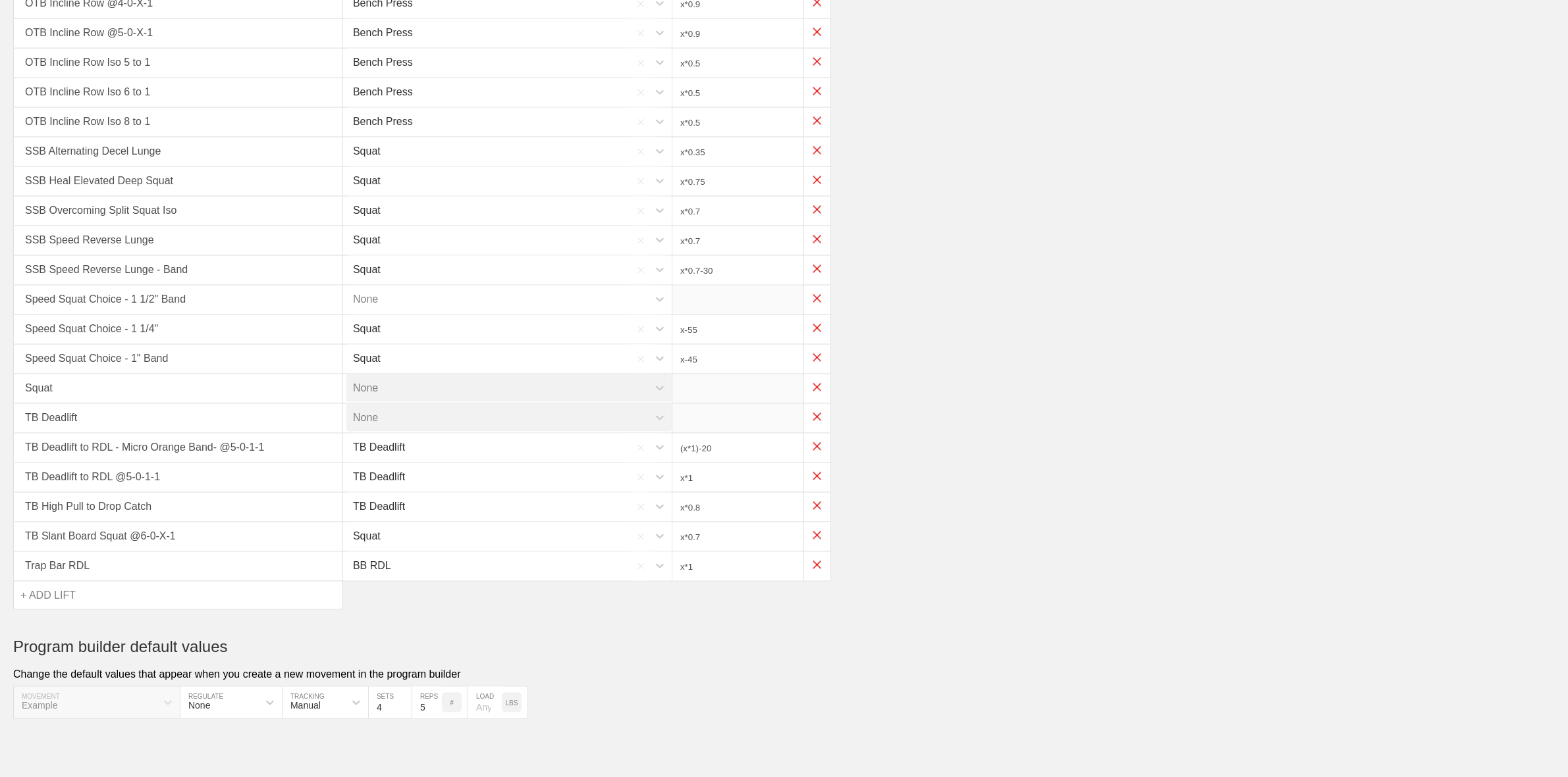
type input "x*0.3"
type input "(x*0.35)-25"
type input "x*0.35"
type input "(x*0.3)-25"
type input "(x*0.35)-25"
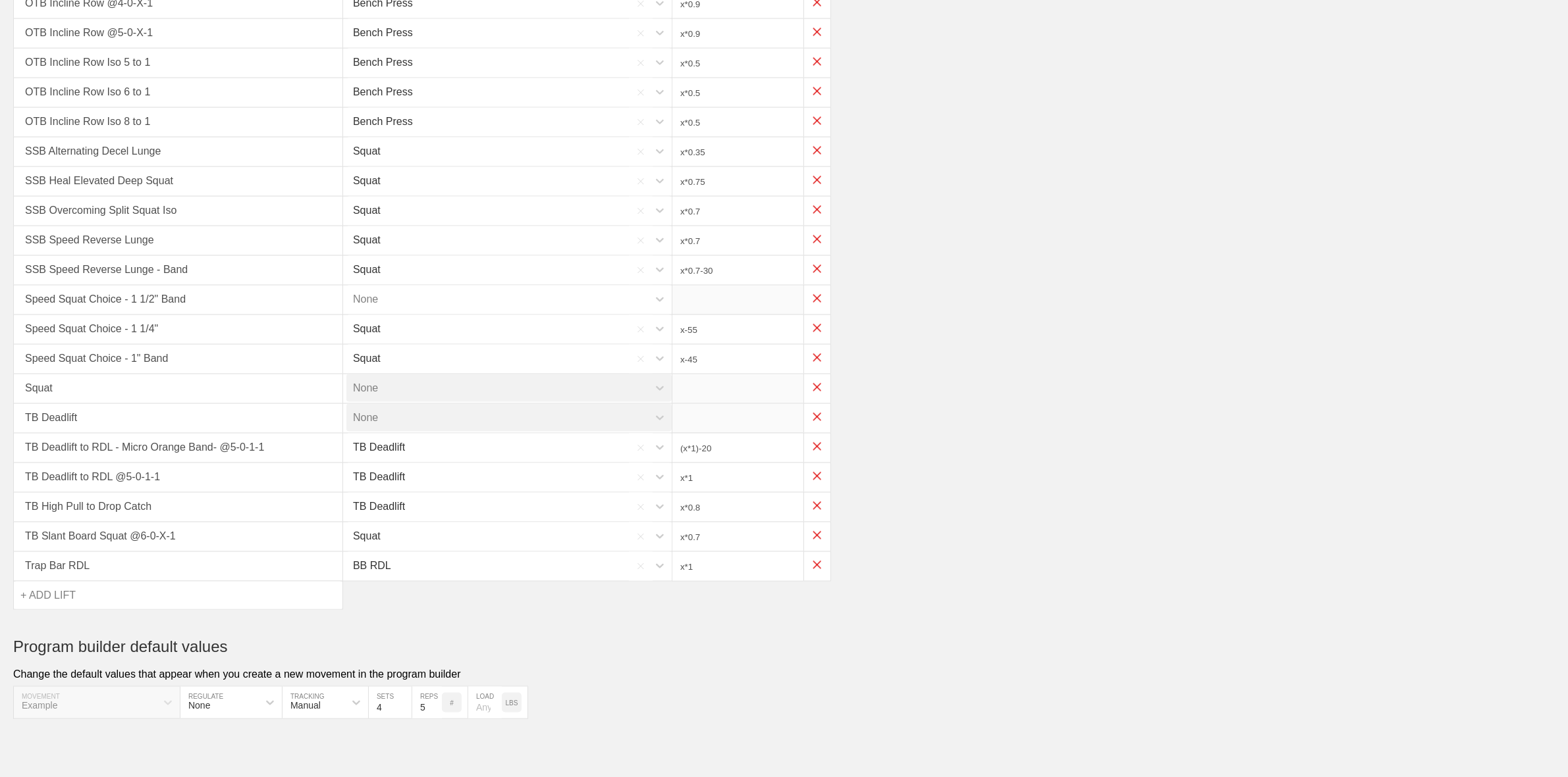
type input "x*0.85"
type input "x*0.825"
type input "x*0.75"
type input "x*0.7"
type input "x*0.9"
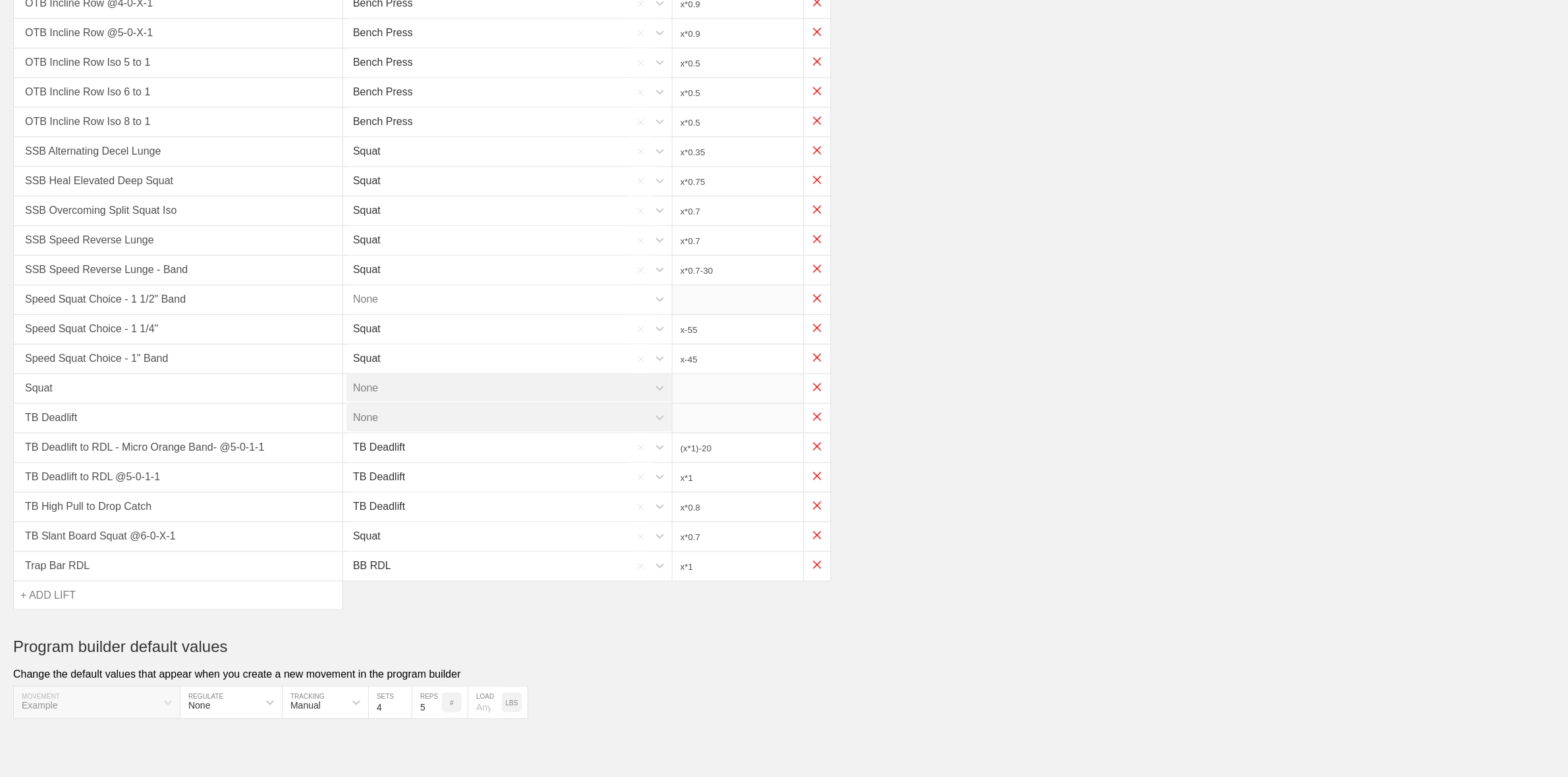
type input "x*0.5"
type input "x*0.35"
type input "x*0.75"
type input "x*0.7"
type input "x*0.7-30"
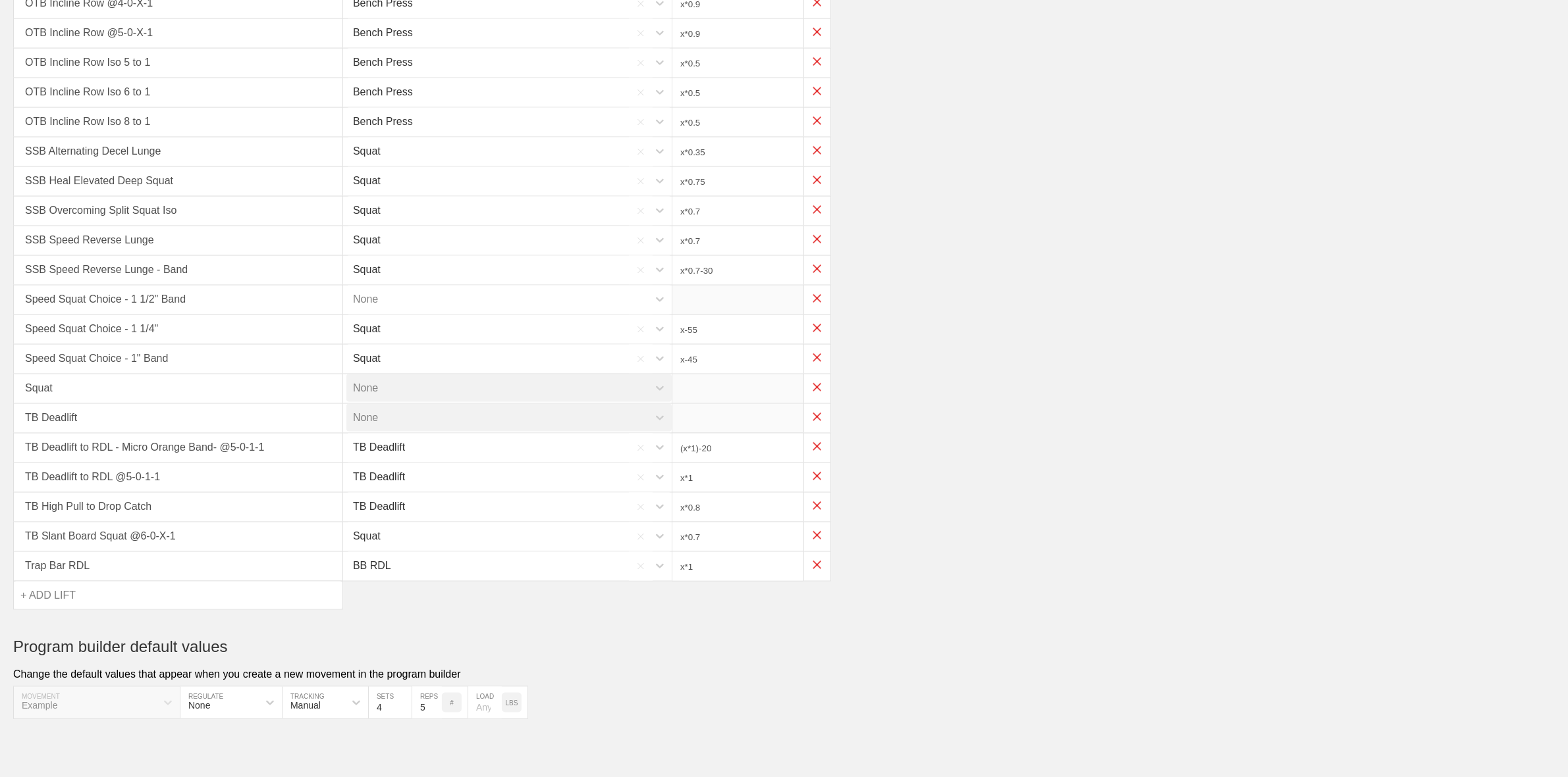
type input "x-55"
type input "x-45"
type input "(x*1)-20"
type input "x*1"
type input "x*0.8"
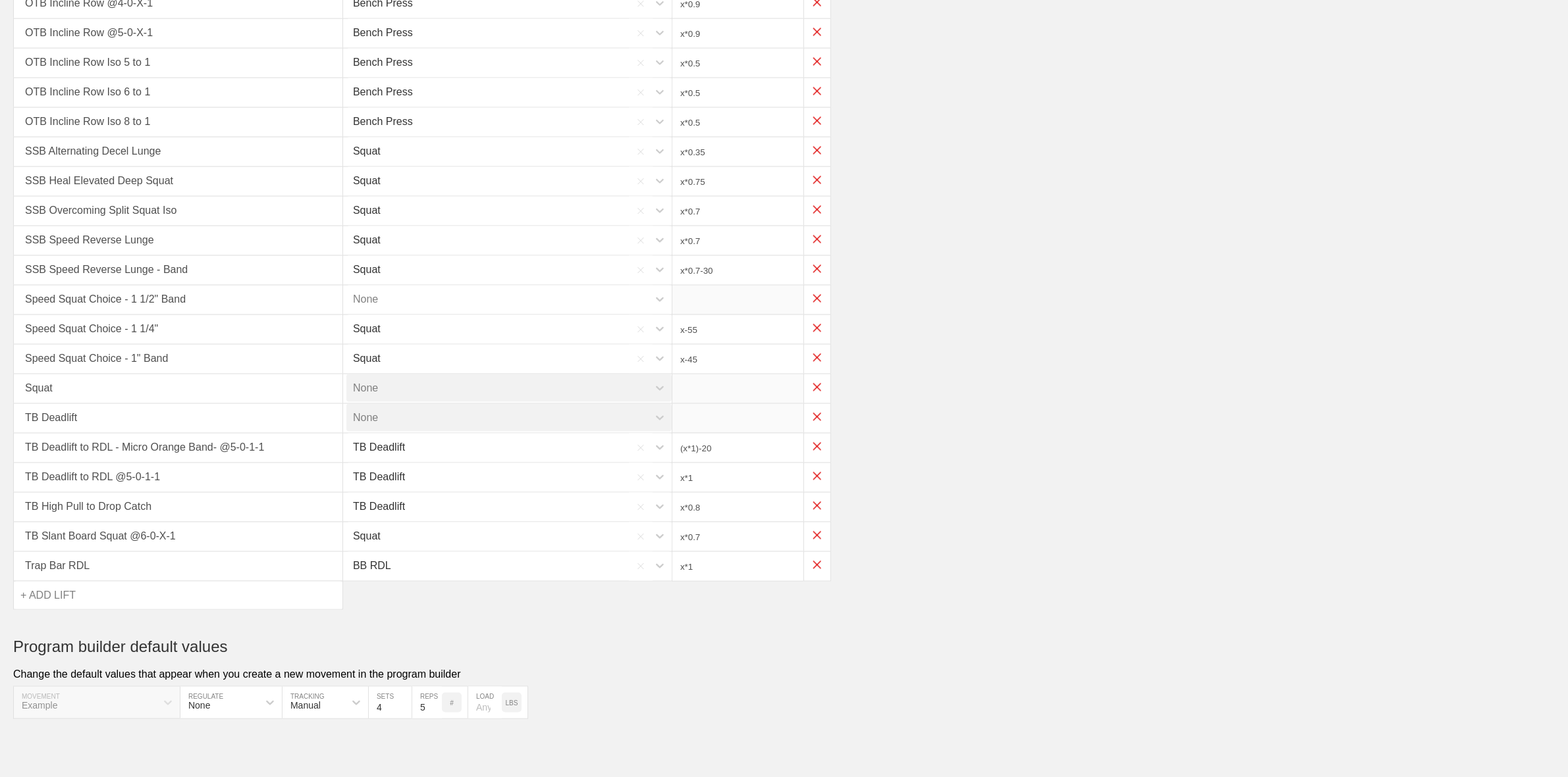
type input "x*0.7"
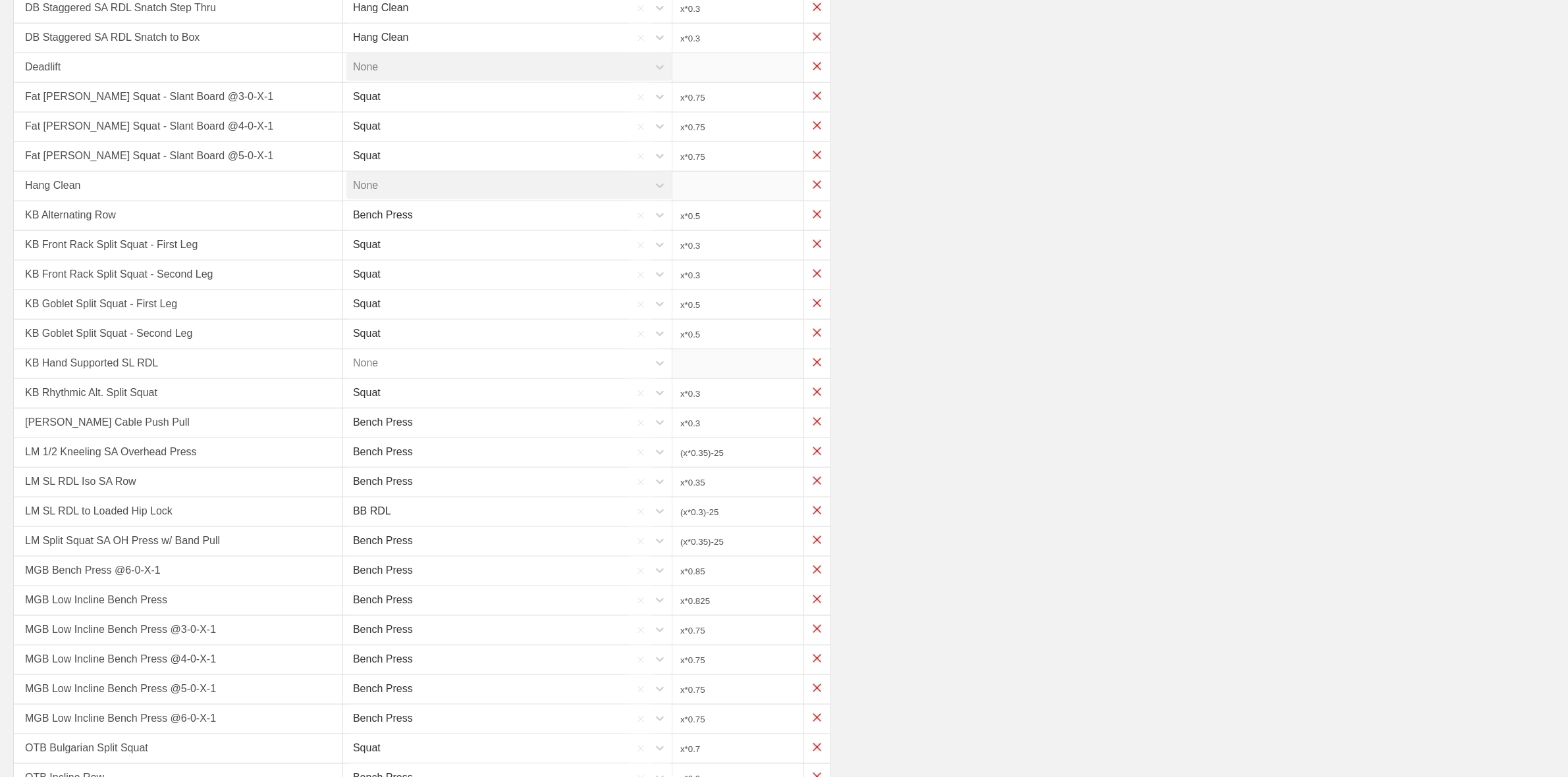
scroll to position [1607, 0]
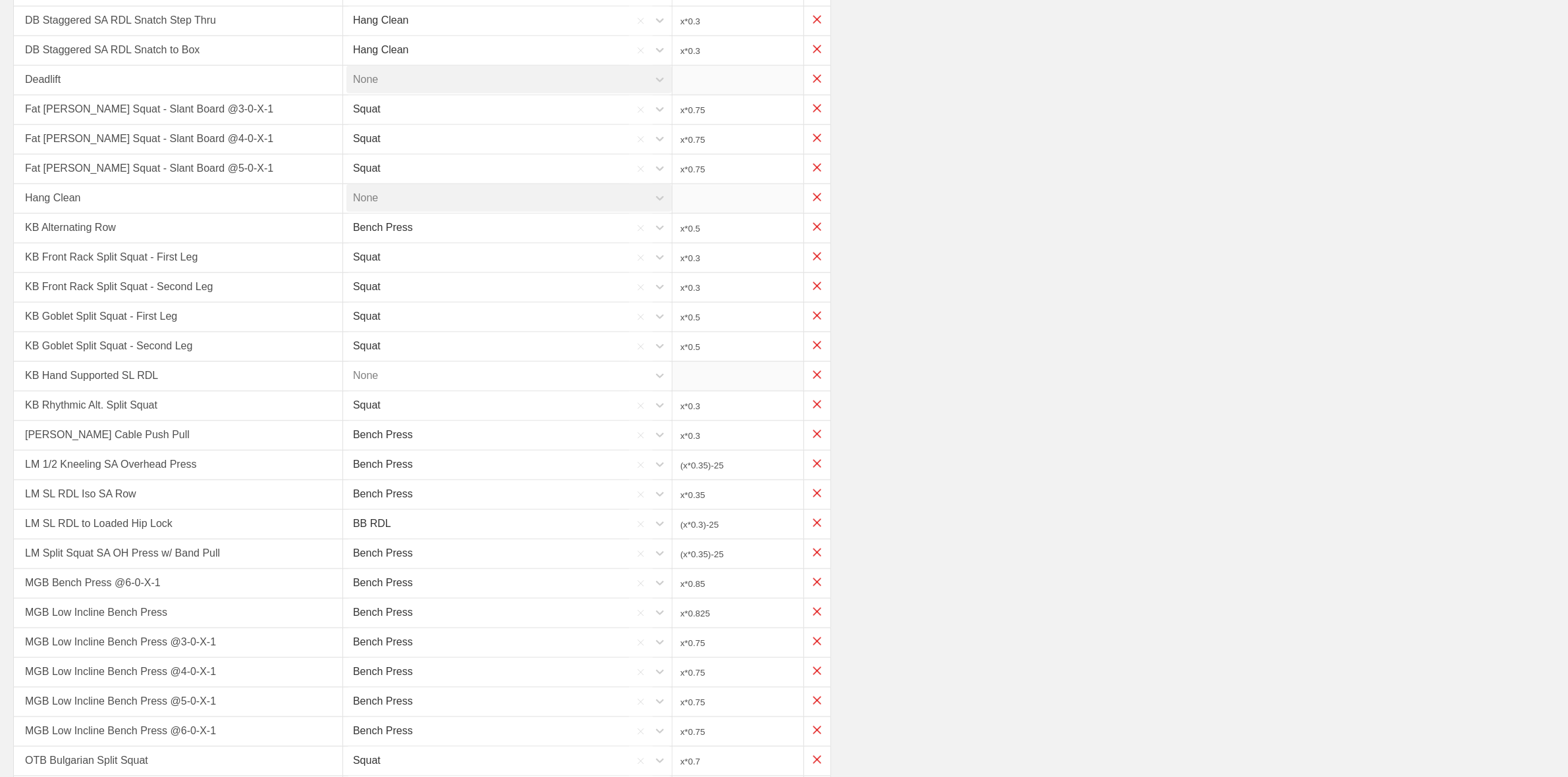
click at [386, 362] on div "None" at bounding box center [497, 376] width 302 height 27
click at [375, 405] on div "BB RDL" at bounding box center [511, 418] width 329 height 38
click at [716, 363] on input "x*1" at bounding box center [738, 376] width 131 height 29
type input "x*0.5"
click at [1019, 362] on div "KB Hand Supported SL RDL BB RDL x*0.5" at bounding box center [784, 376] width 1541 height 30
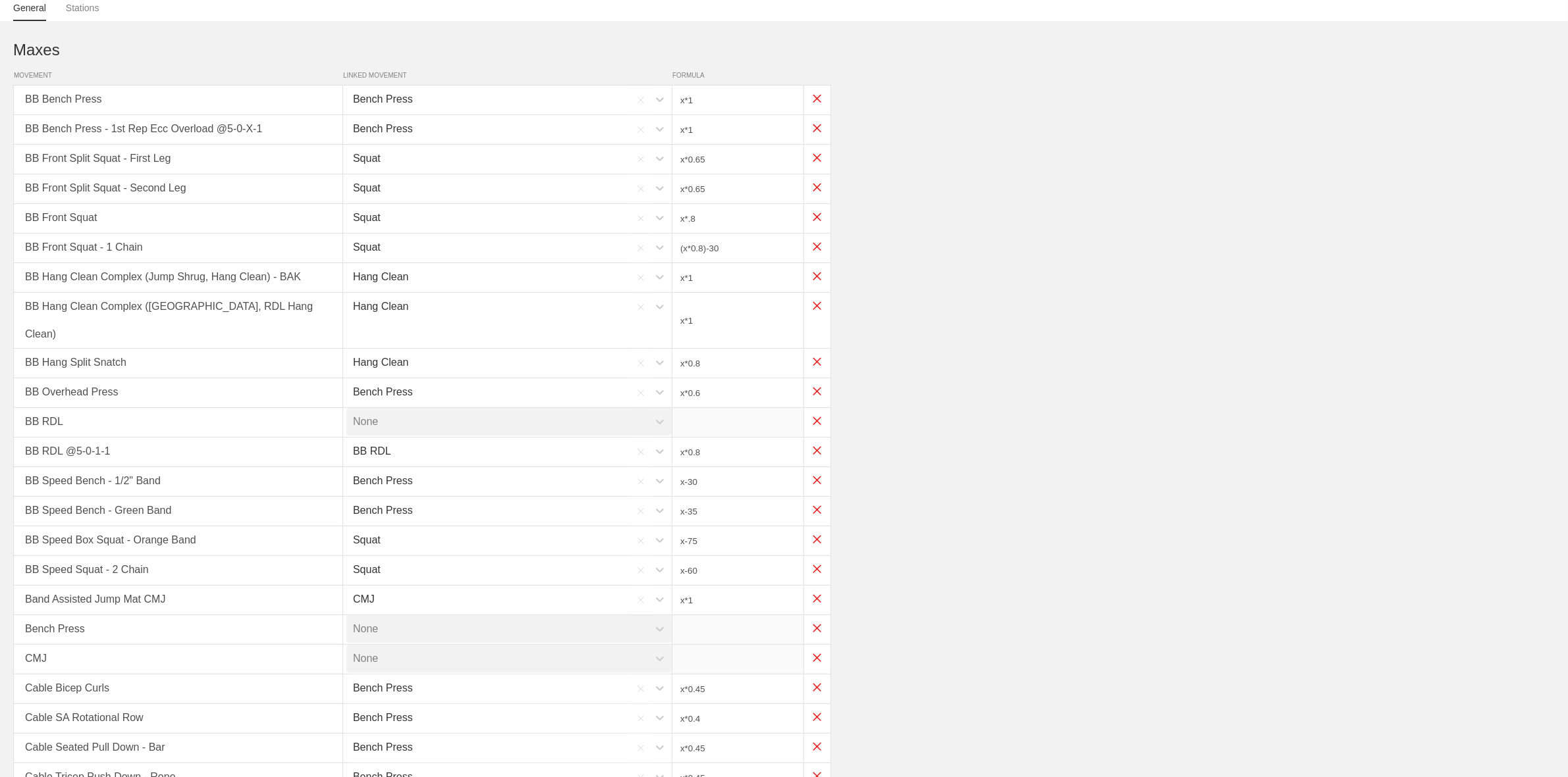
scroll to position [0, 0]
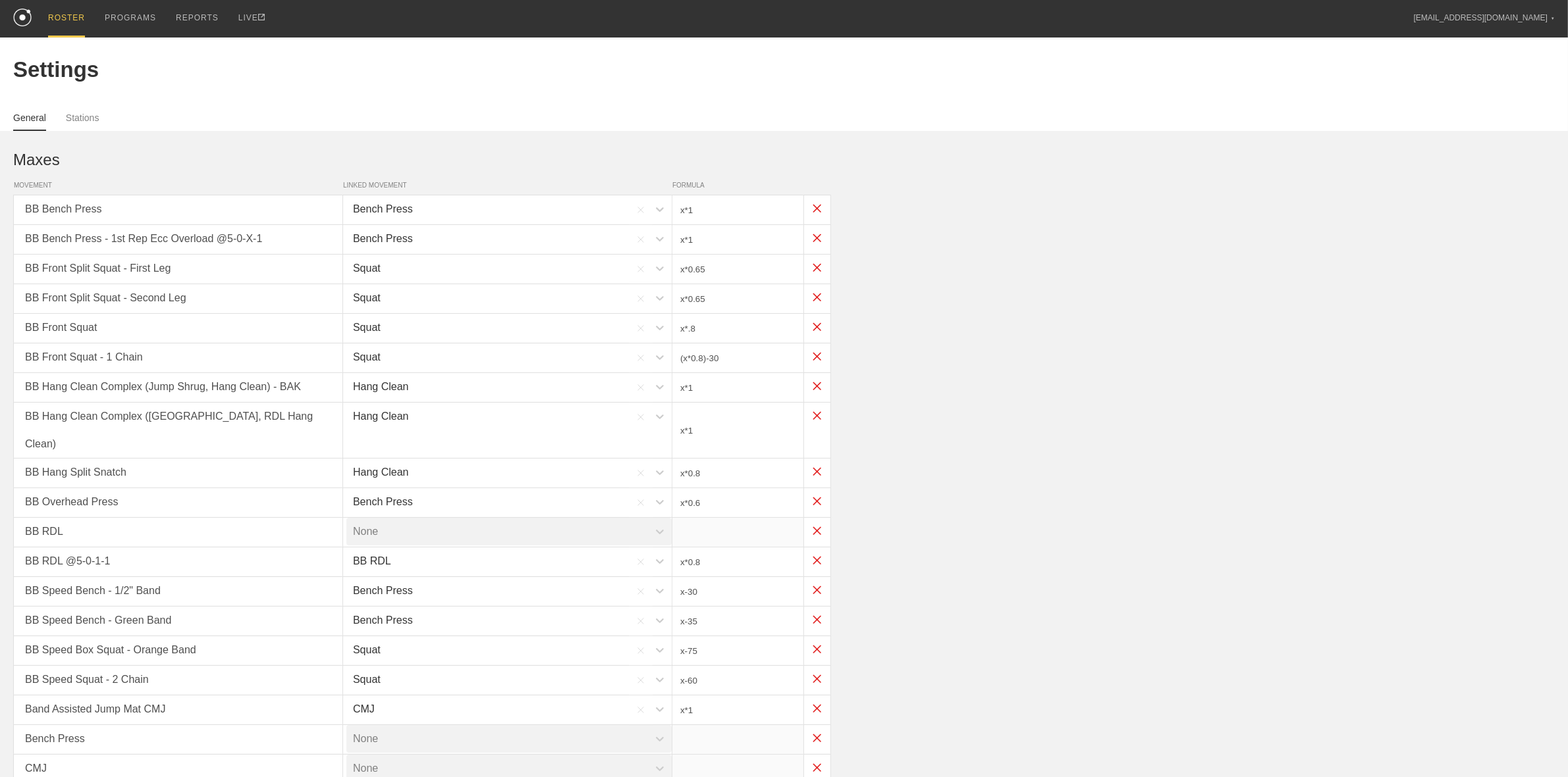
click at [72, 20] on div "ROSTER" at bounding box center [67, 19] width 37 height 38
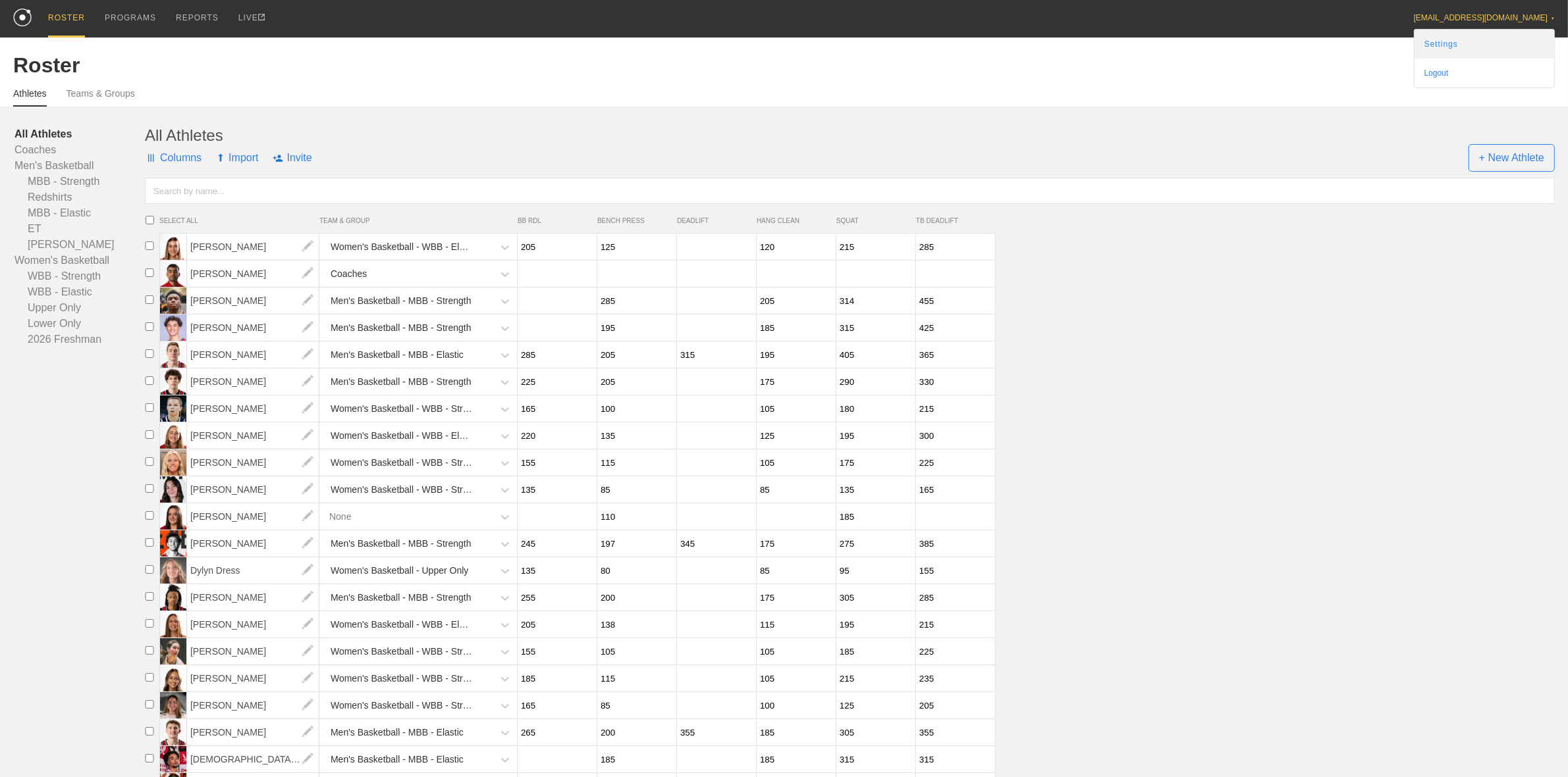
click at [1493, 41] on link "Settings" at bounding box center [1484, 44] width 140 height 29
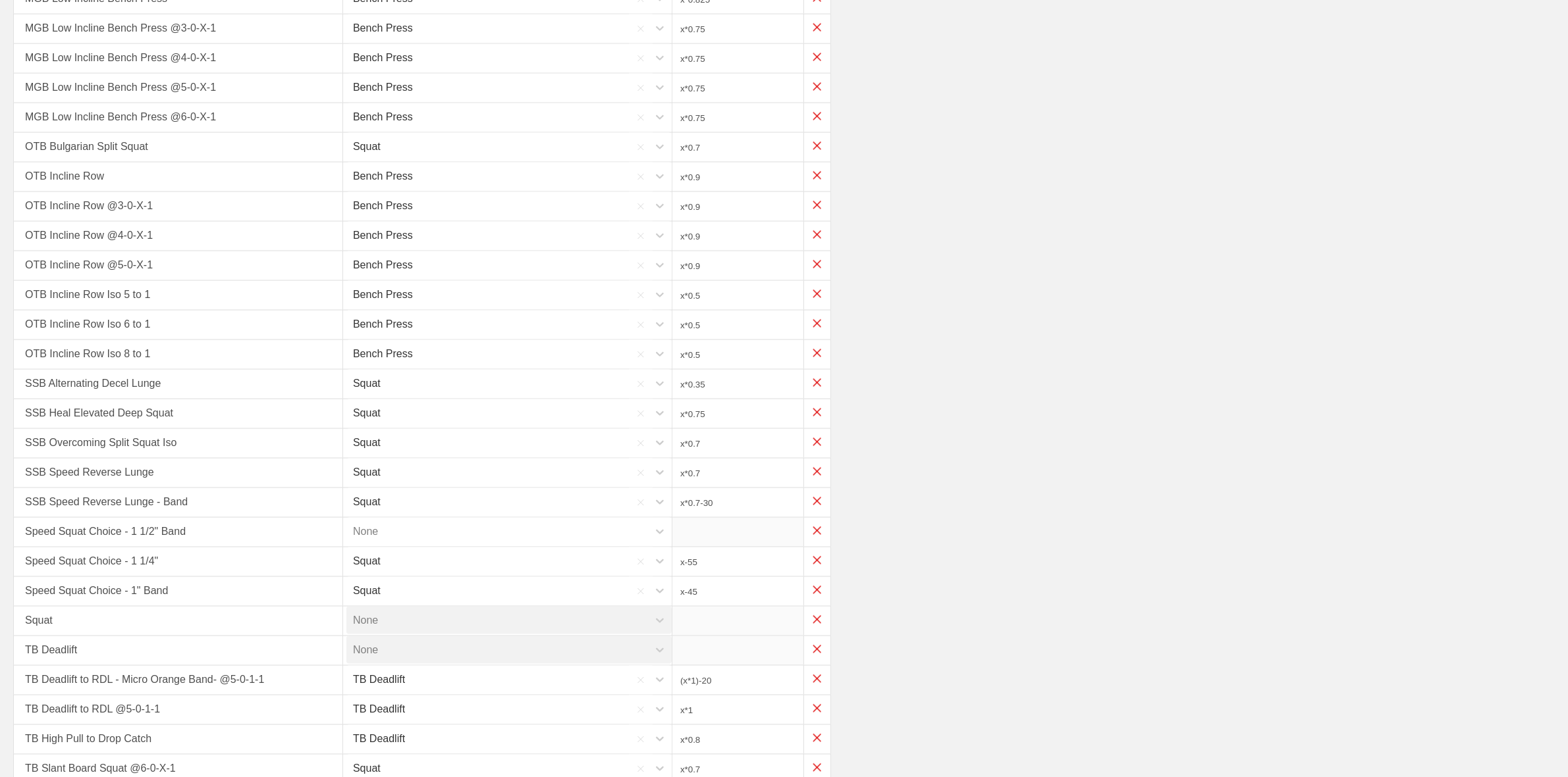
scroll to position [2453, 0]
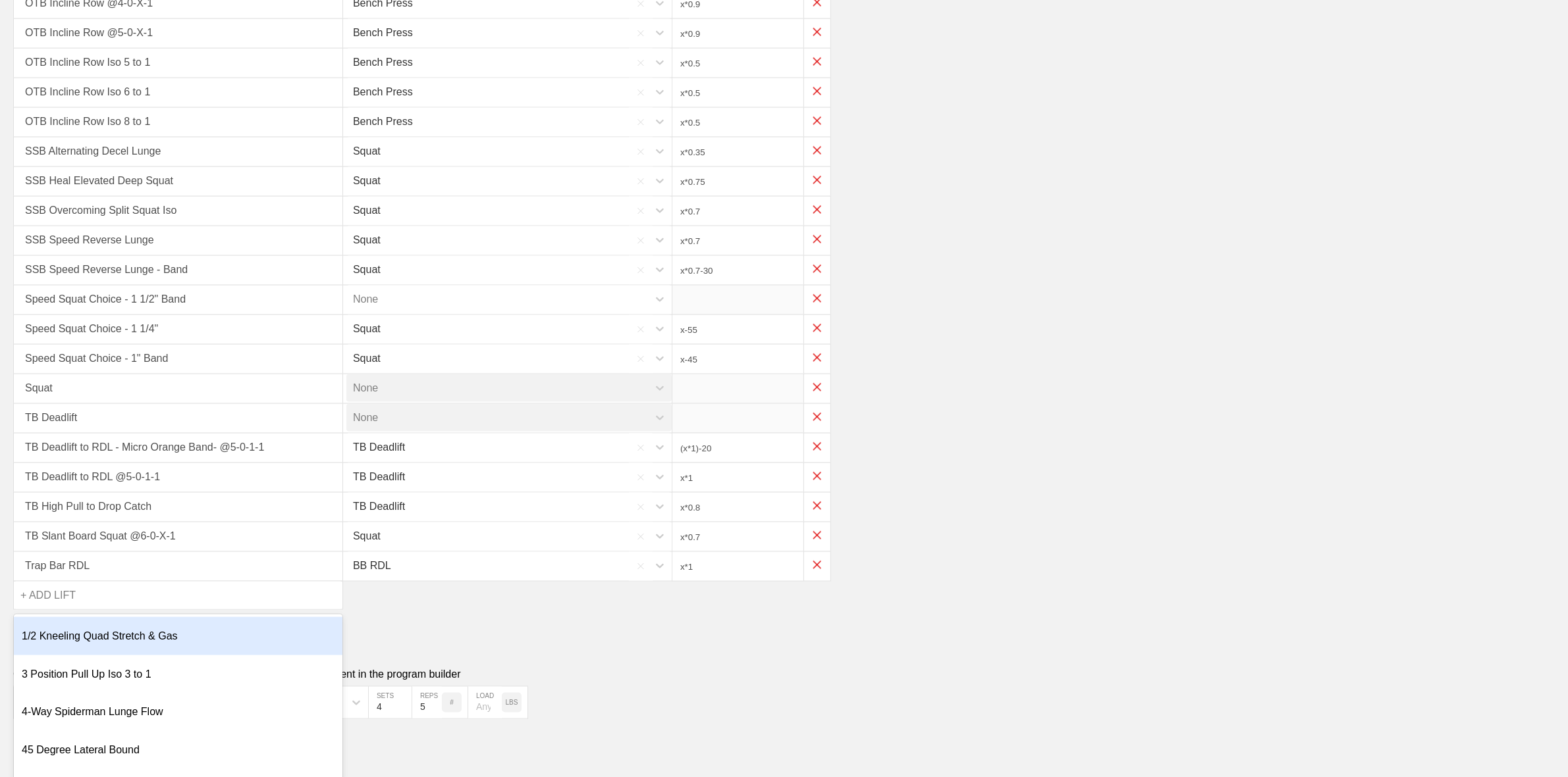
click at [65, 584] on div "+ ADD LIFT" at bounding box center [48, 596] width 55 height 27
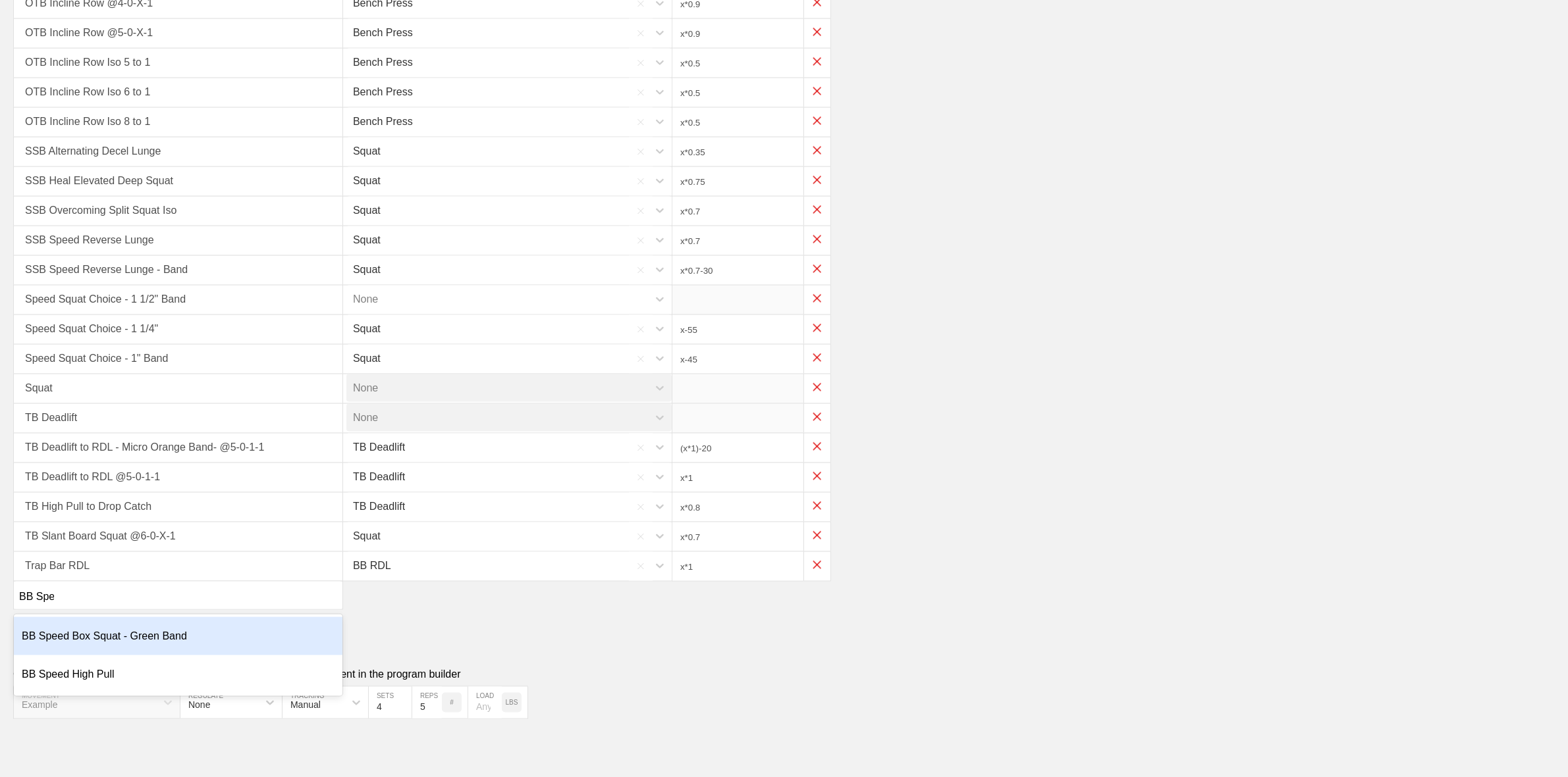
type input "BB Spee"
click at [104, 624] on div "BB Speed Box Squat - Green Band" at bounding box center [178, 636] width 329 height 38
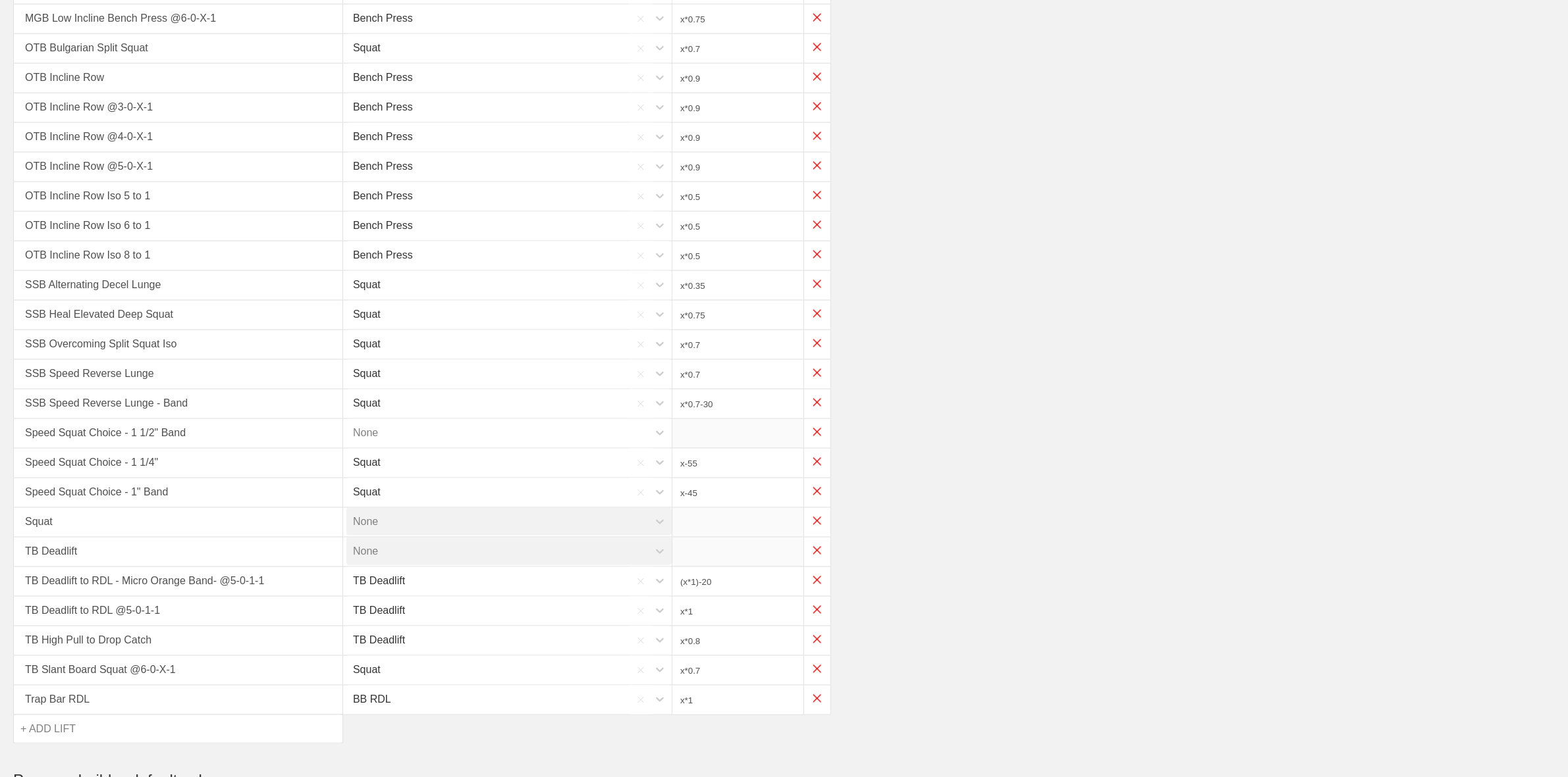
type input "x-75"
type input "x-60"
type input "x*1"
type input "x*0.45"
type input "x*0.4"
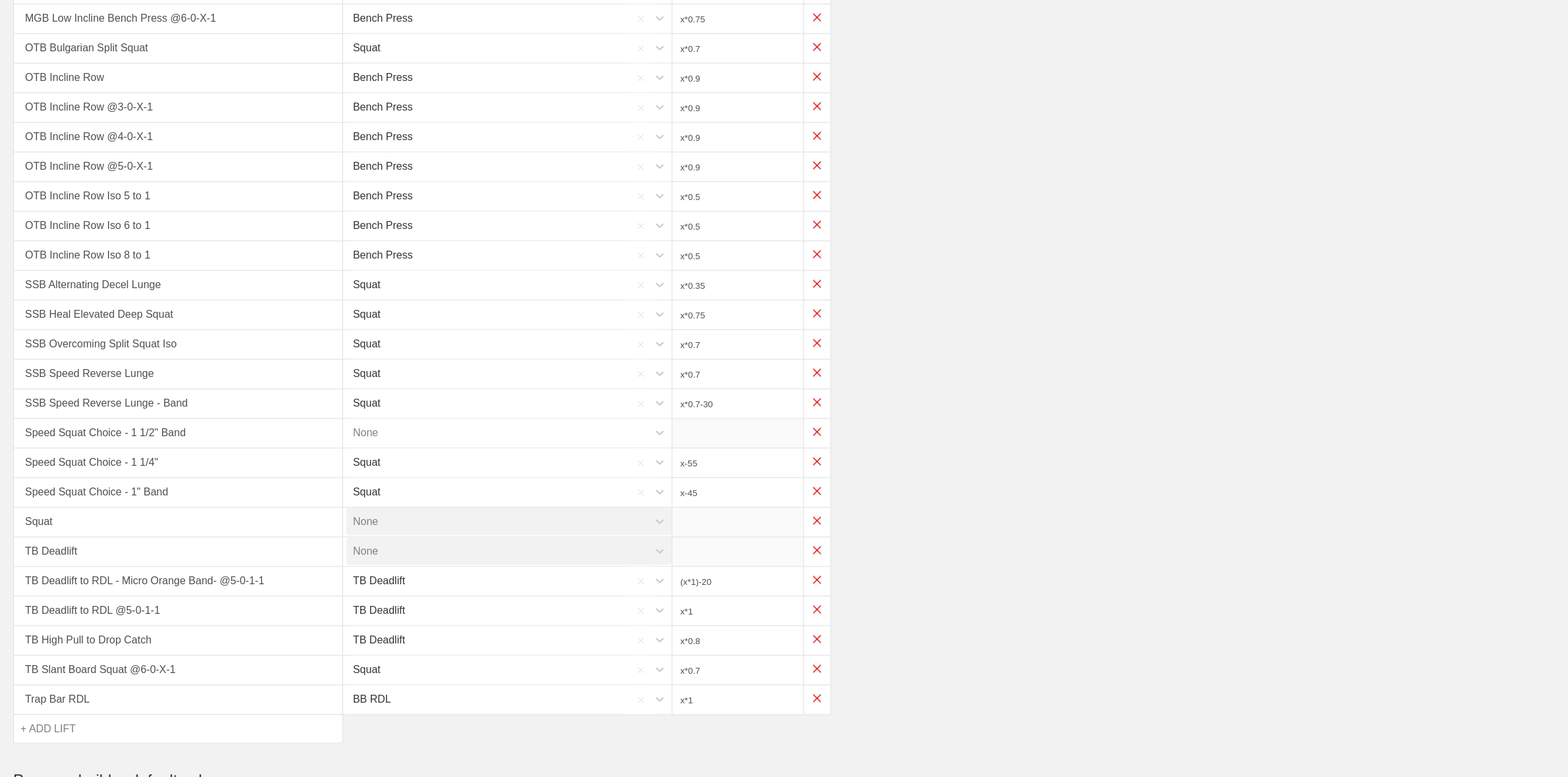
type input "x*0.45"
type input "x*0.05"
type input "x*0.35"
type input "x*0.3"
type input "x*0.35"
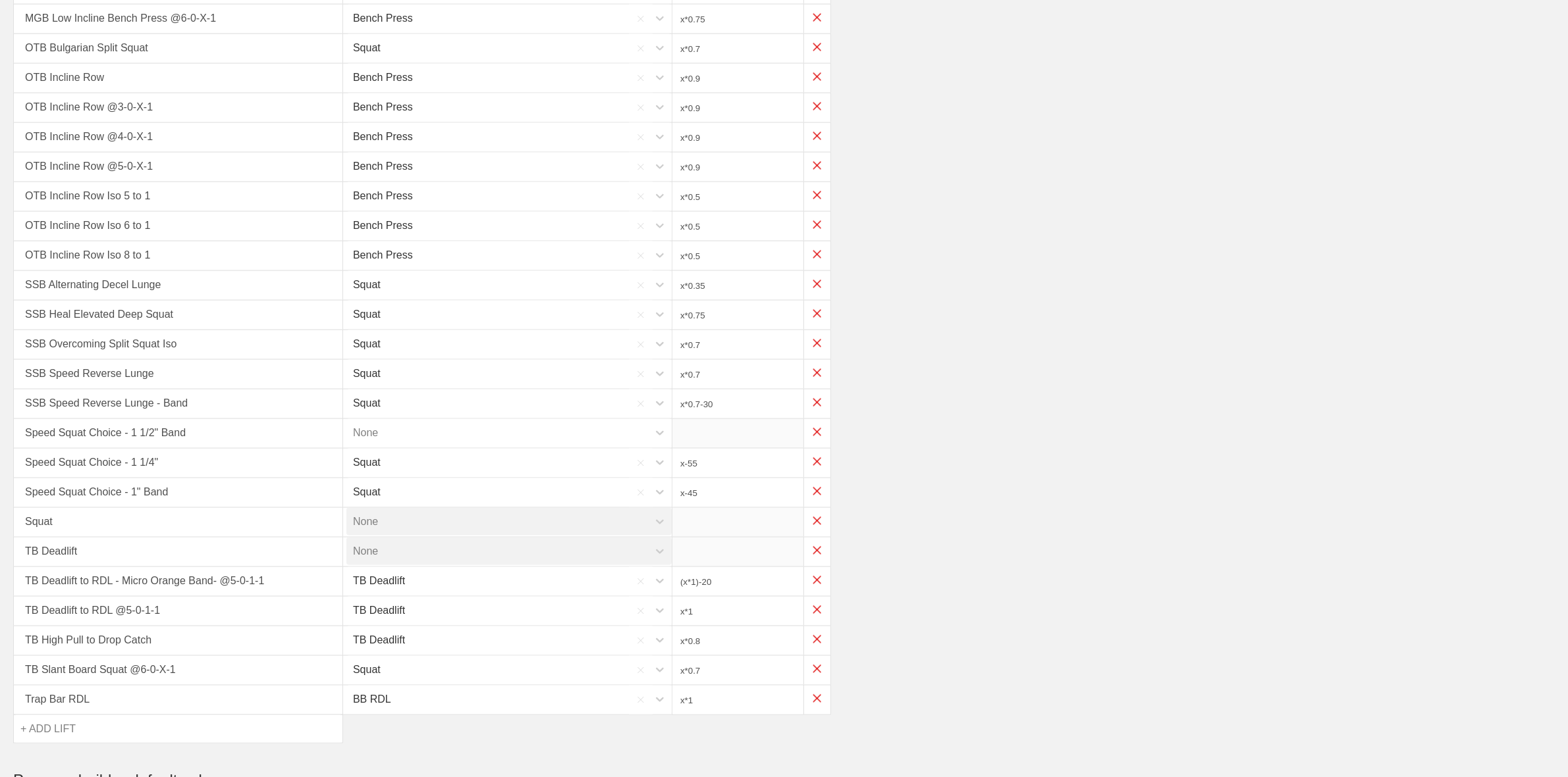
type input "x*0.45"
type input "x*0.3"
type input "x*0.35"
type input "(x/2)-5"
type input "x*0.4"
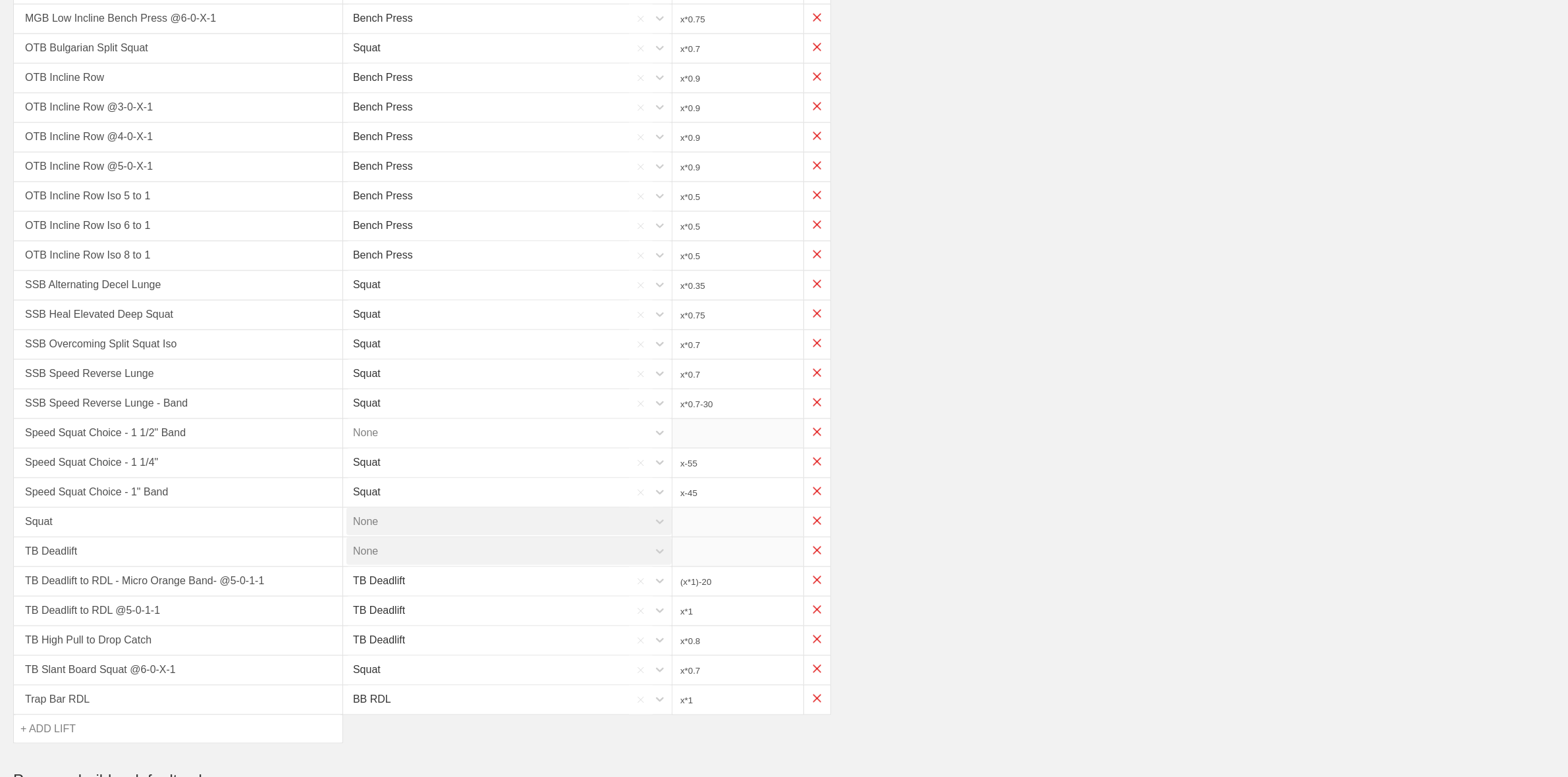
type input "x*0.1"
type input "x*0.35"
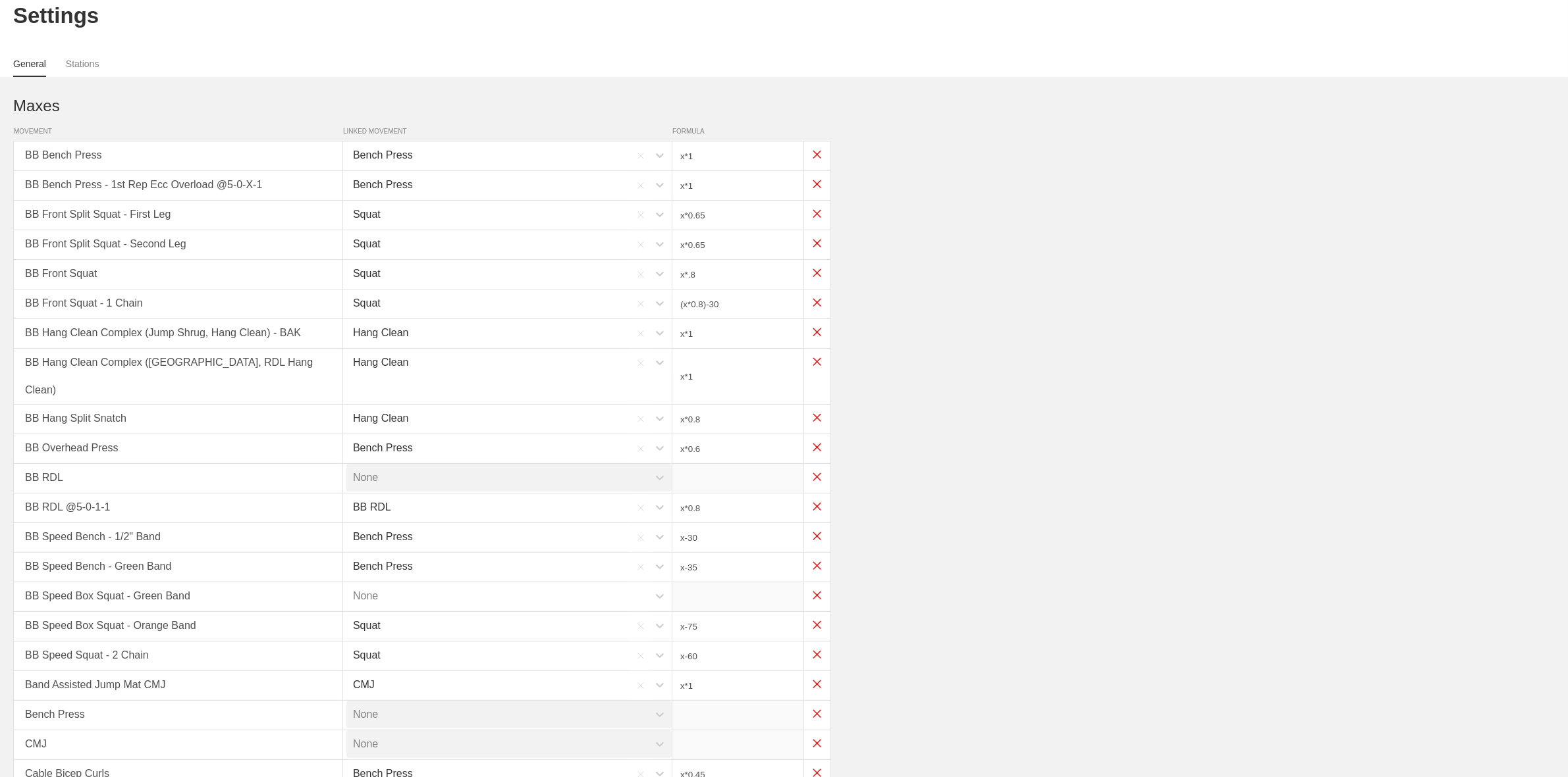
scroll to position [82, 0]
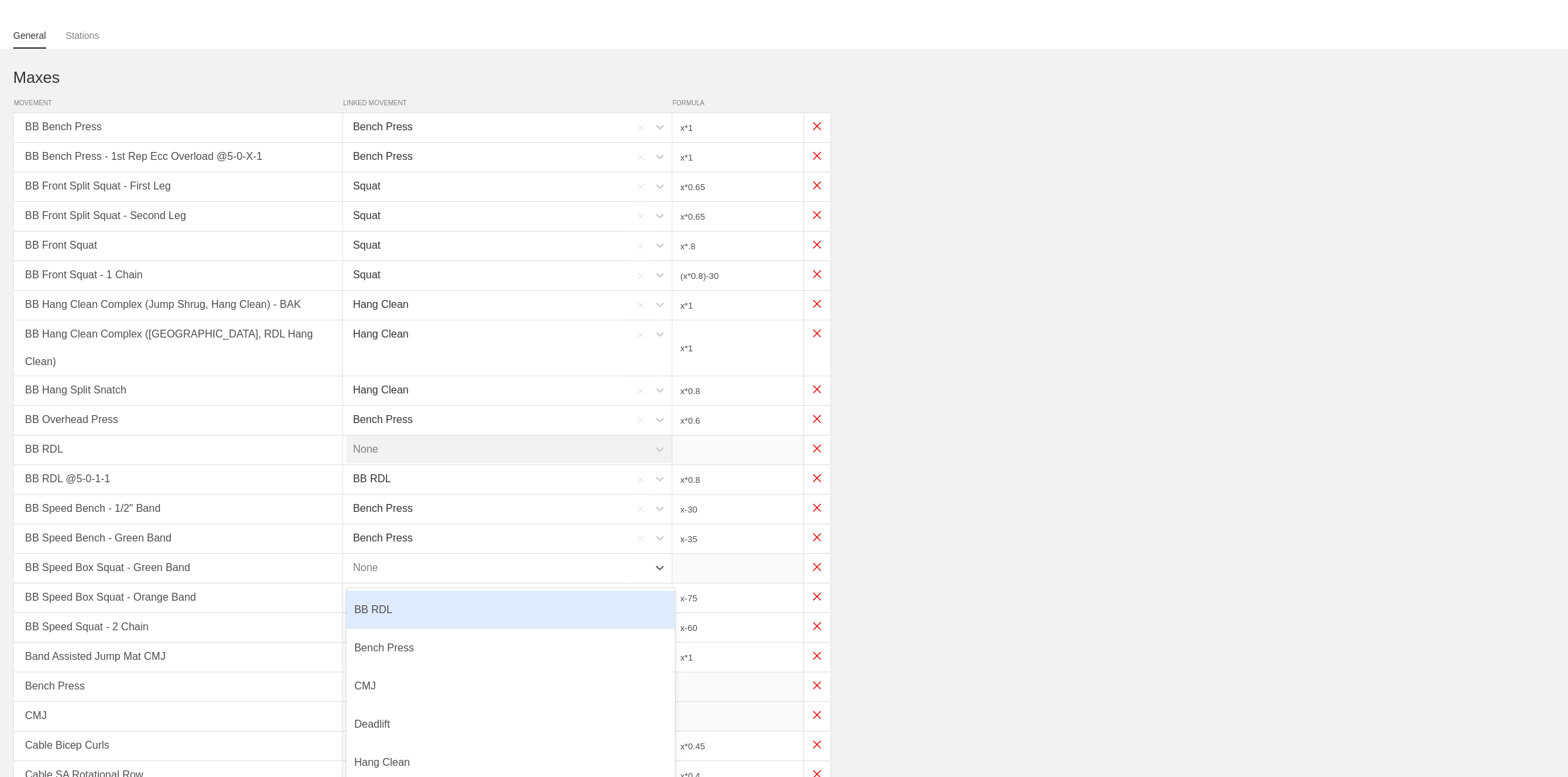
click at [434, 554] on div "None" at bounding box center [497, 568] width 302 height 27
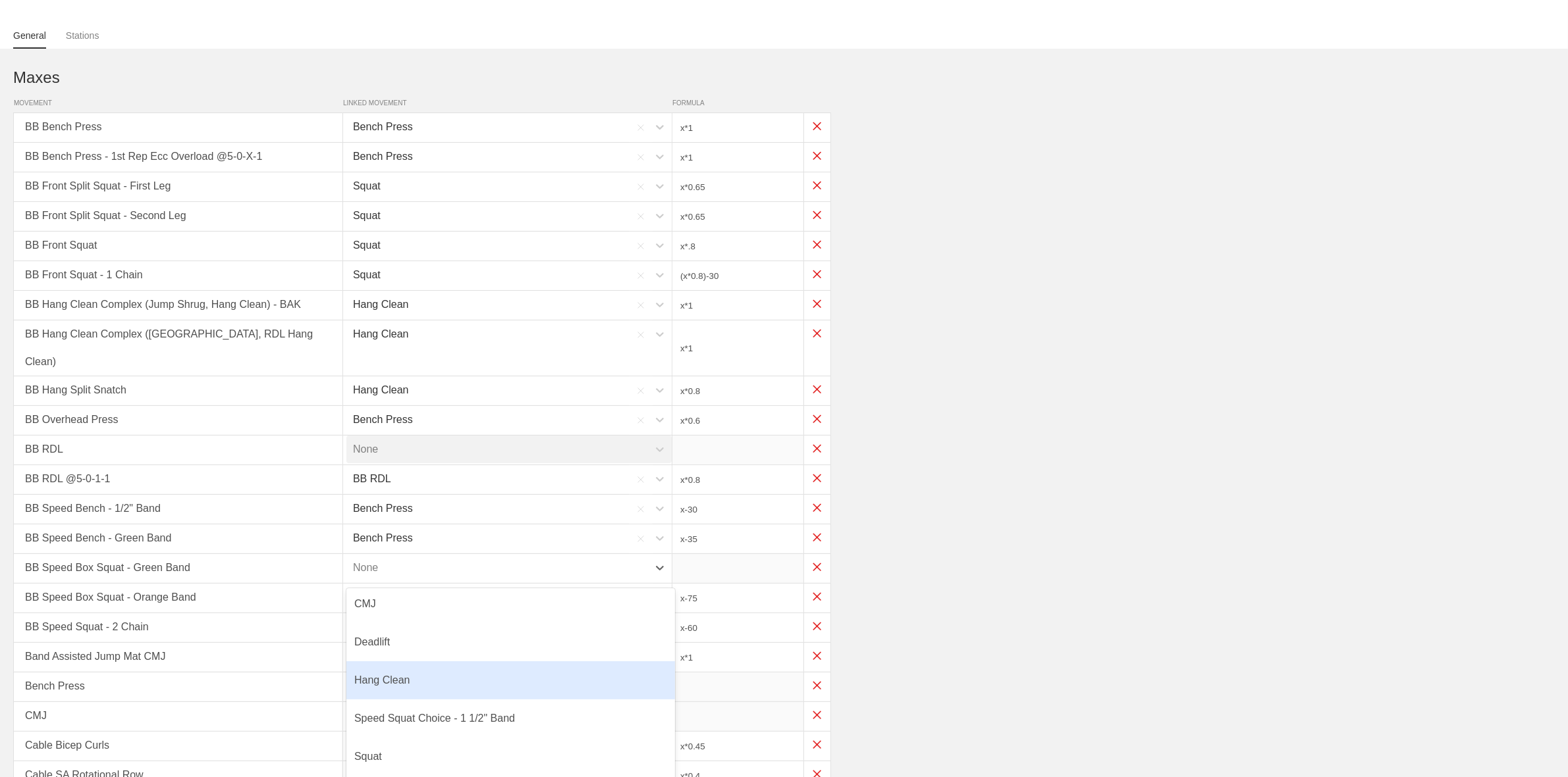
scroll to position [113, 0]
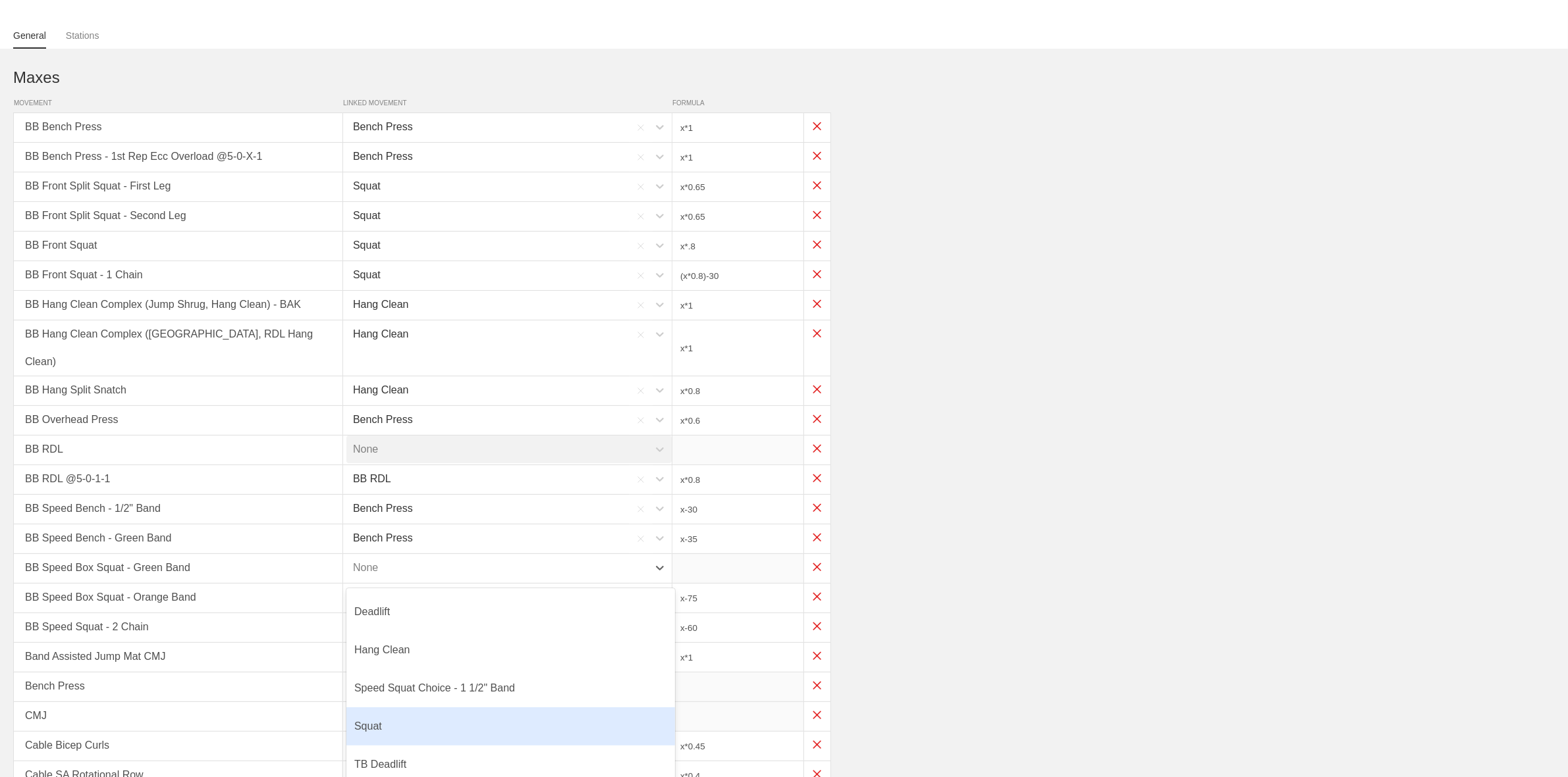
click at [389, 708] on div "Squat" at bounding box center [511, 727] width 329 height 38
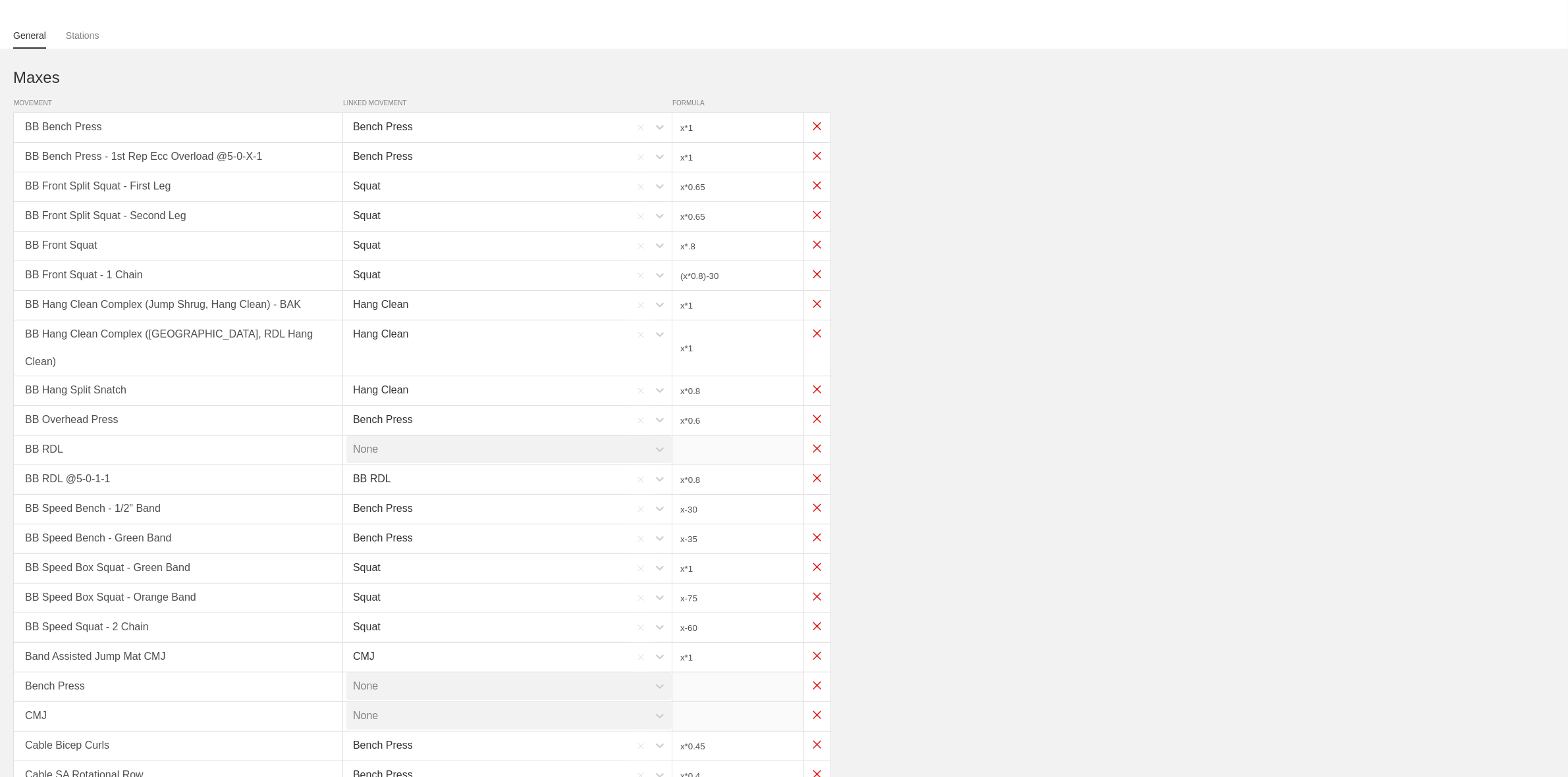
click at [734, 524] on input "x-35" at bounding box center [738, 539] width 131 height 29
click at [725, 554] on input "x*1" at bounding box center [738, 569] width 131 height 29
click at [692, 554] on input "x*55" at bounding box center [738, 569] width 131 height 29
click at [1001, 465] on div "BB RDL @5-0-1-1 BB RDL x*0.8" at bounding box center [784, 480] width 1541 height 30
click at [948, 586] on div "BB Speed Box Squat - Orange Band Squat x-75" at bounding box center [784, 598] width 1541 height 30
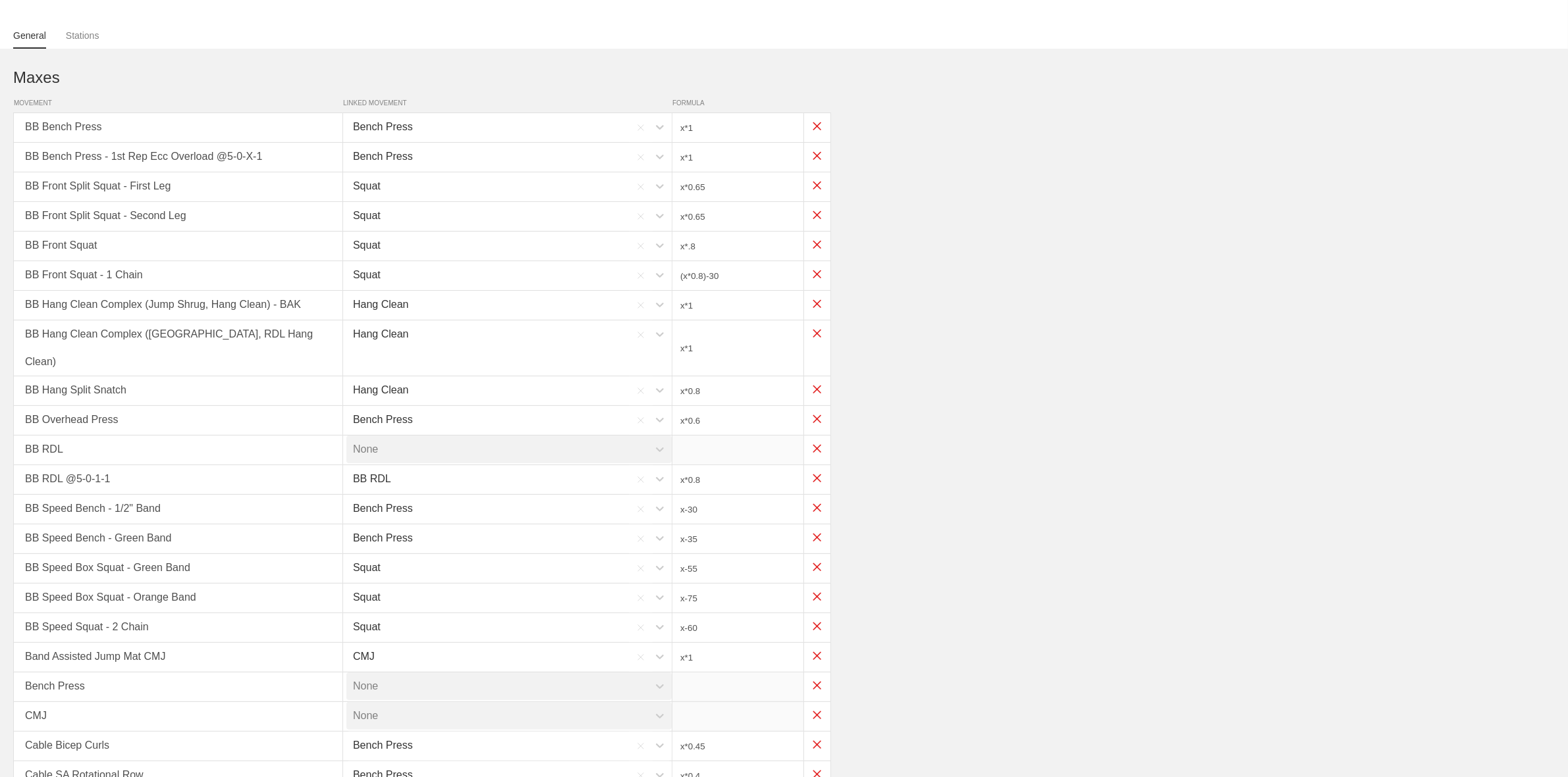
click at [552, 613] on div "Squat" at bounding box center [507, 628] width 329 height 30
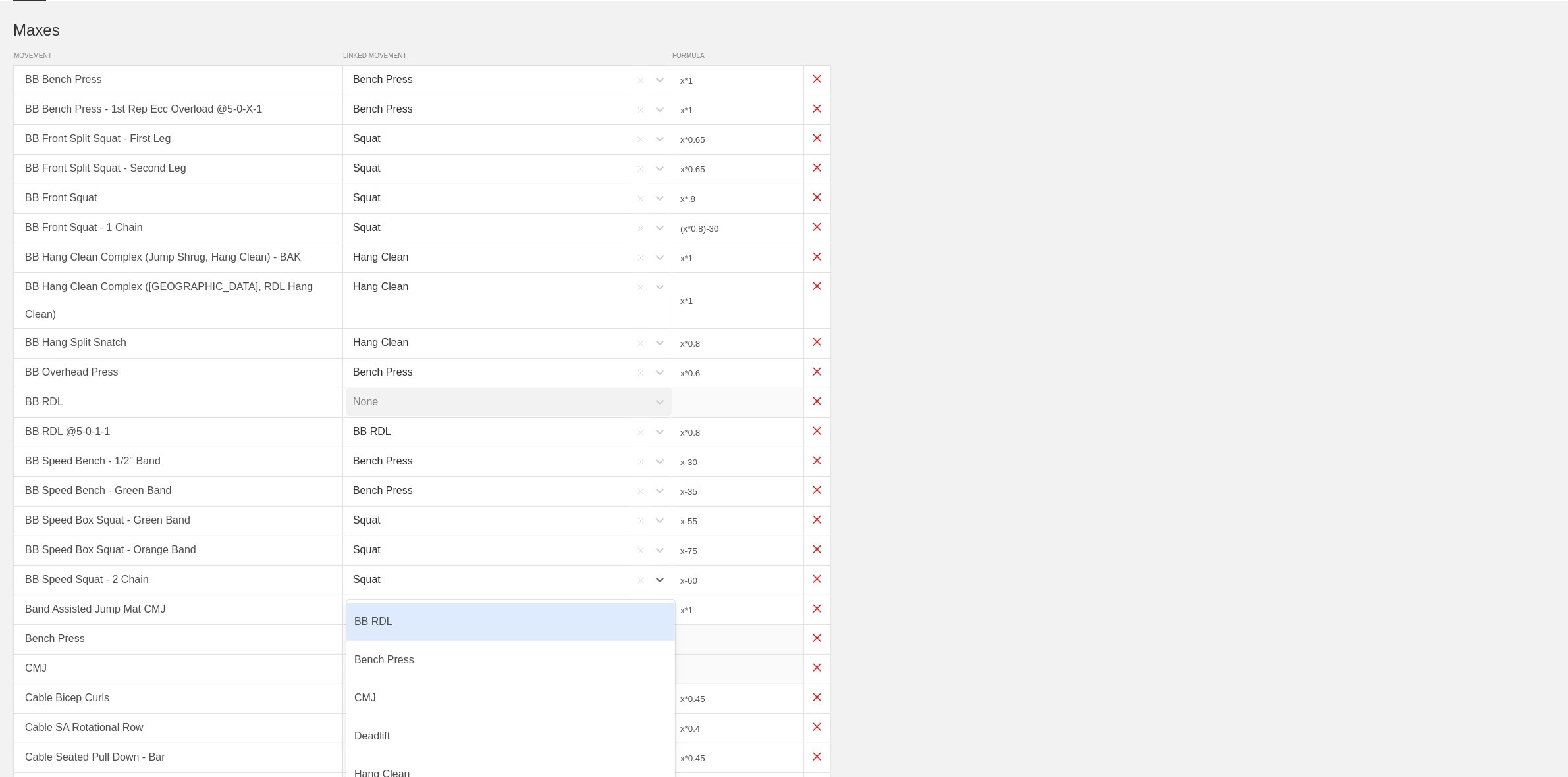
scroll to position [135, 0]
click at [1185, 442] on div "BB Speed Bench - 1/2" Band Bench Press x-30" at bounding box center [784, 457] width 1541 height 30
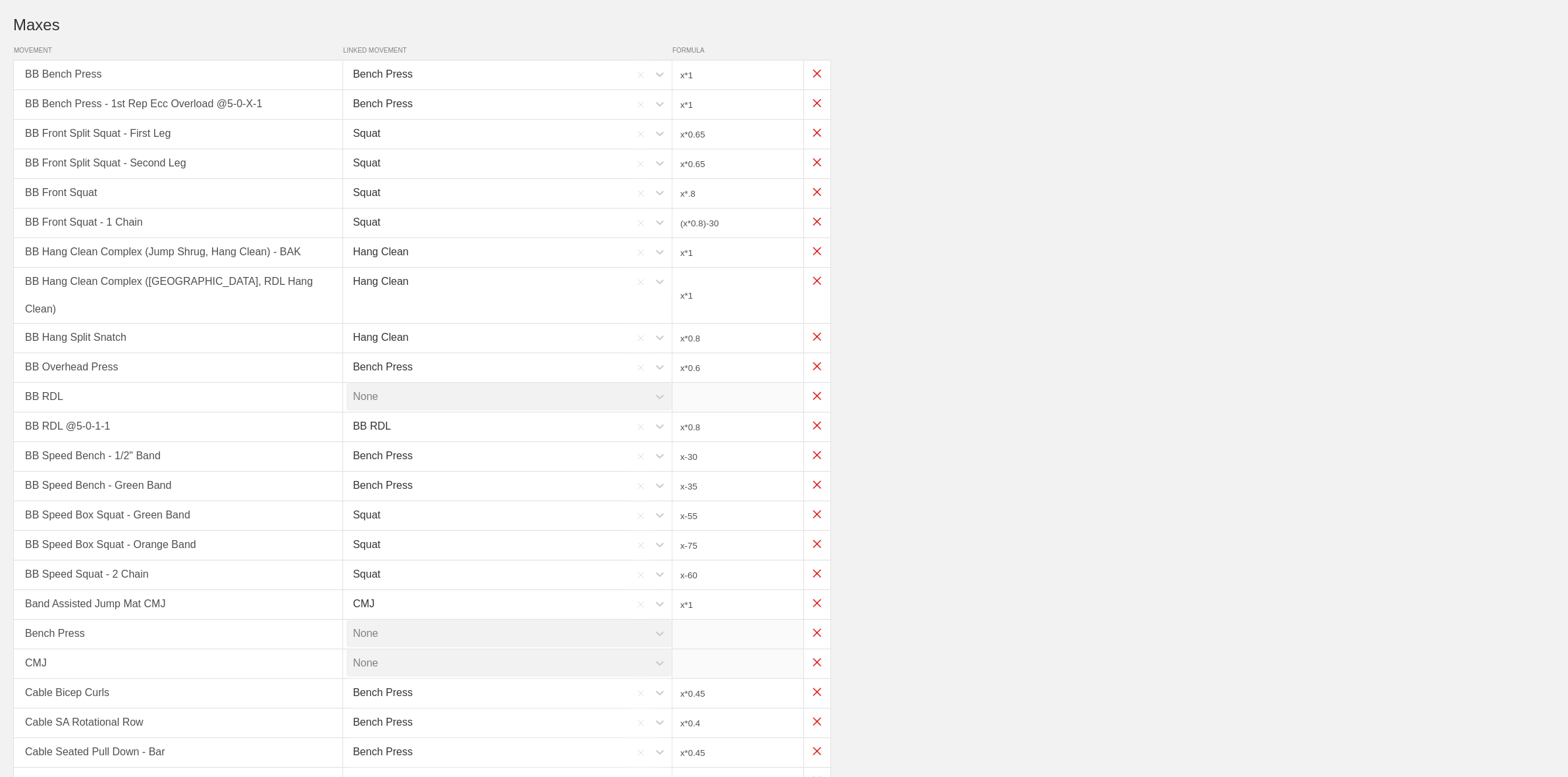
scroll to position [0, 0]
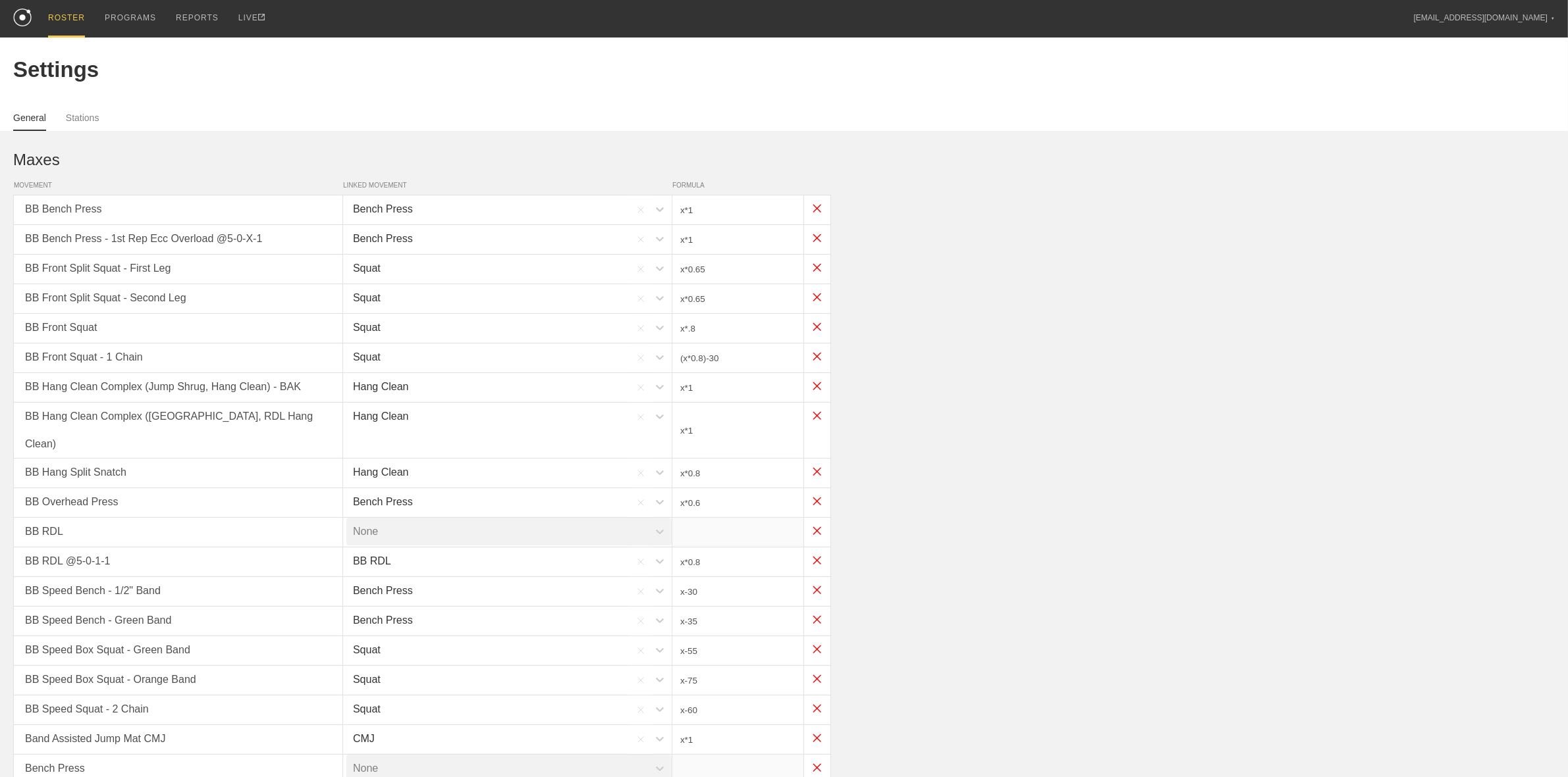
click at [80, 19] on div "ROSTER" at bounding box center [67, 19] width 37 height 38
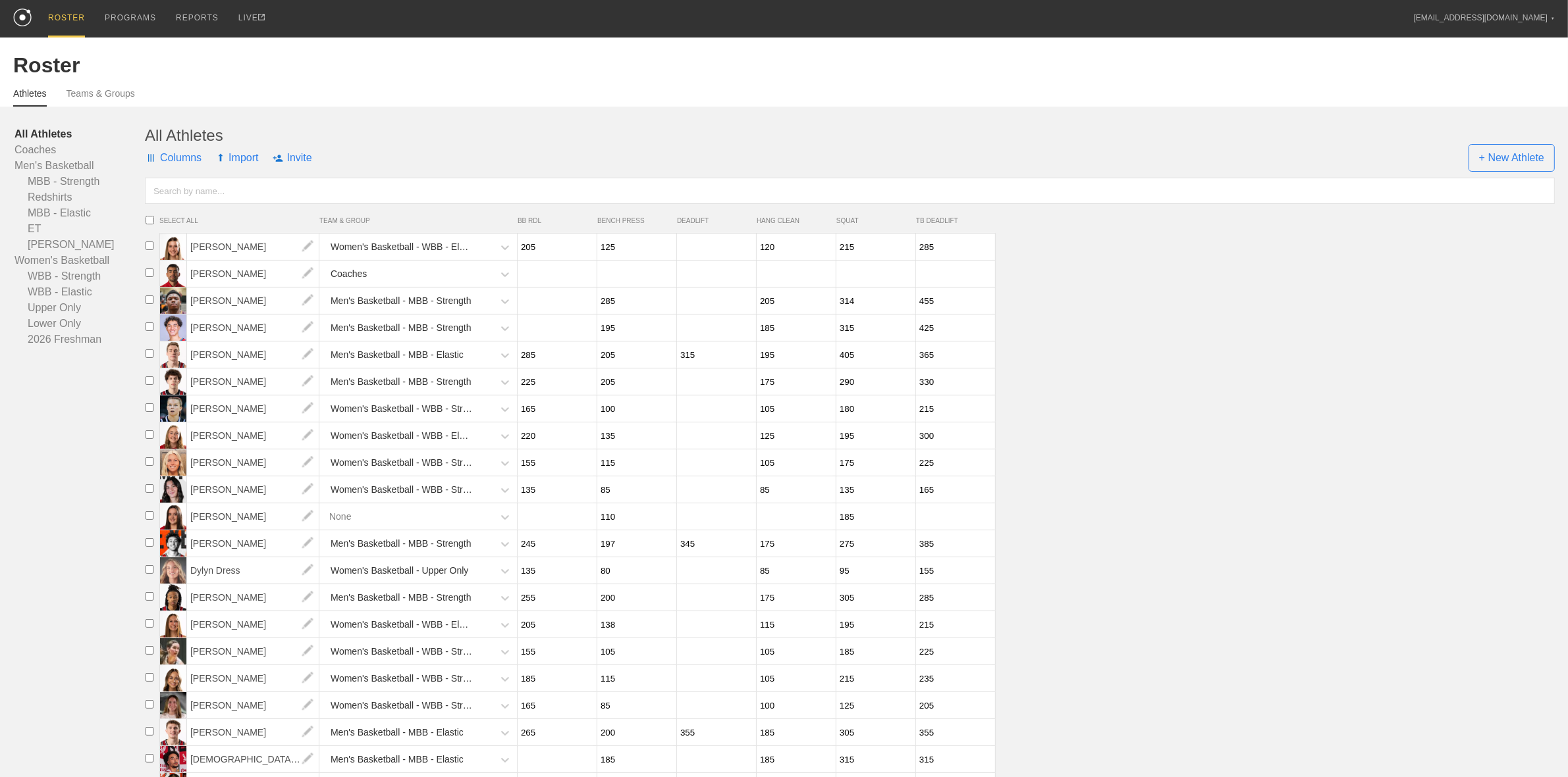
click at [876, 444] on input "195" at bounding box center [874, 436] width 76 height 25
drag, startPoint x: 117, startPoint y: 14, endPoint x: 98, endPoint y: 10, distance: 19.4
click at [117, 14] on div "PROGRAMS" at bounding box center [130, 18] width 52 height 36
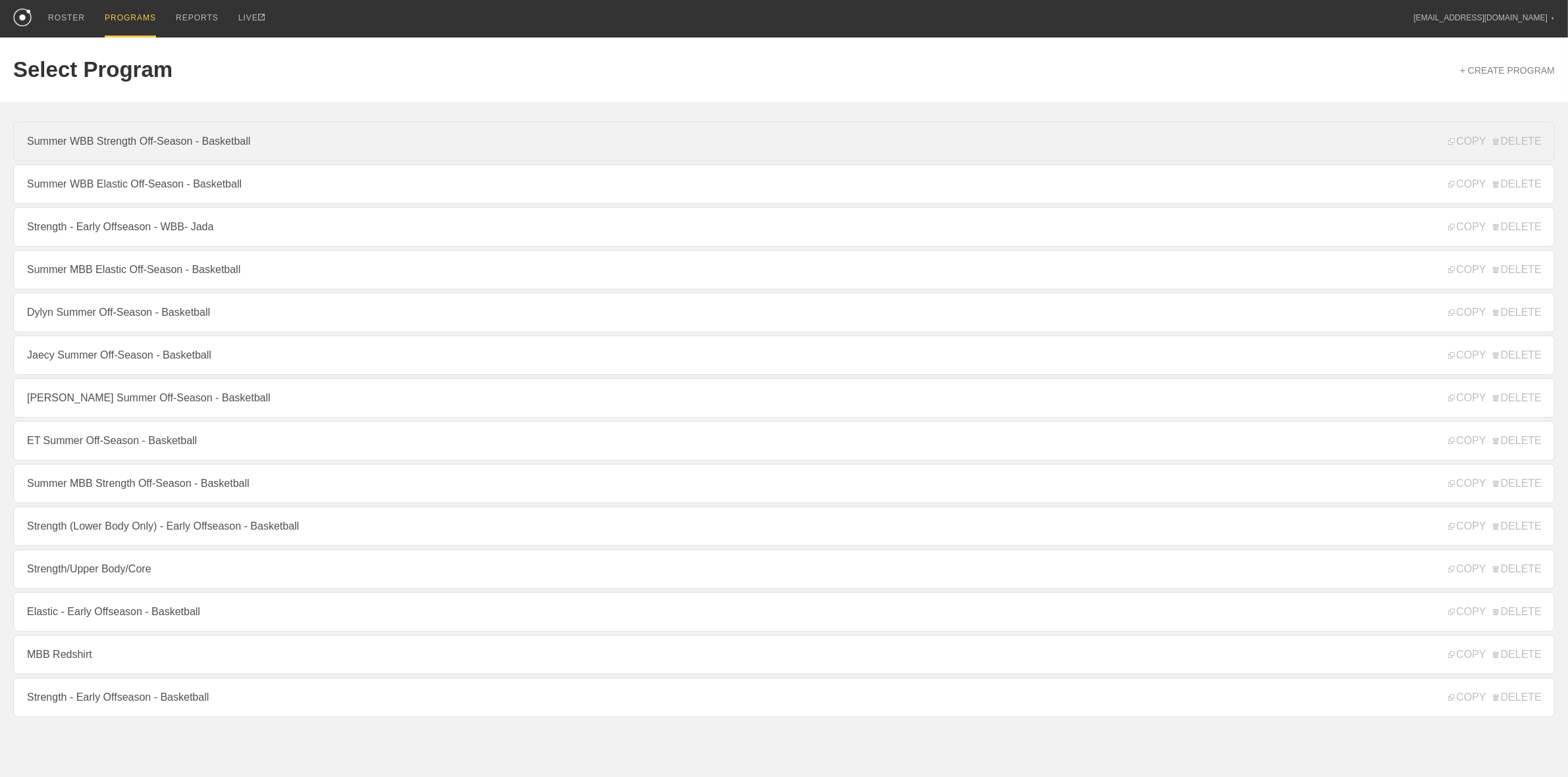
click at [188, 140] on link "Summer WBB Strength Off-Season - Basketball" at bounding box center [784, 141] width 1541 height 39
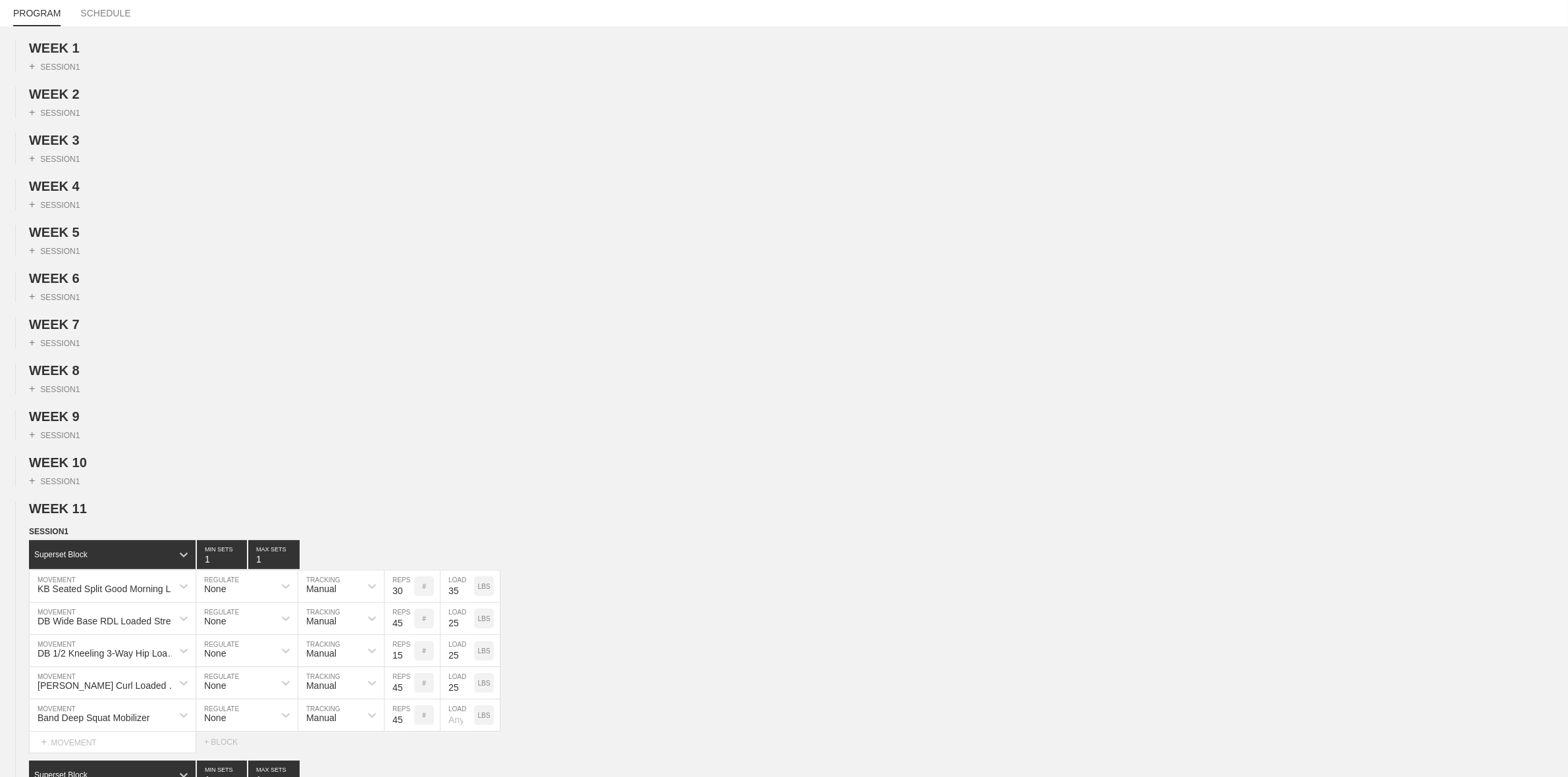
scroll to position [82, 0]
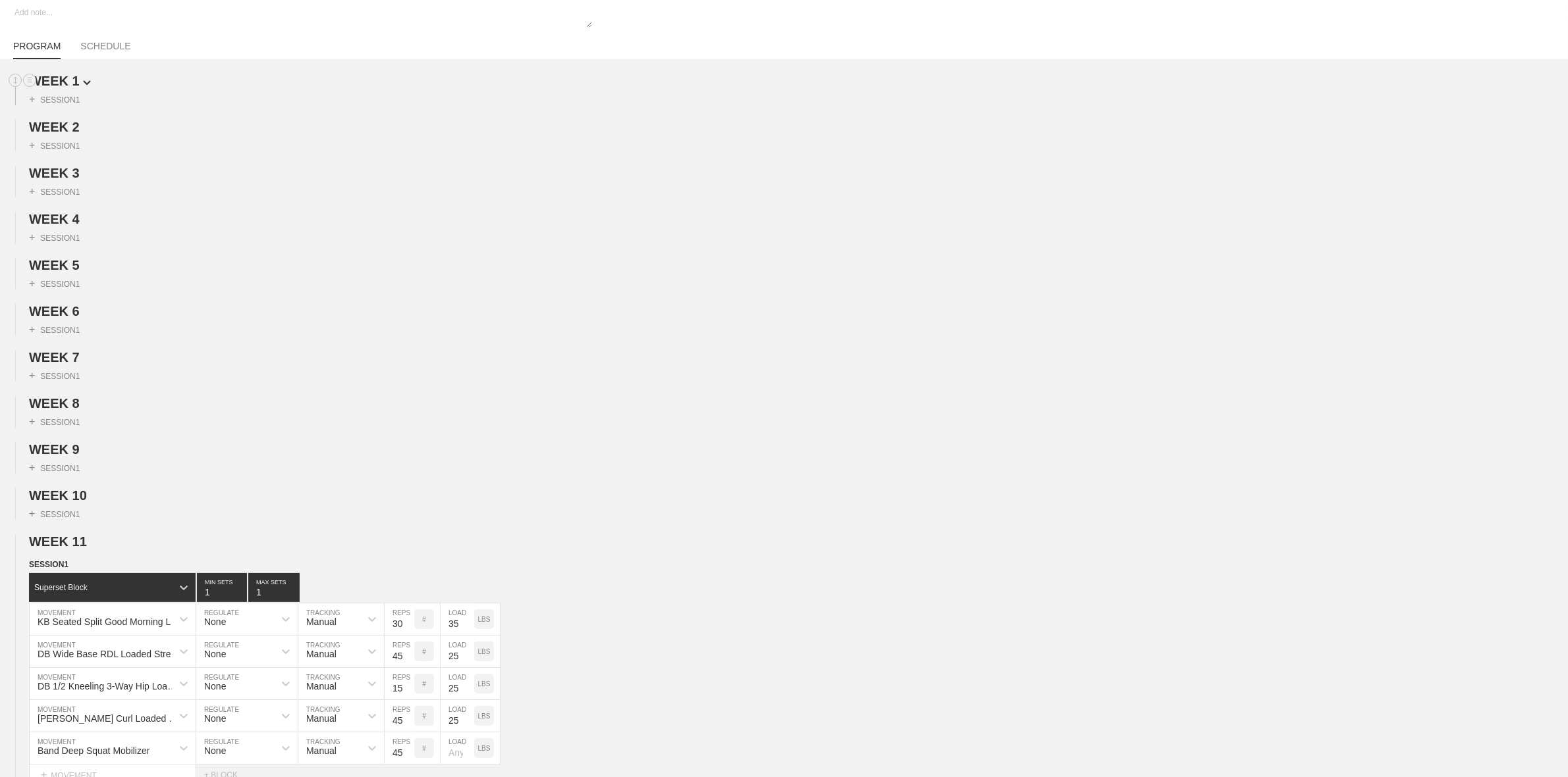
click at [76, 89] on h2 "WEEK 1" at bounding box center [798, 81] width 1539 height 15
click at [76, 86] on span "WEEK 1" at bounding box center [60, 80] width 62 height 14
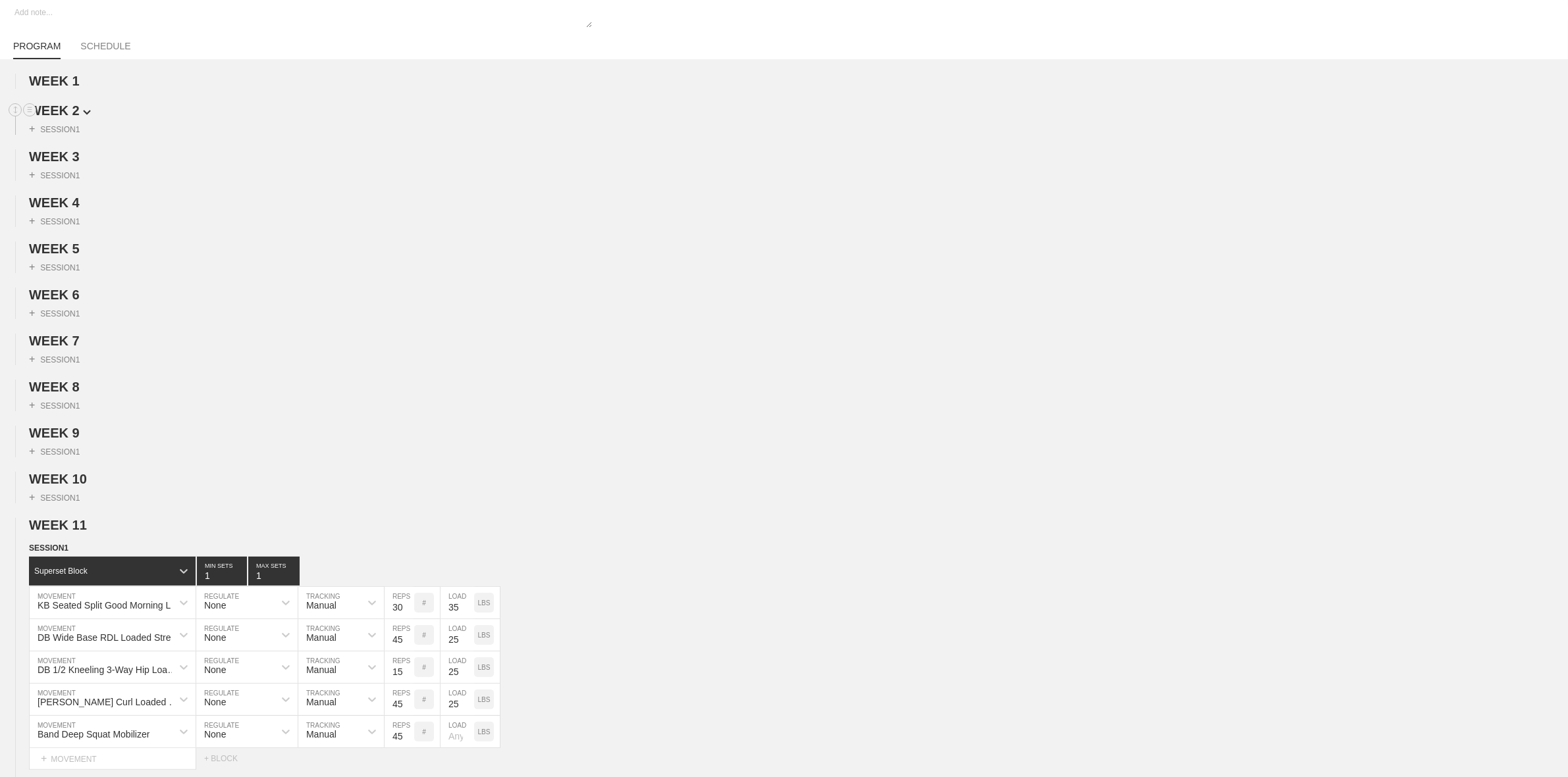
click at [67, 117] on span "WEEK 2" at bounding box center [60, 110] width 62 height 14
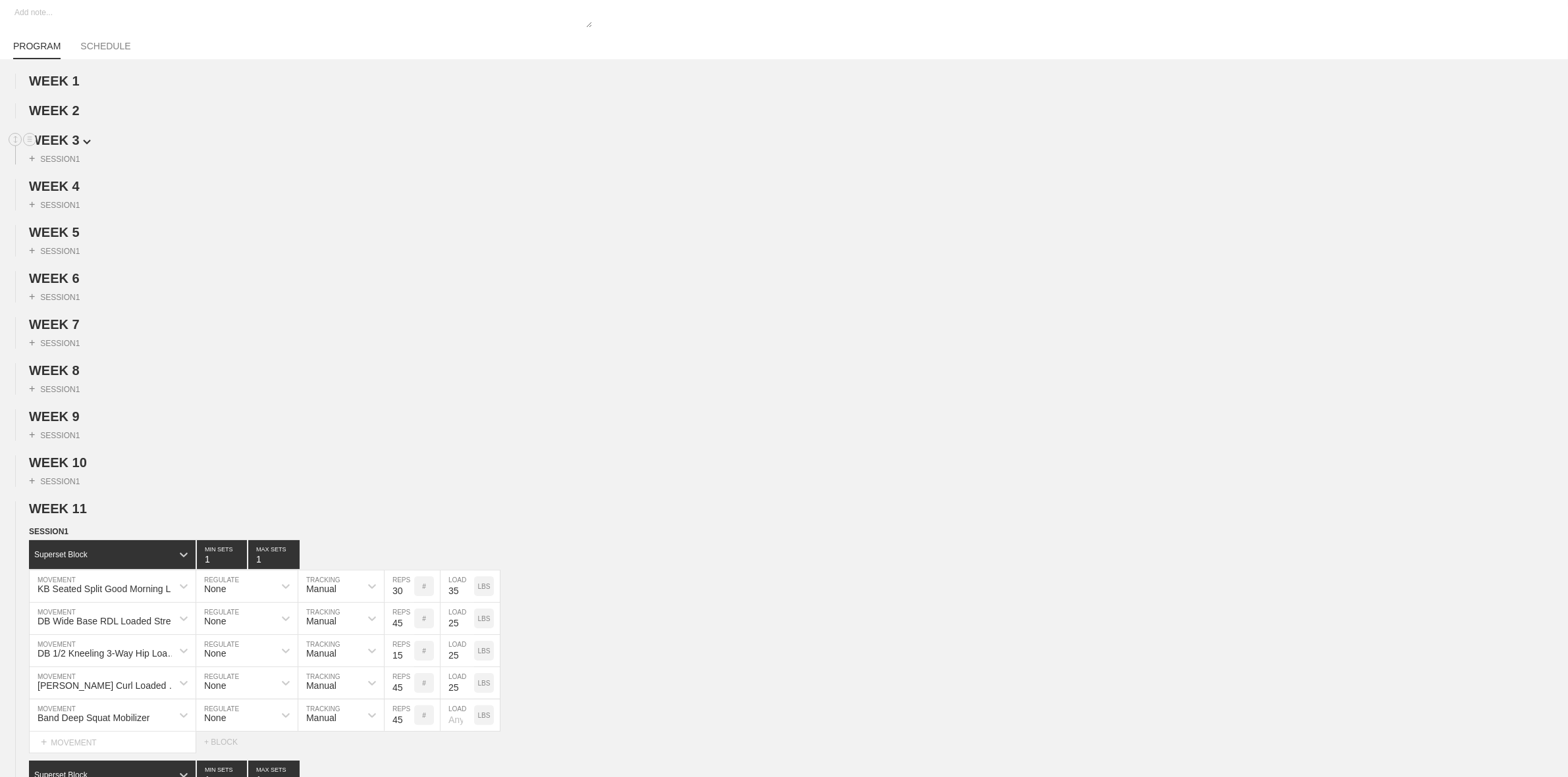
click at [65, 138] on span "WEEK 3" at bounding box center [60, 139] width 62 height 14
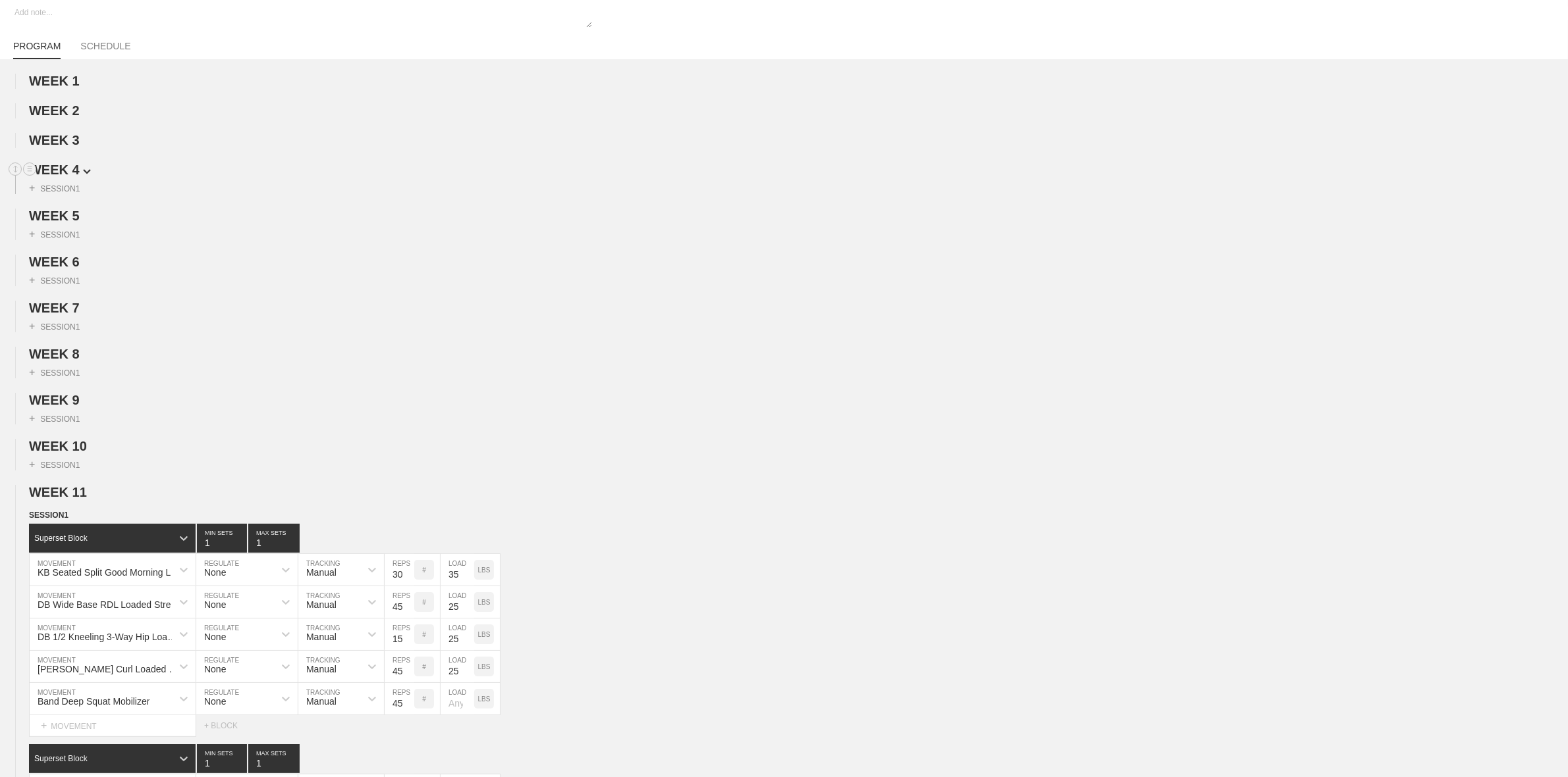
drag, startPoint x: 69, startPoint y: 162, endPoint x: 68, endPoint y: 172, distance: 10.0
click at [67, 173] on span "WEEK 4" at bounding box center [60, 170] width 62 height 14
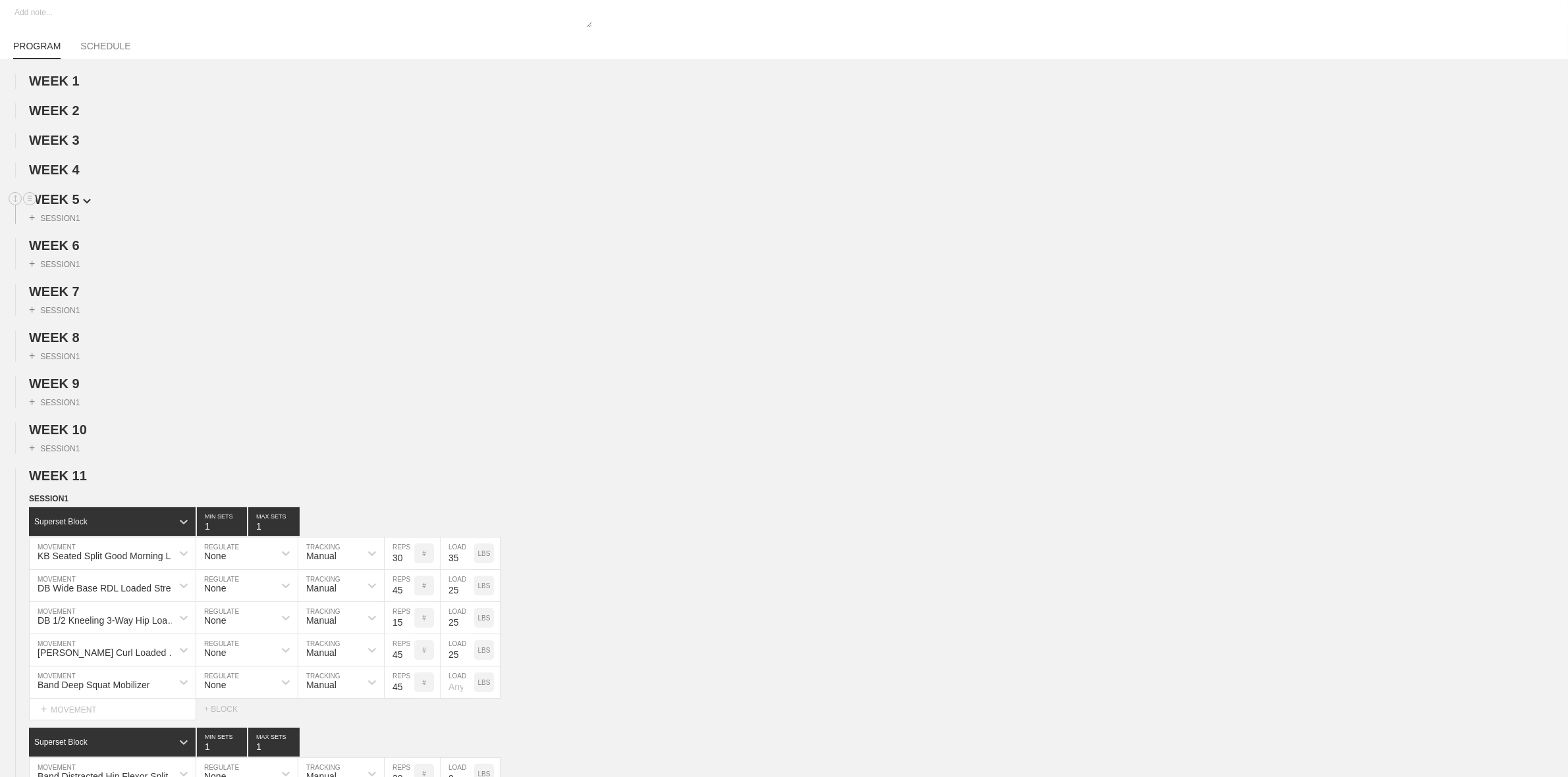
click at [67, 206] on span "WEEK 5" at bounding box center [60, 199] width 62 height 14
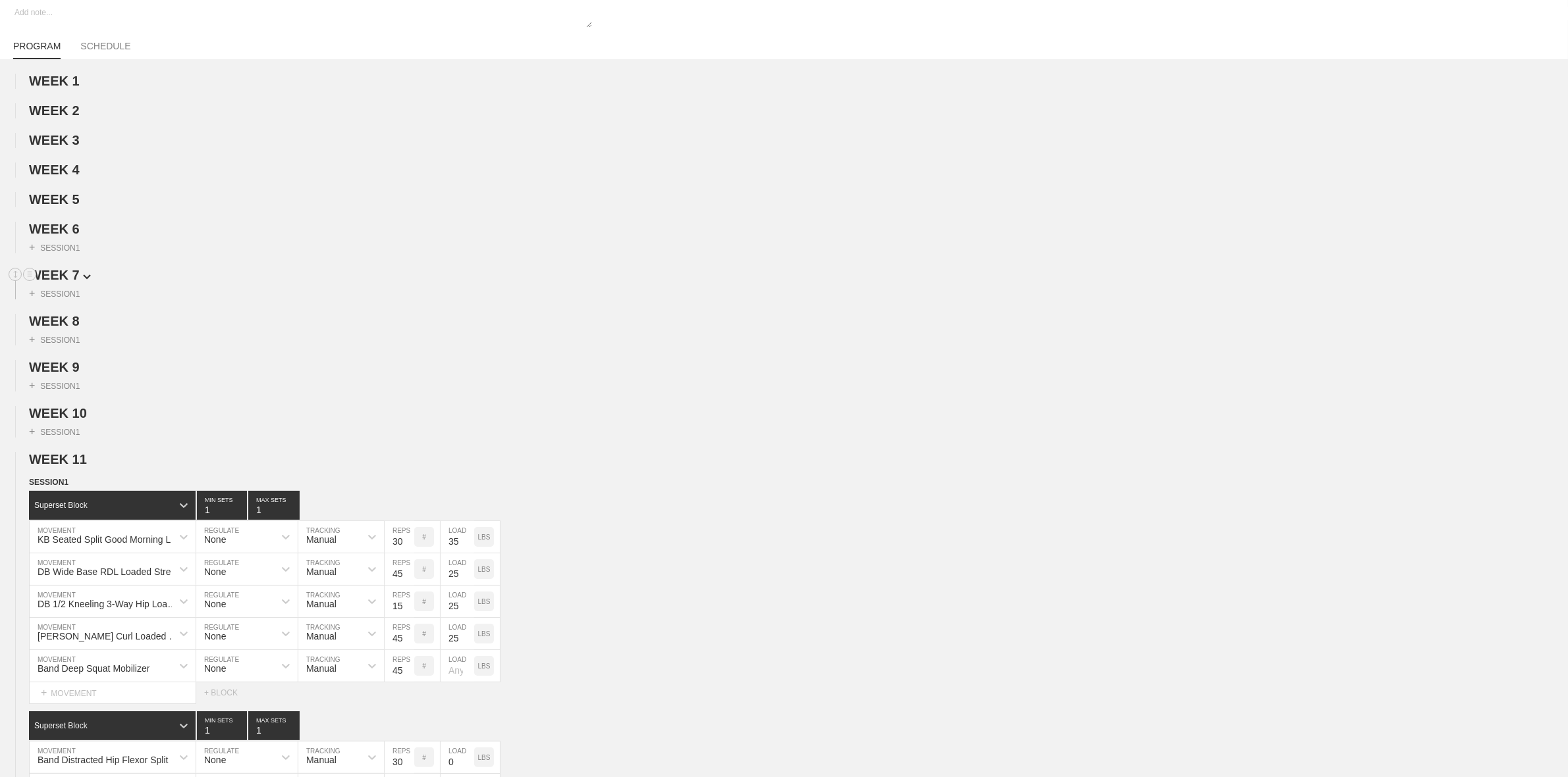
drag, startPoint x: 67, startPoint y: 232, endPoint x: 66, endPoint y: 258, distance: 26.0
click at [67, 234] on span "WEEK 6" at bounding box center [54, 229] width 51 height 14
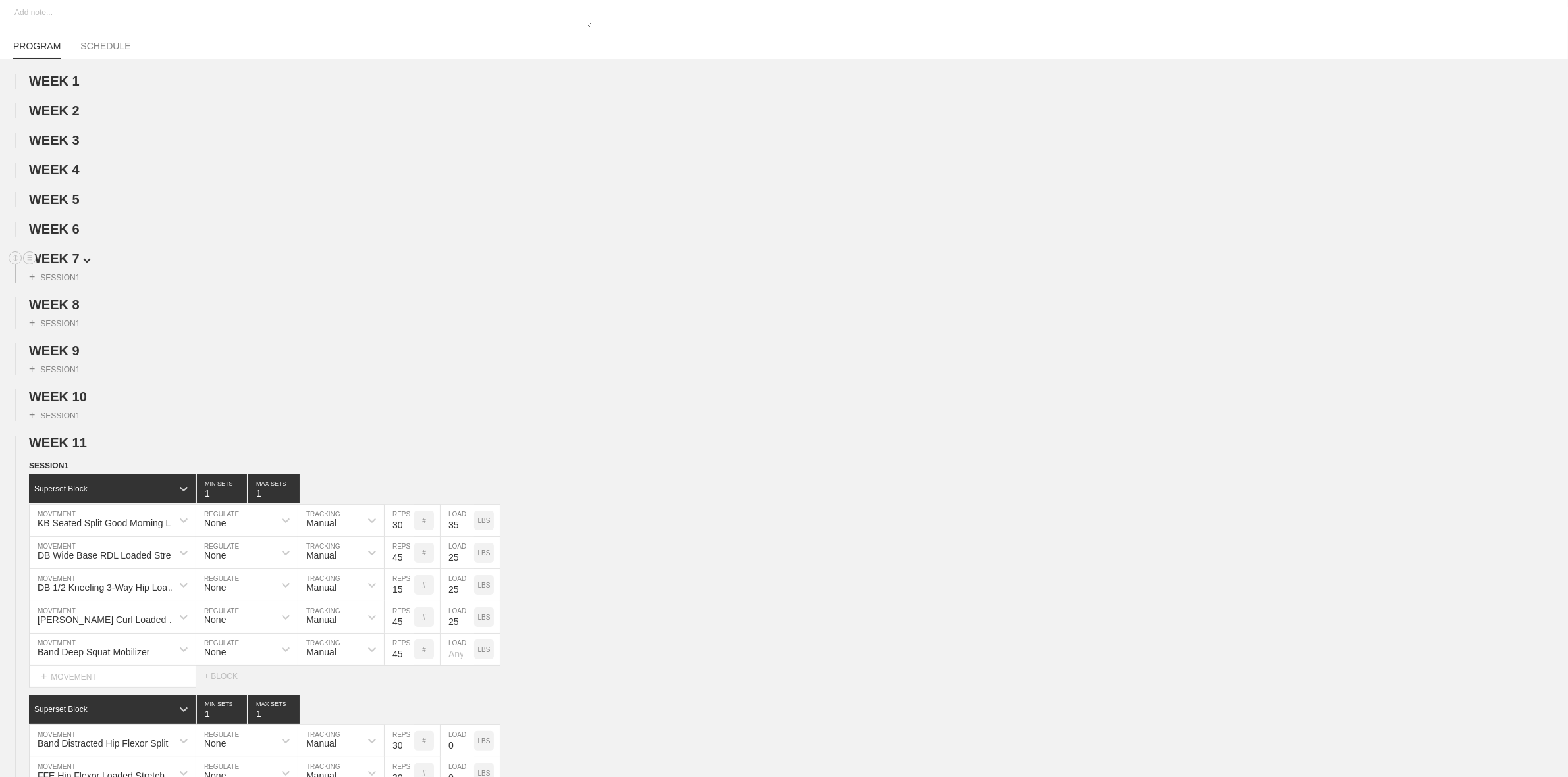
click at [66, 265] on span "WEEK 7" at bounding box center [60, 258] width 62 height 14
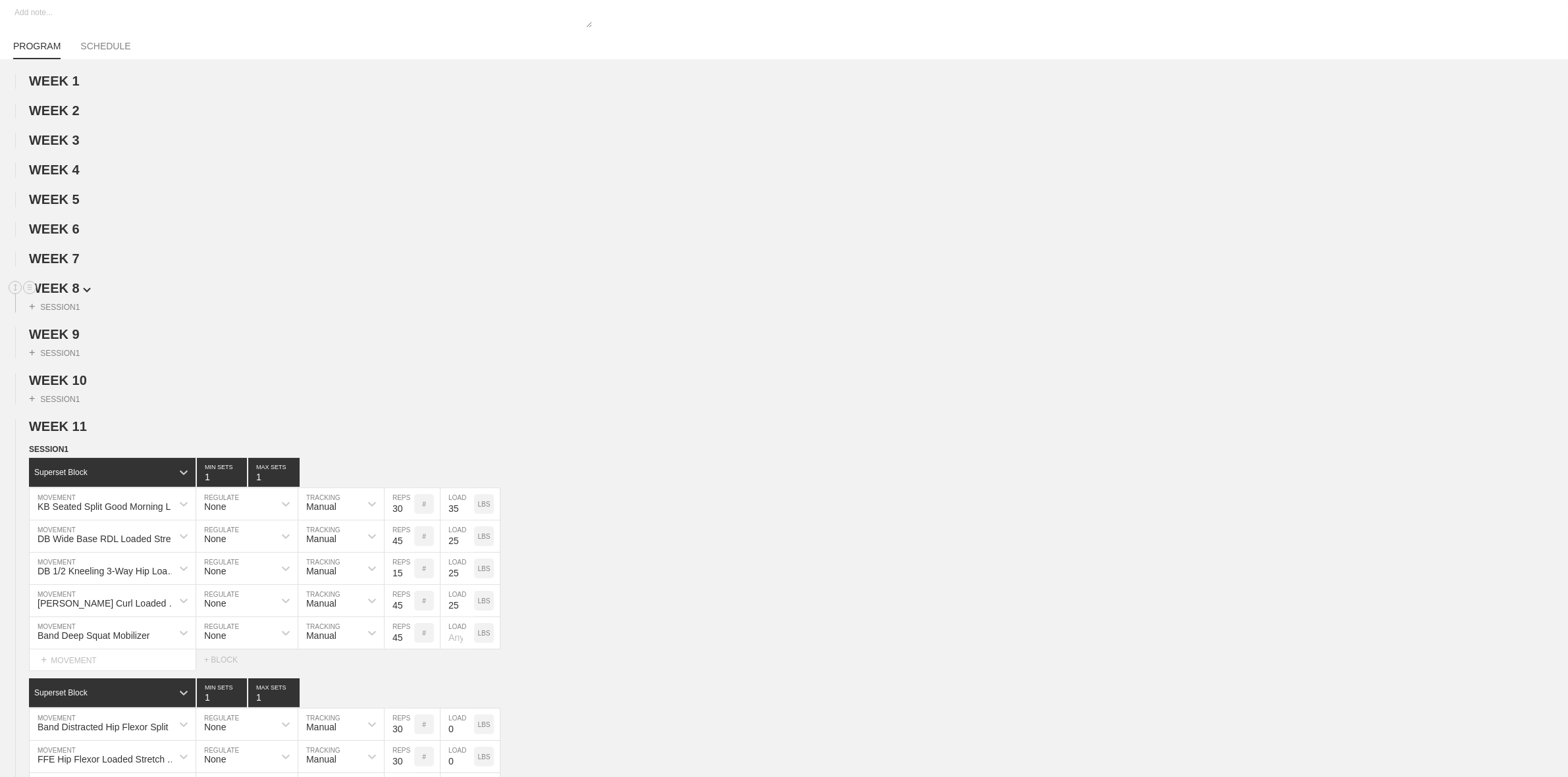
click at [65, 295] on span "WEEK 8" at bounding box center [60, 288] width 62 height 14
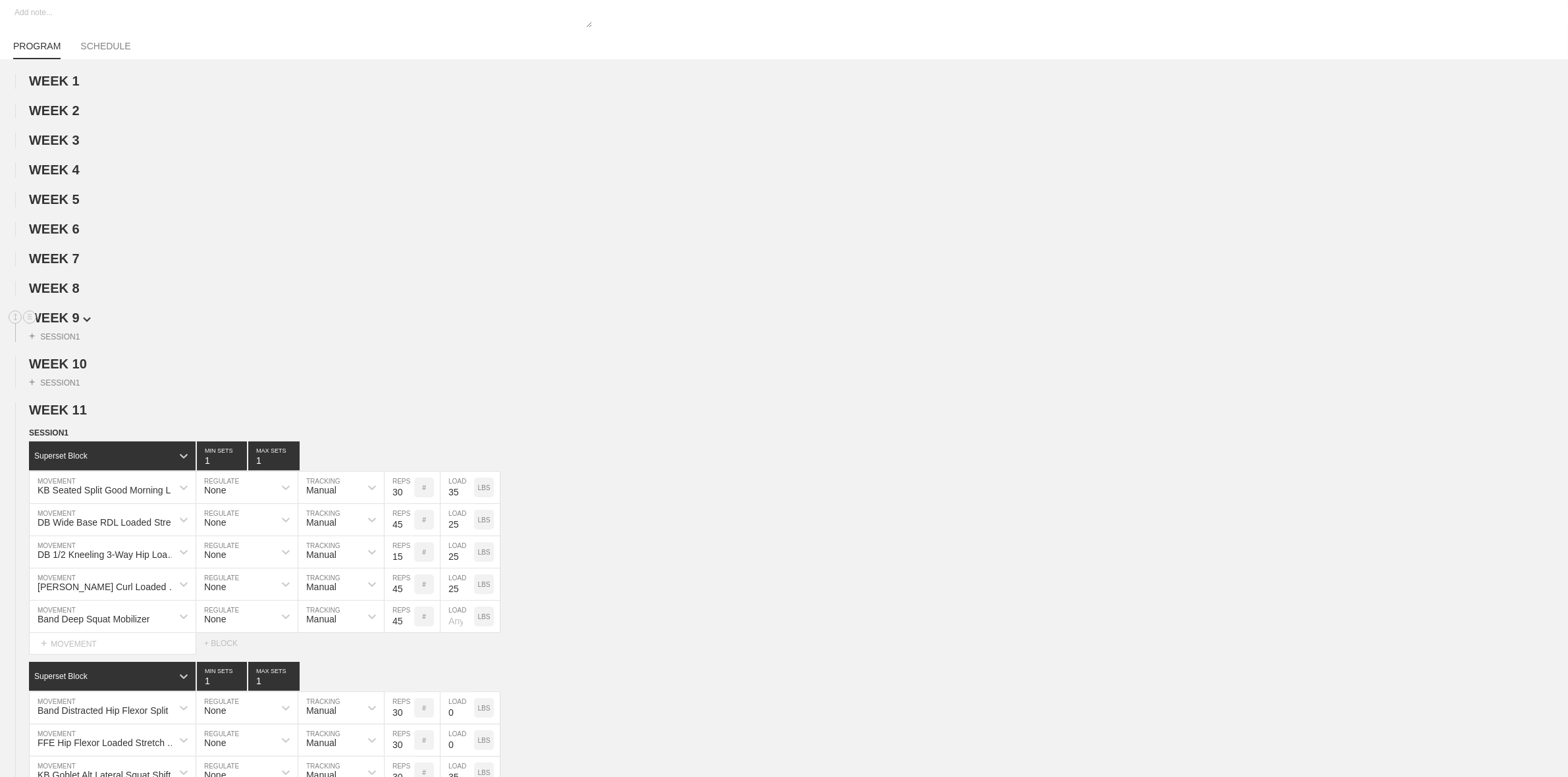
click at [65, 322] on span "WEEK 9" at bounding box center [60, 317] width 62 height 14
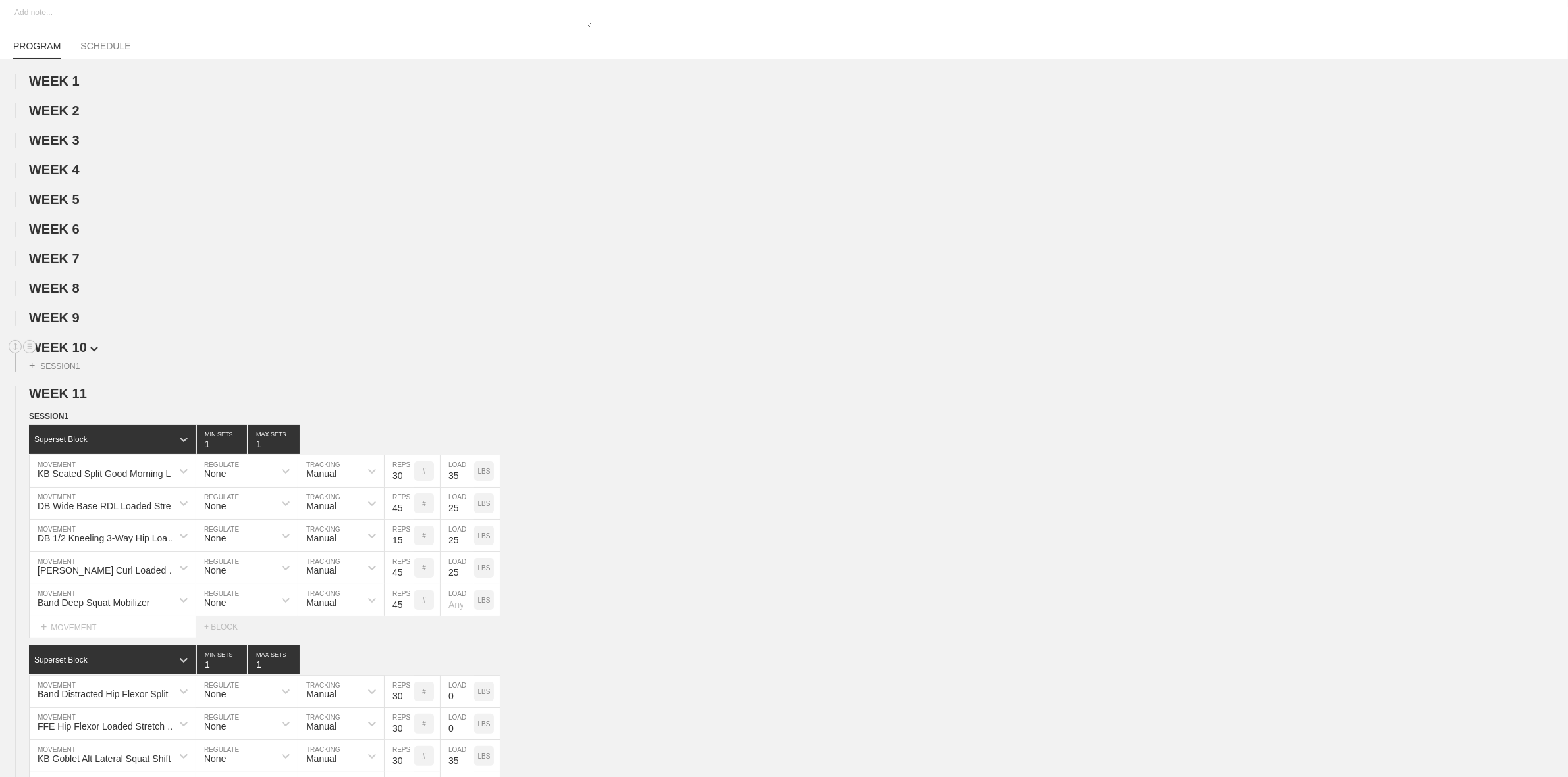
click at [64, 354] on span "WEEK 10" at bounding box center [63, 347] width 69 height 14
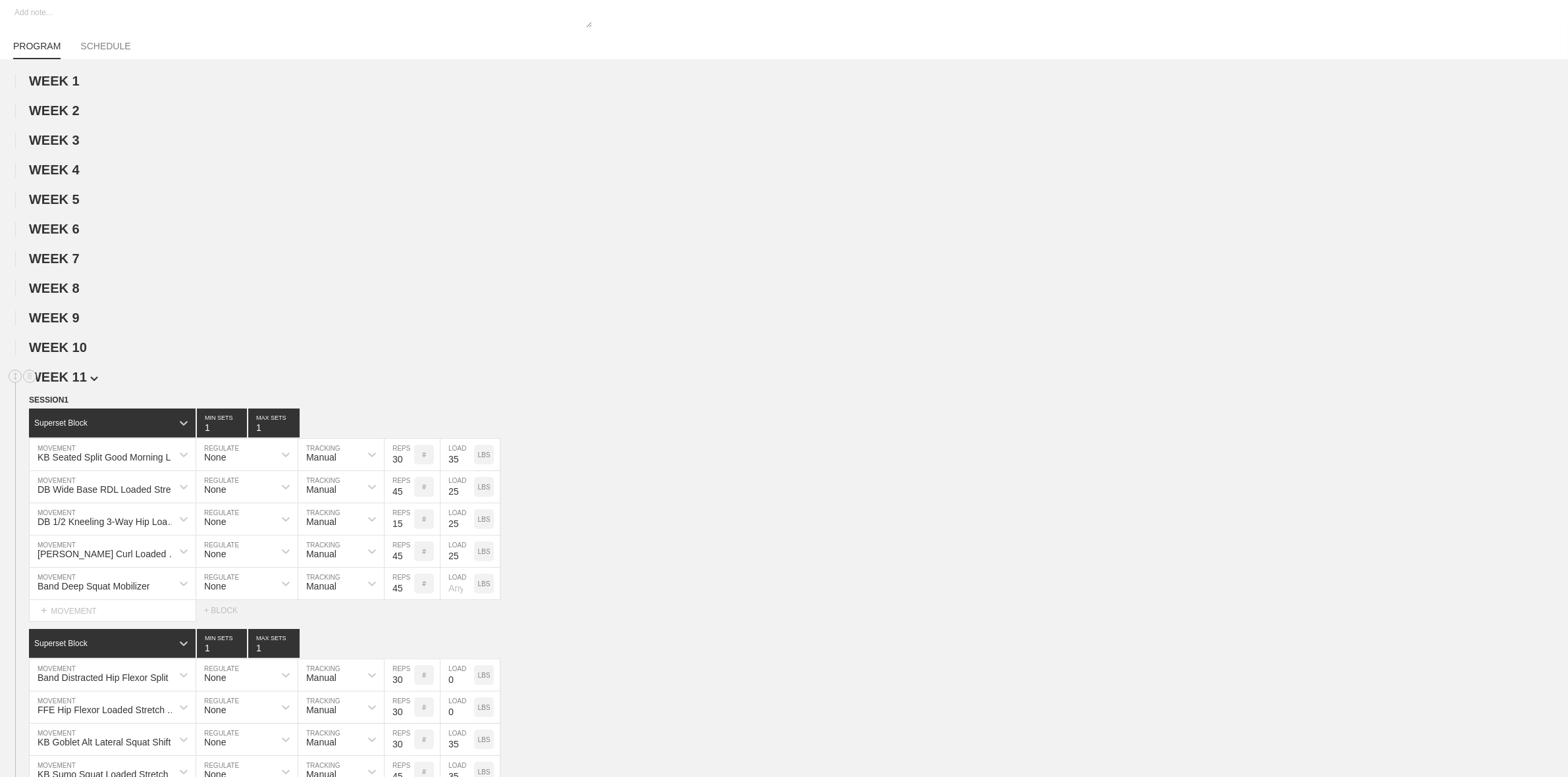
click at [64, 383] on span "WEEK 11" at bounding box center [63, 376] width 69 height 14
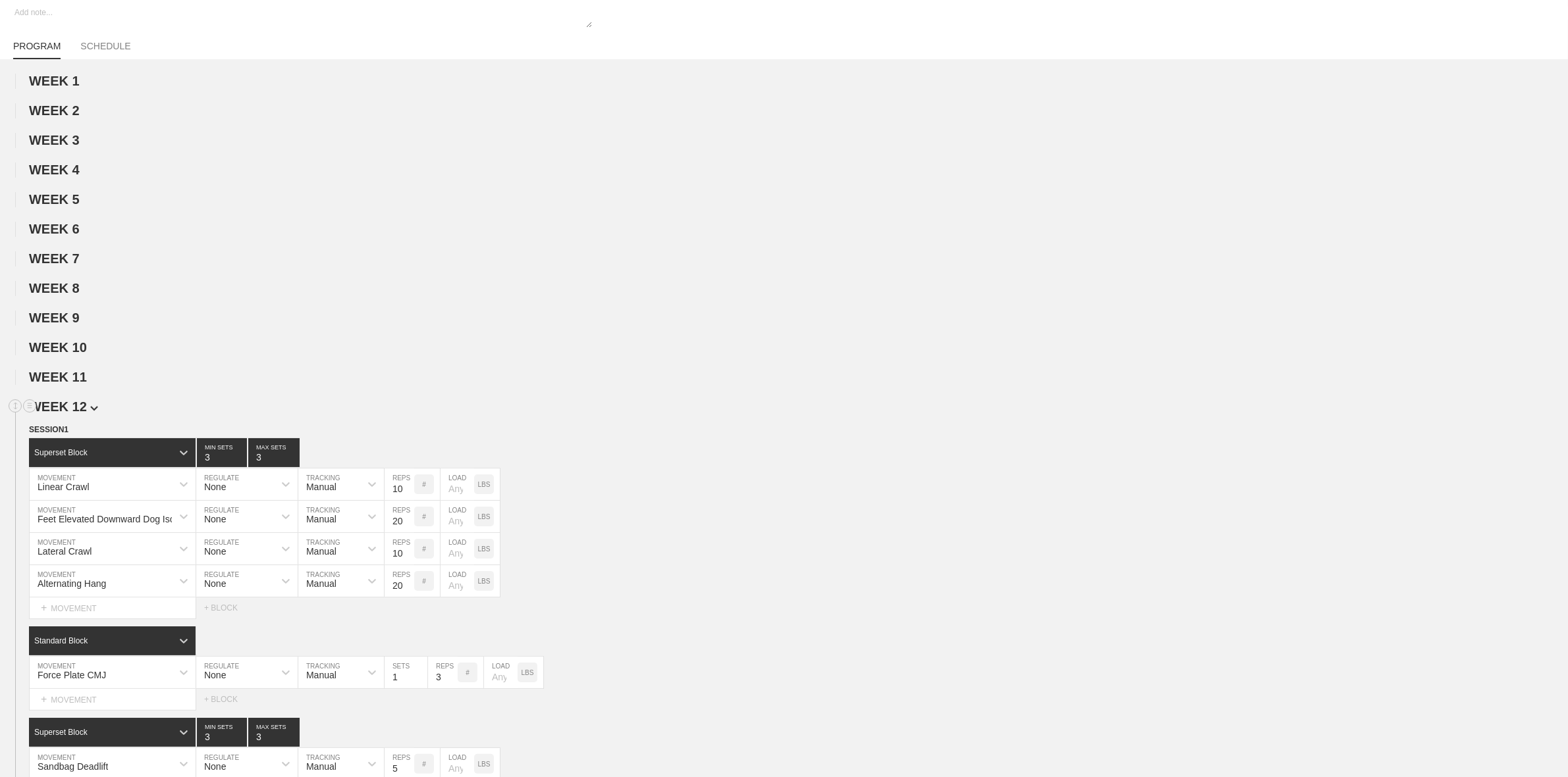
click at [63, 414] on span "WEEK 12" at bounding box center [63, 406] width 69 height 14
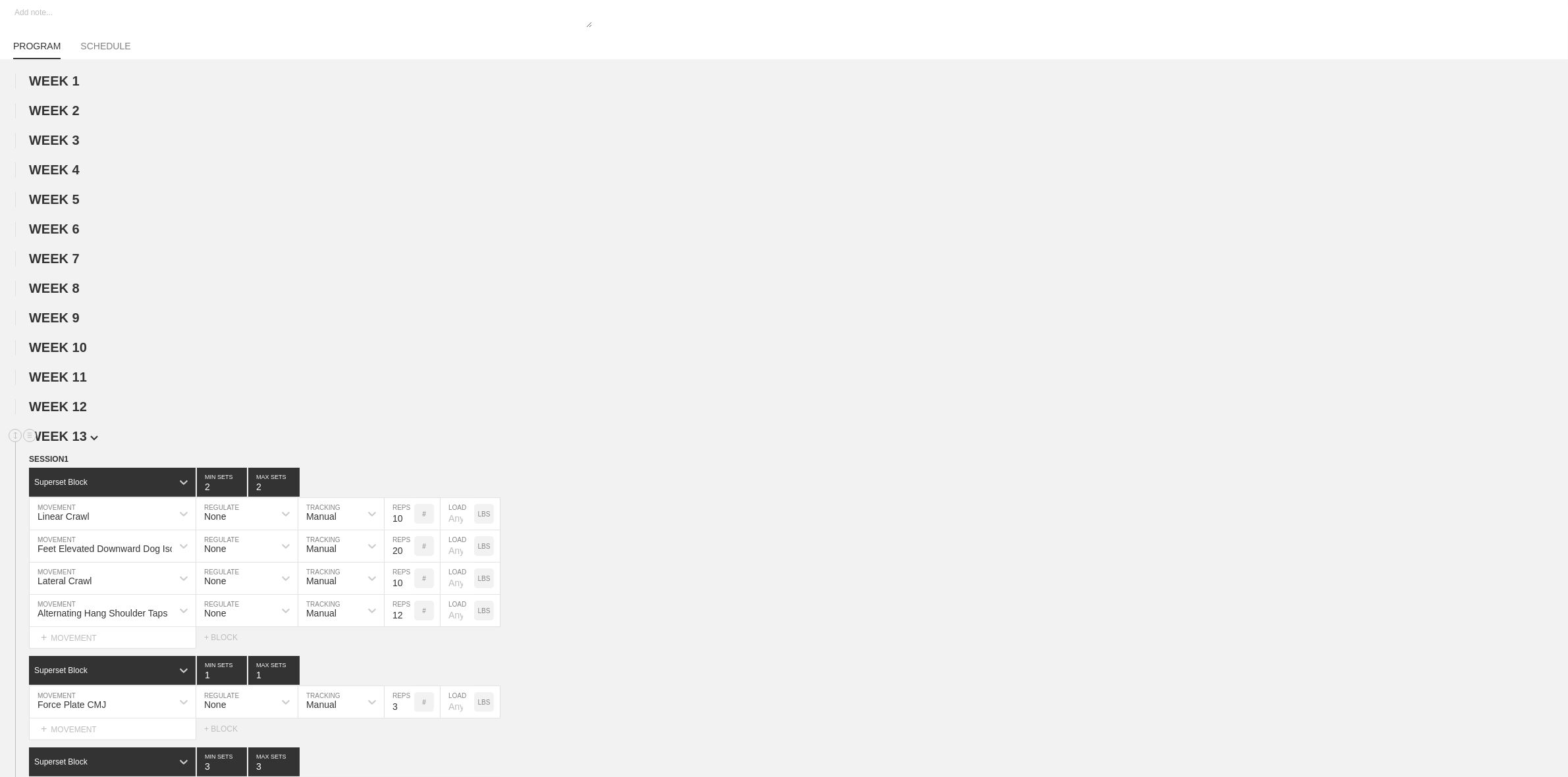
click at [63, 441] on span "WEEK 13" at bounding box center [63, 436] width 69 height 14
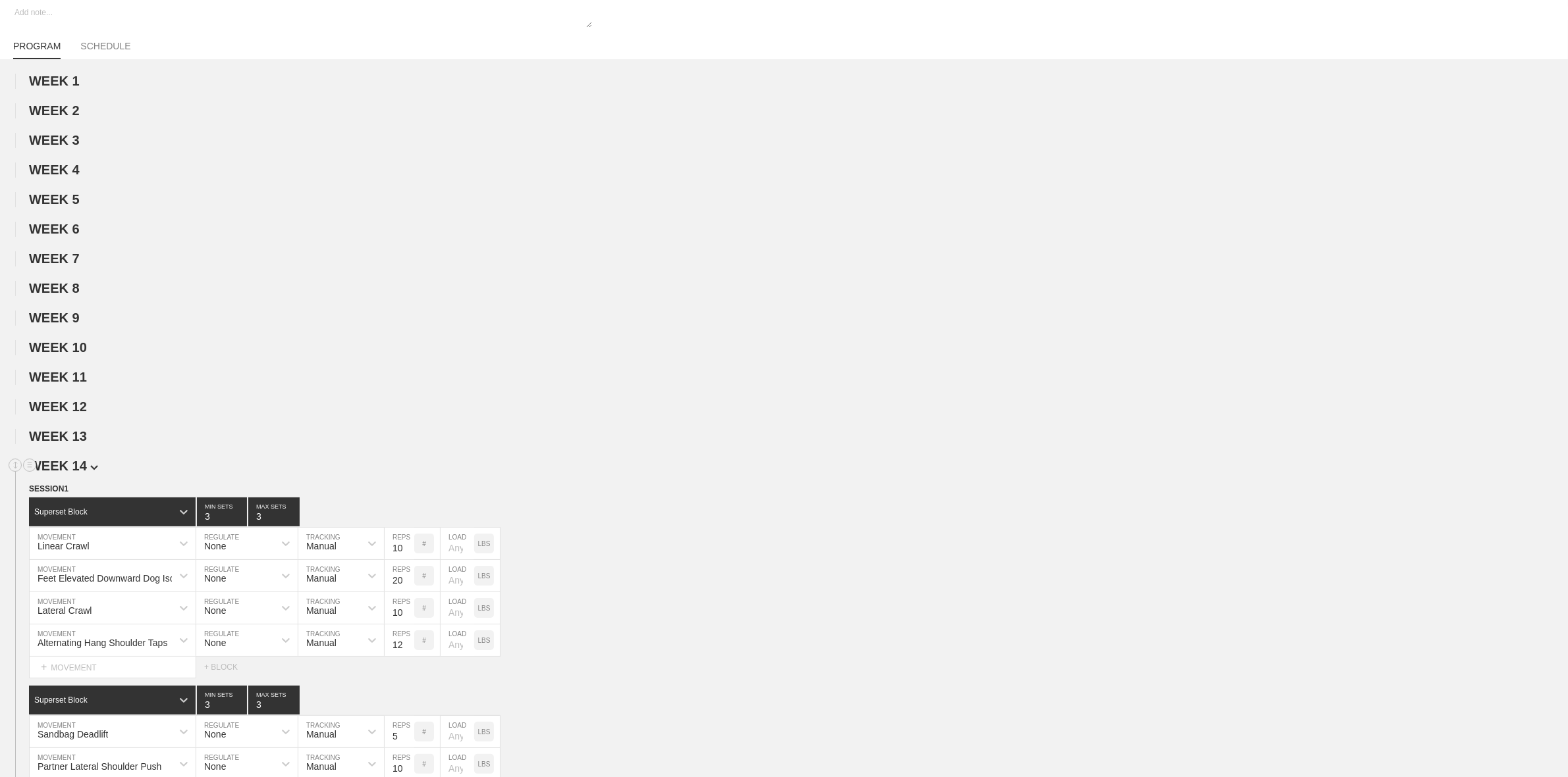
click at [61, 473] on span "WEEK 14" at bounding box center [63, 466] width 69 height 14
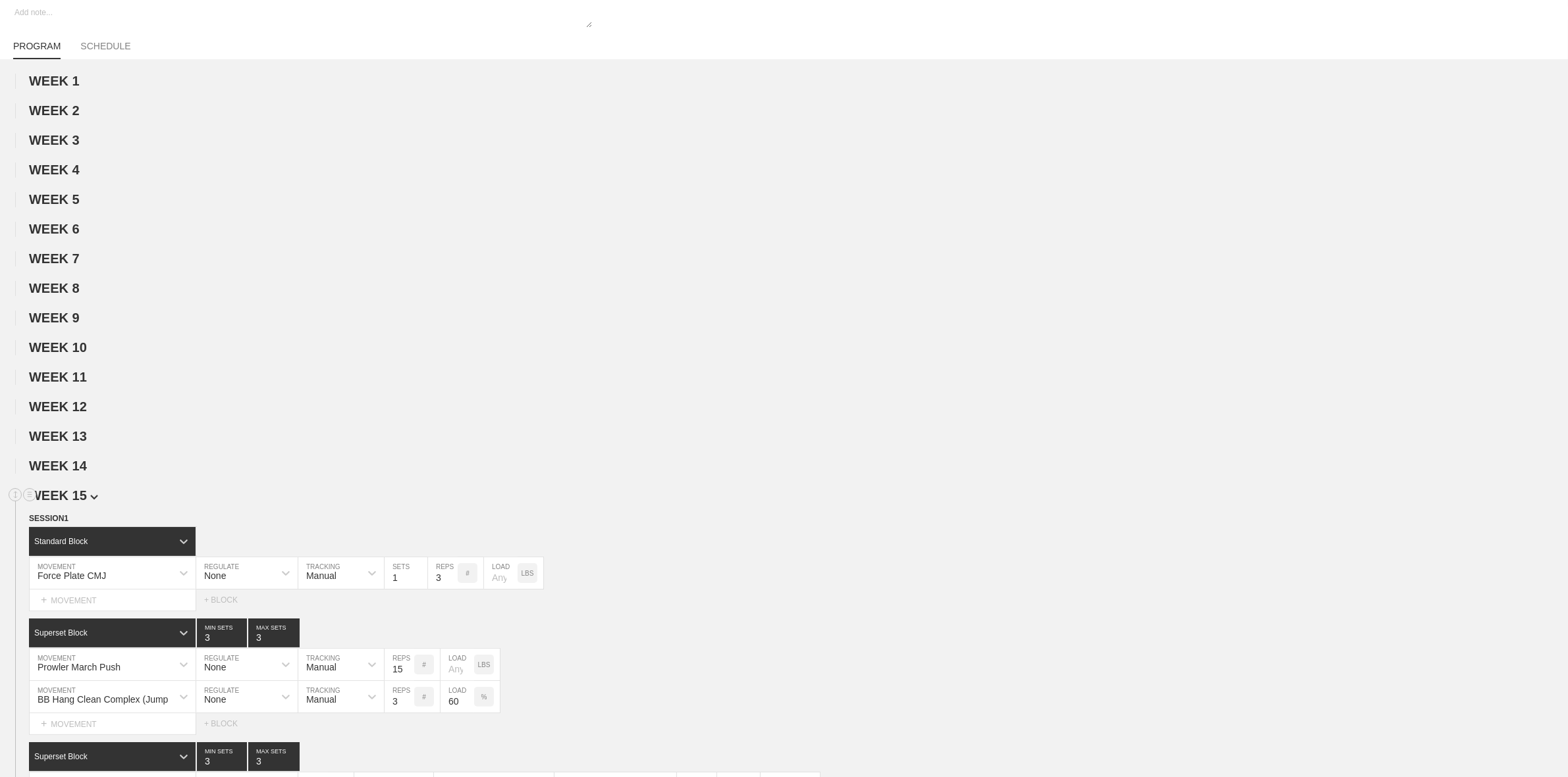
click at [79, 500] on span "WEEK 15" at bounding box center [63, 495] width 69 height 14
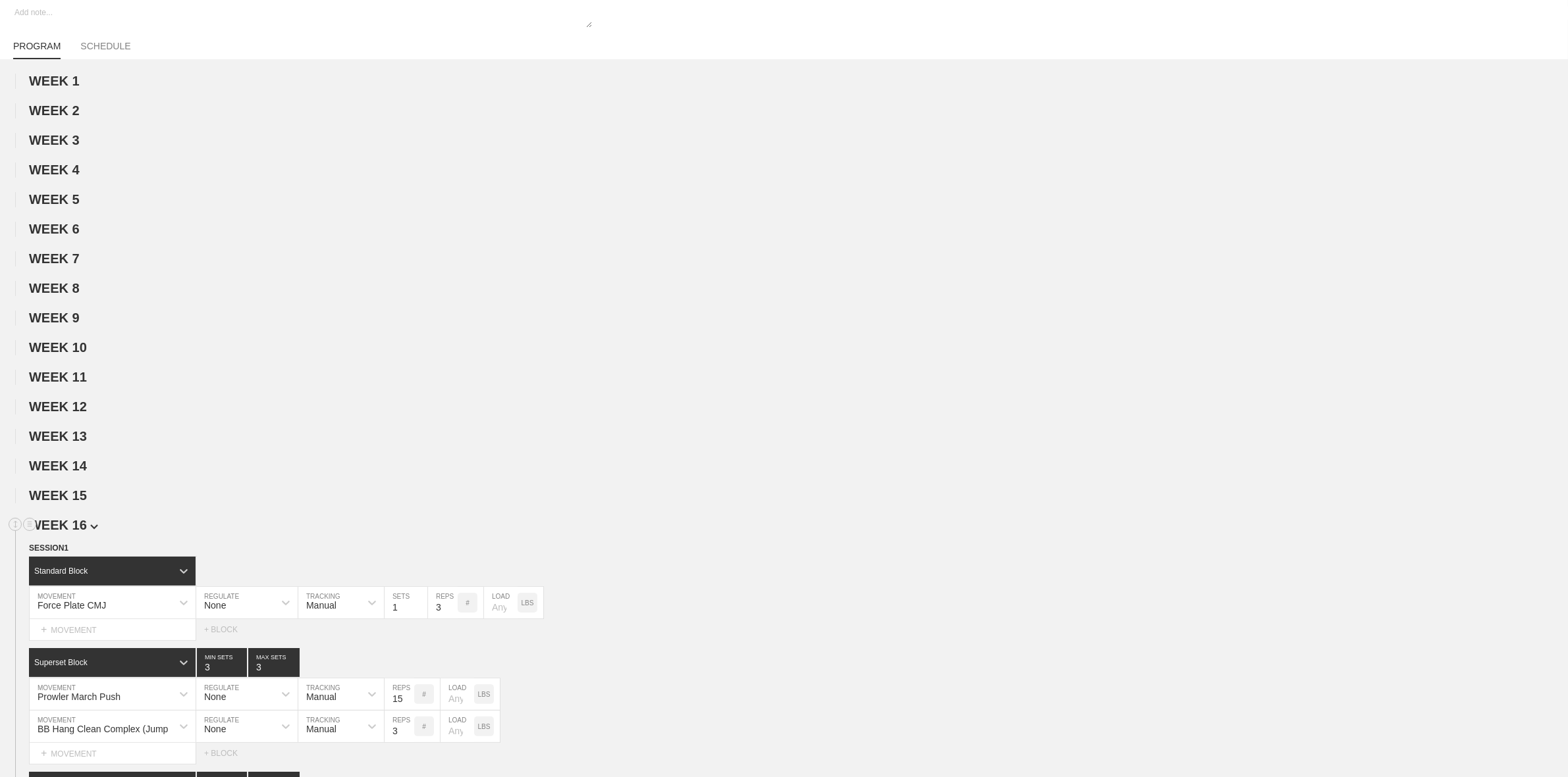
click at [72, 530] on span "WEEK 16" at bounding box center [63, 525] width 69 height 14
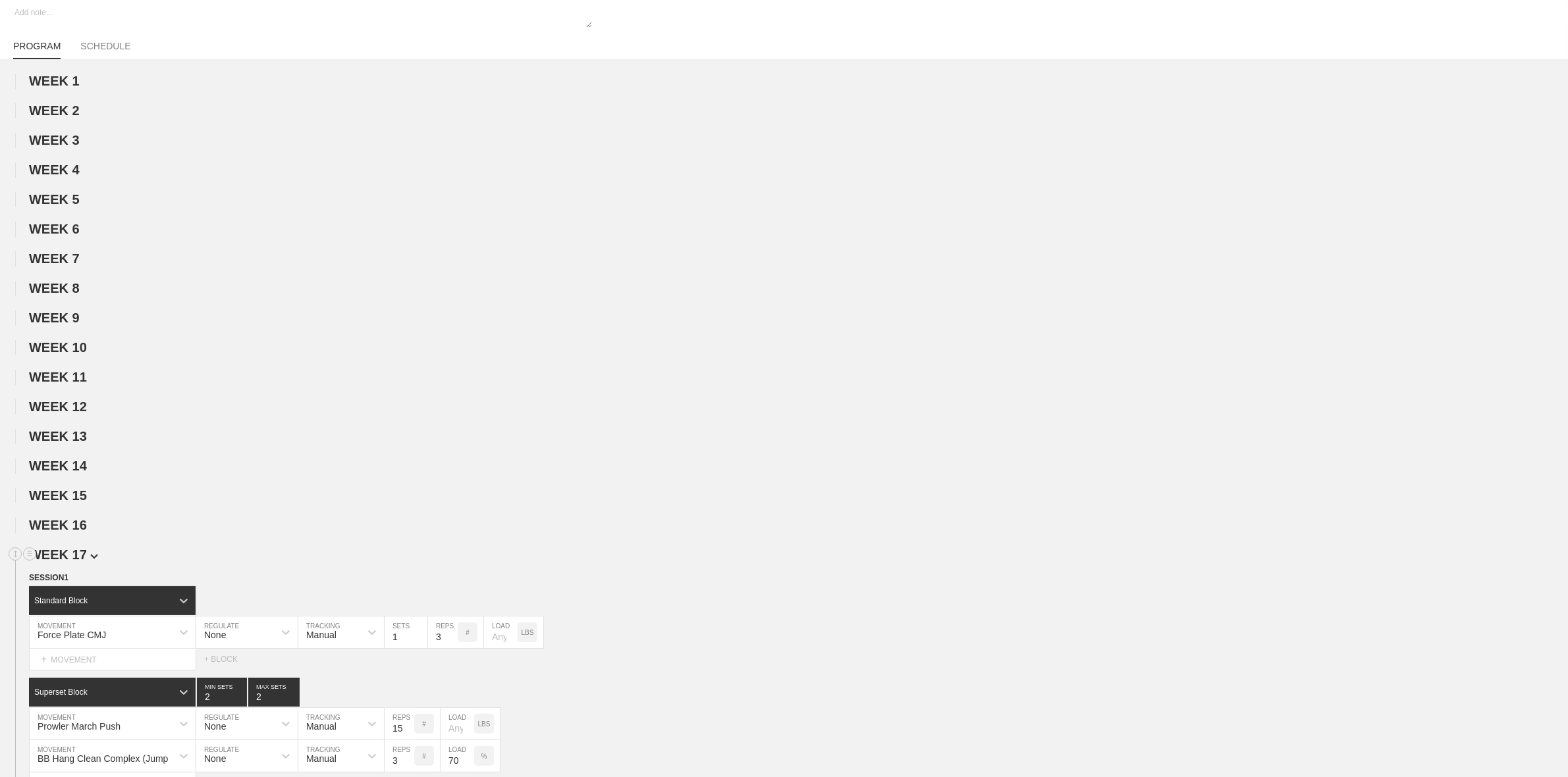
click at [72, 562] on span "WEEK 17" at bounding box center [63, 554] width 69 height 14
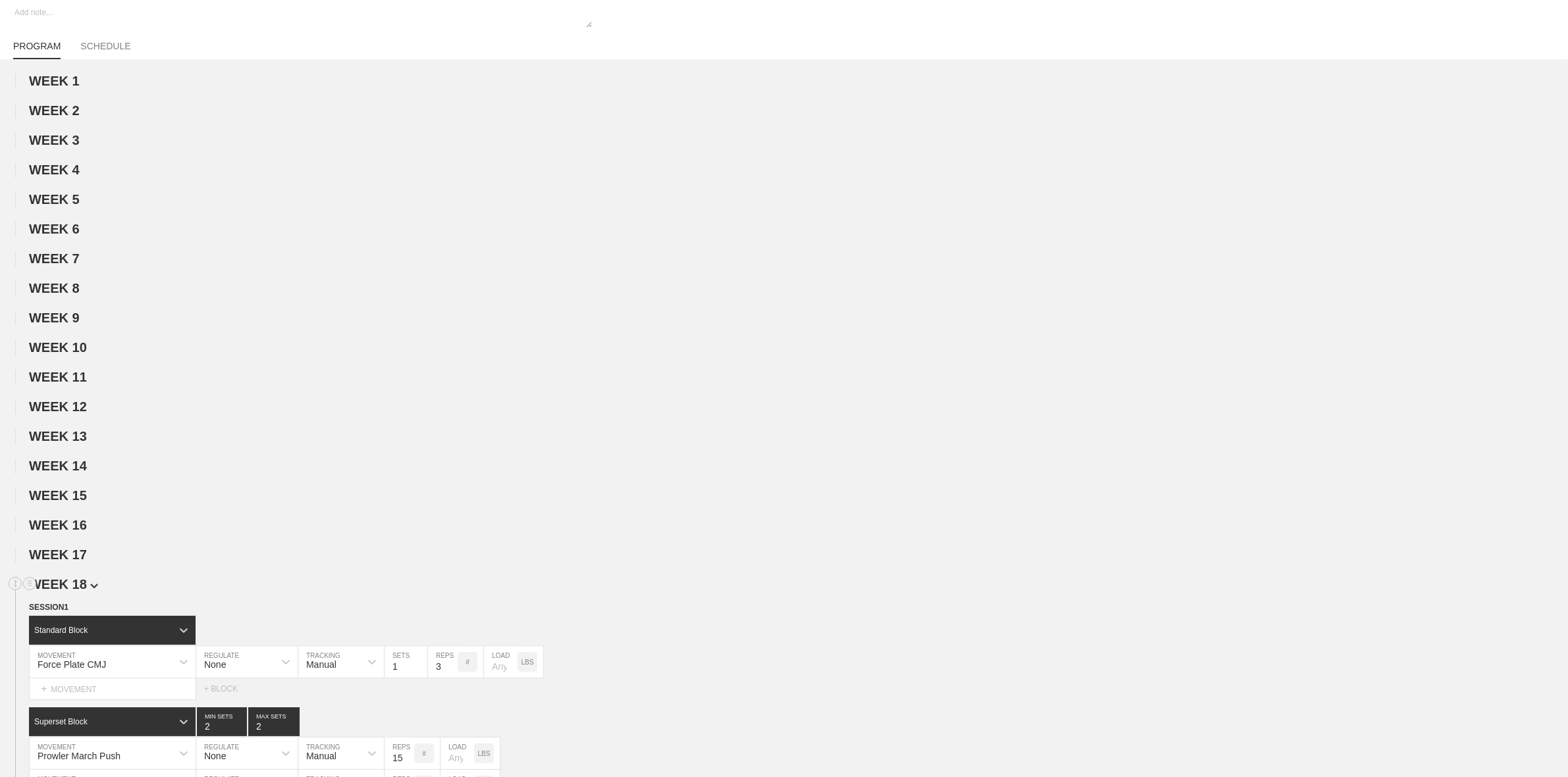
click at [73, 591] on span "WEEK 18" at bounding box center [63, 584] width 69 height 14
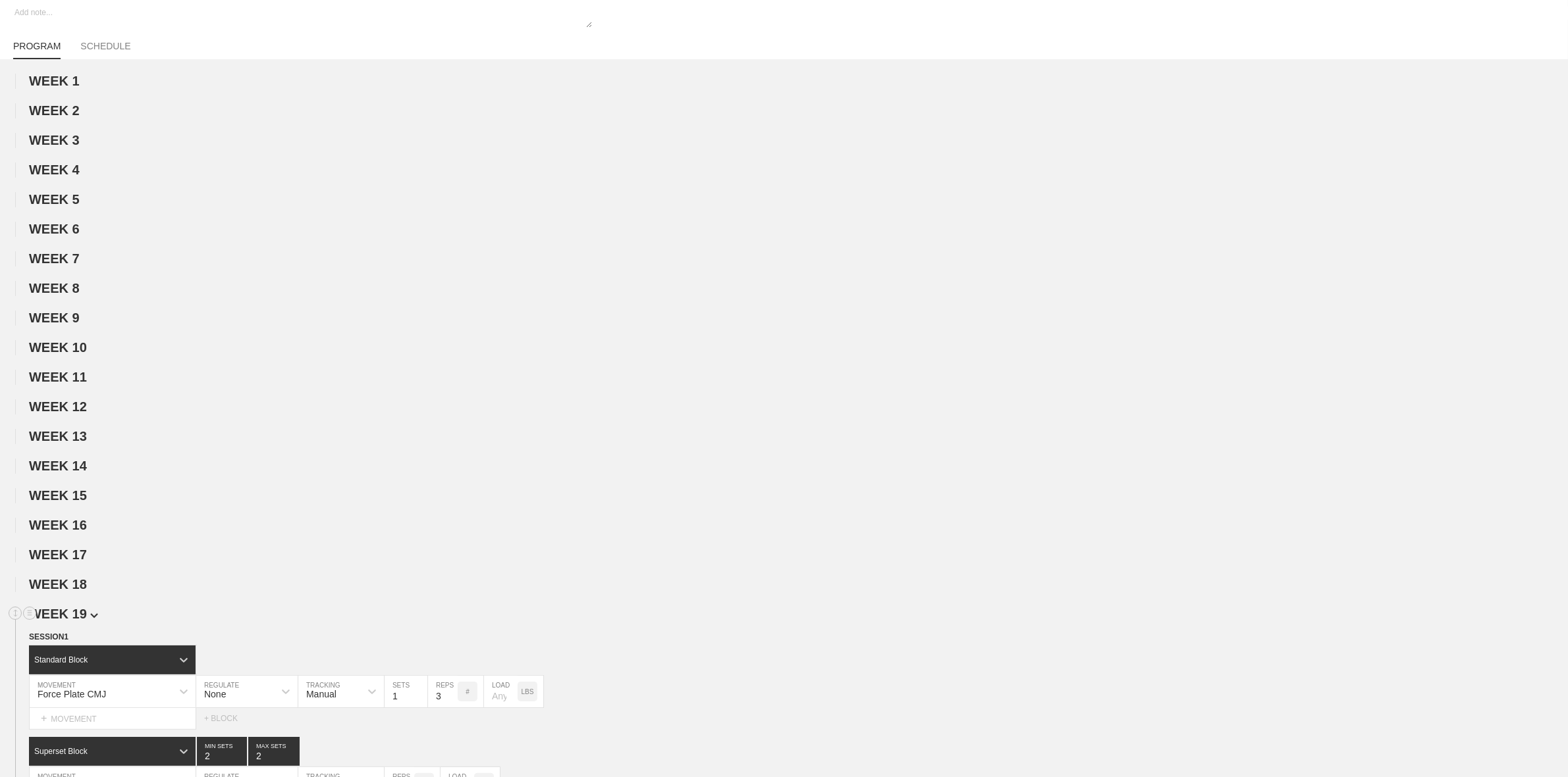
click at [70, 621] on span "WEEK 19" at bounding box center [63, 613] width 69 height 14
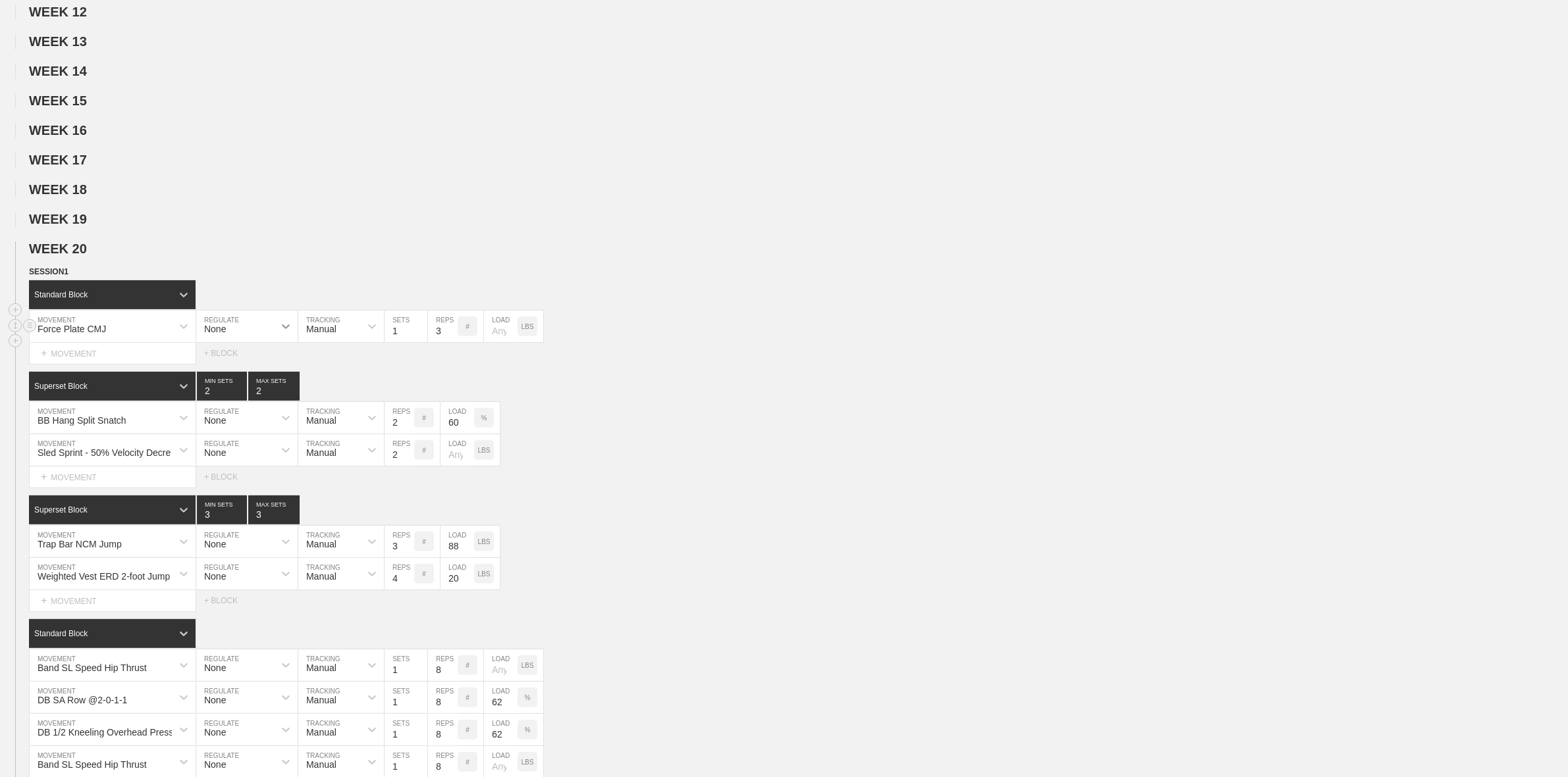
scroll to position [0, 0]
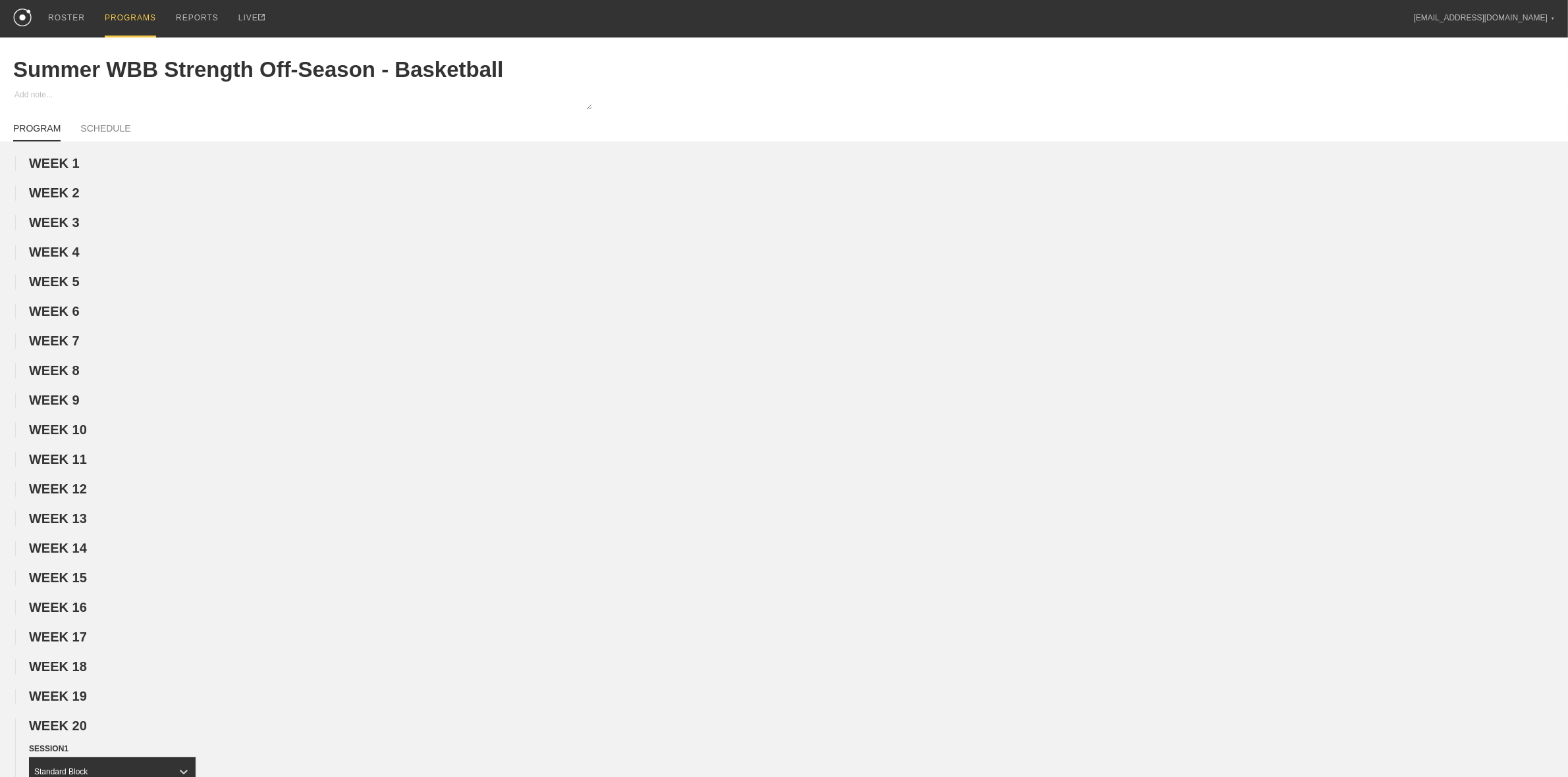
click at [129, 14] on div "PROGRAMS" at bounding box center [130, 19] width 52 height 38
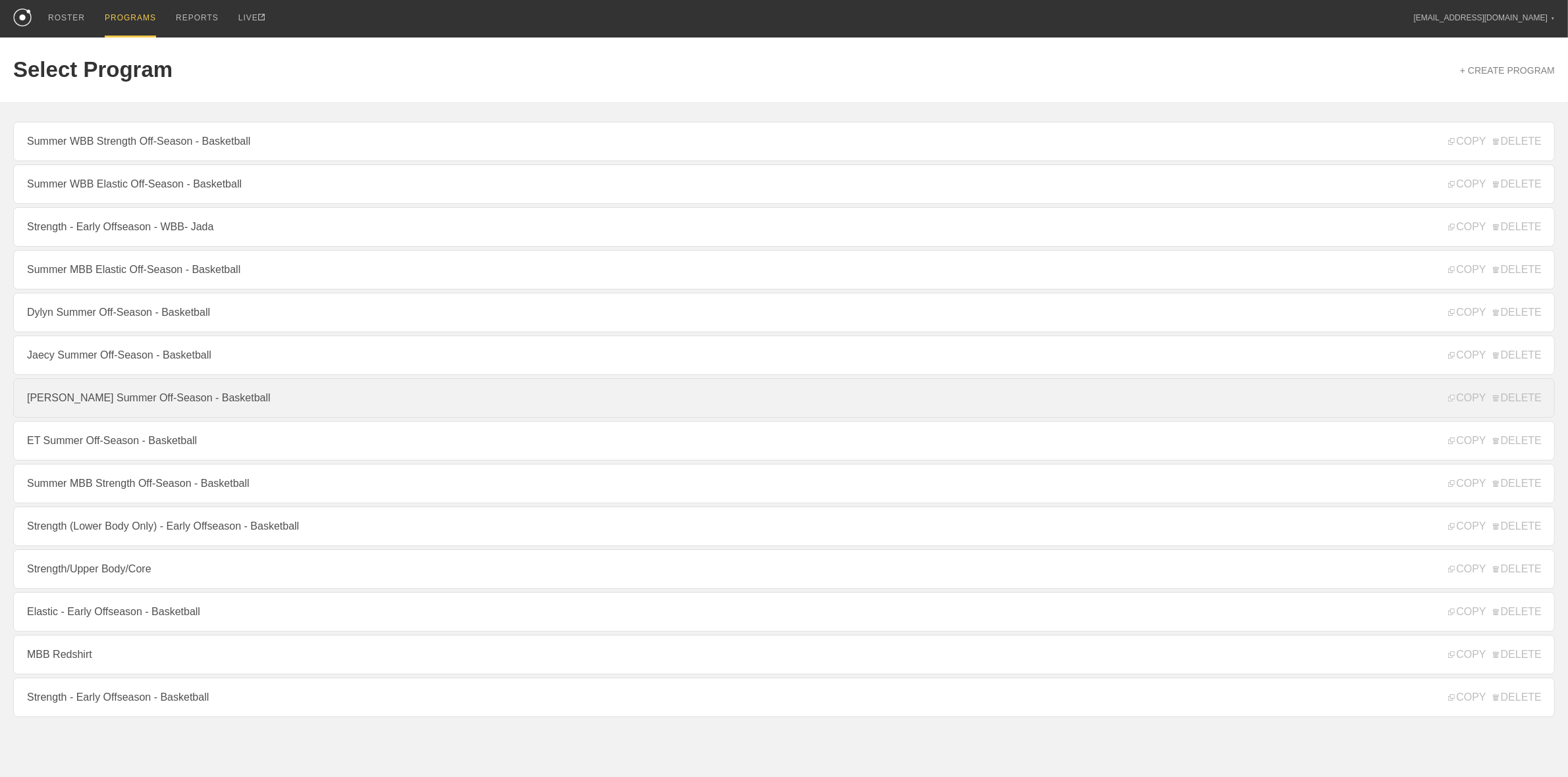
click at [144, 409] on link "[PERSON_NAME] Summer Off-Season - Basketball" at bounding box center [784, 398] width 1541 height 39
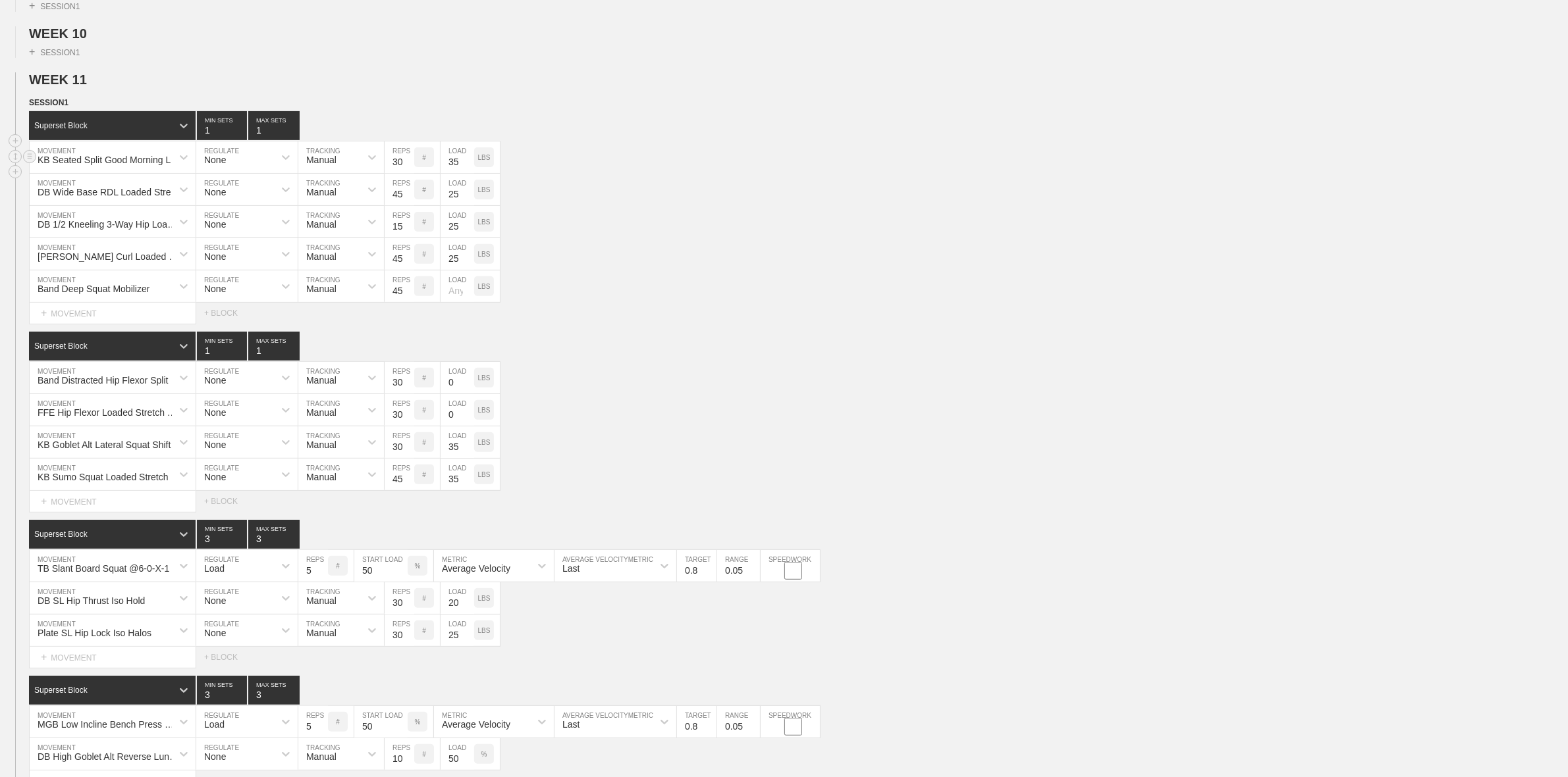
scroll to position [576, 0]
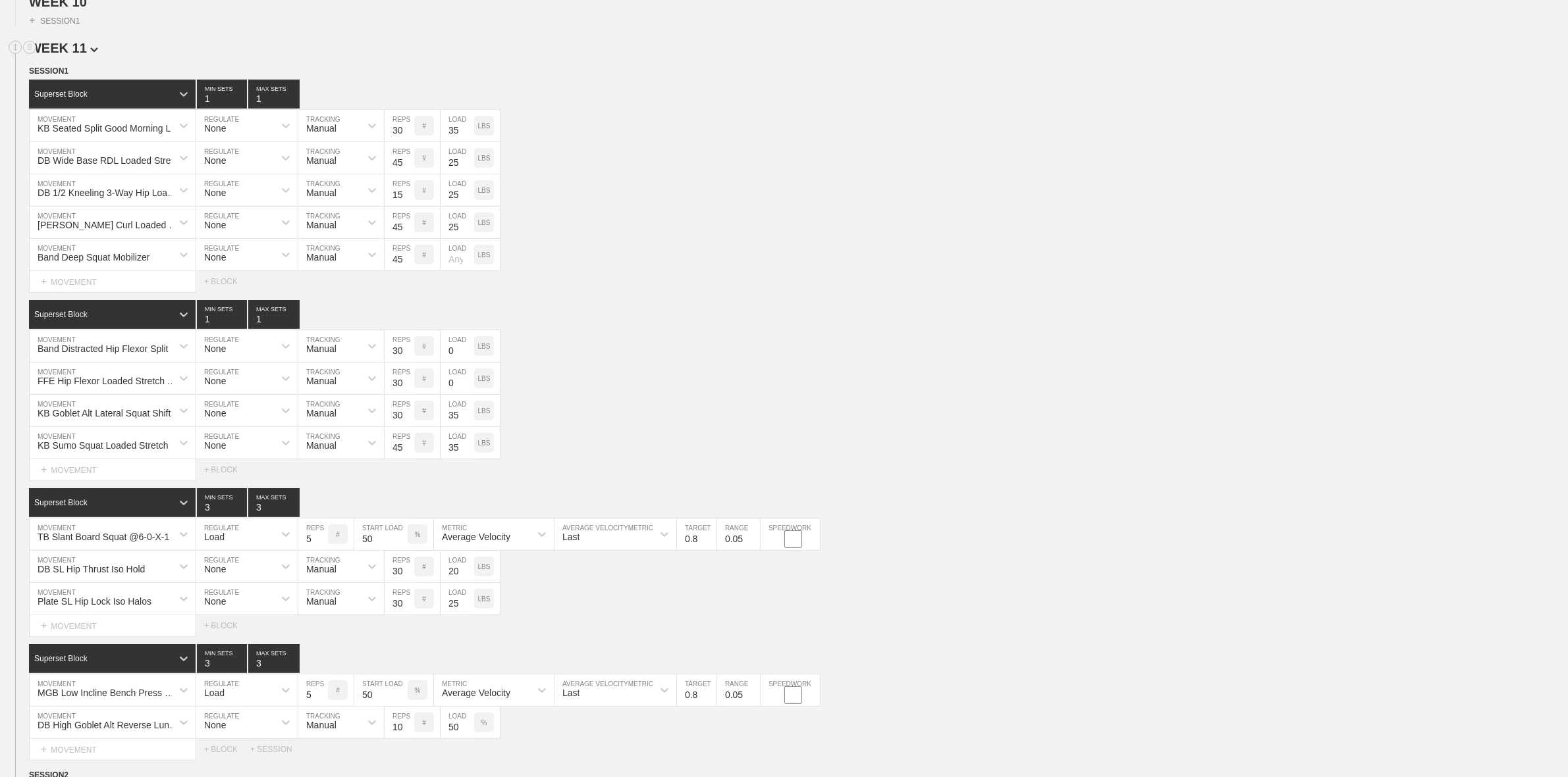
click at [74, 55] on span "WEEK 11" at bounding box center [63, 47] width 69 height 14
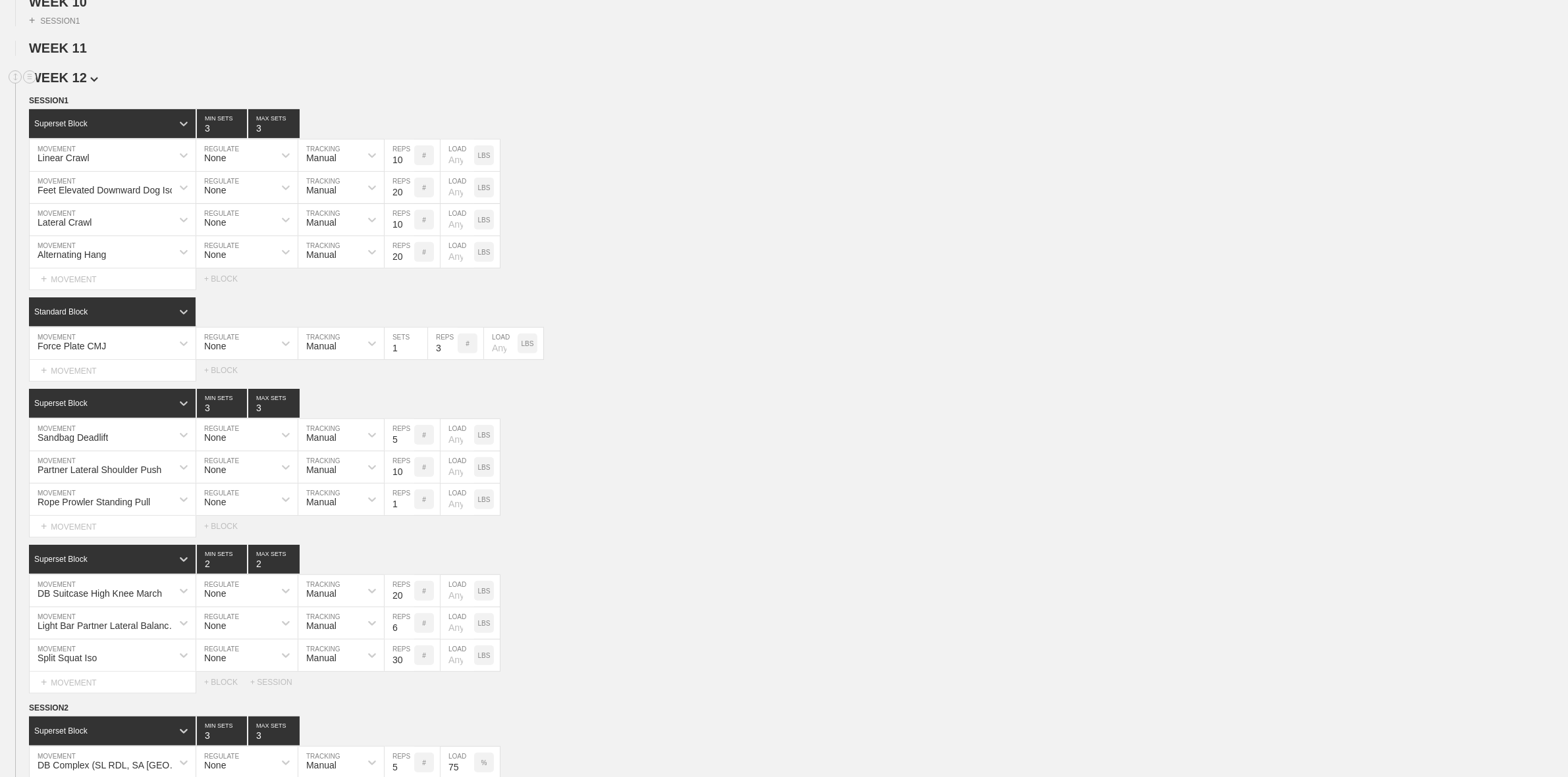
click at [83, 85] on span "WEEK 12" at bounding box center [63, 77] width 69 height 14
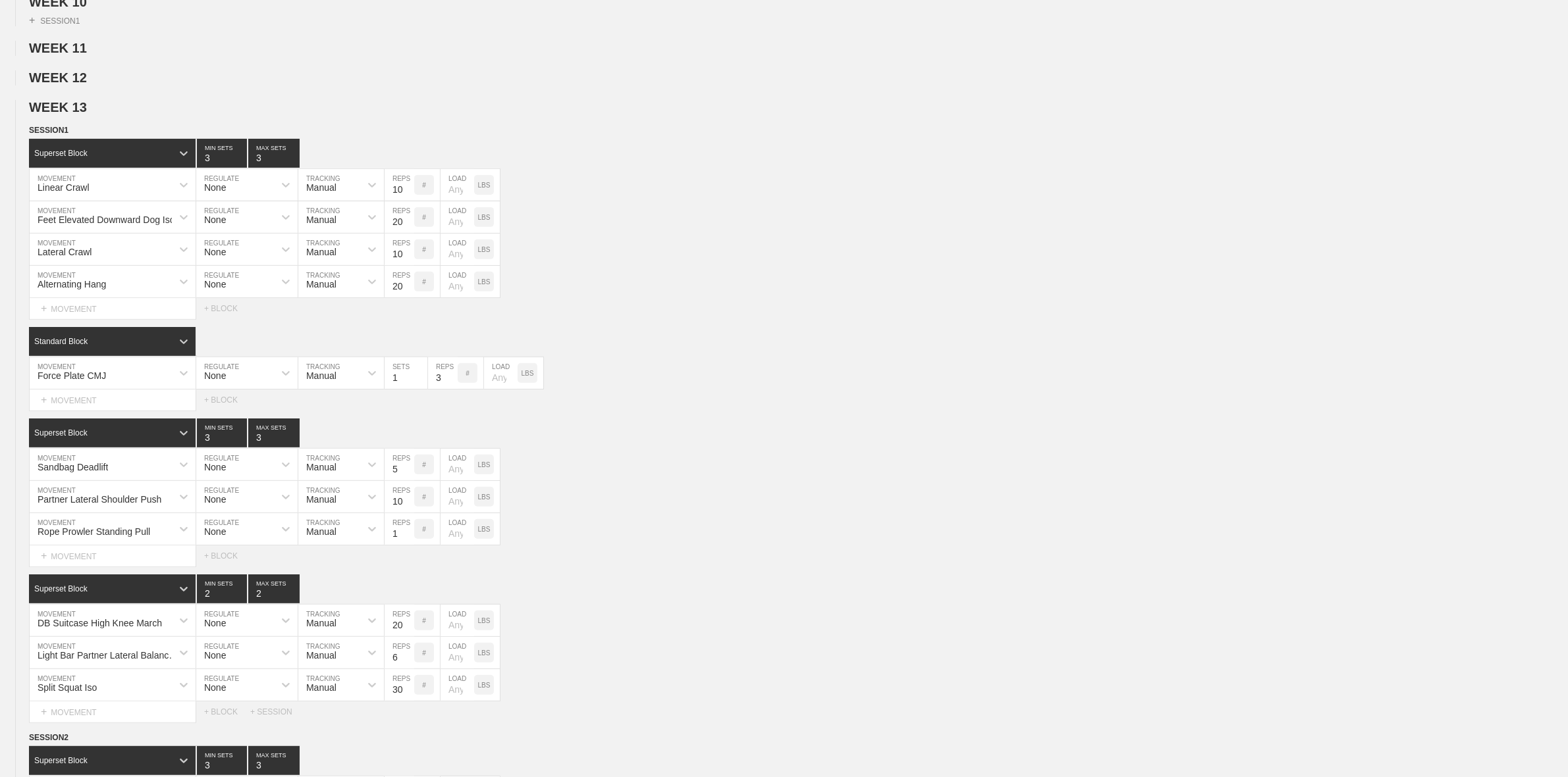
drag, startPoint x: 83, startPoint y: 116, endPoint x: 83, endPoint y: 133, distance: 17.0
click at [83, 115] on span "WEEK 13" at bounding box center [58, 107] width 58 height 14
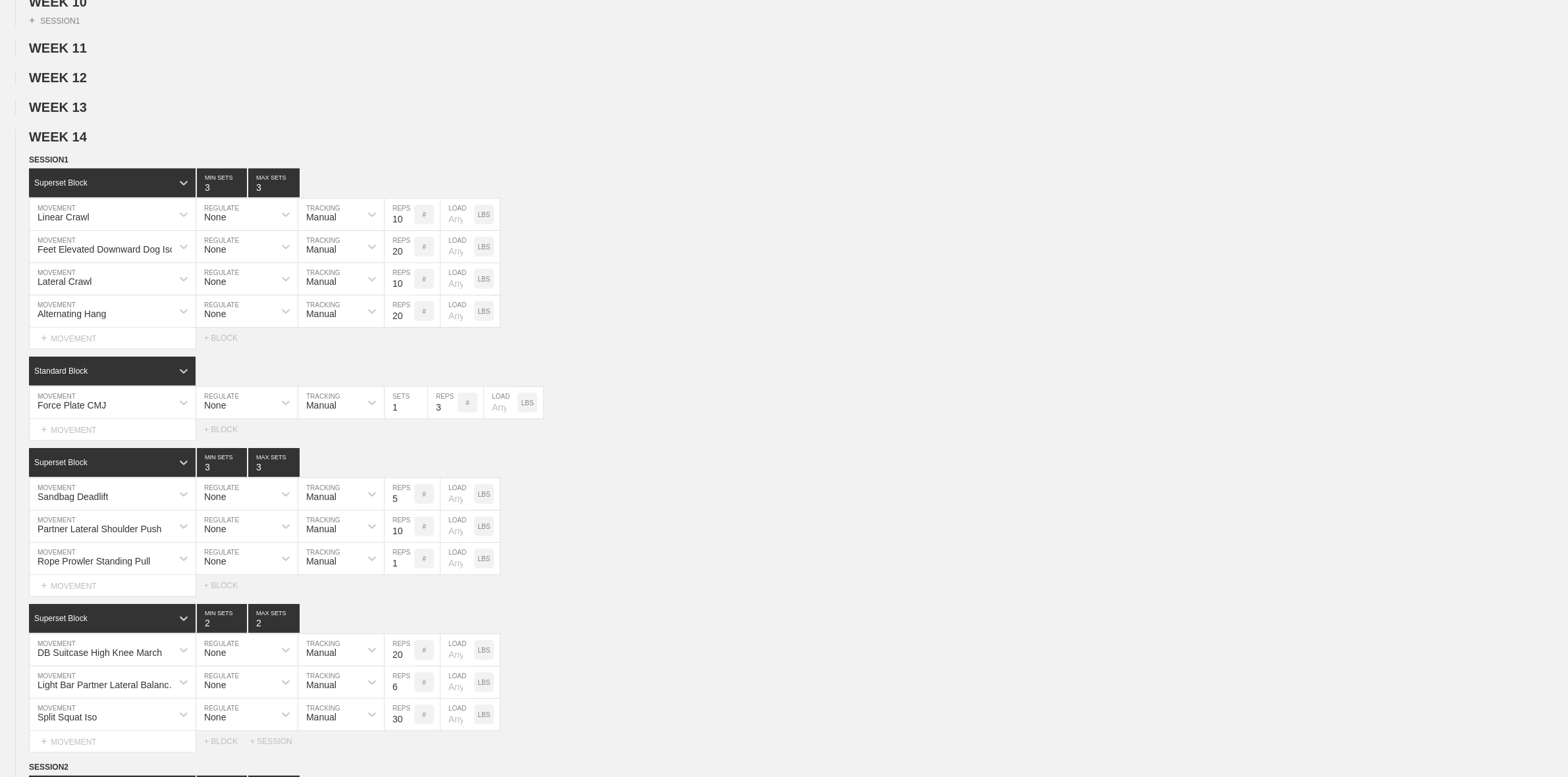
click at [82, 144] on span "WEEK 14" at bounding box center [63, 137] width 69 height 14
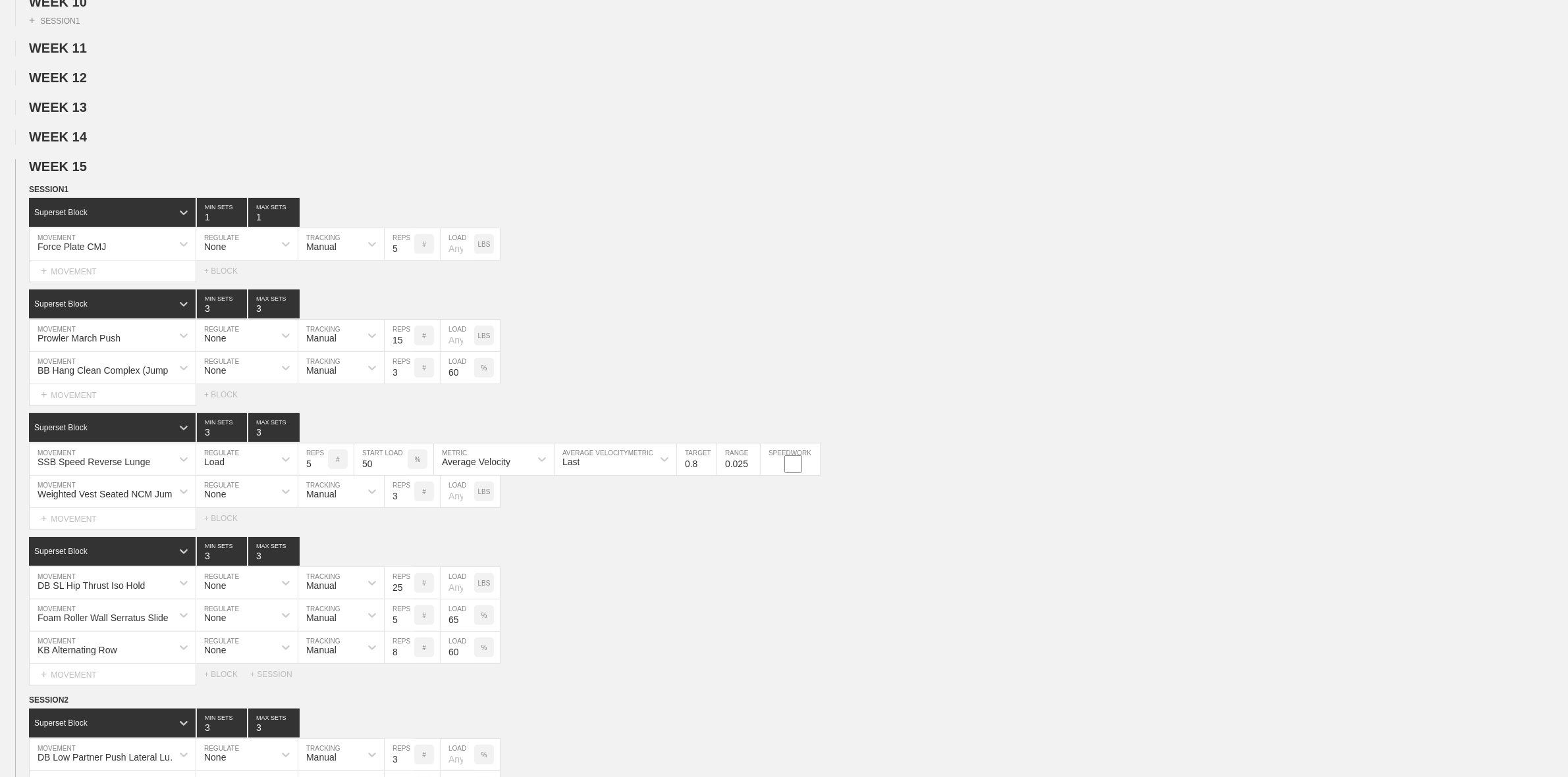
click at [81, 174] on span "WEEK 15" at bounding box center [63, 166] width 69 height 14
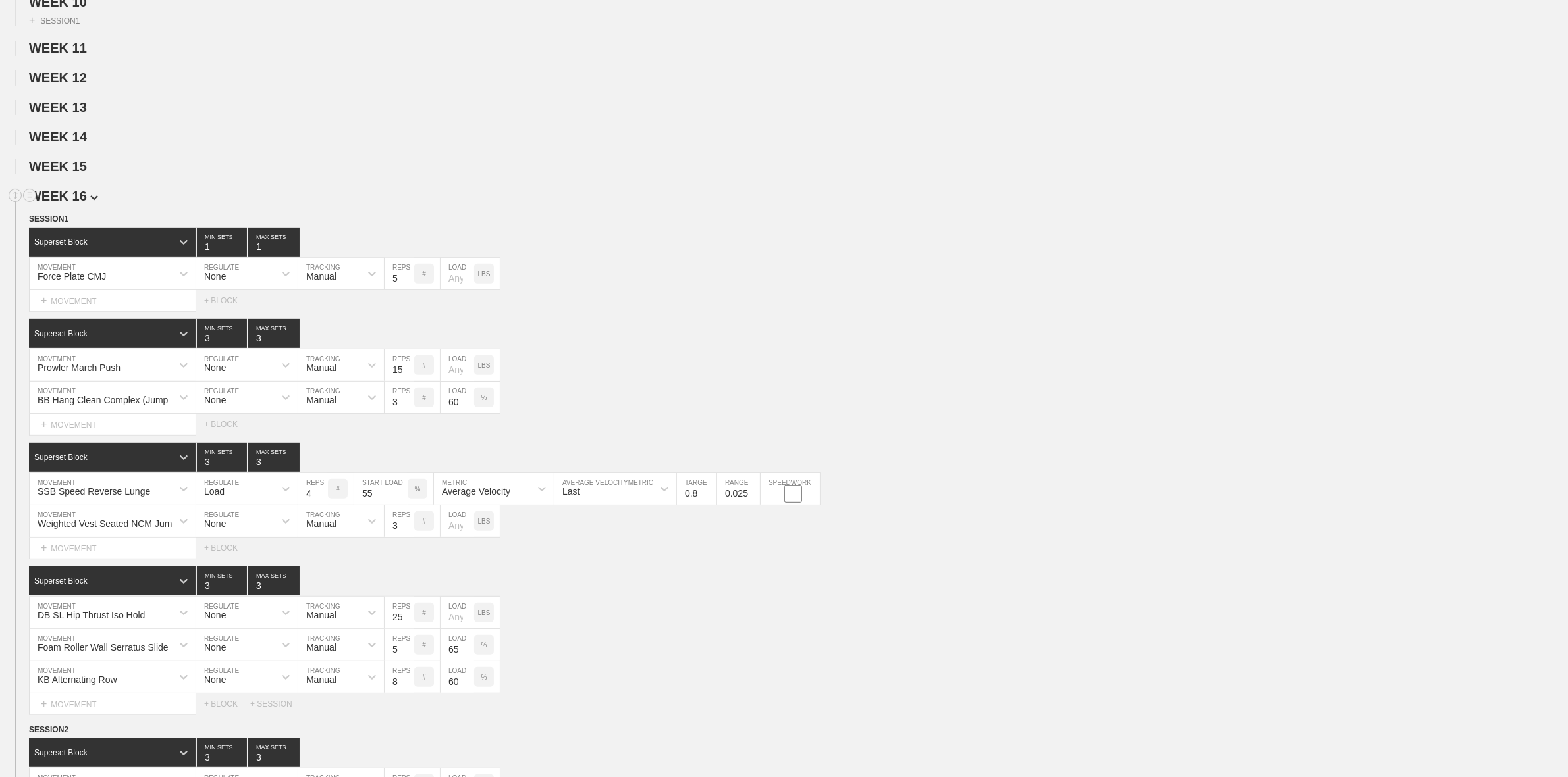
click at [82, 203] on span "WEEK 16" at bounding box center [63, 196] width 69 height 14
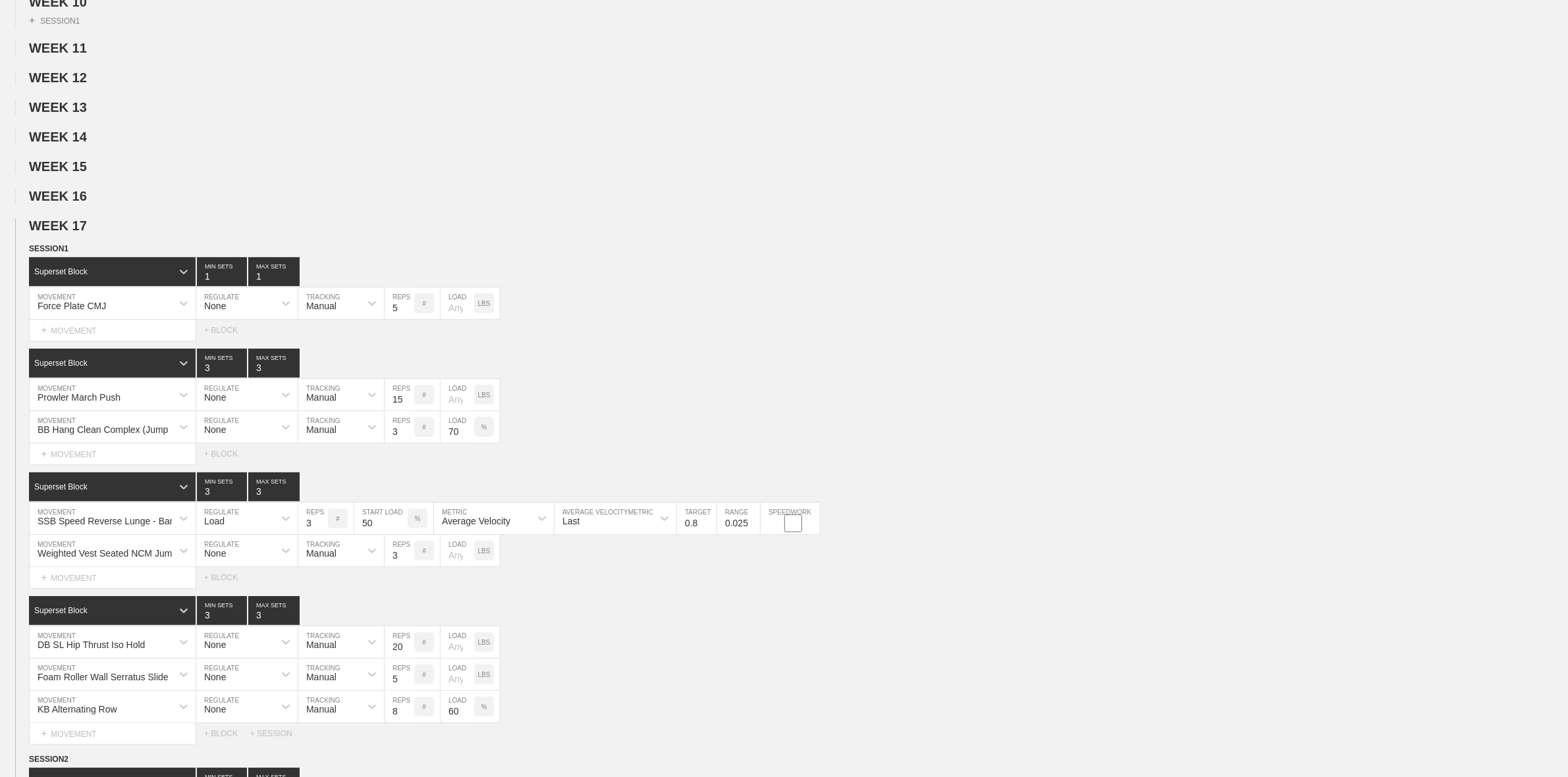
click at [86, 233] on span "WEEK 17" at bounding box center [63, 225] width 69 height 14
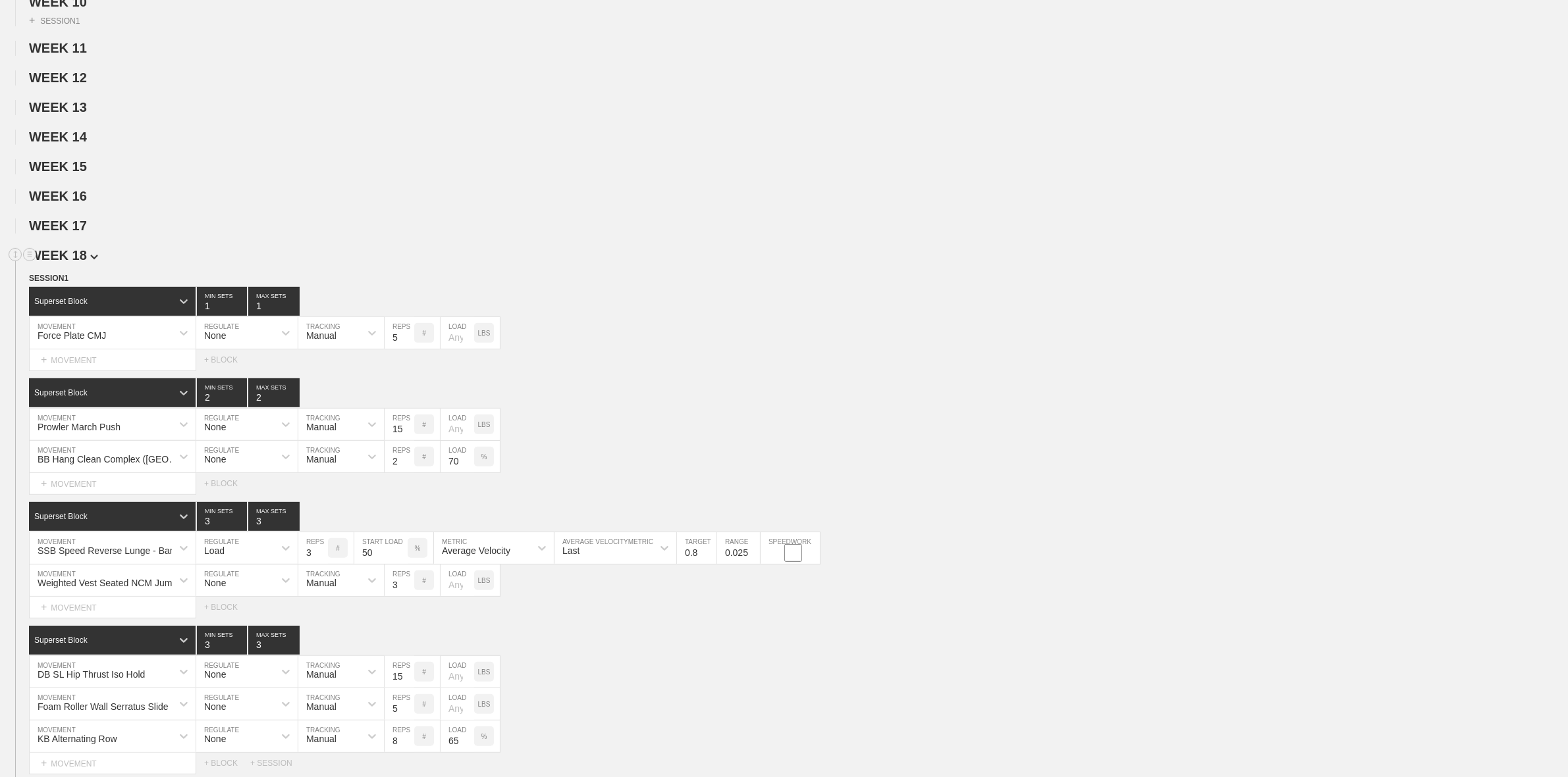
click at [84, 262] on span "WEEK 18" at bounding box center [63, 255] width 69 height 14
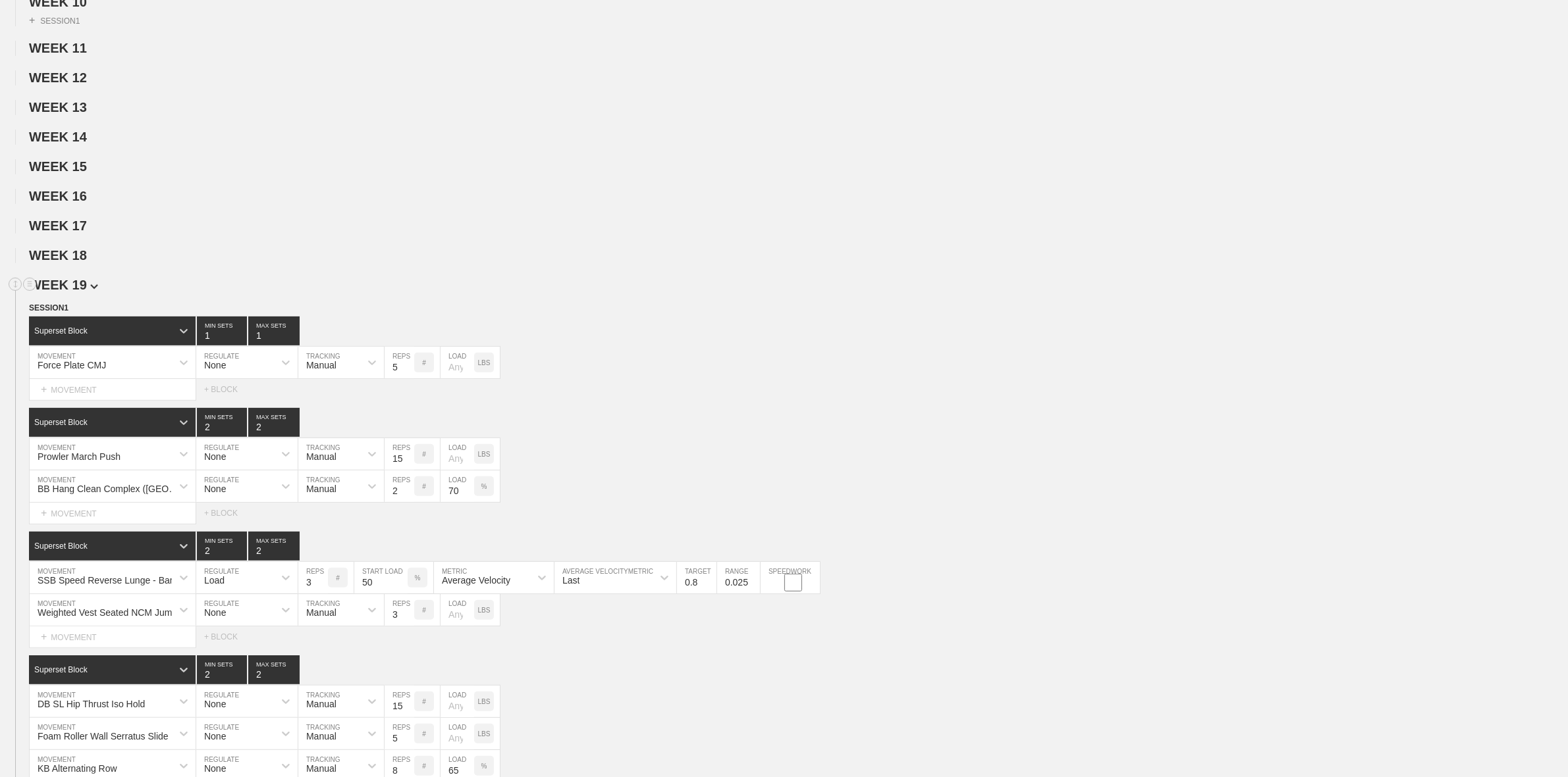
click at [81, 292] on span "WEEK 19" at bounding box center [63, 284] width 69 height 14
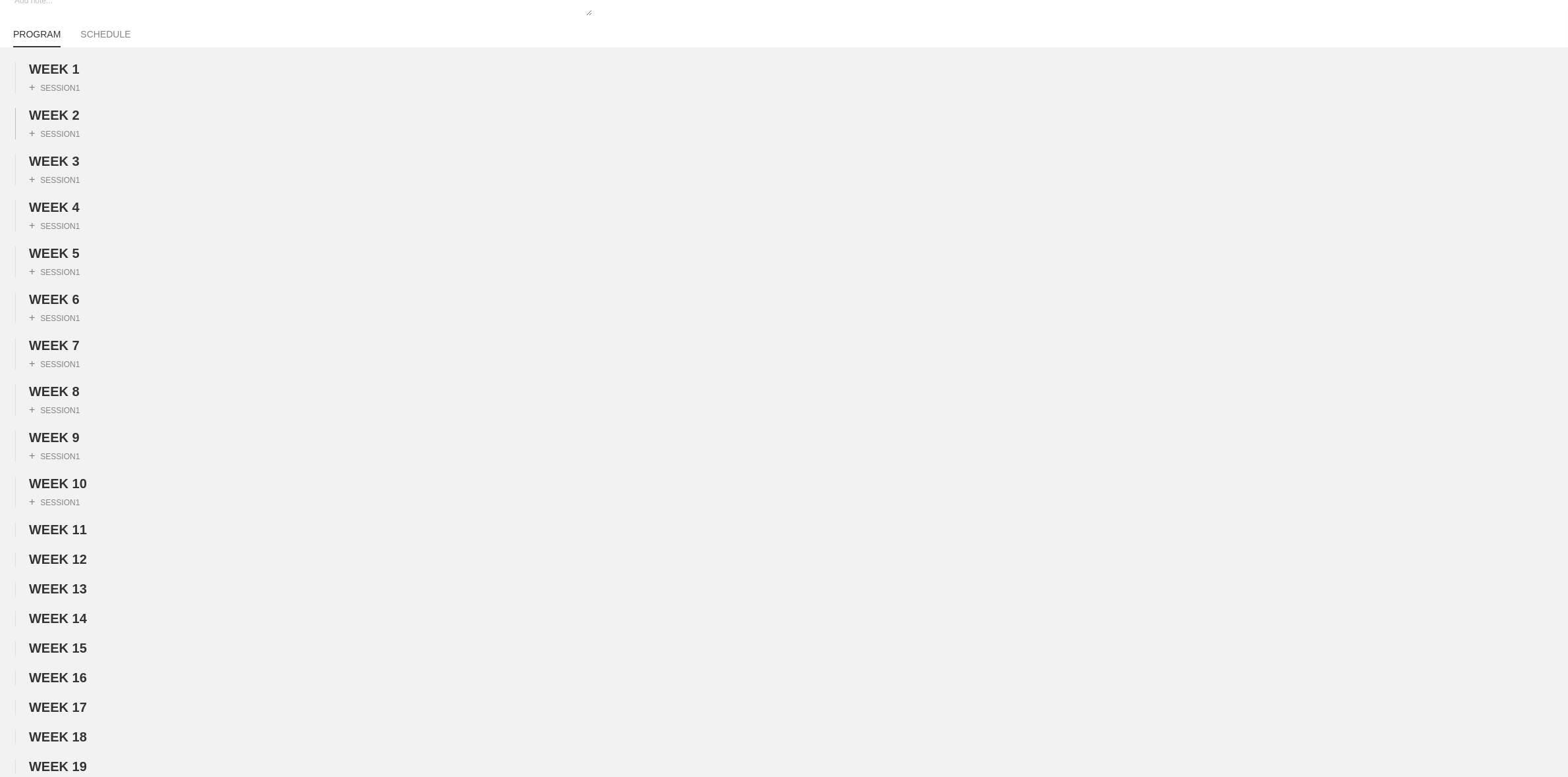
scroll to position [0, 0]
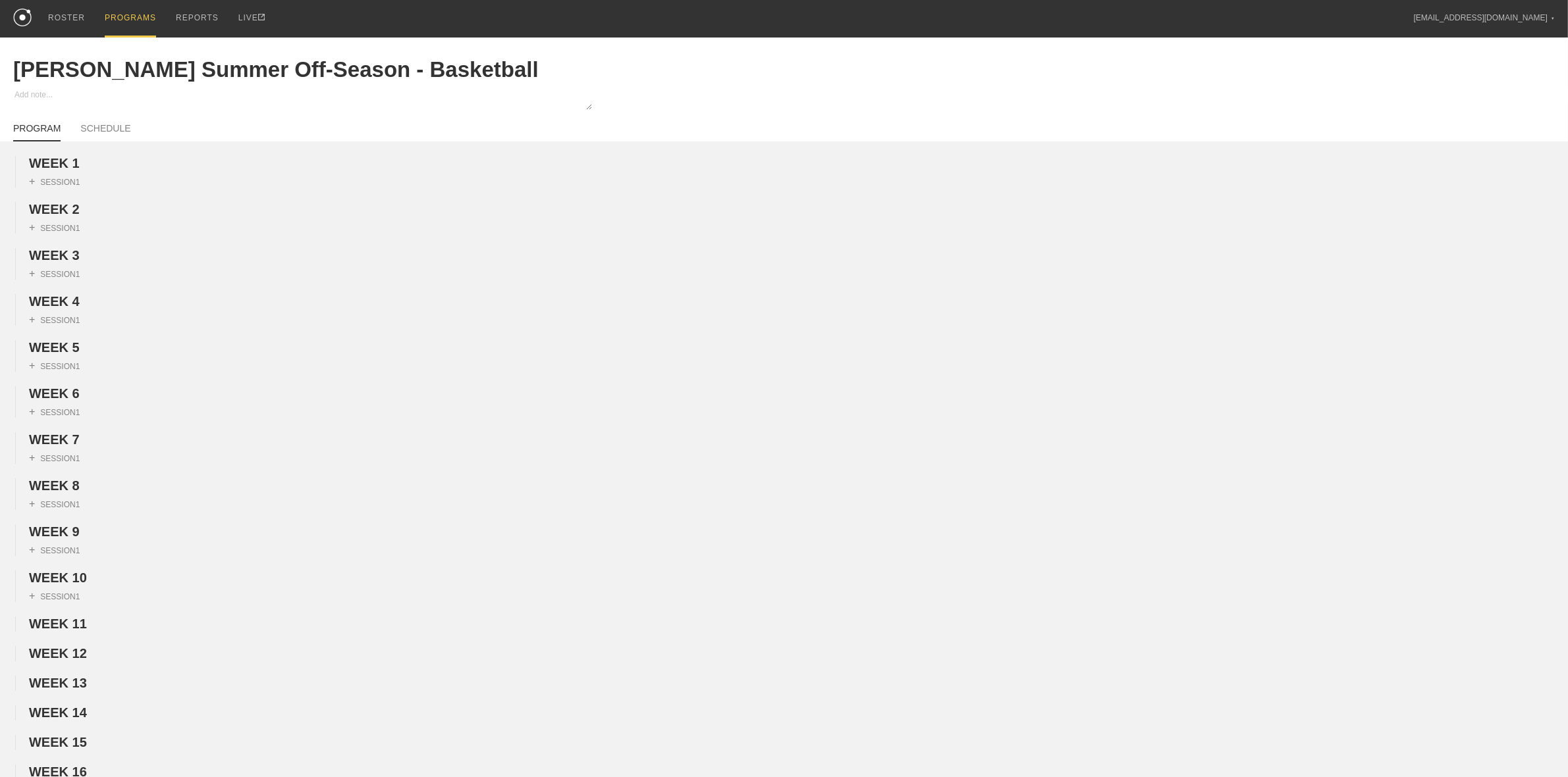
click at [136, 19] on div "PROGRAMS" at bounding box center [130, 19] width 52 height 38
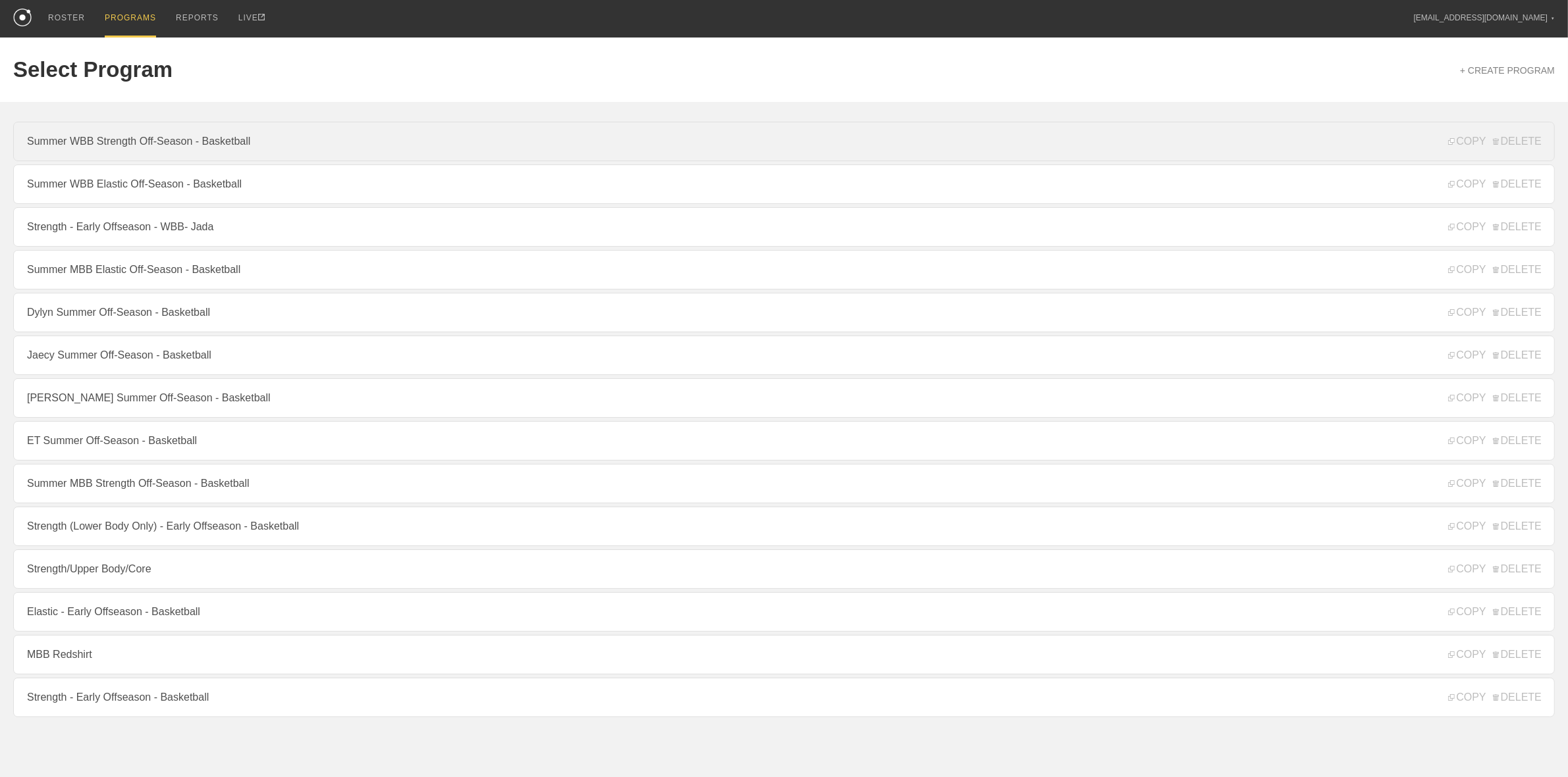
click at [212, 148] on link "Summer WBB Strength Off-Season - Basketball" at bounding box center [784, 141] width 1541 height 39
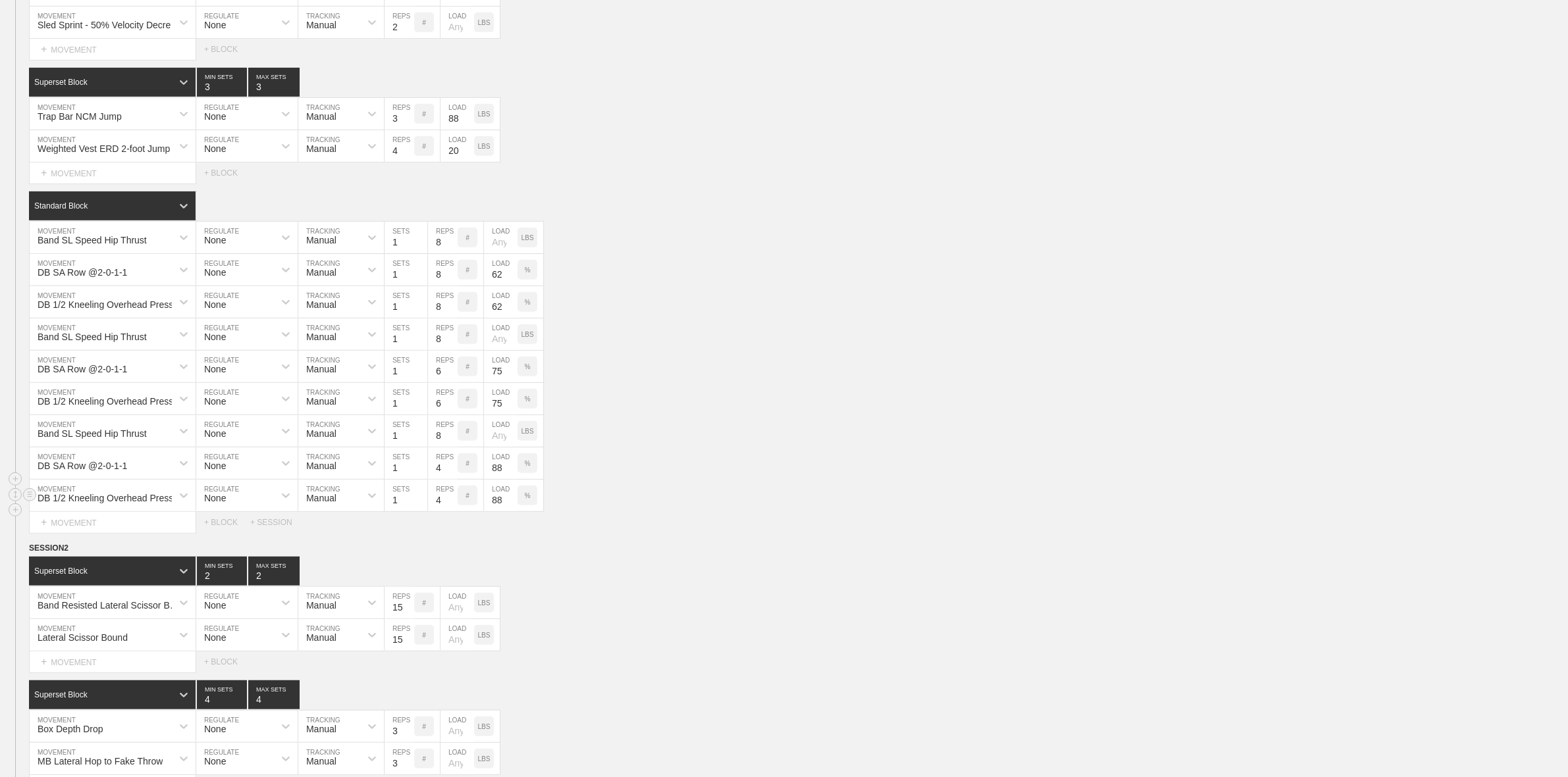
scroll to position [822, 0]
